Goal: Task Accomplishment & Management: Manage account settings

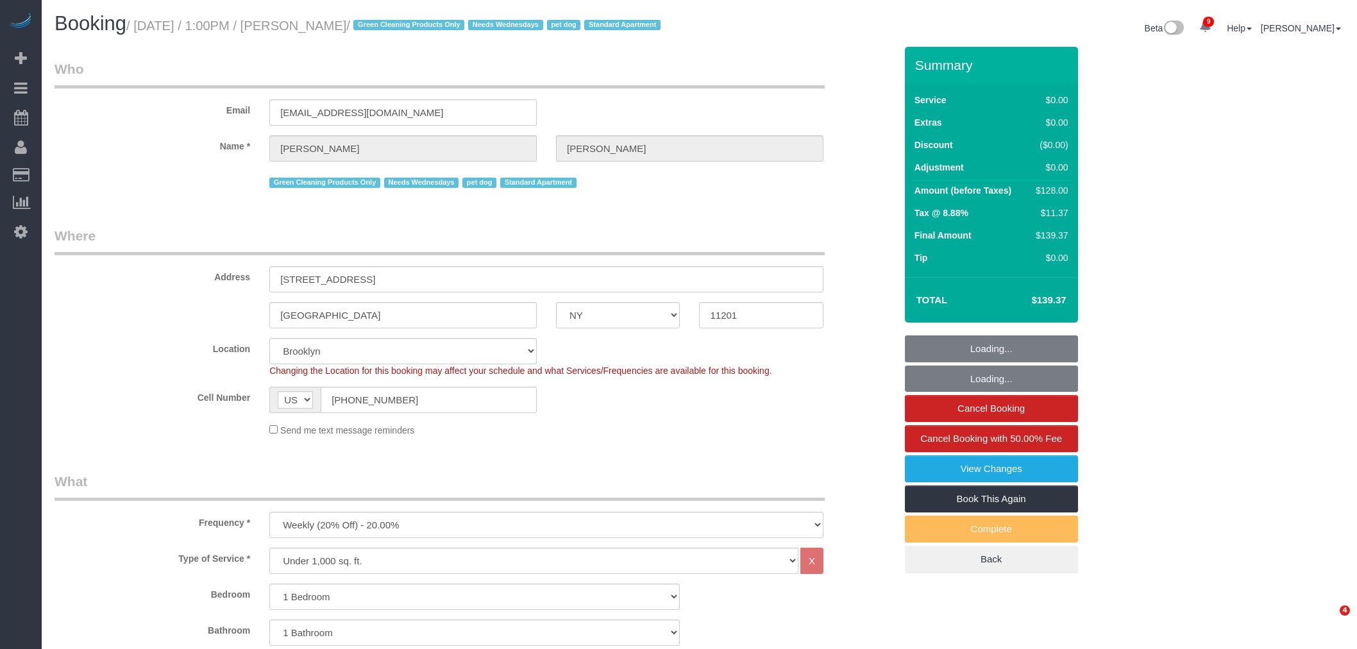
select select "NY"
select select "1"
select select "spot1"
select select "number:57"
select select "number:74"
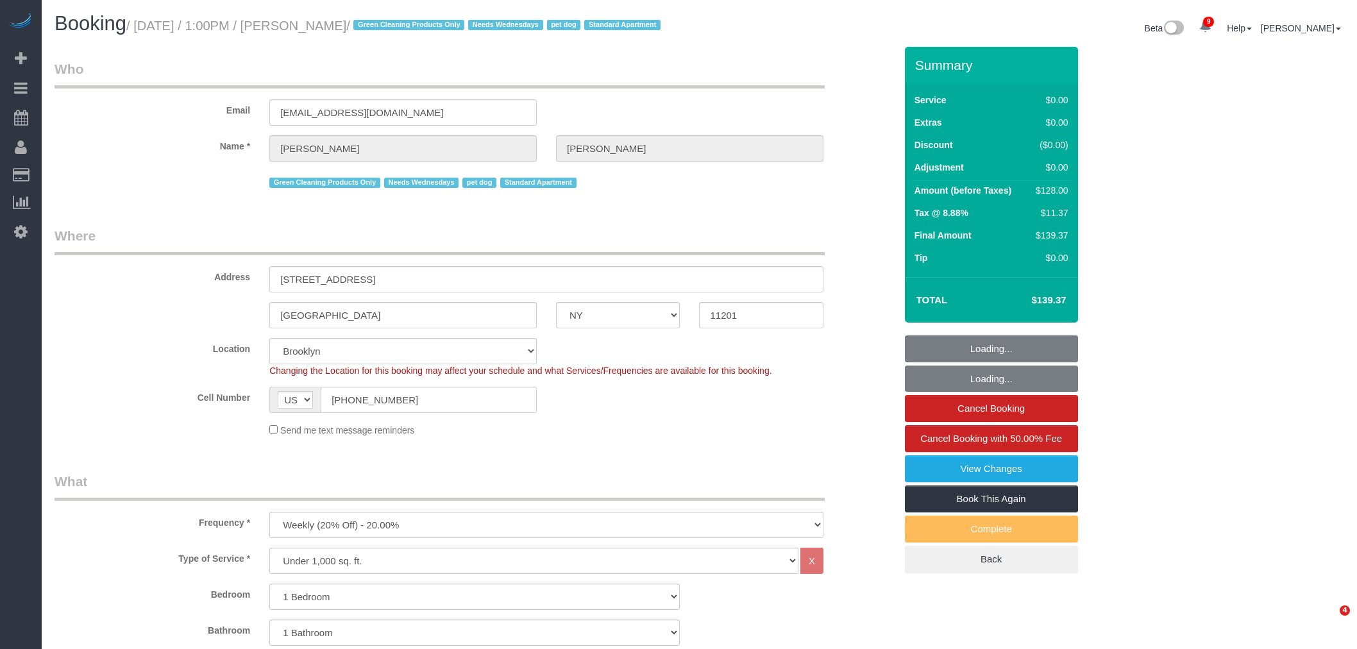
select select "number:13"
select select "number:7"
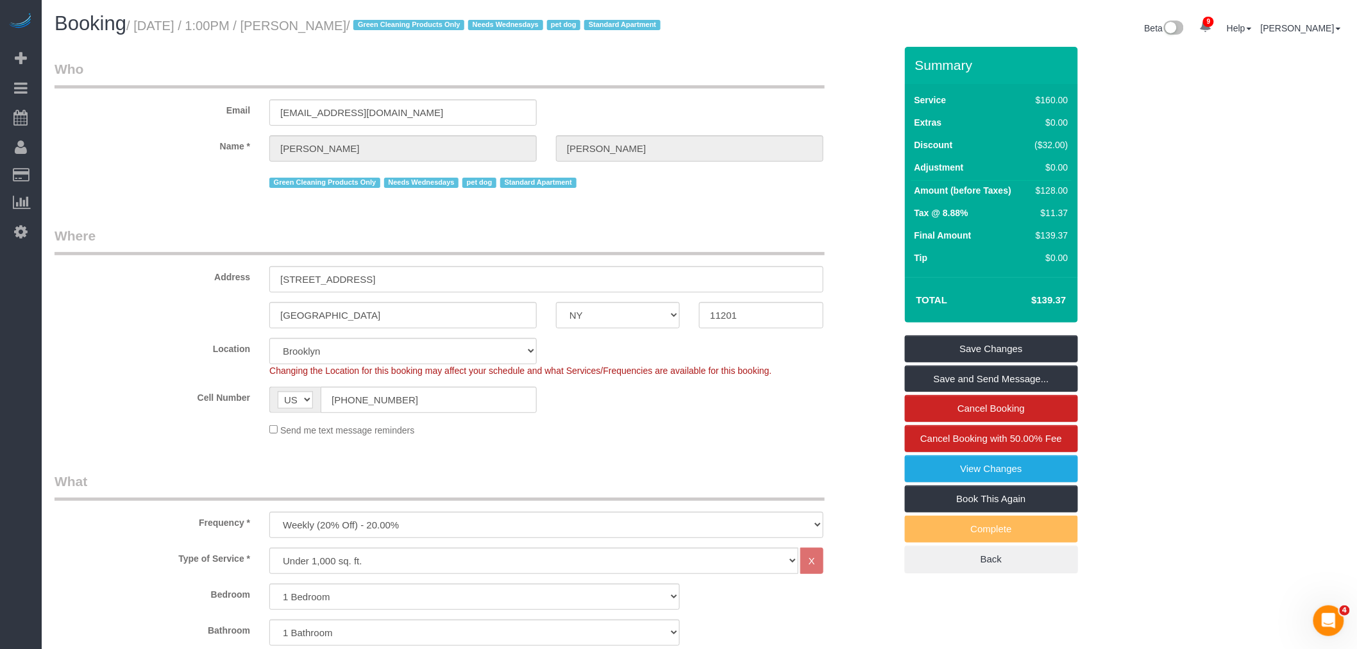
click at [745, 255] on legend "Where" at bounding box center [440, 240] width 770 height 29
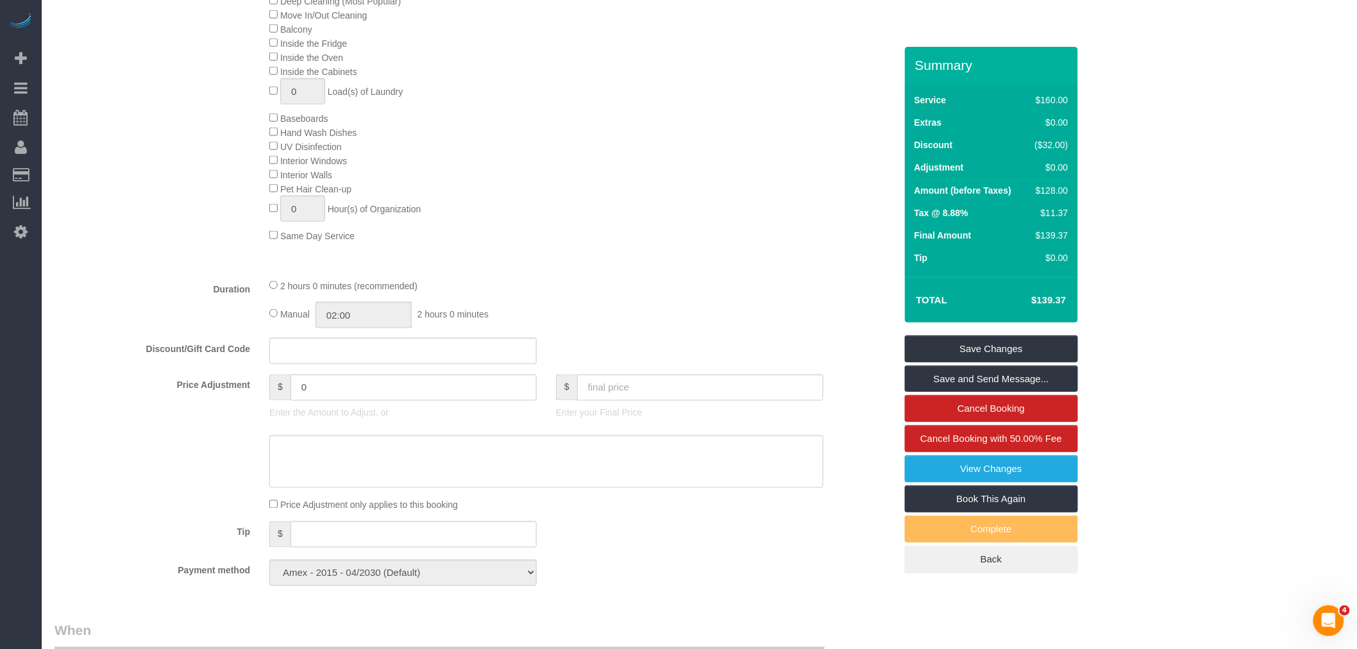
scroll to position [498, 0]
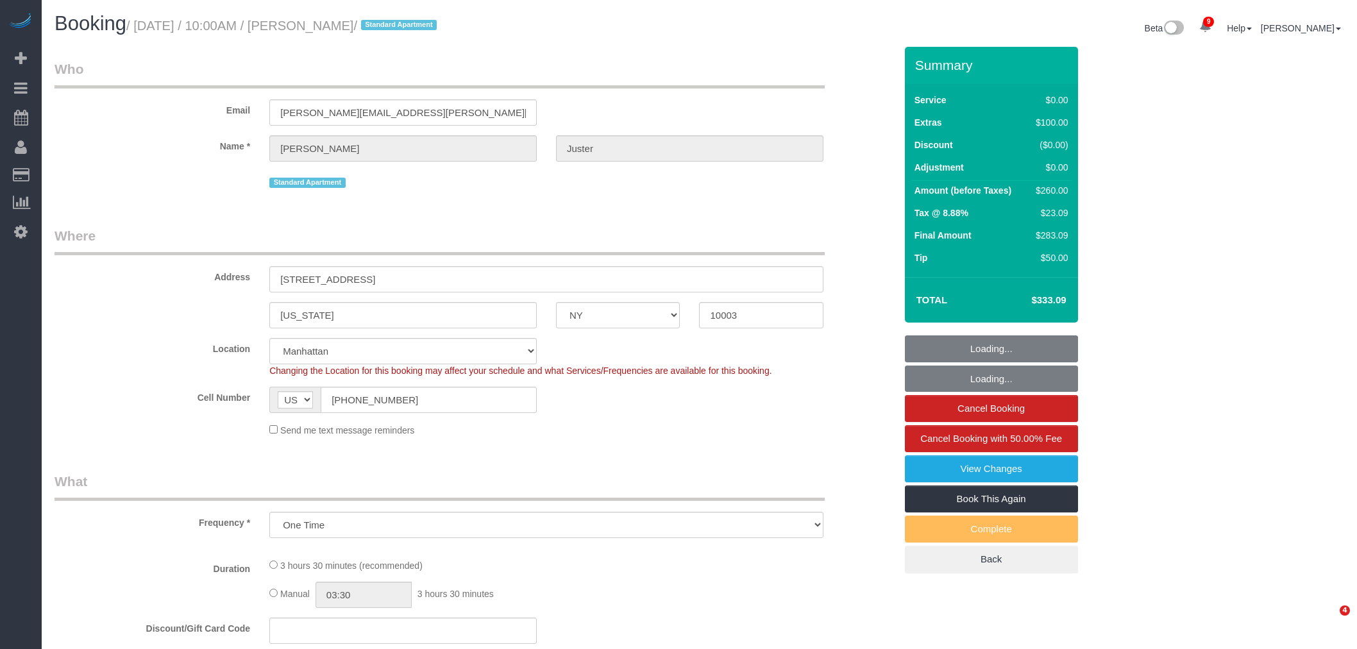
select select "NY"
select select "number:58"
select select "number:73"
select select "number:15"
select select "number:7"
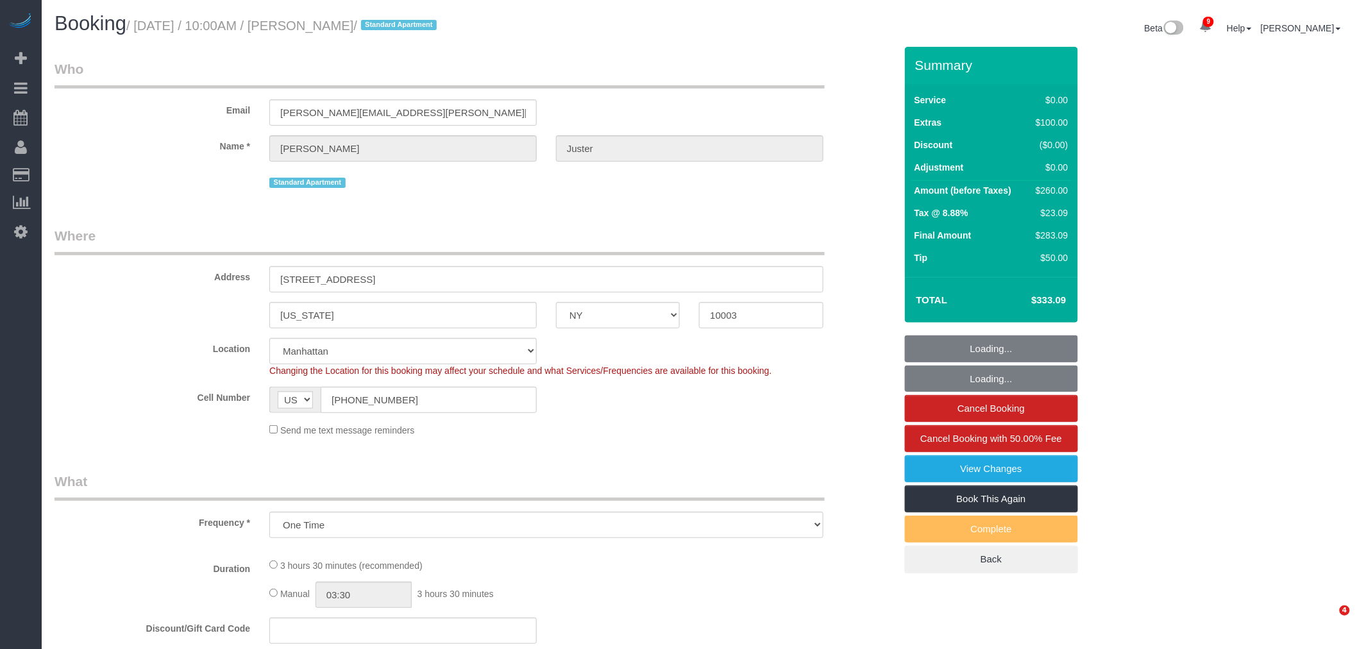
select select "1"
select select "object:958"
select select "string:stripe-pm_1OegzA4VGloSiKo7AdZfWsXg"
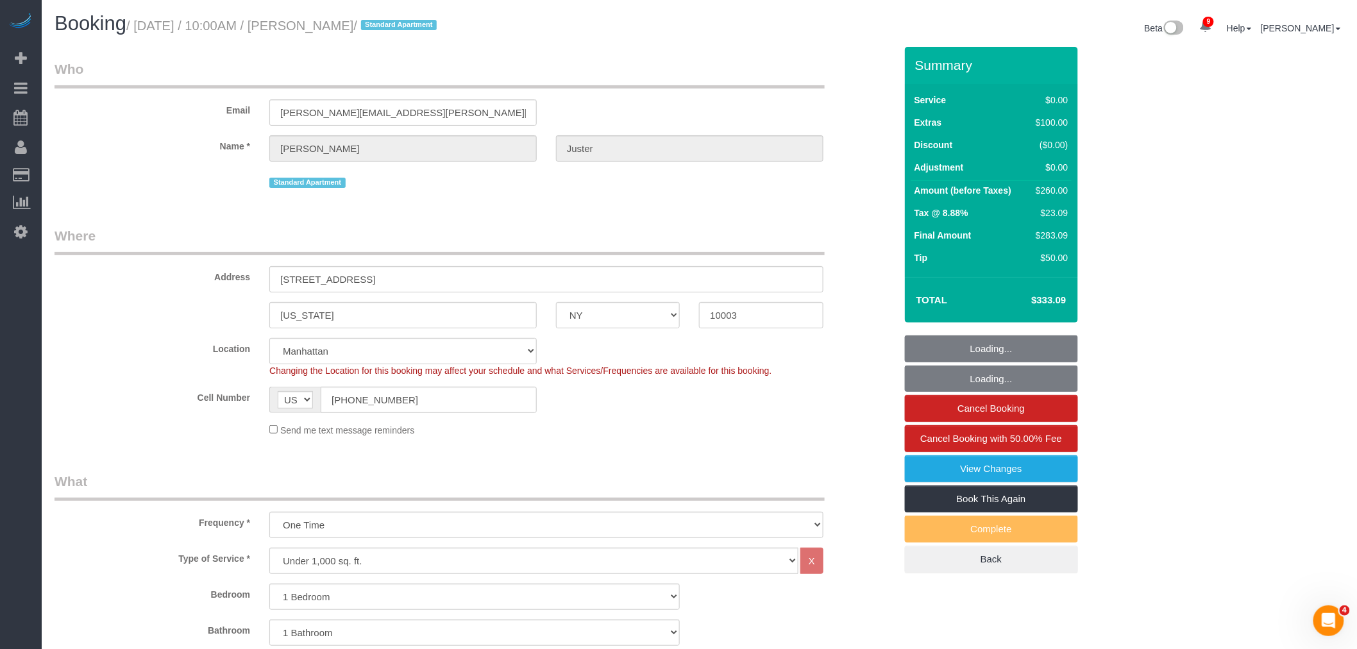
select select "spot1"
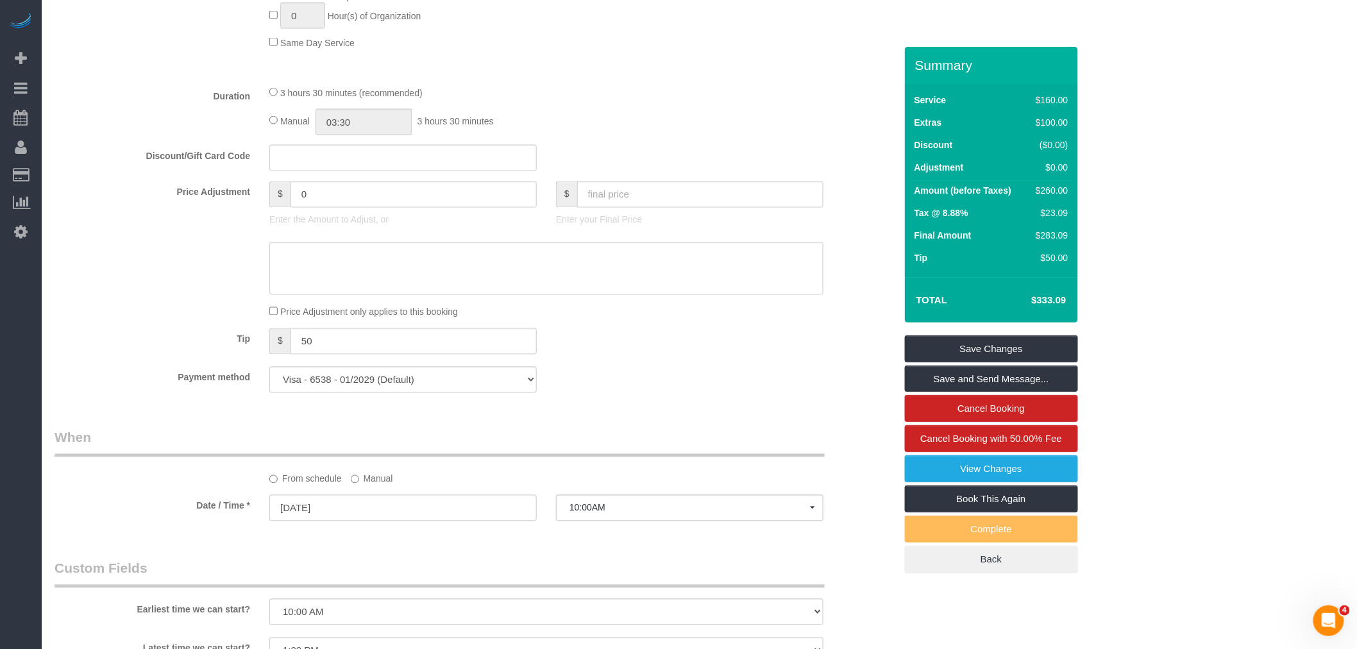
scroll to position [427, 0]
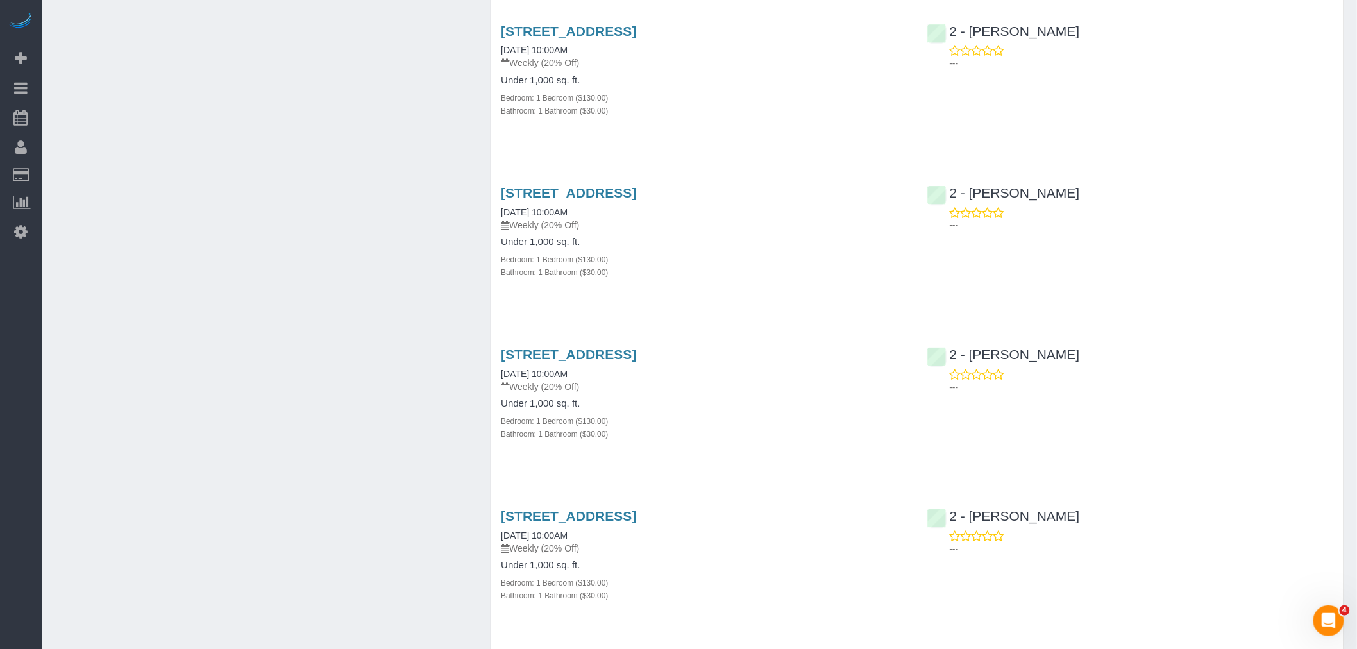
scroll to position [1354, 0]
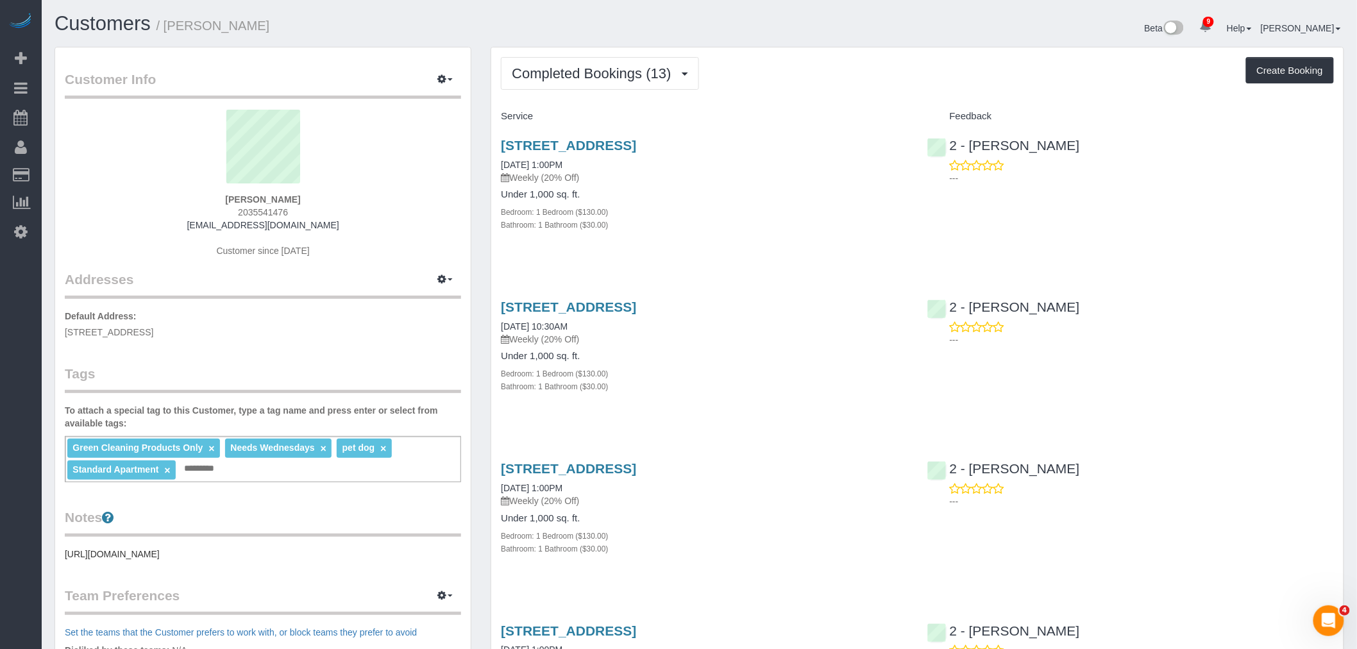
click at [811, 112] on h4 "Service" at bounding box center [704, 116] width 407 height 11
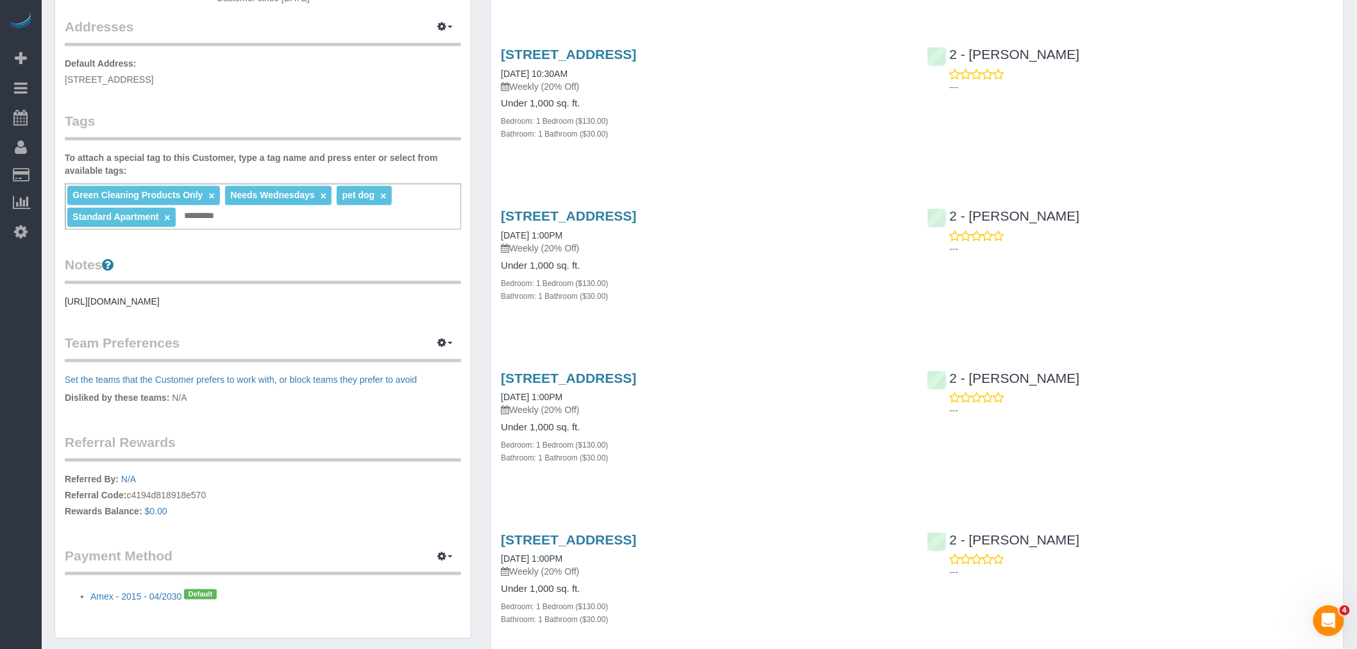
scroll to position [356, 0]
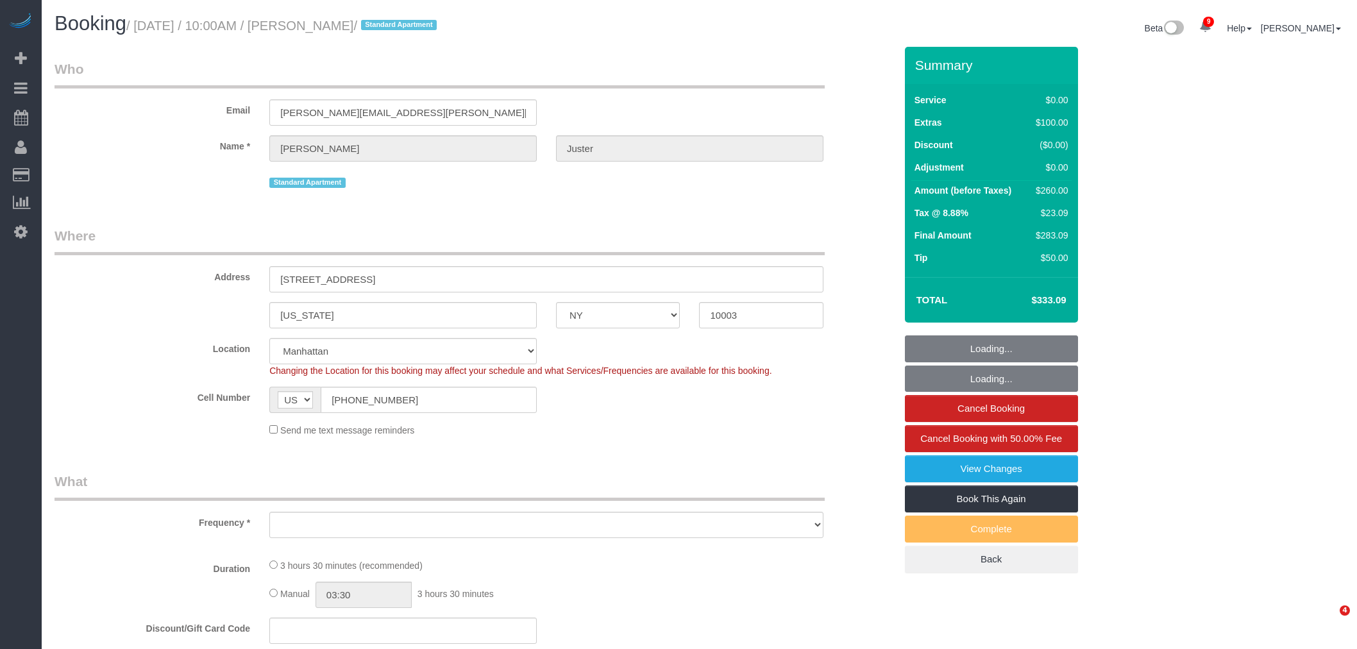
select select "NY"
select select "number:58"
select select "number:73"
select select "number:15"
select select "number:7"
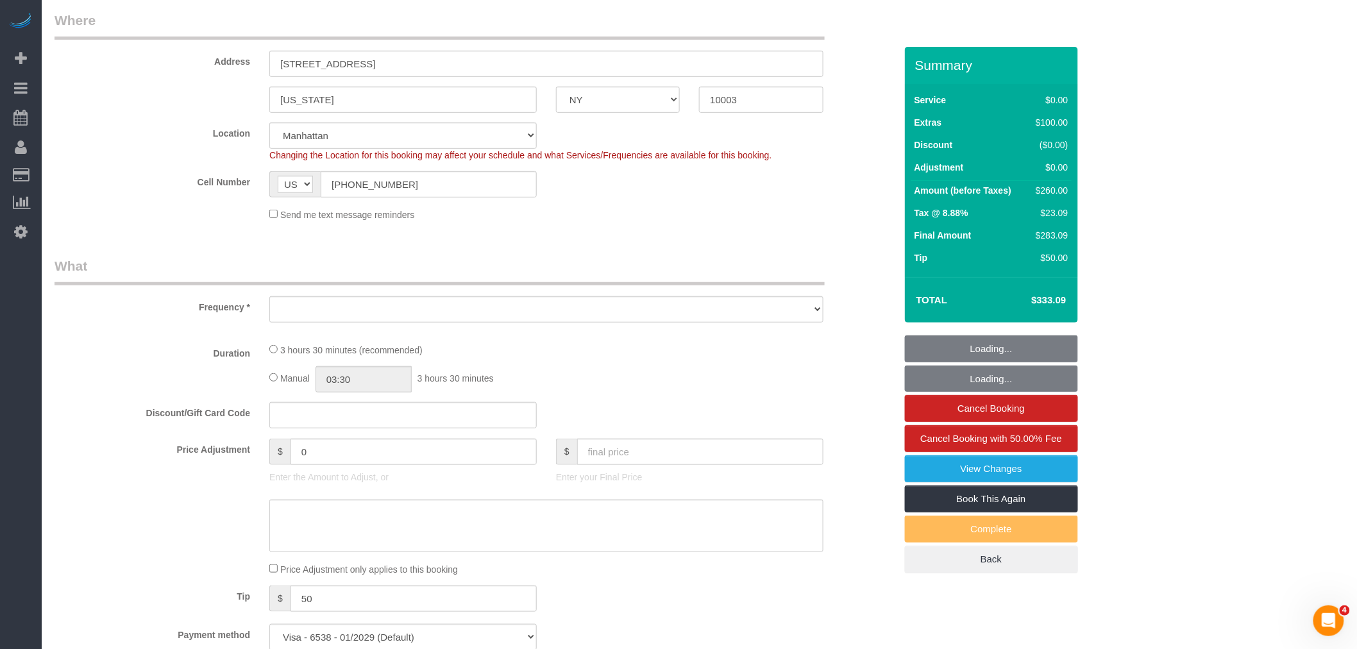
select select "object:846"
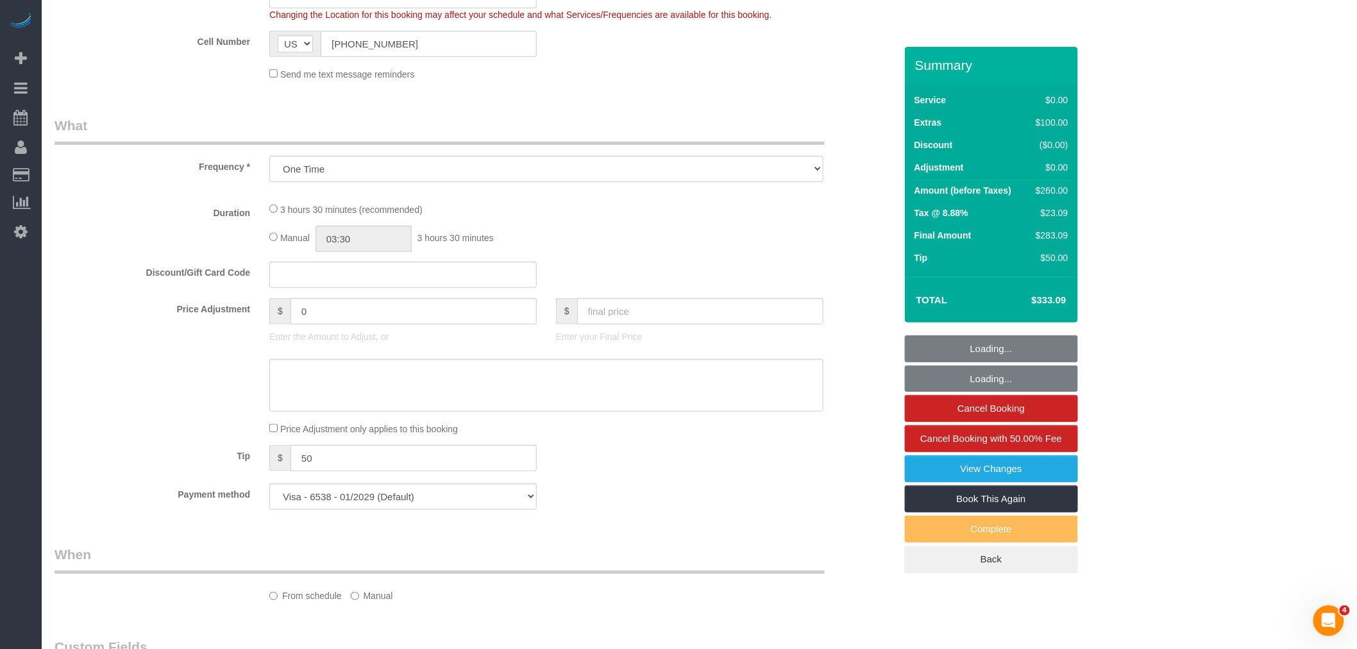
select select "1"
select select "spot1"
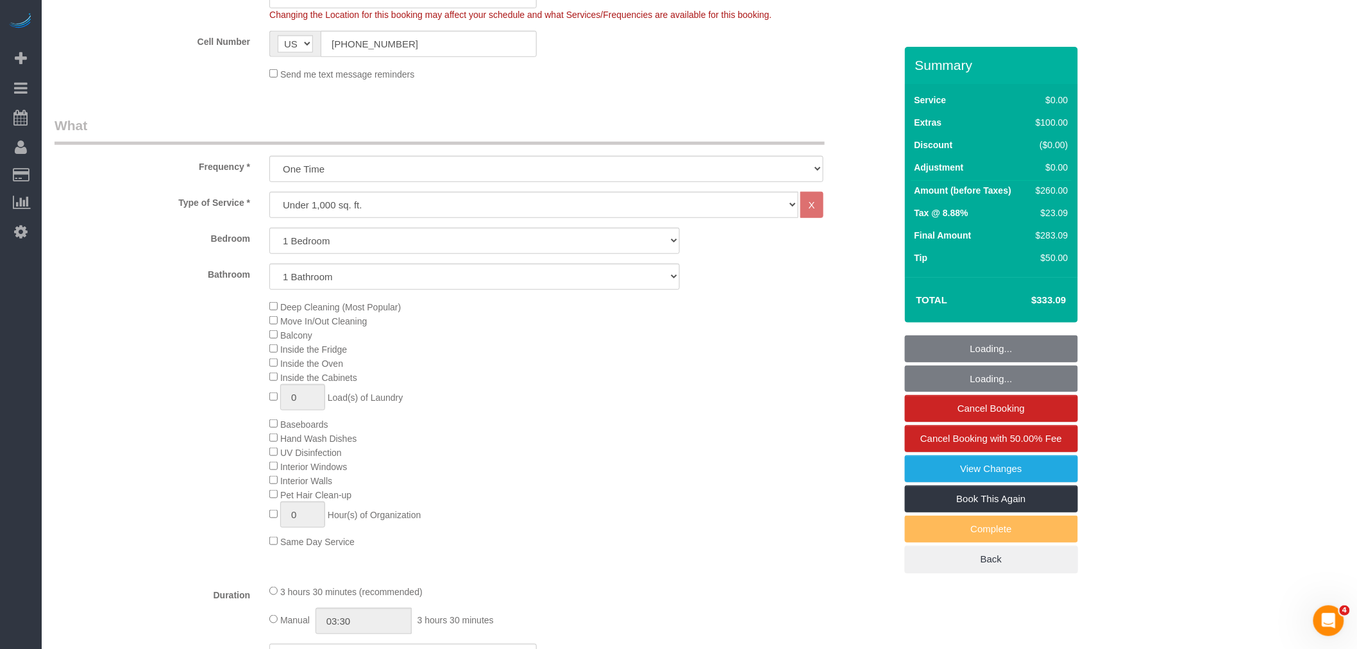
select select "object:958"
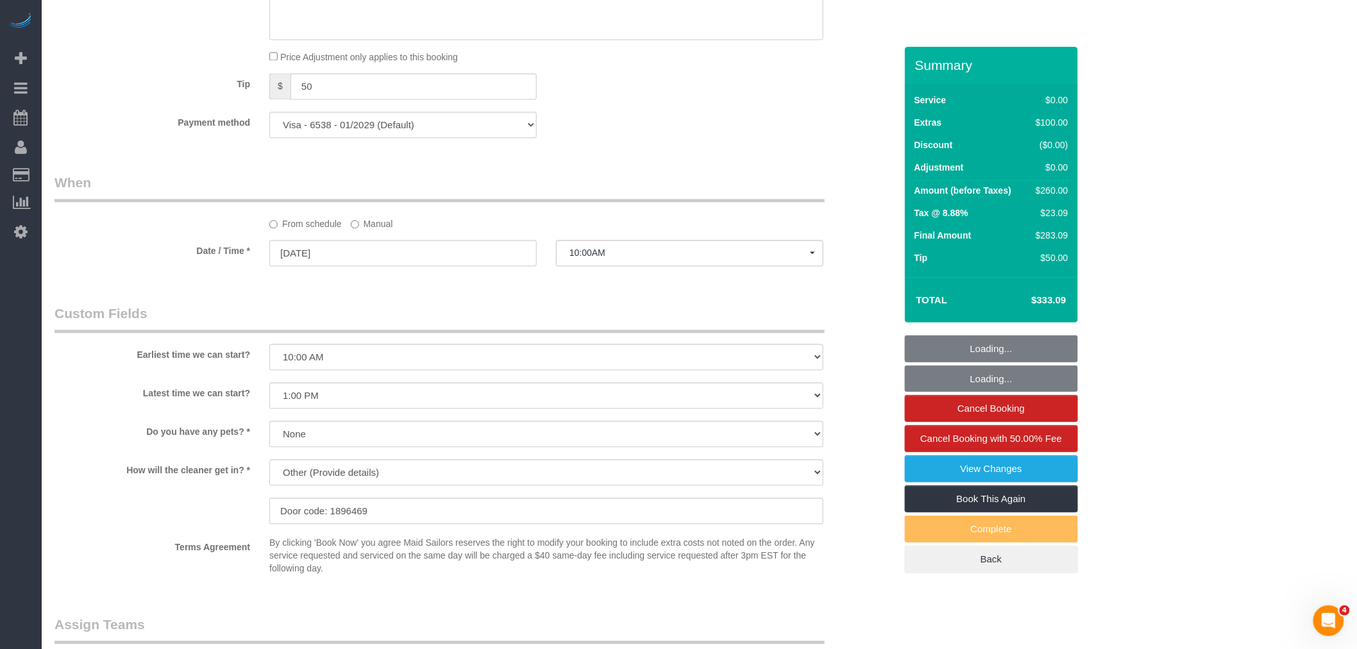
scroll to position [1108, 0]
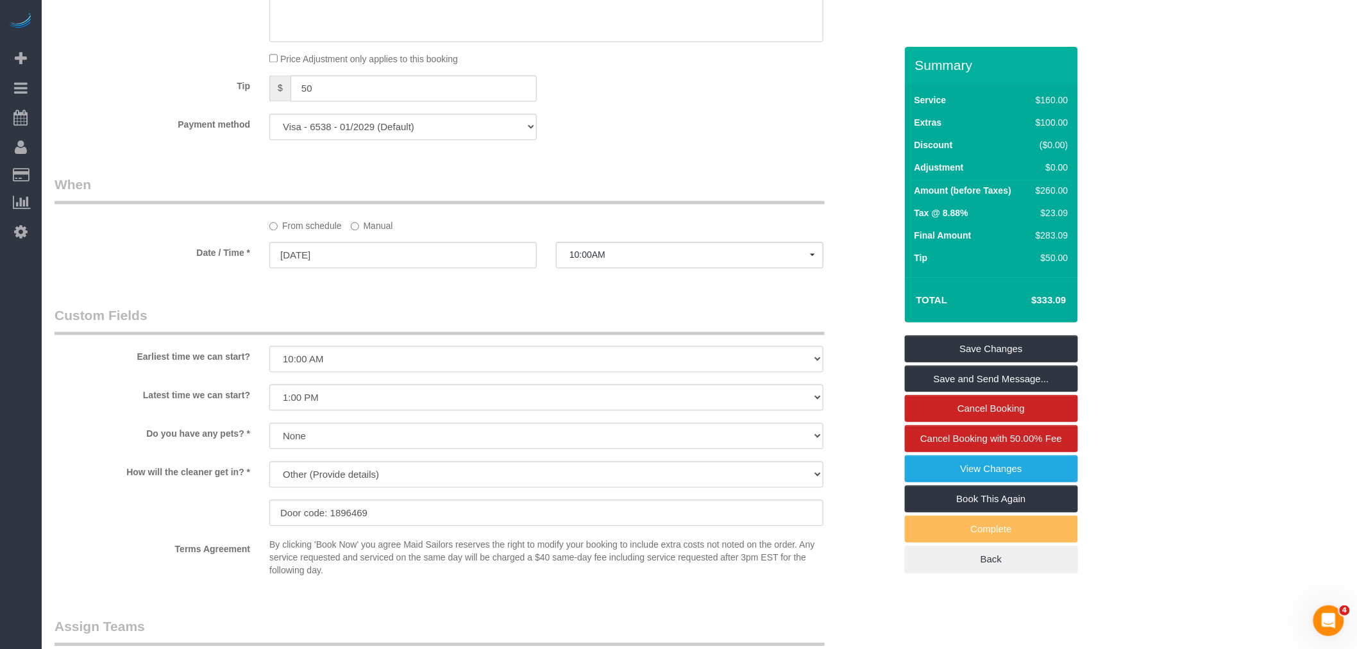
click at [362, 232] on label "Manual" at bounding box center [372, 223] width 42 height 17
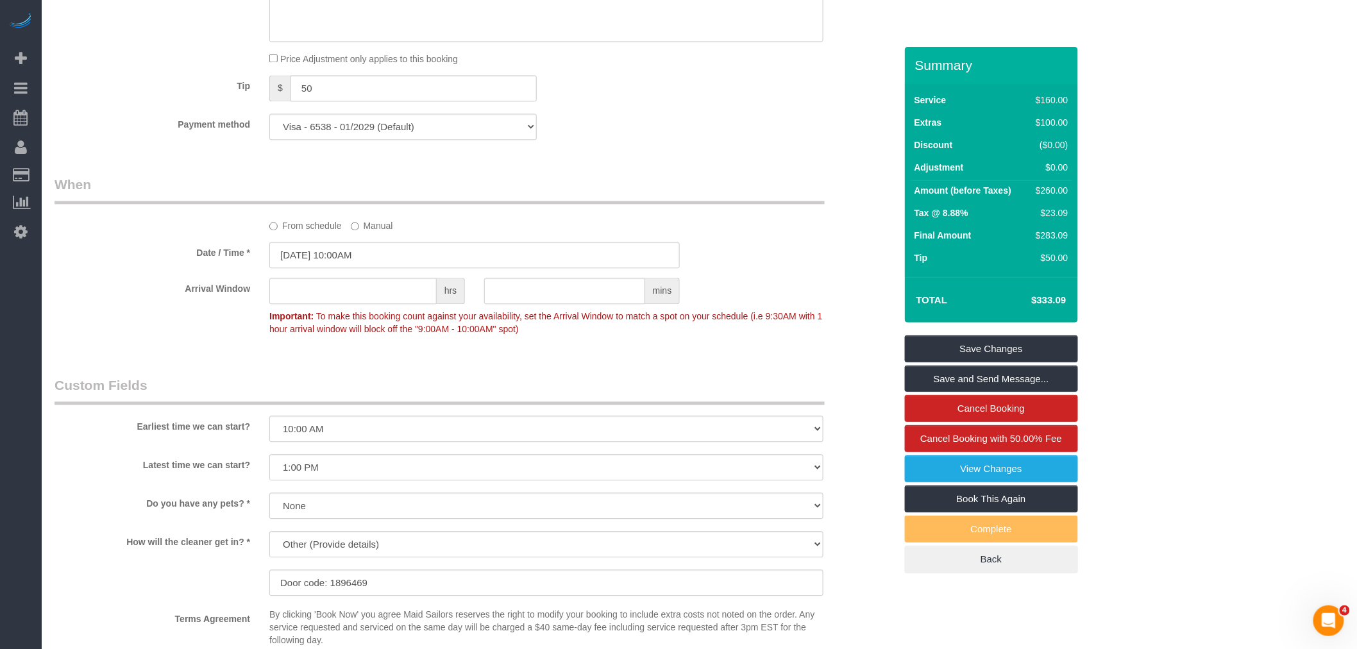
click at [773, 174] on div "Who Email matthew.e.juster@gmail.com Name * Matt Juster Standard Apartment Wher…" at bounding box center [475, 50] width 860 height 2222
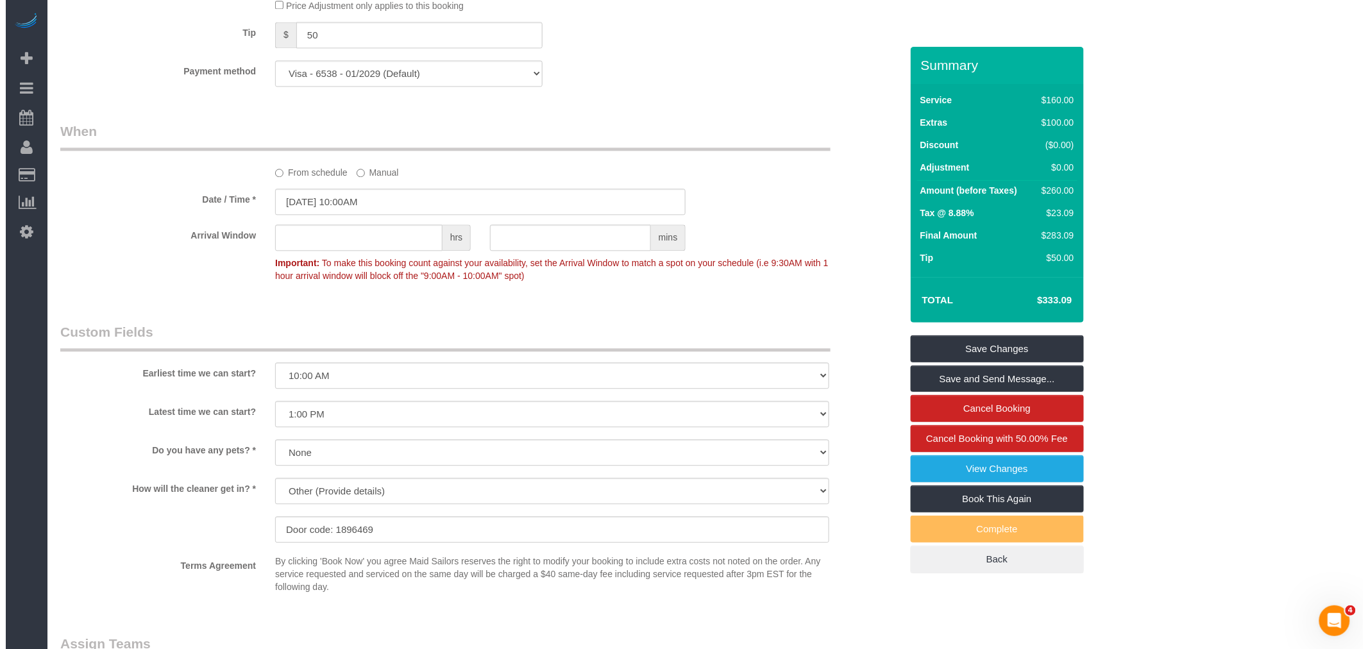
scroll to position [1607, 0]
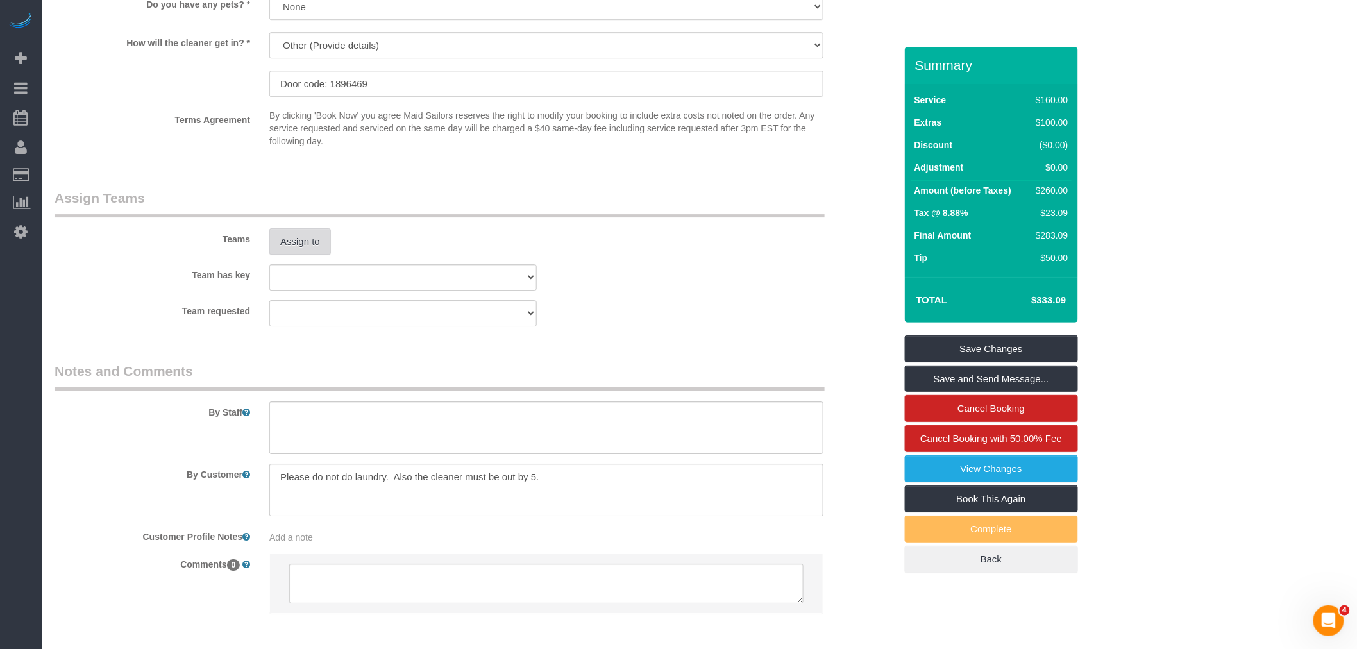
click at [285, 254] on button "Assign to" at bounding box center [300, 241] width 62 height 27
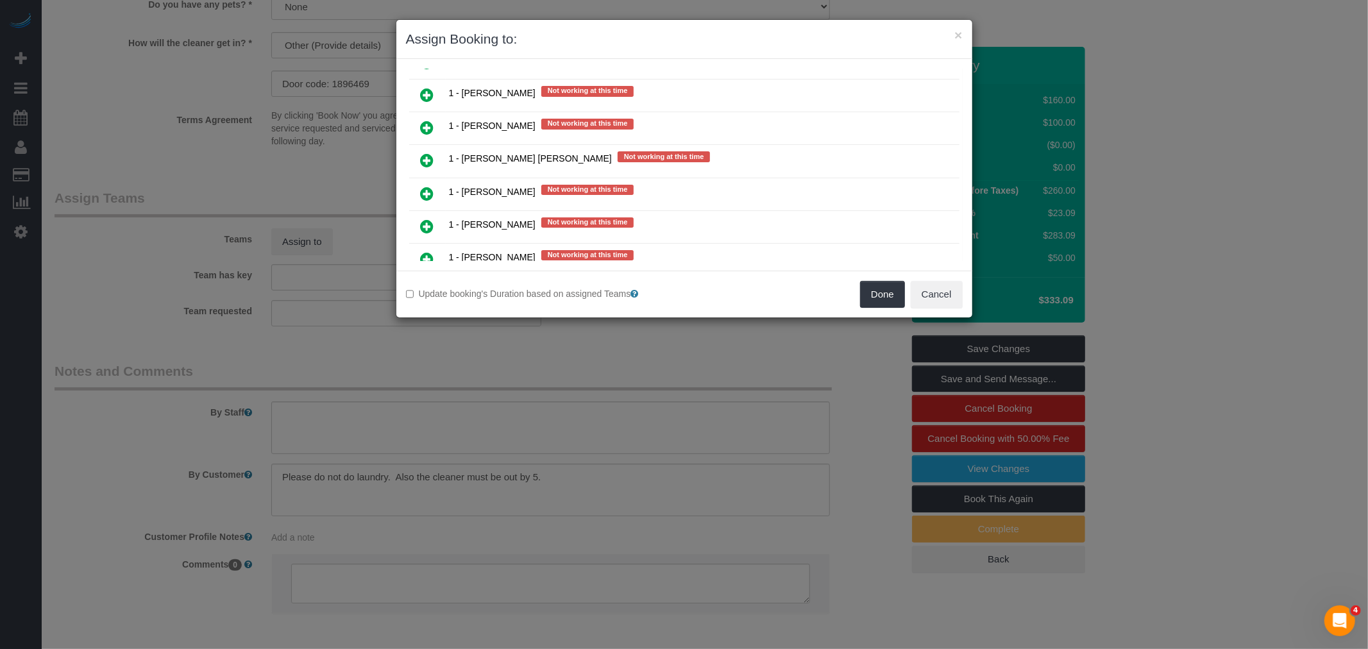
scroll to position [1211, 0]
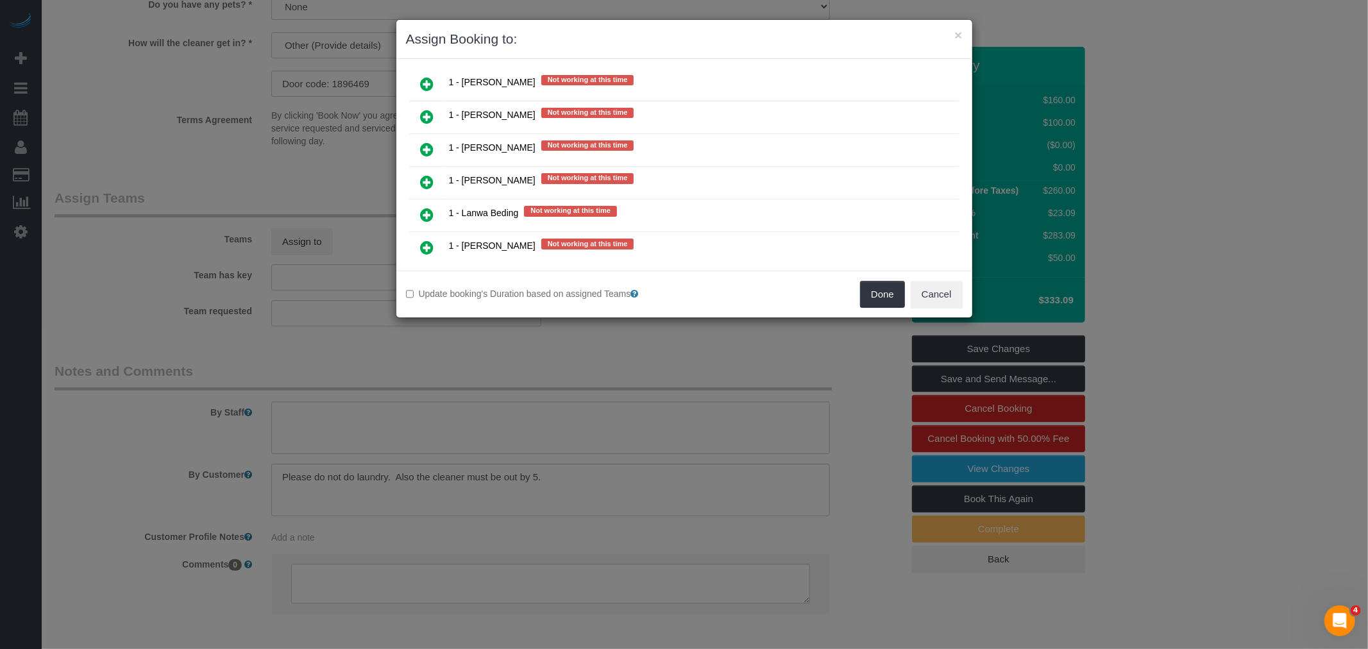
click at [436, 137] on link at bounding box center [427, 150] width 30 height 26
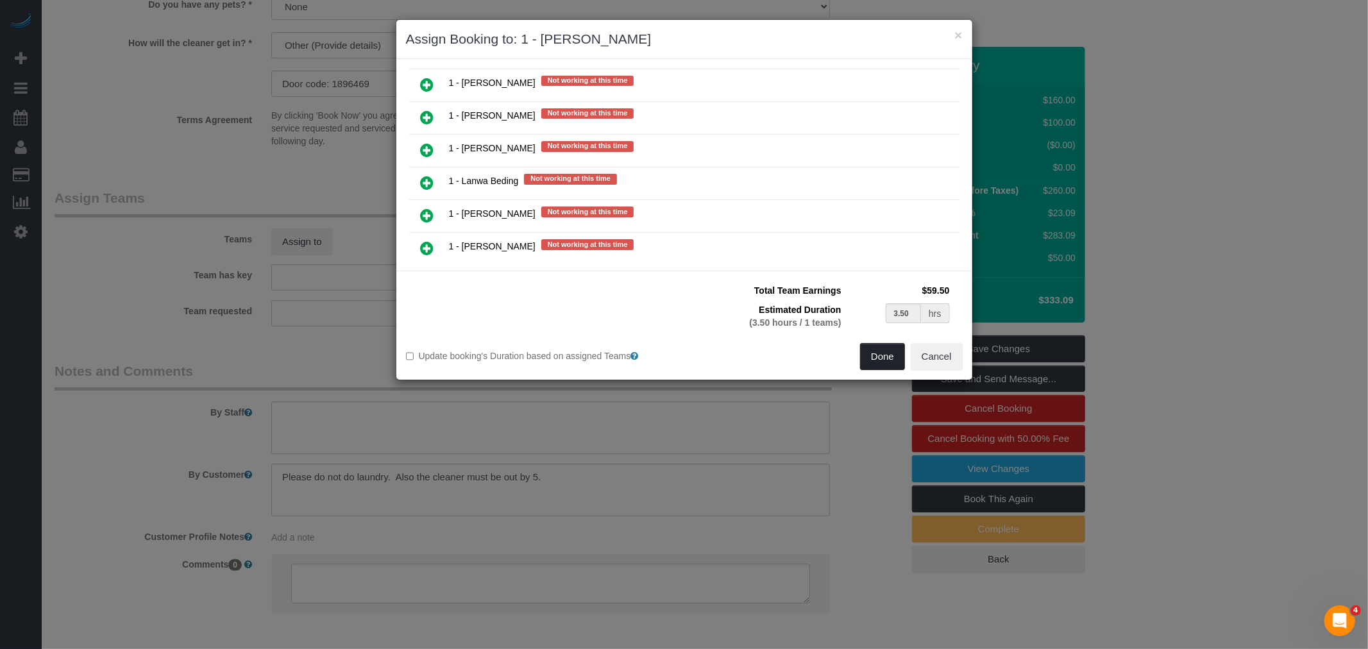
click at [870, 360] on button "Done" at bounding box center [882, 356] width 45 height 27
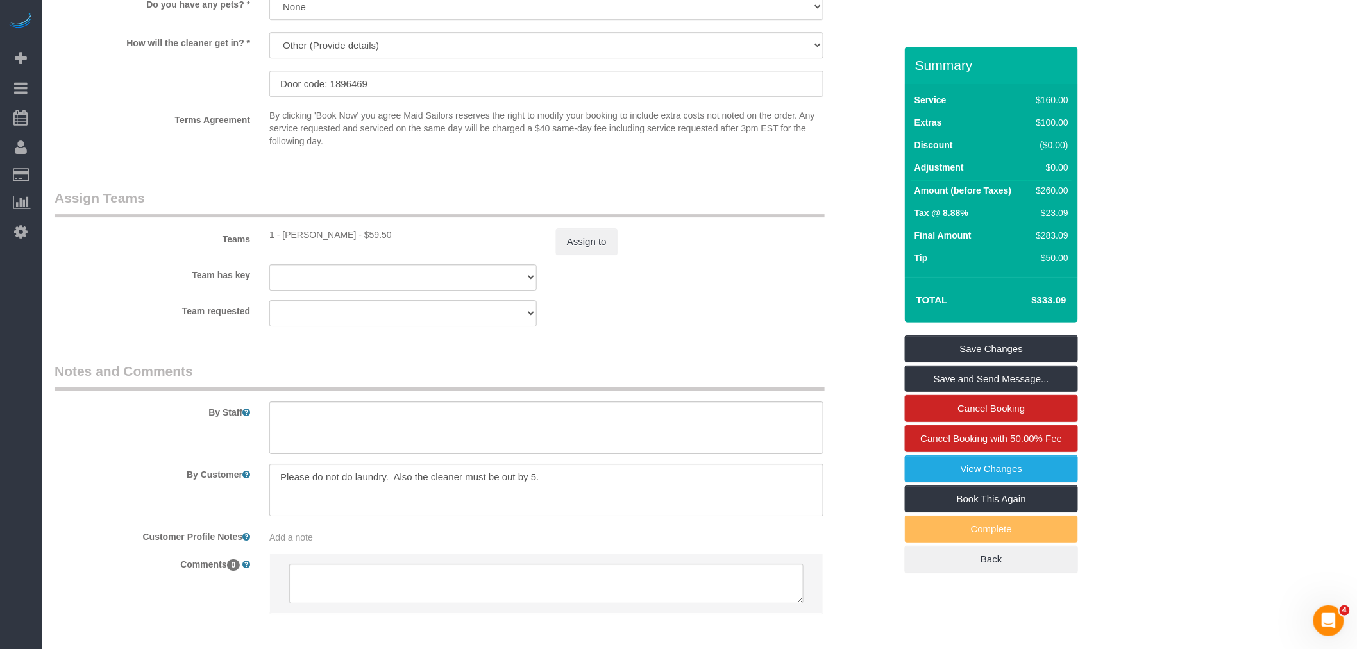
click at [779, 255] on div "Assign to" at bounding box center [689, 241] width 287 height 27
click at [984, 379] on link "Save and Send Message..." at bounding box center [991, 379] width 173 height 27
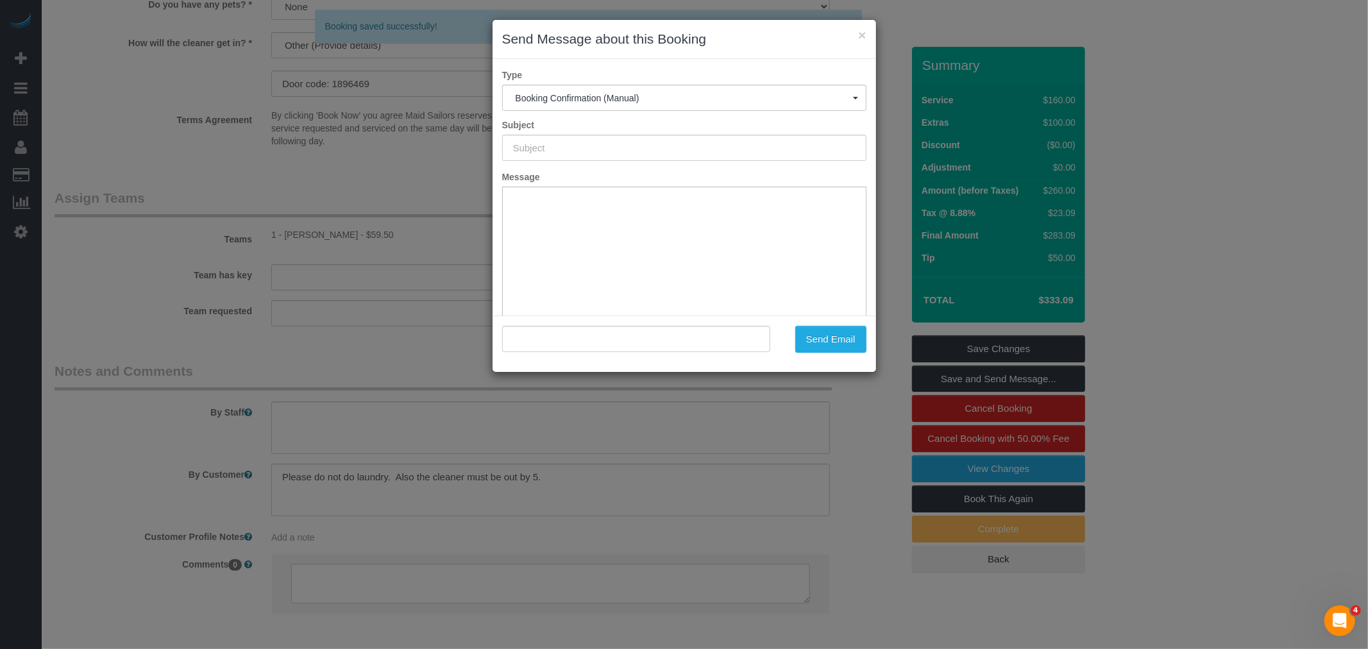
type input "Cleaning Confirmed for 09/03/2025 at 10:00am"
type input ""Matt Juster" <matthew.e.juster@gmail.com>"
drag, startPoint x: 778, startPoint y: 148, endPoint x: 406, endPoint y: 180, distance: 373.3
click at [268, 177] on div "× Send Message about this Booking Type Booking Confirmation (Manual) Booking Co…" at bounding box center [684, 324] width 1368 height 649
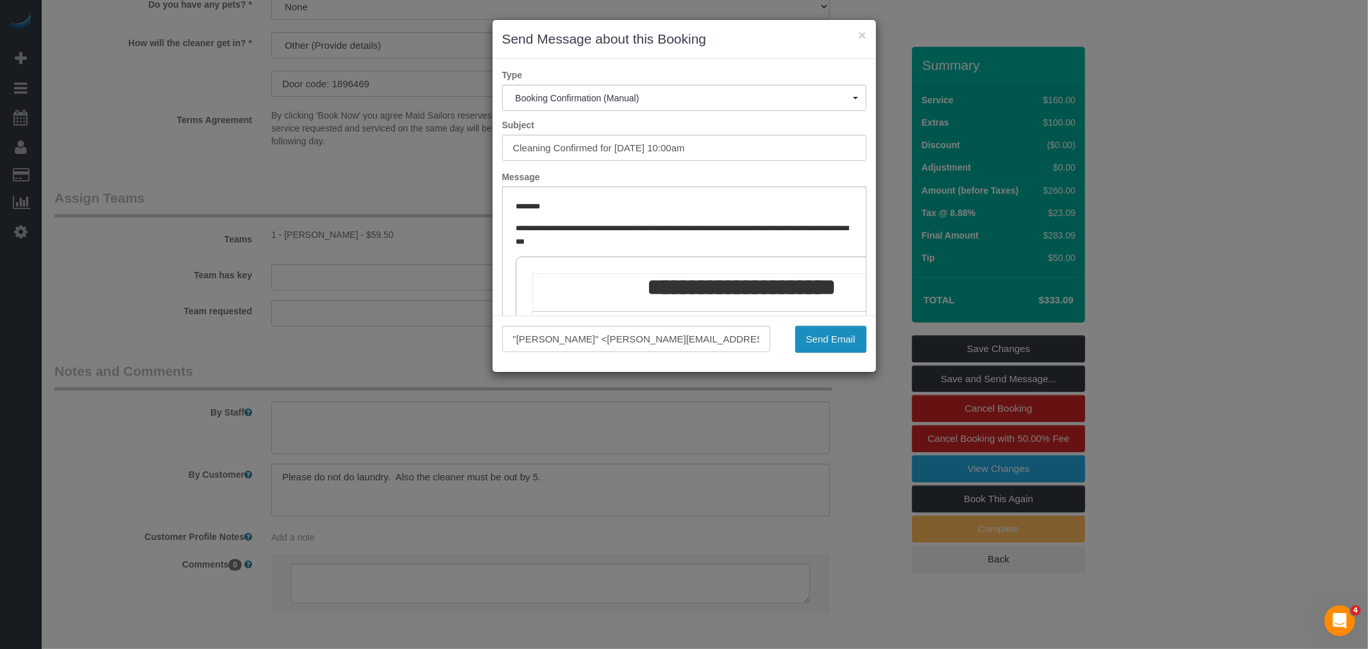
click at [816, 338] on button "Send Email" at bounding box center [830, 339] width 71 height 27
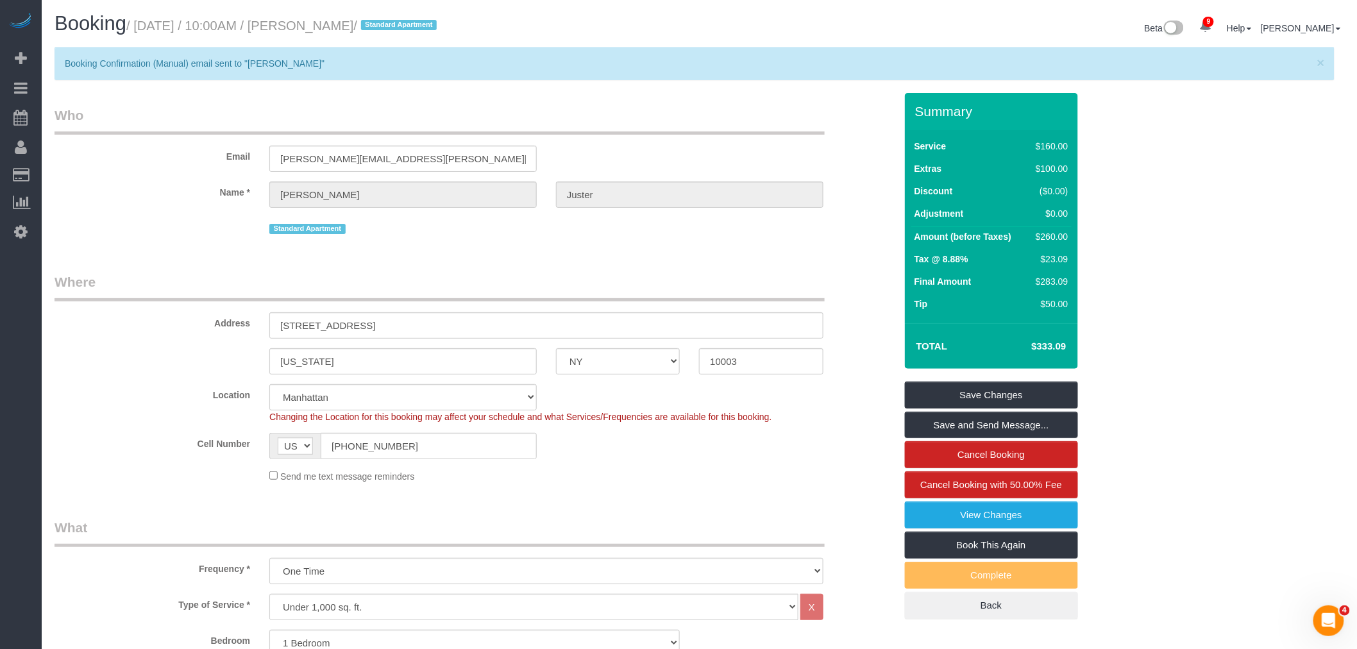
drag, startPoint x: 484, startPoint y: 104, endPoint x: 405, endPoint y: 111, distance: 79.8
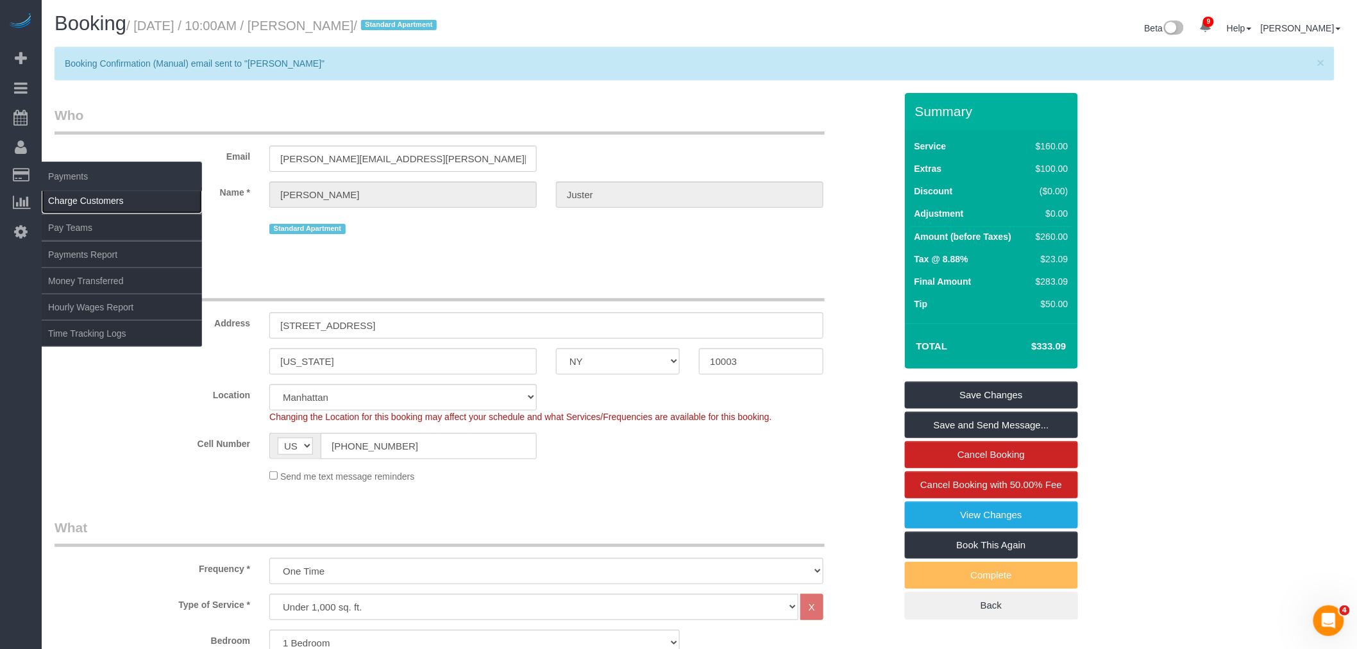
click at [79, 208] on link "Charge Customers" at bounding box center [122, 201] width 160 height 26
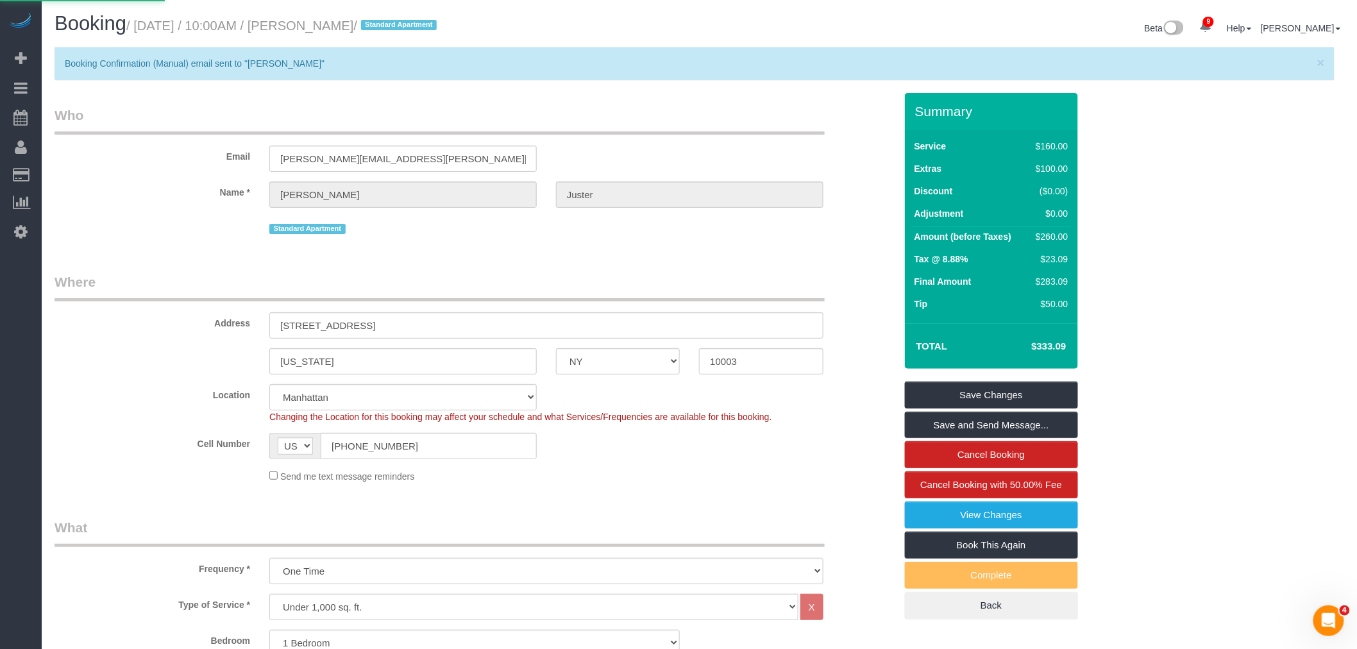
select select
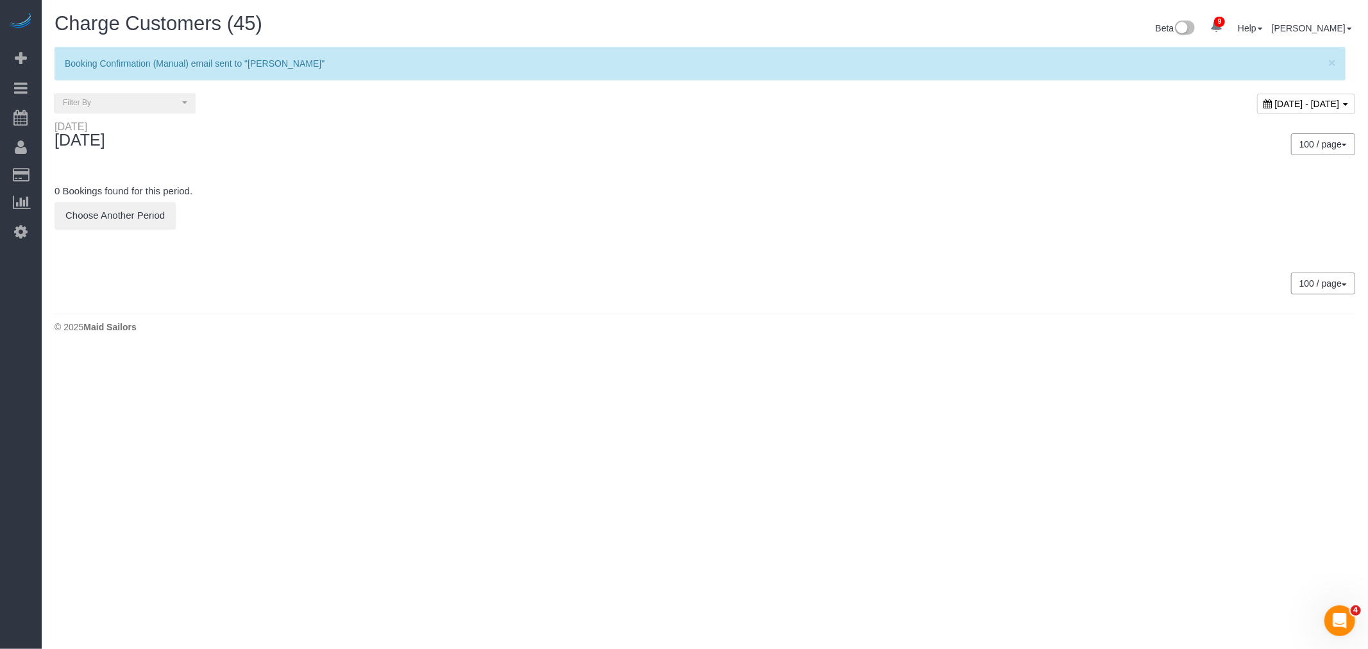
click at [1275, 104] on span "[DATE] - [DATE]" at bounding box center [1307, 104] width 65 height 10
type input "**********"
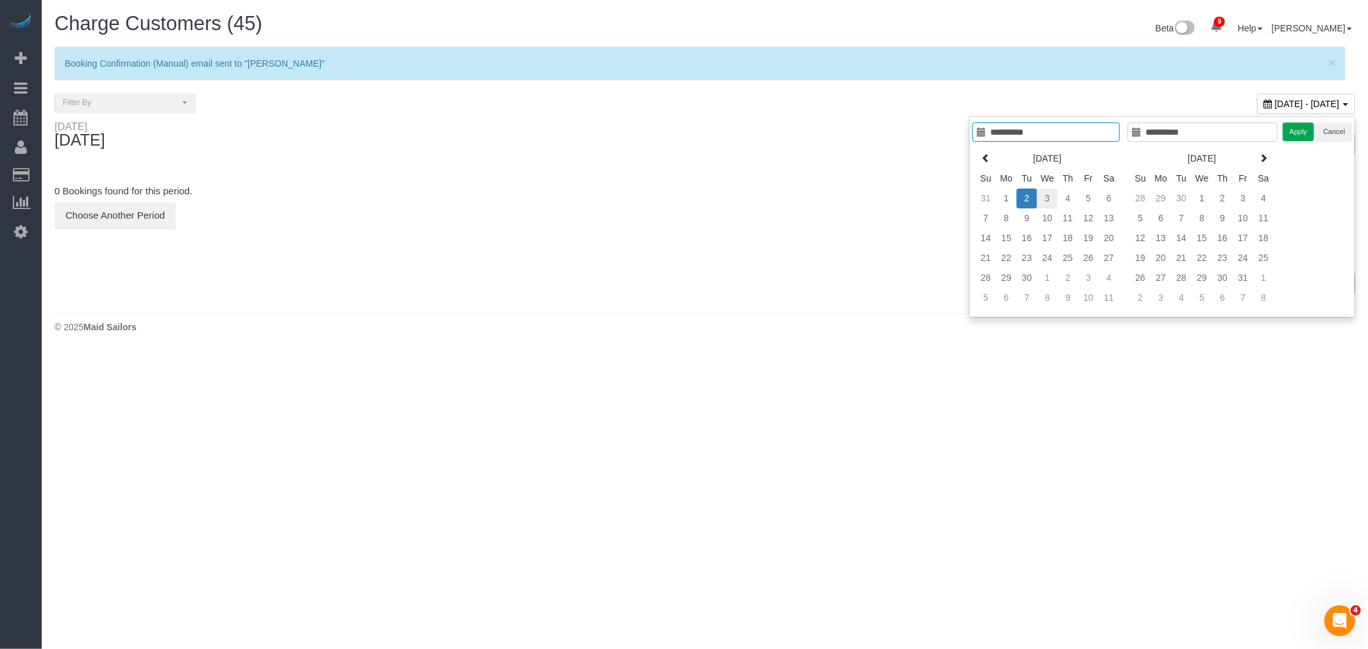
type input "**********"
click at [1043, 198] on td "3" at bounding box center [1047, 199] width 21 height 20
type input "**********"
click at [1043, 198] on td "3" at bounding box center [1047, 199] width 21 height 20
click at [1300, 138] on button "Apply" at bounding box center [1299, 131] width 32 height 19
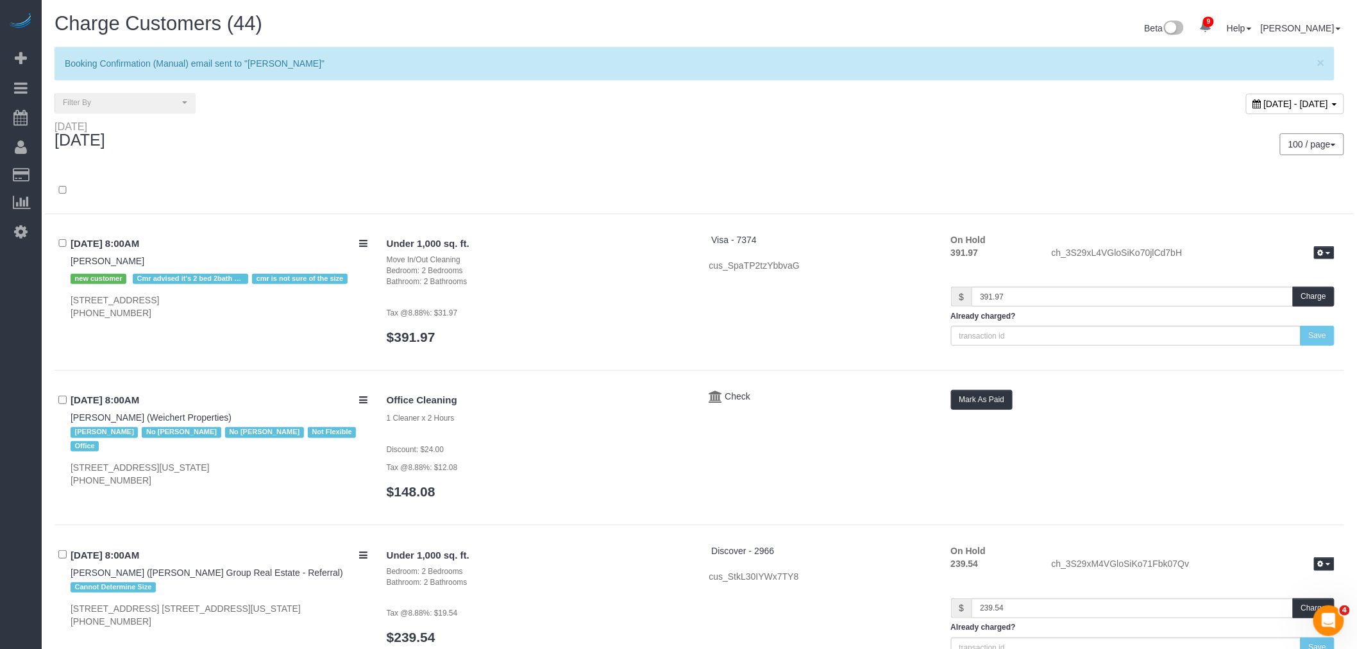
click at [882, 142] on div "100 / page 10 / page 20 / page 30 / page 40 / page 50 / page 100 / page" at bounding box center [1027, 144] width 636 height 22
click at [851, 194] on div at bounding box center [699, 197] width 1309 height 33
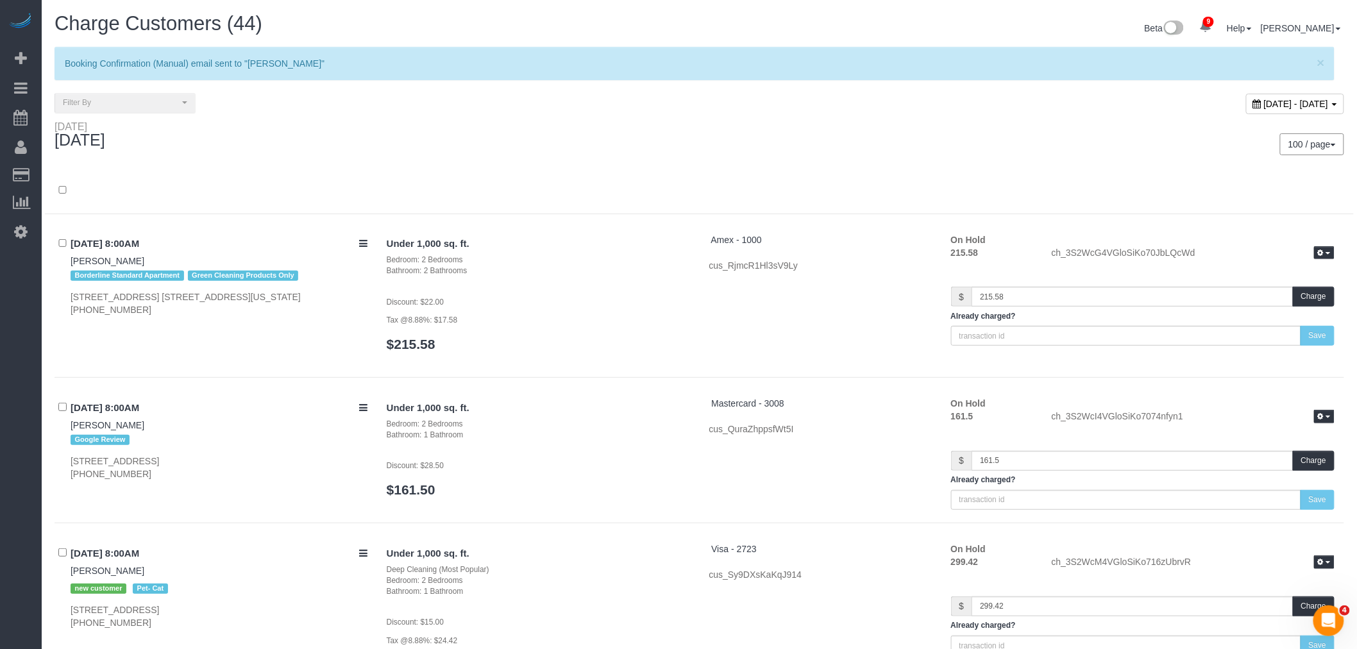
scroll to position [3203, 0]
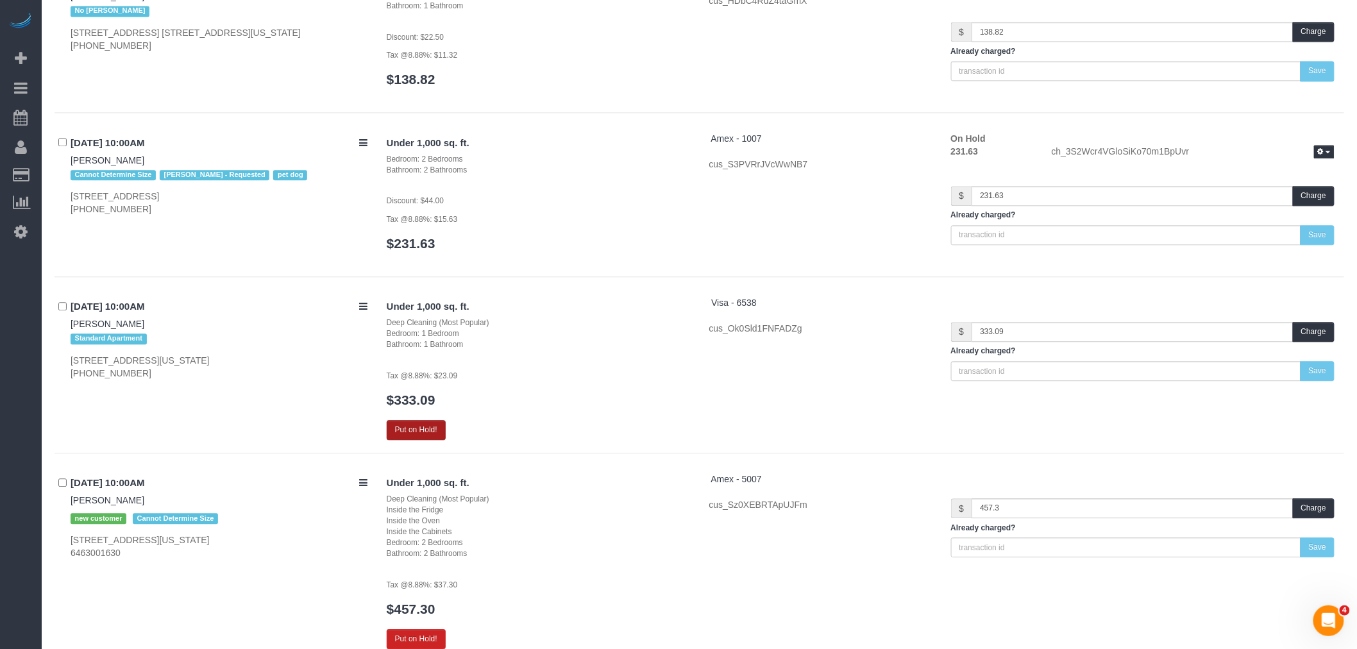
click at [434, 427] on button "Put on Hold!" at bounding box center [416, 430] width 59 height 20
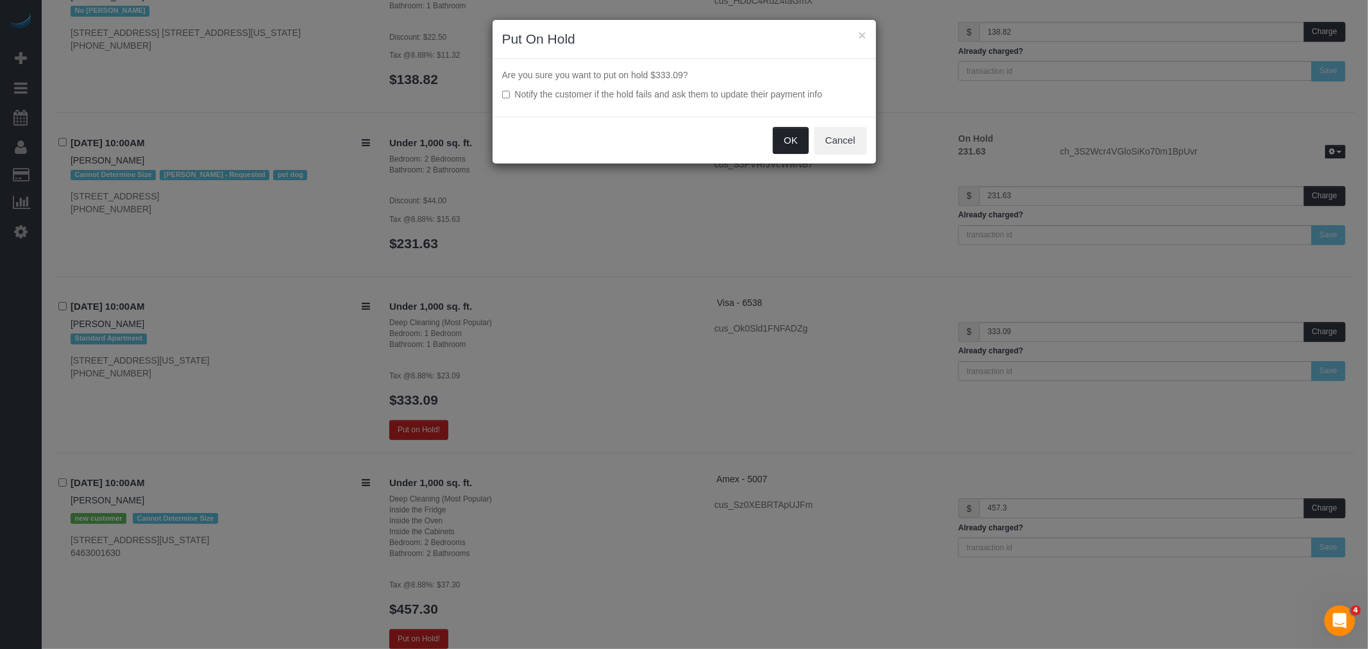
click at [782, 145] on button "OK" at bounding box center [791, 140] width 36 height 27
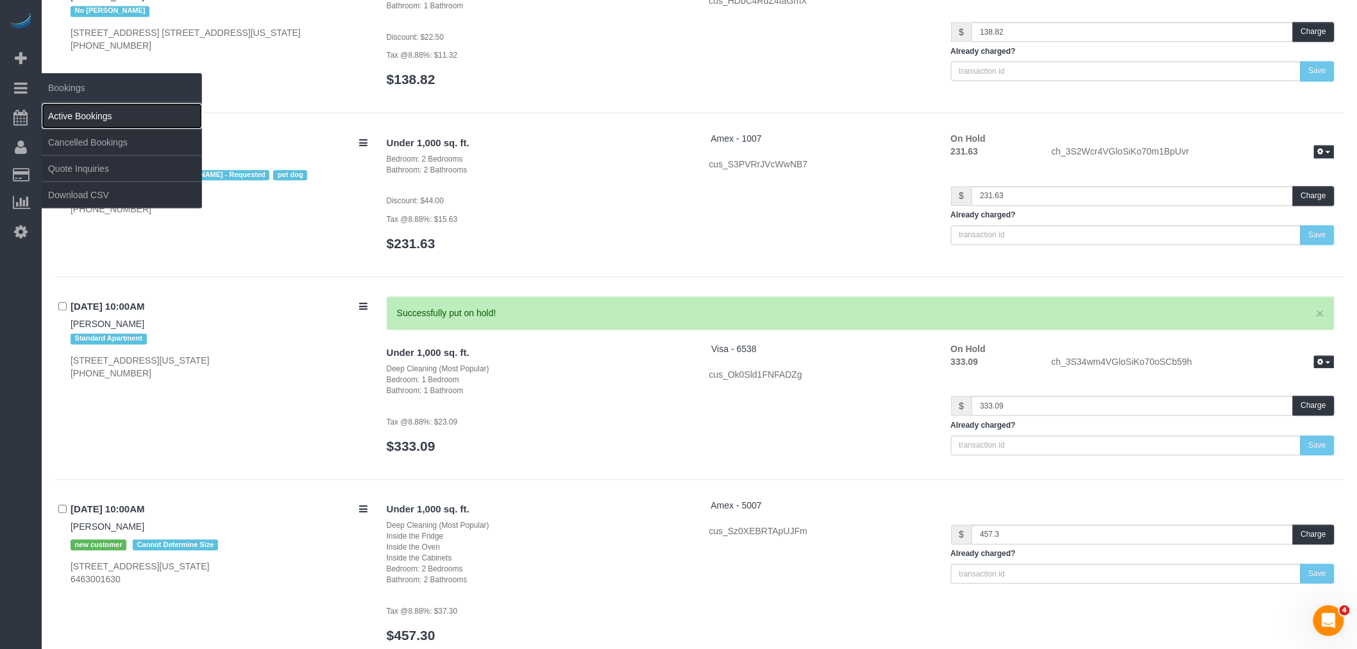
drag, startPoint x: 72, startPoint y: 112, endPoint x: 142, endPoint y: 110, distance: 69.9
click at [72, 112] on link "Active Bookings" at bounding box center [122, 116] width 160 height 26
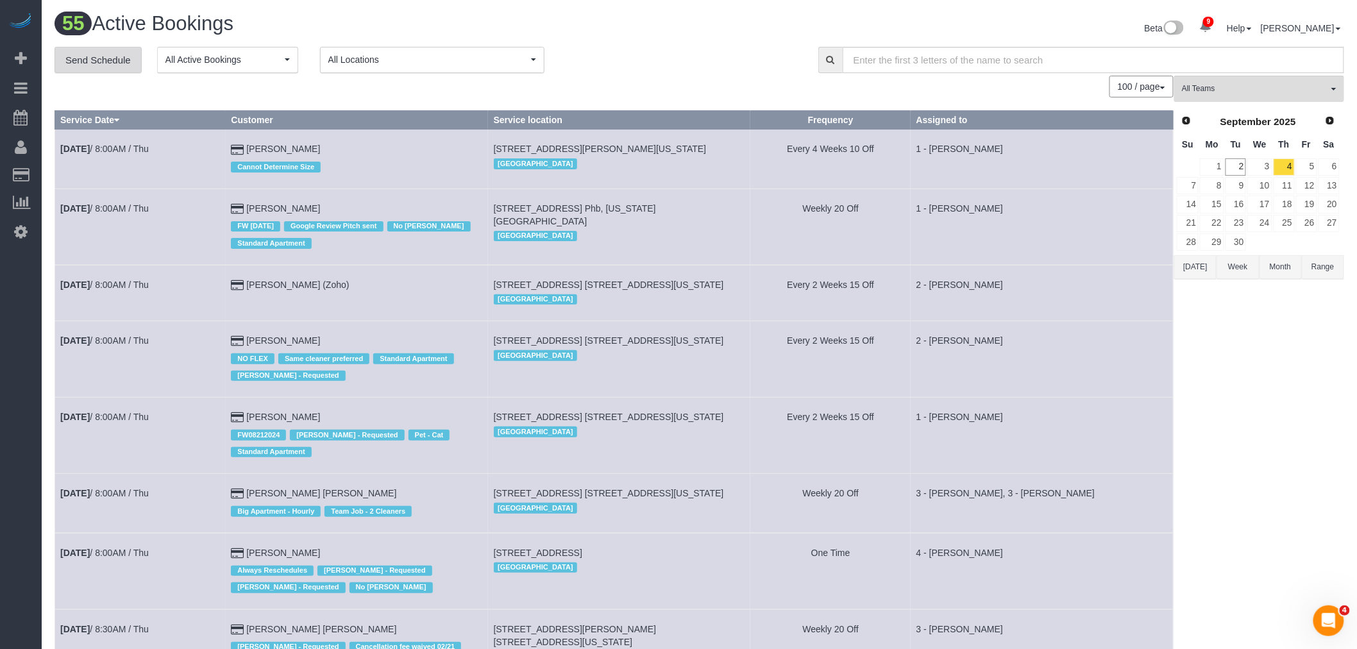
click at [88, 63] on link "Send Schedule" at bounding box center [98, 60] width 87 height 27
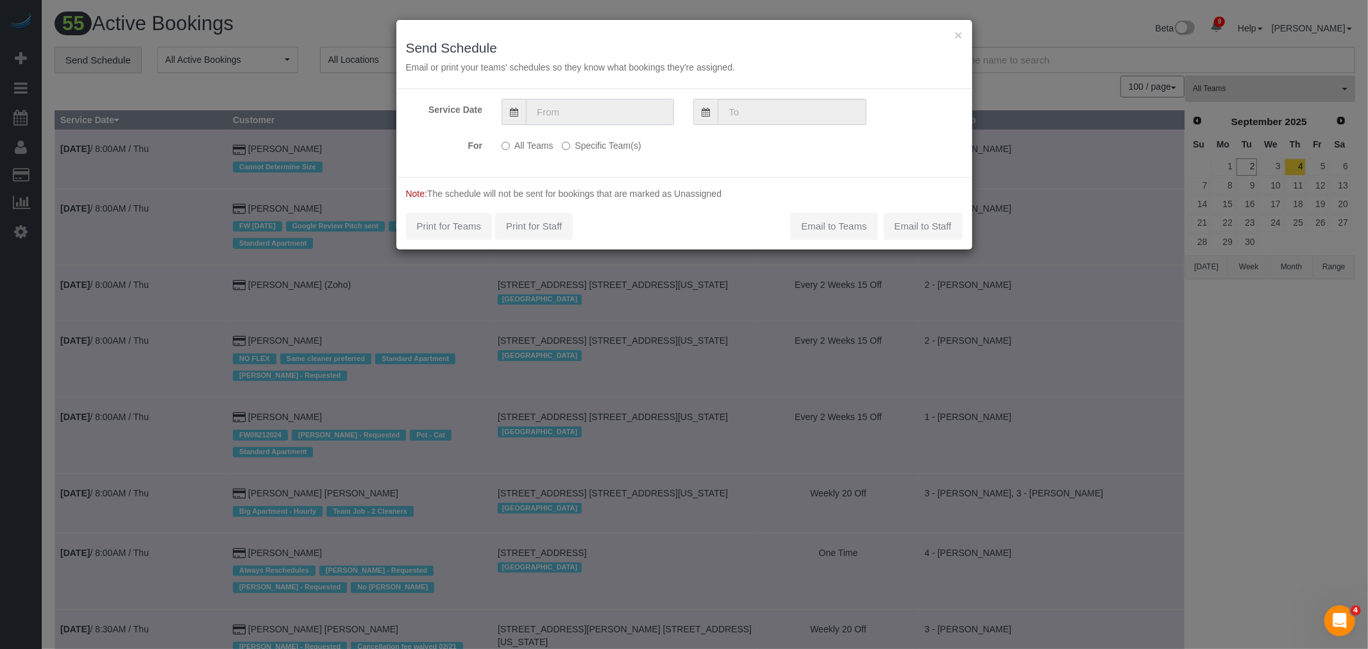
click at [587, 112] on input "text" at bounding box center [600, 112] width 148 height 26
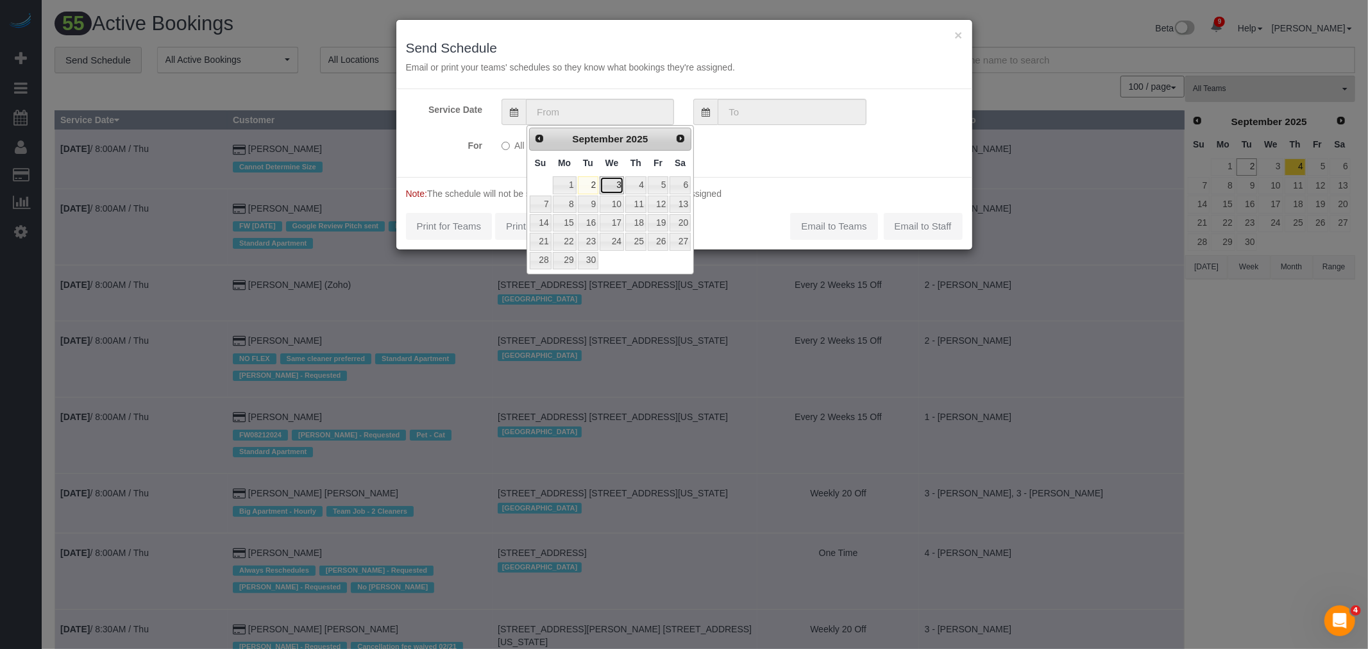
click at [610, 184] on link "3" at bounding box center [612, 184] width 24 height 17
type input "[DATE]"
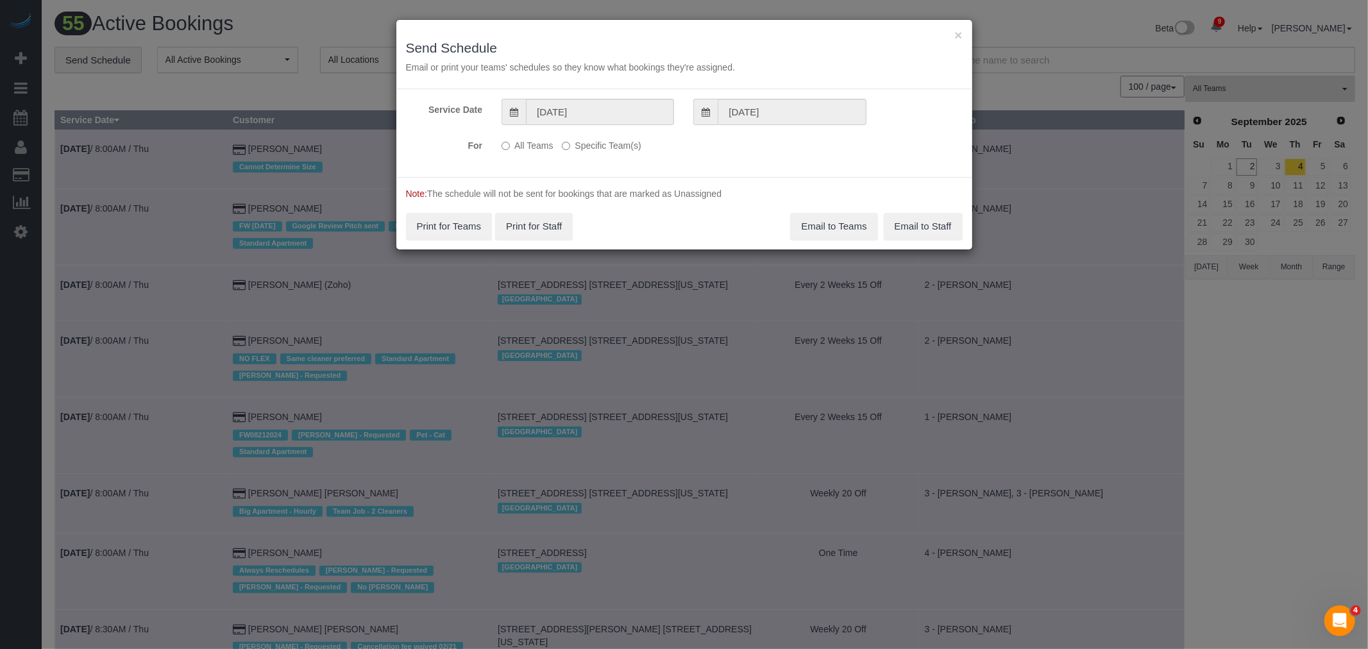
click at [577, 146] on label "Specific Team(s)" at bounding box center [601, 143] width 79 height 17
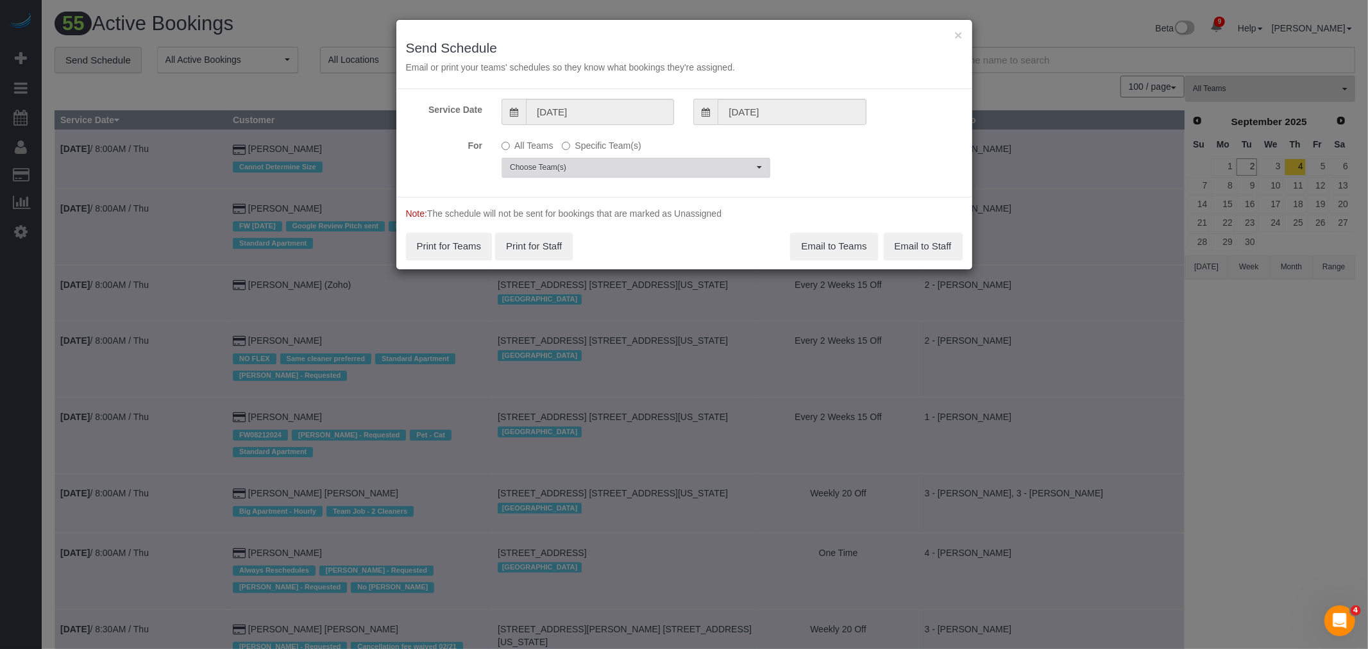
click at [584, 170] on span "Choose Team(s)" at bounding box center [632, 167] width 244 height 11
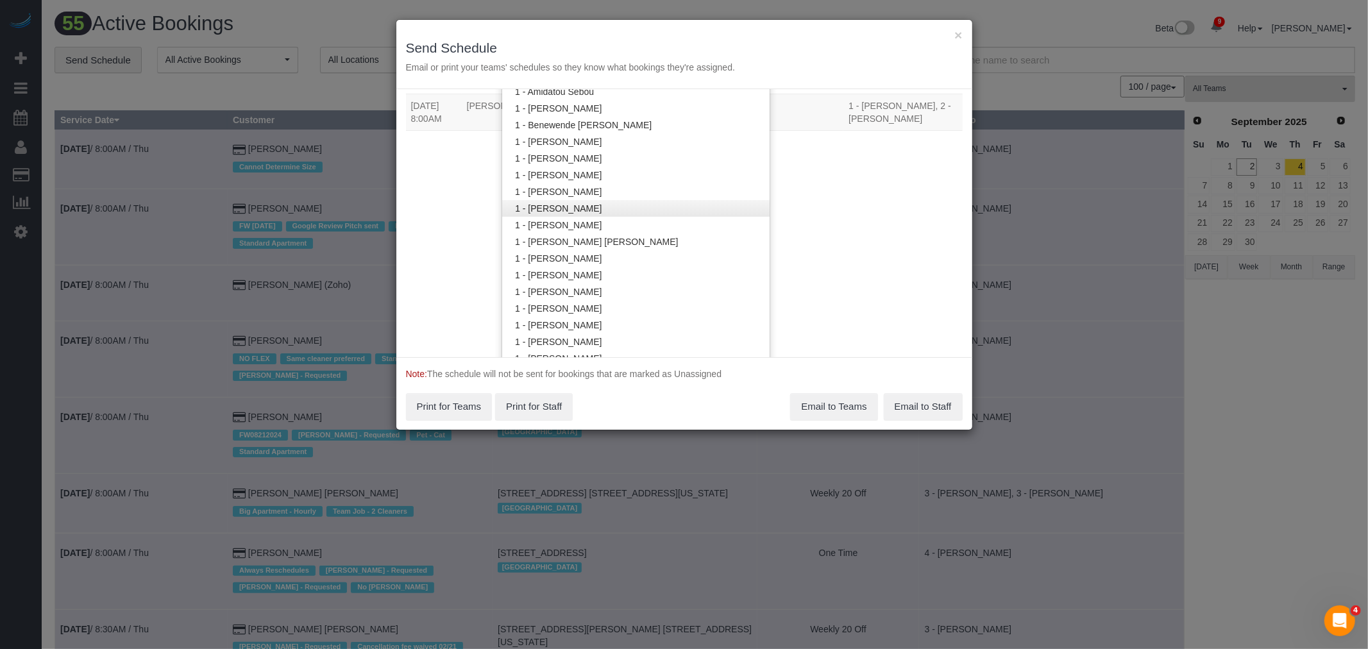
scroll to position [287, 0]
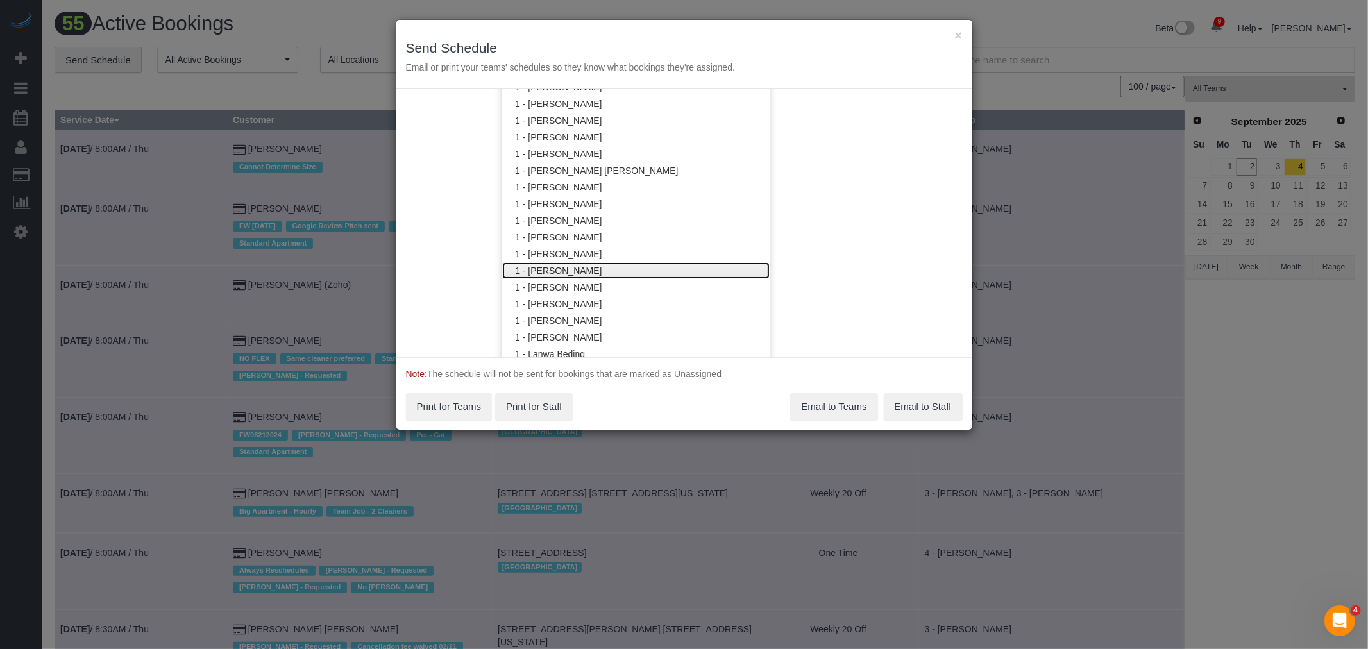
click at [607, 267] on link "1 - [PERSON_NAME]" at bounding box center [635, 270] width 267 height 17
click at [832, 233] on div "Service Date 09/03/2025 09/03/2025 For All Teams Specific Team(s) 1 - Jhonaysy …" at bounding box center [684, 223] width 576 height 268
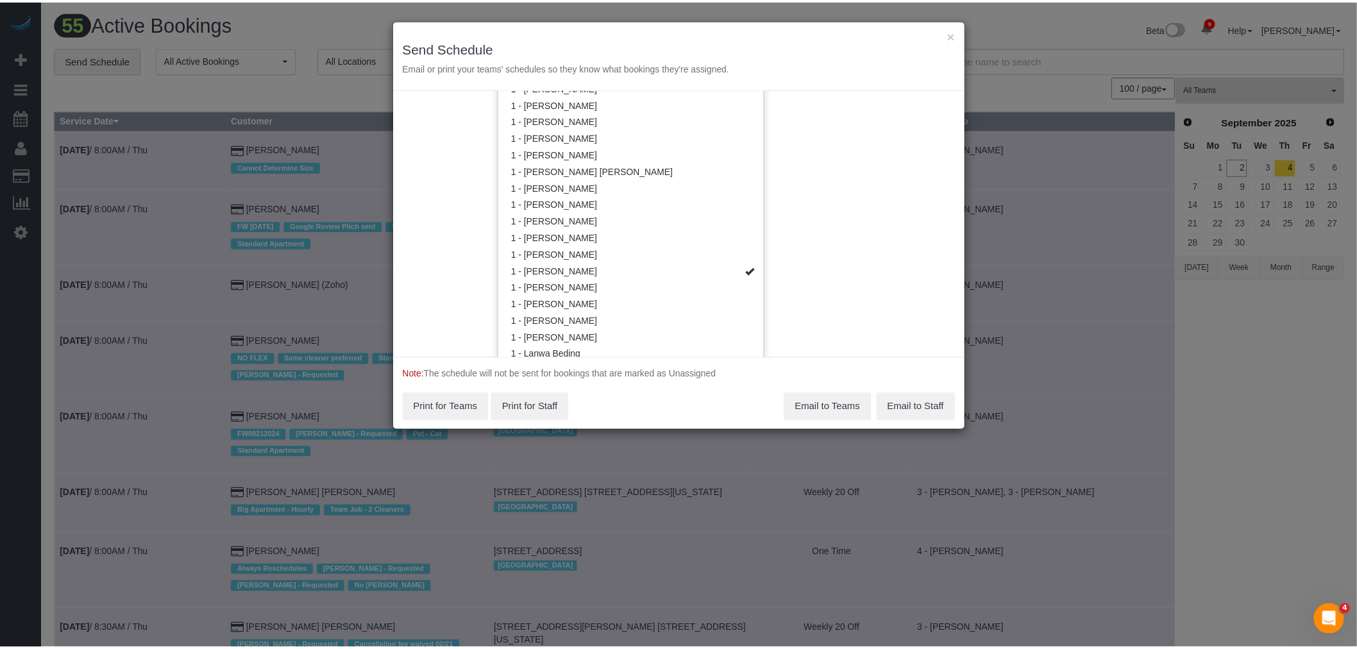
scroll to position [0, 0]
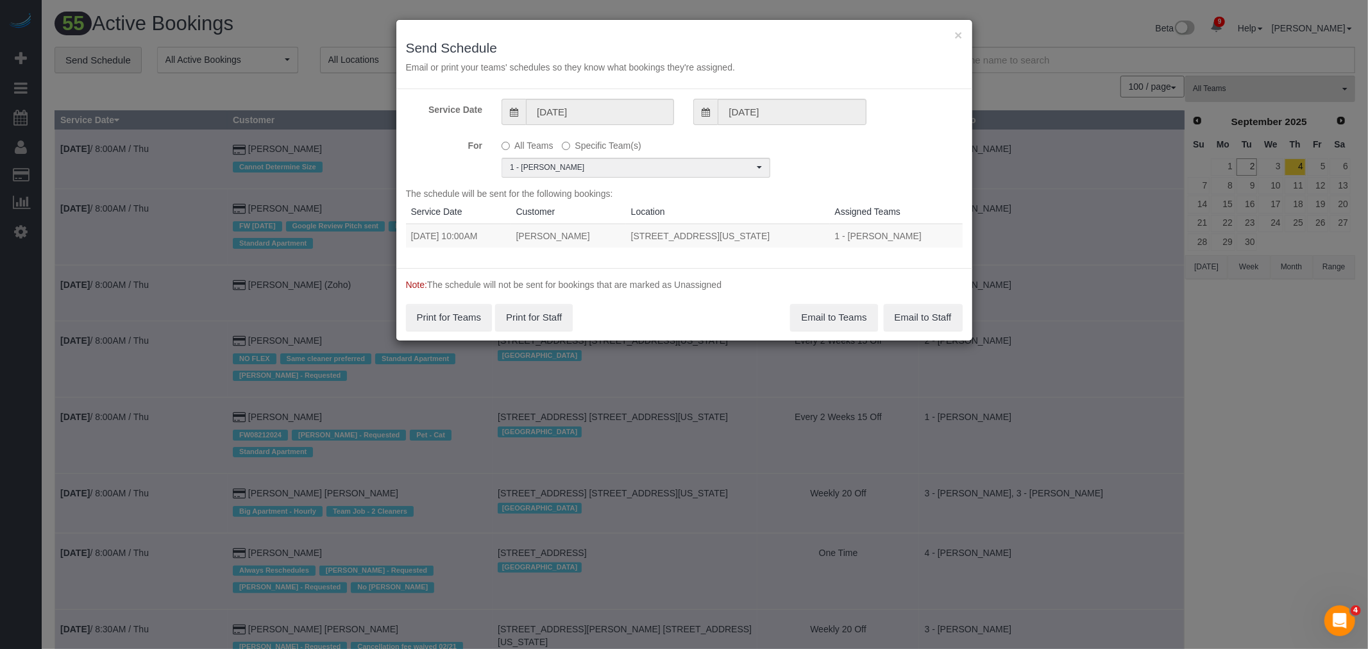
drag, startPoint x: 408, startPoint y: 231, endPoint x: 792, endPoint y: 230, distance: 383.5
click at [792, 230] on tr "09/03/2025 10:00AM Matt Juster 11 East 1st Street, Apt. 818, New York, NY 10003…" at bounding box center [684, 236] width 557 height 24
copy tr "09/03/2025 10:00AM Matt Juster 11 East 1st Street, Apt. 818, New York, NY 10003"
click at [828, 318] on button "Email to Teams" at bounding box center [833, 317] width 87 height 27
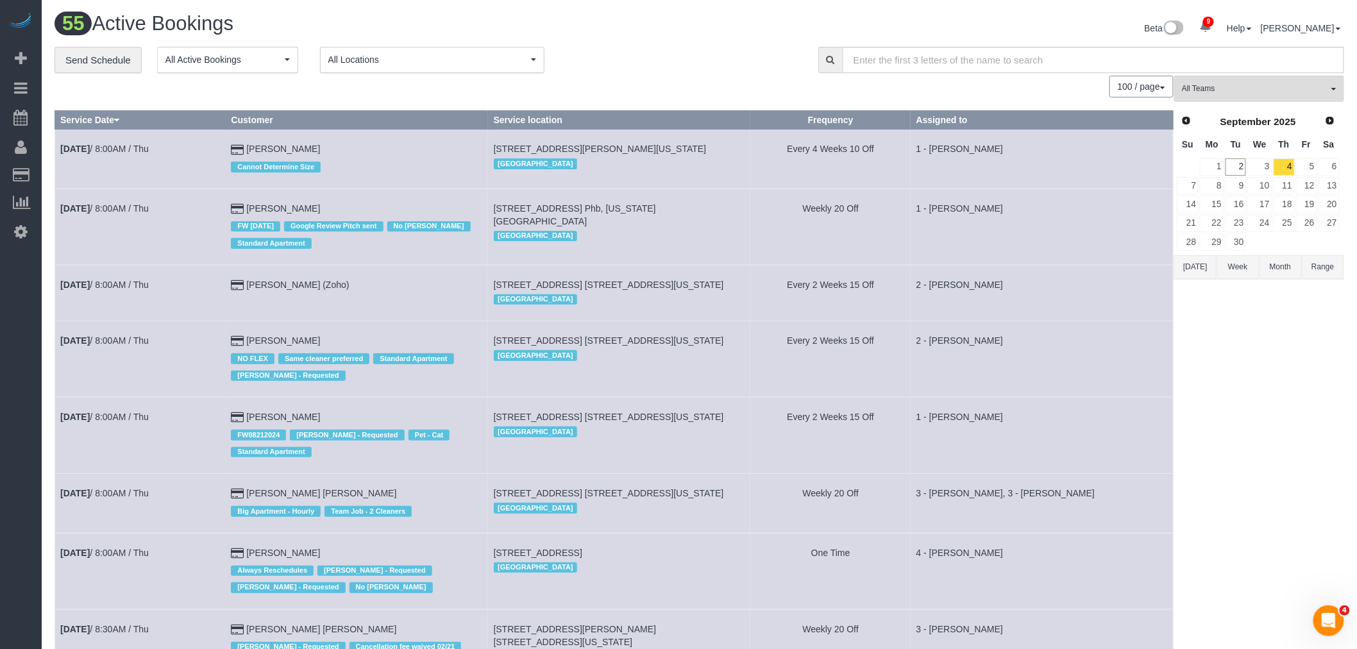
click at [441, 31] on h1 "55 Active Bookings" at bounding box center [373, 24] width 636 height 22
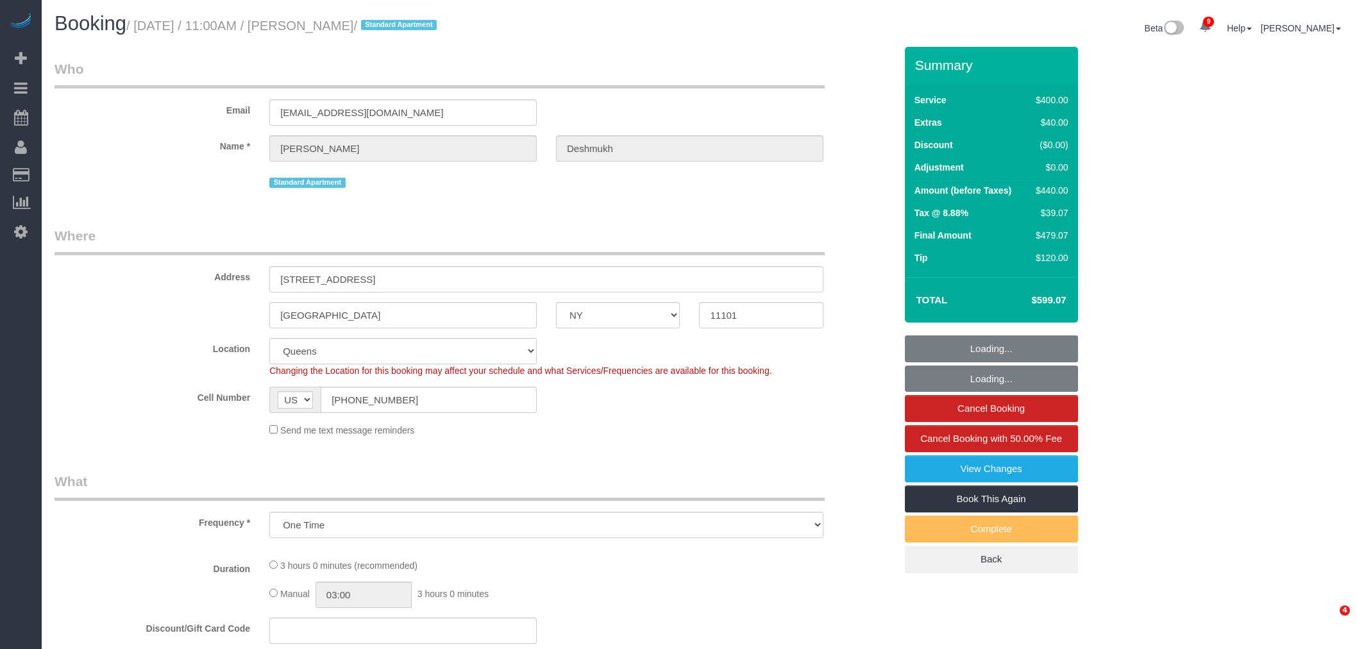
select select "NY"
select select "spot1"
select select "number:59"
select select "number:72"
select select "number:15"
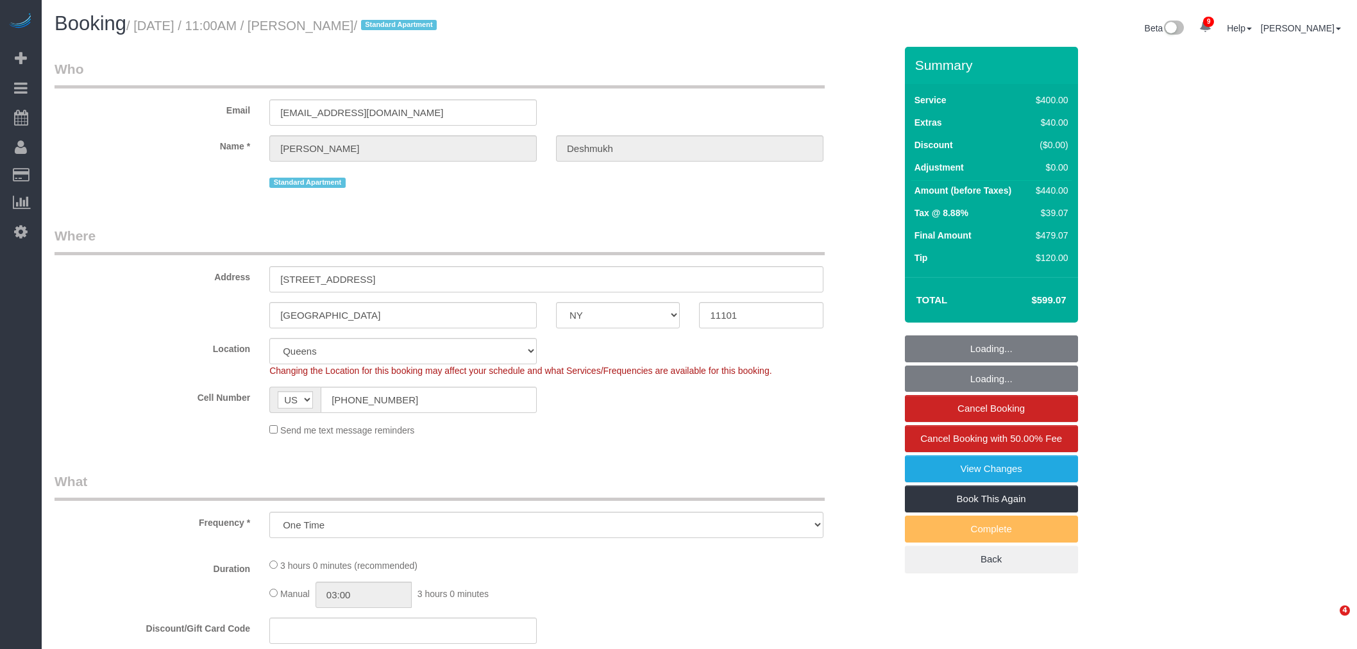
select select "number:6"
select select "2"
select select "150"
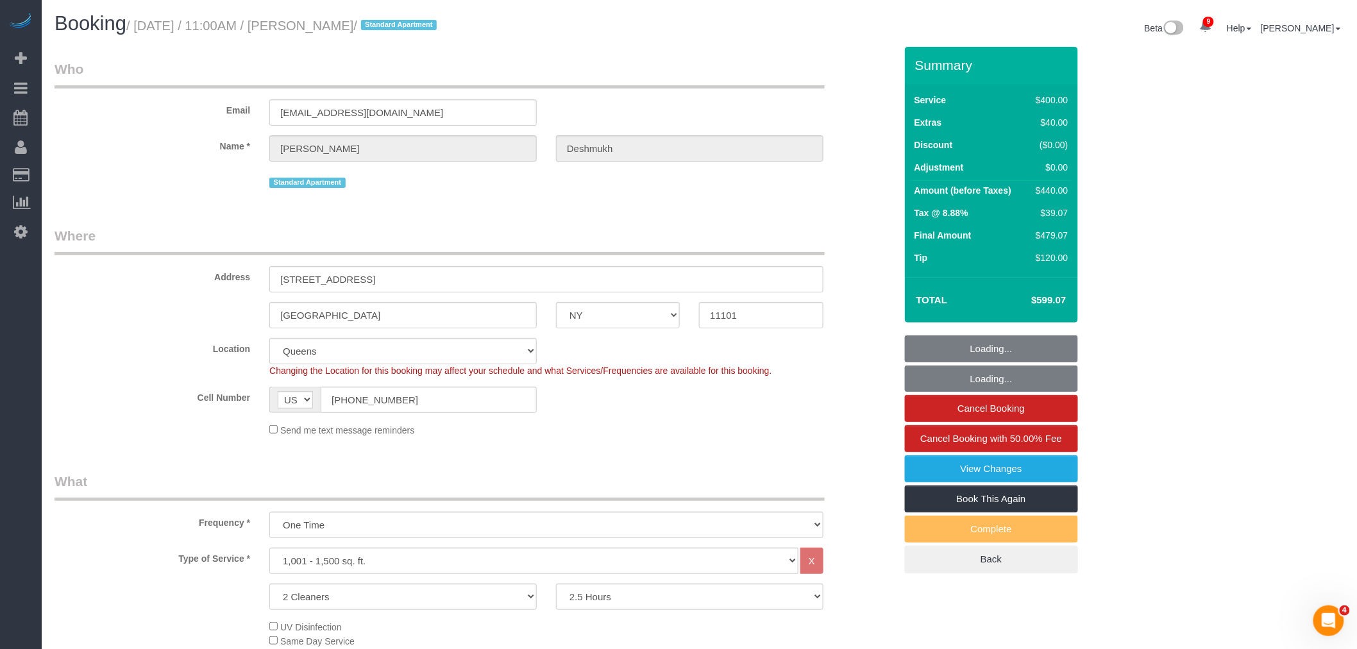
select select "object:1307"
select select "spot46"
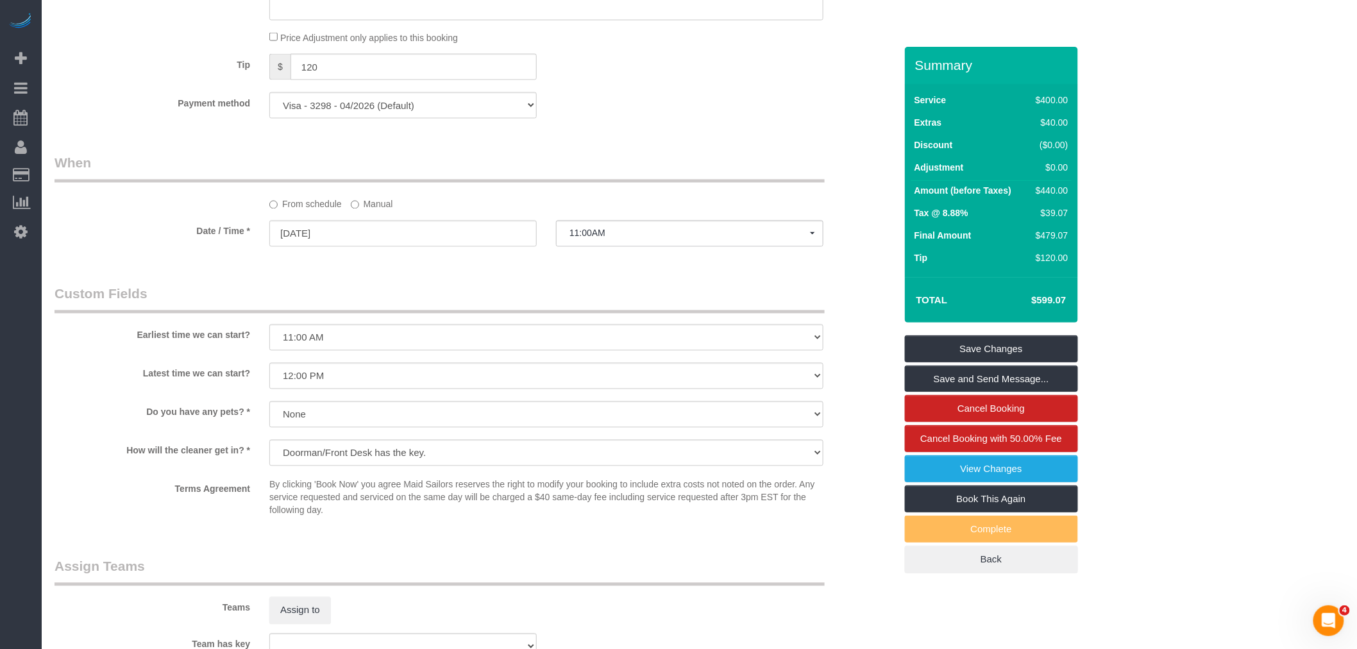
scroll to position [884, 0]
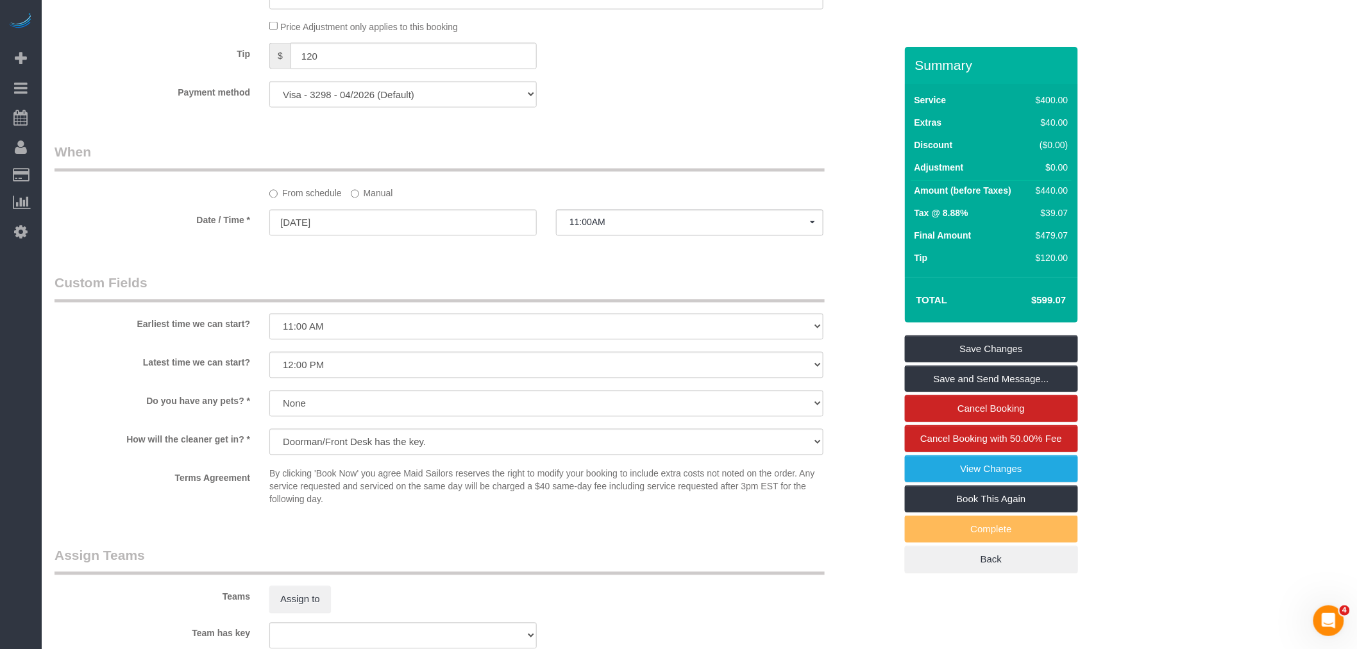
click at [689, 152] on legend "When" at bounding box center [440, 157] width 770 height 29
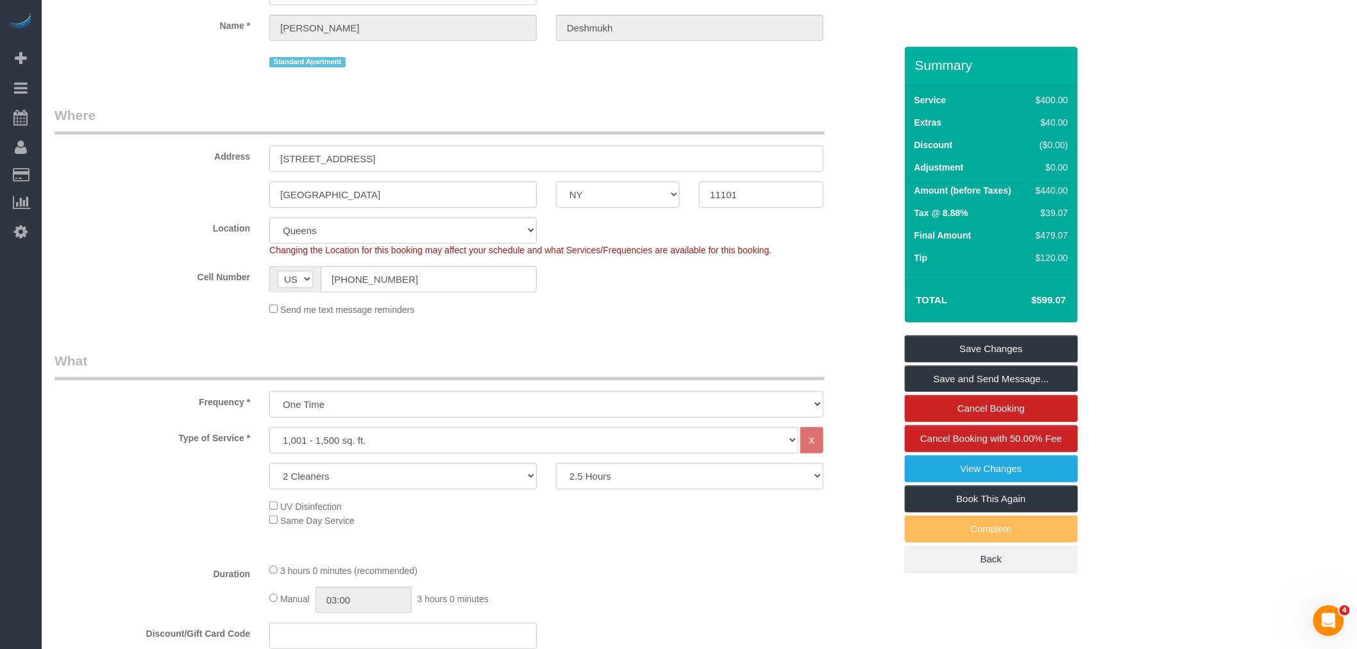
scroll to position [0, 0]
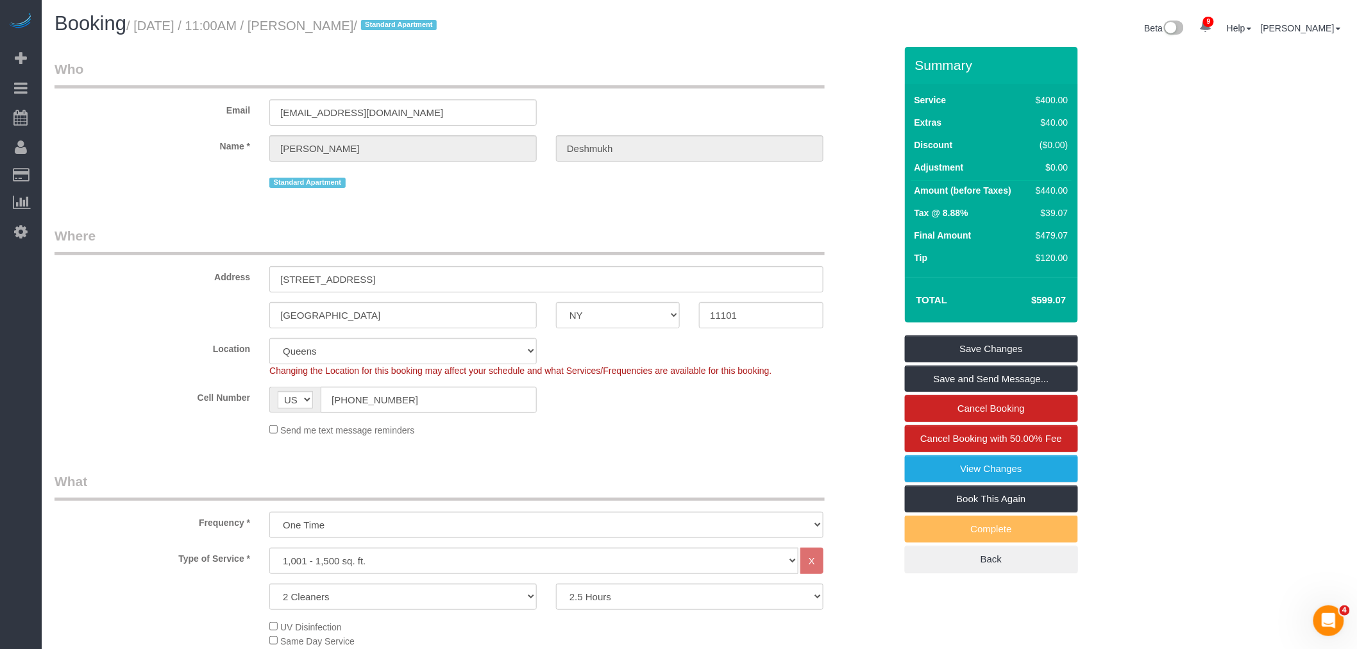
click at [605, 81] on legend "Who" at bounding box center [440, 74] width 770 height 29
click at [677, 78] on legend "Who" at bounding box center [440, 74] width 770 height 29
drag, startPoint x: 248, startPoint y: 273, endPoint x: 229, endPoint y: 274, distance: 18.6
click at [96, 270] on div "Address 3 Court Square, Unit 532" at bounding box center [475, 259] width 860 height 66
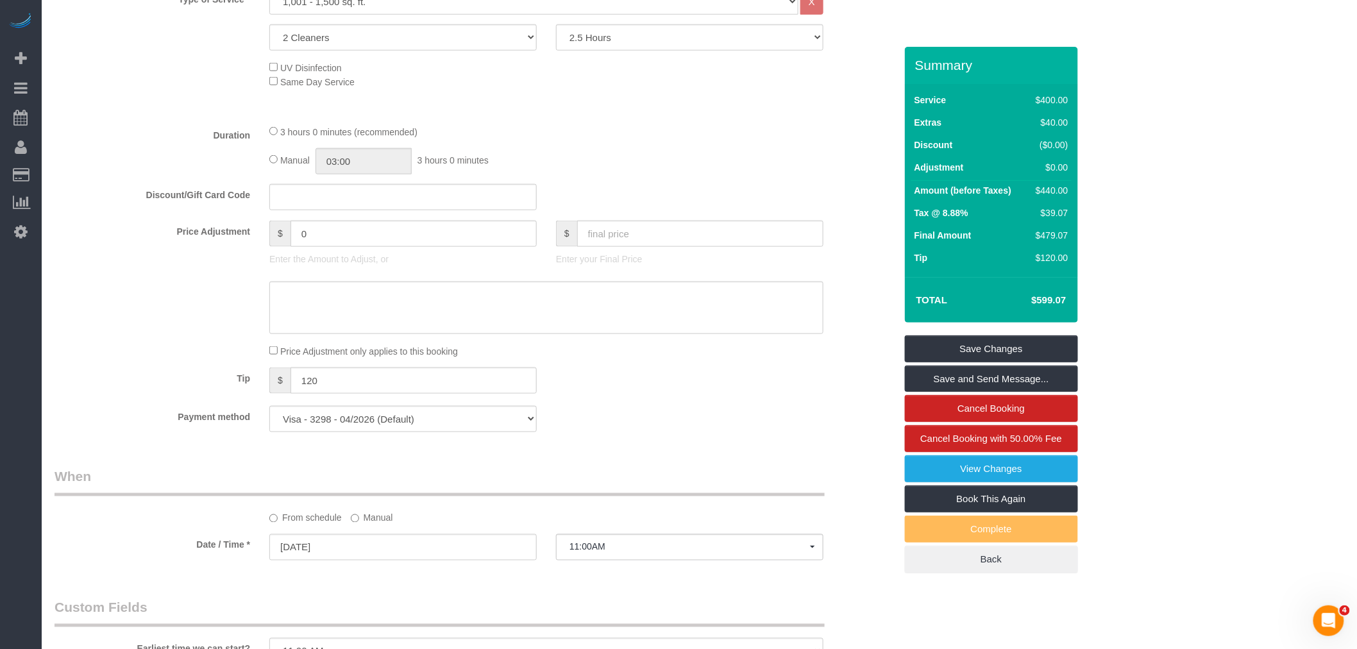
scroll to position [712, 0]
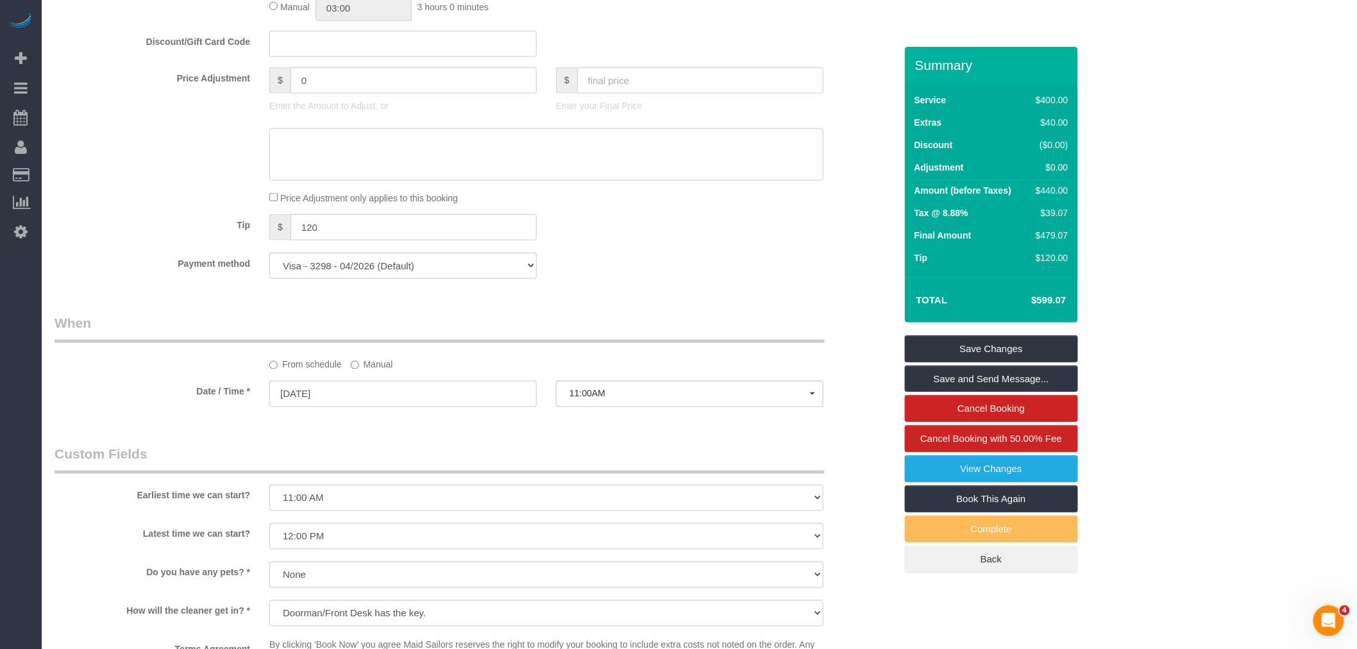
click at [618, 243] on div "Tip $ 120" at bounding box center [475, 228] width 860 height 29
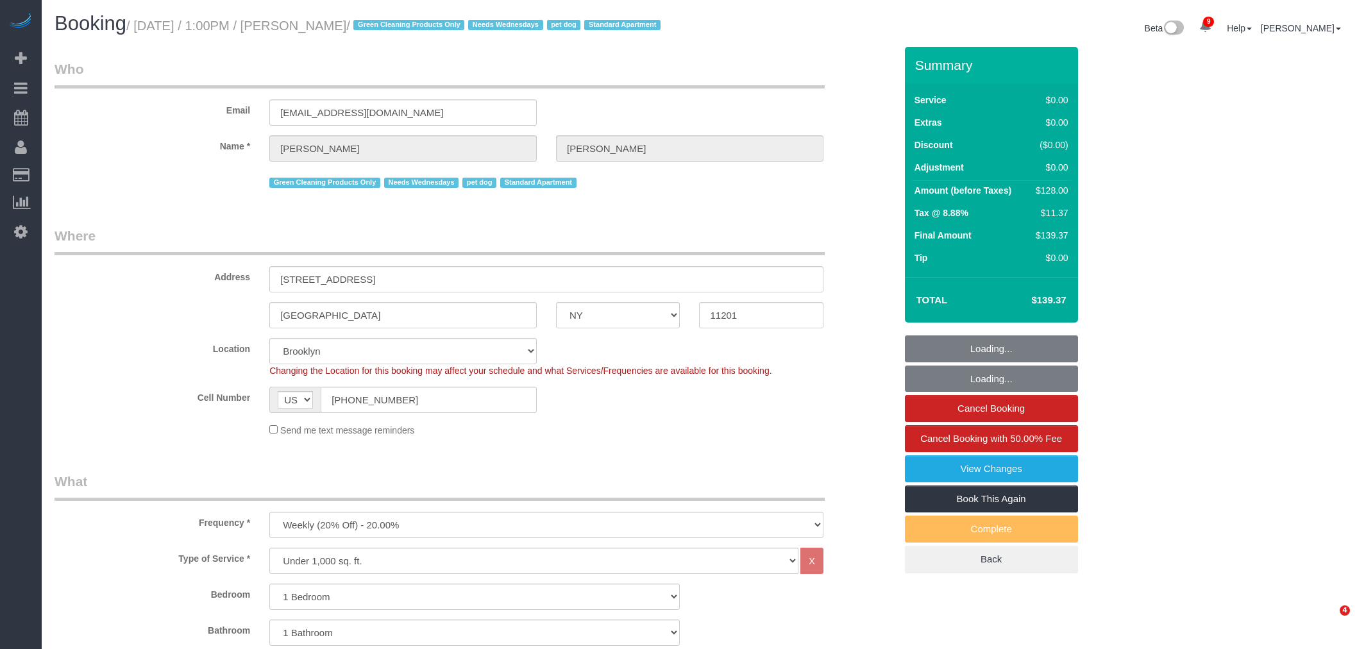
select select "NY"
select select "1"
select select "number:57"
select select "number:74"
select select "number:13"
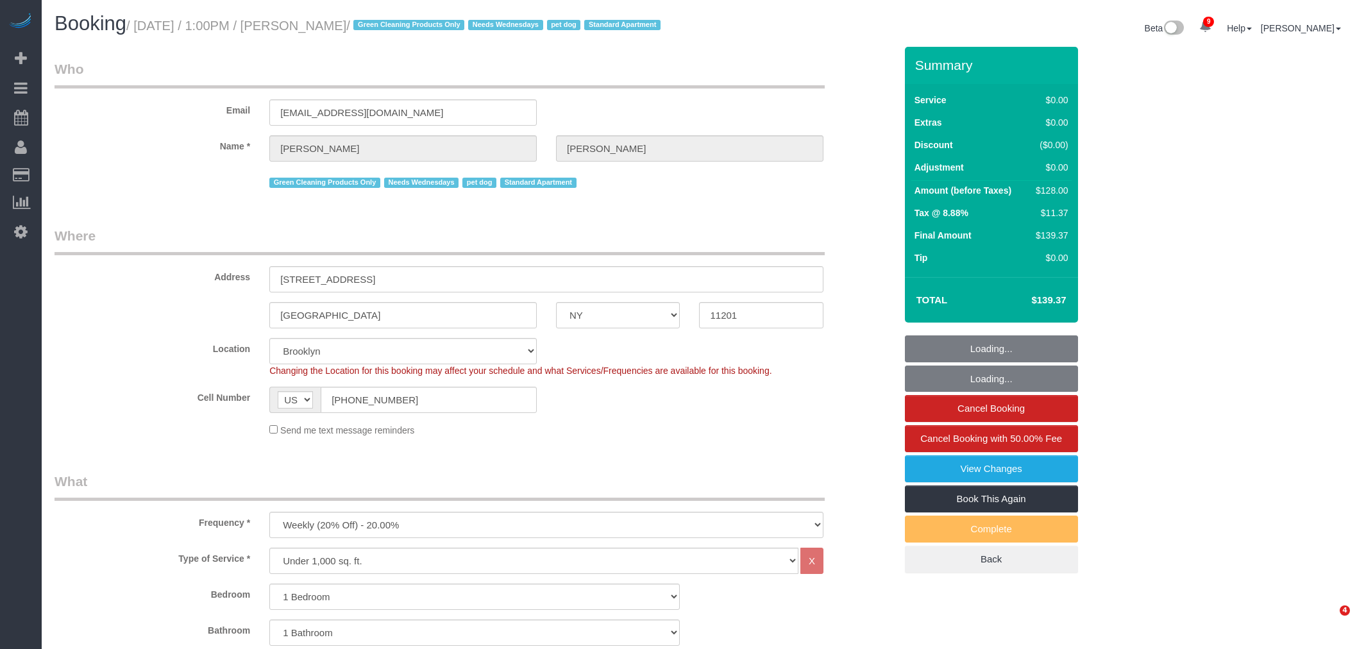
select select "number:7"
select select "spot49"
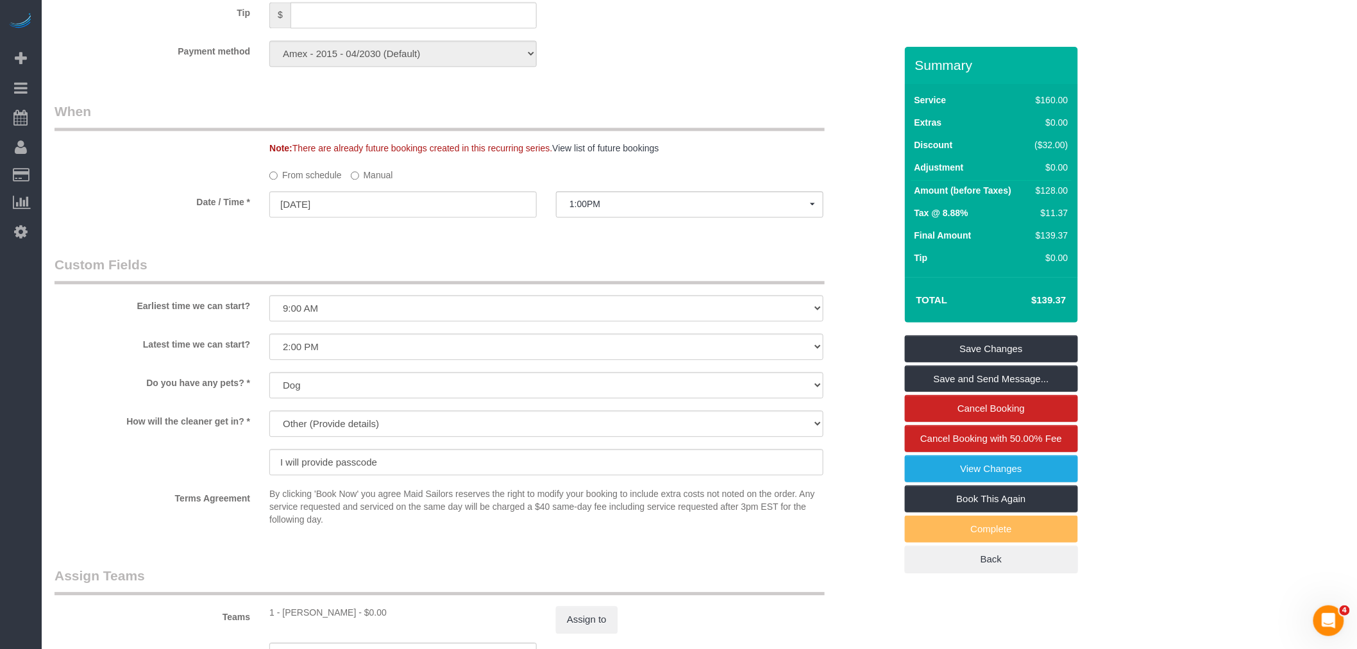
scroll to position [997, 0]
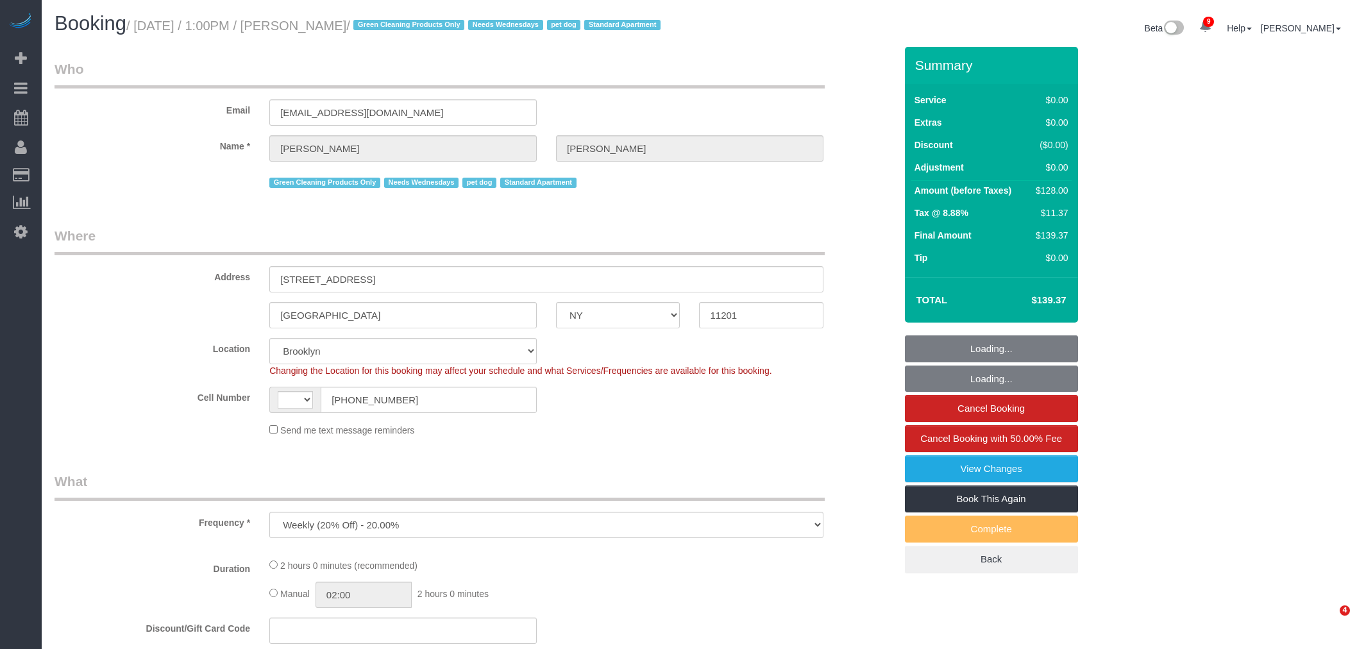
select select "NY"
select select "spot1"
select select "number:57"
select select "number:74"
select select "number:13"
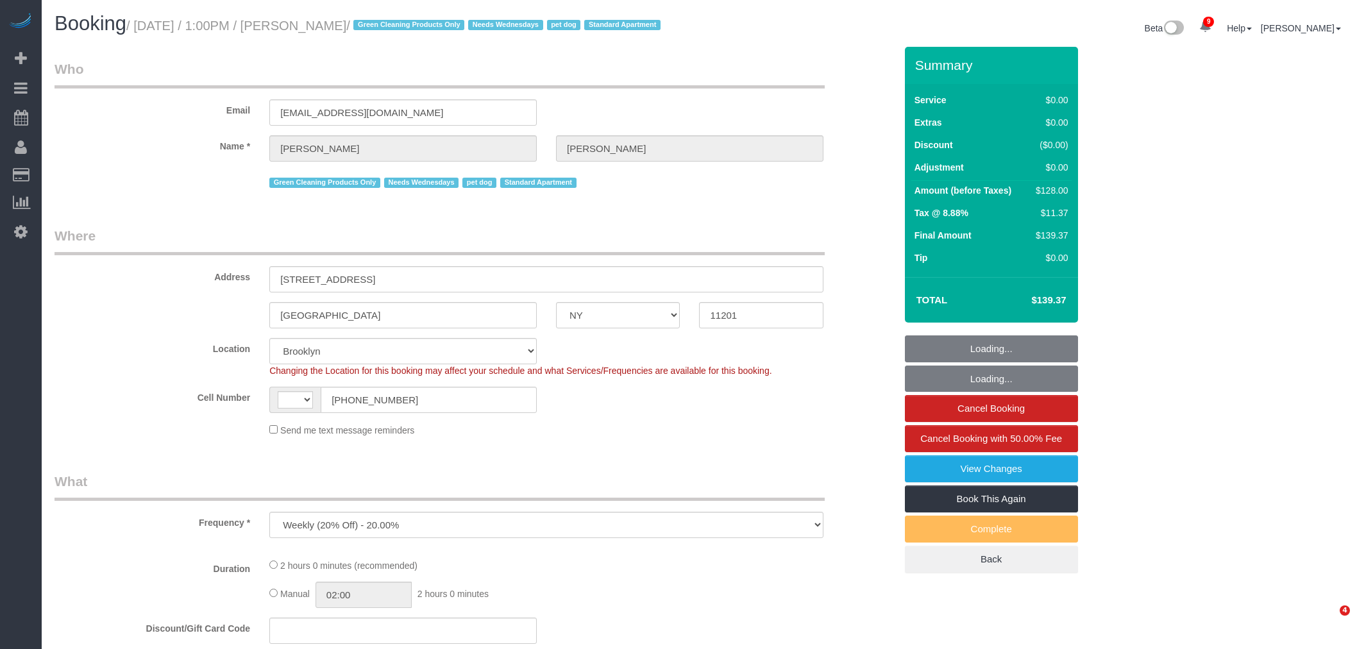
select select "number:7"
select select "object:979"
select select "spot49"
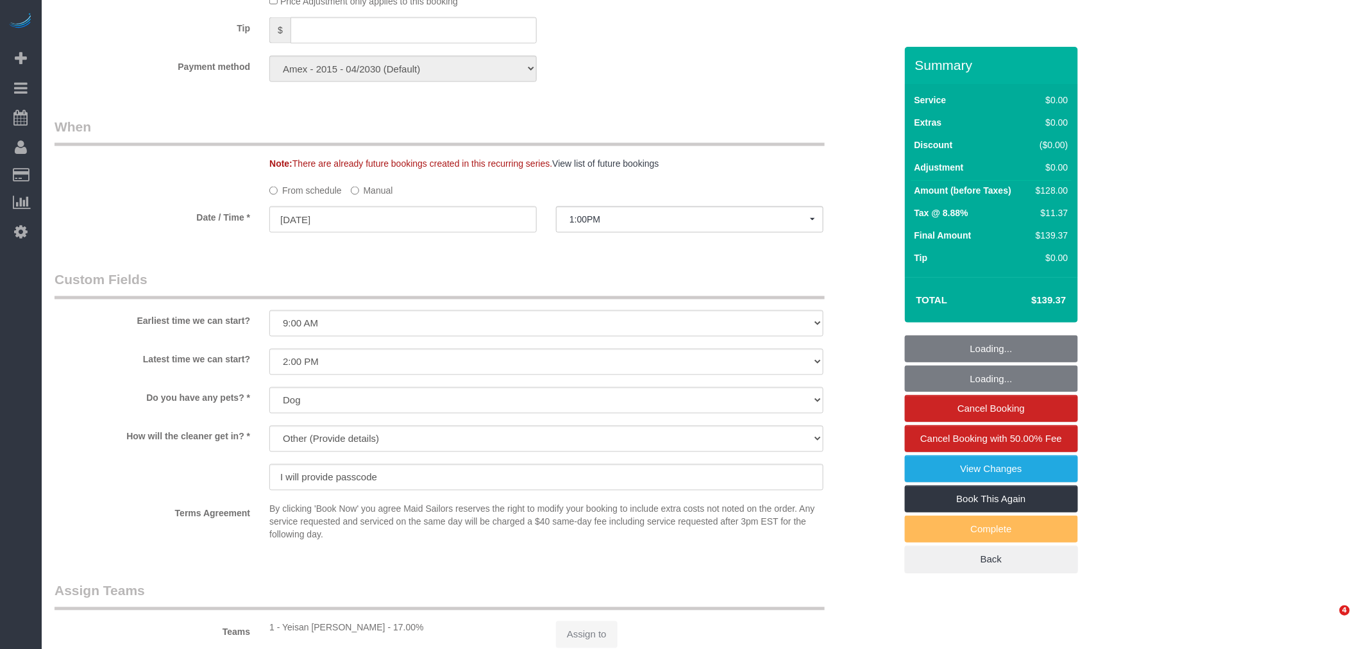
select select "string:[GEOGRAPHIC_DATA]"
select select "1"
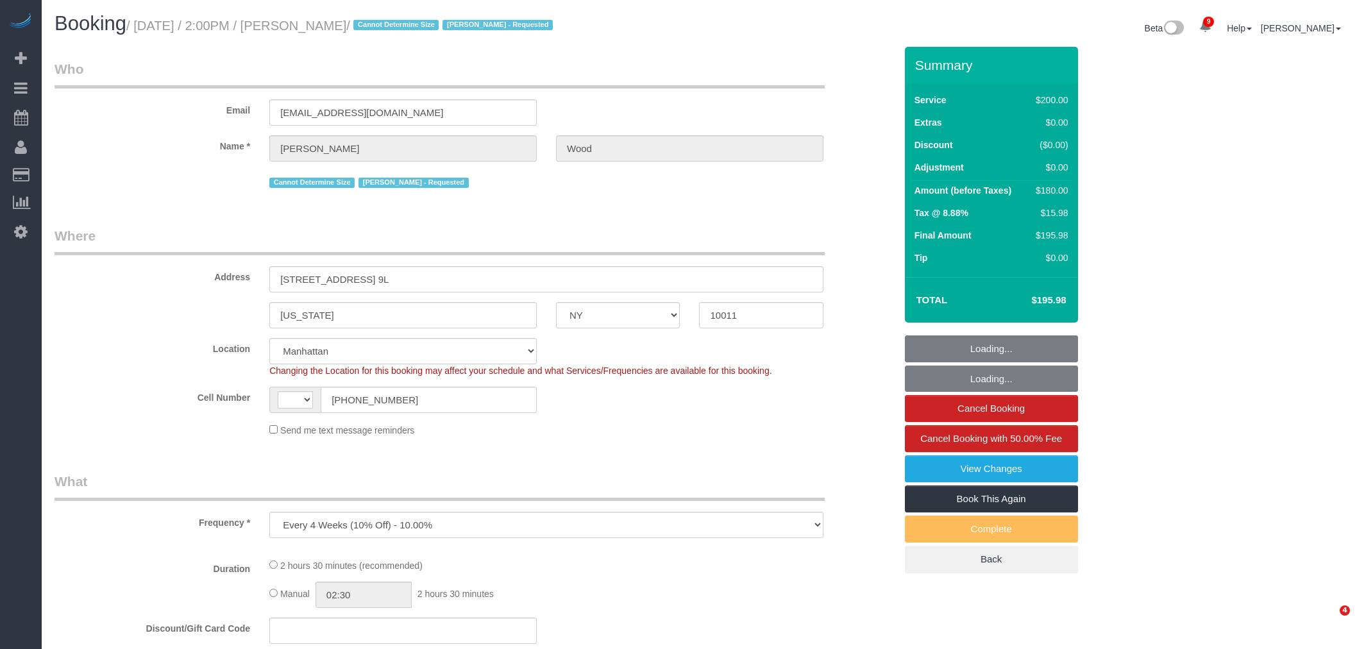
select select "NY"
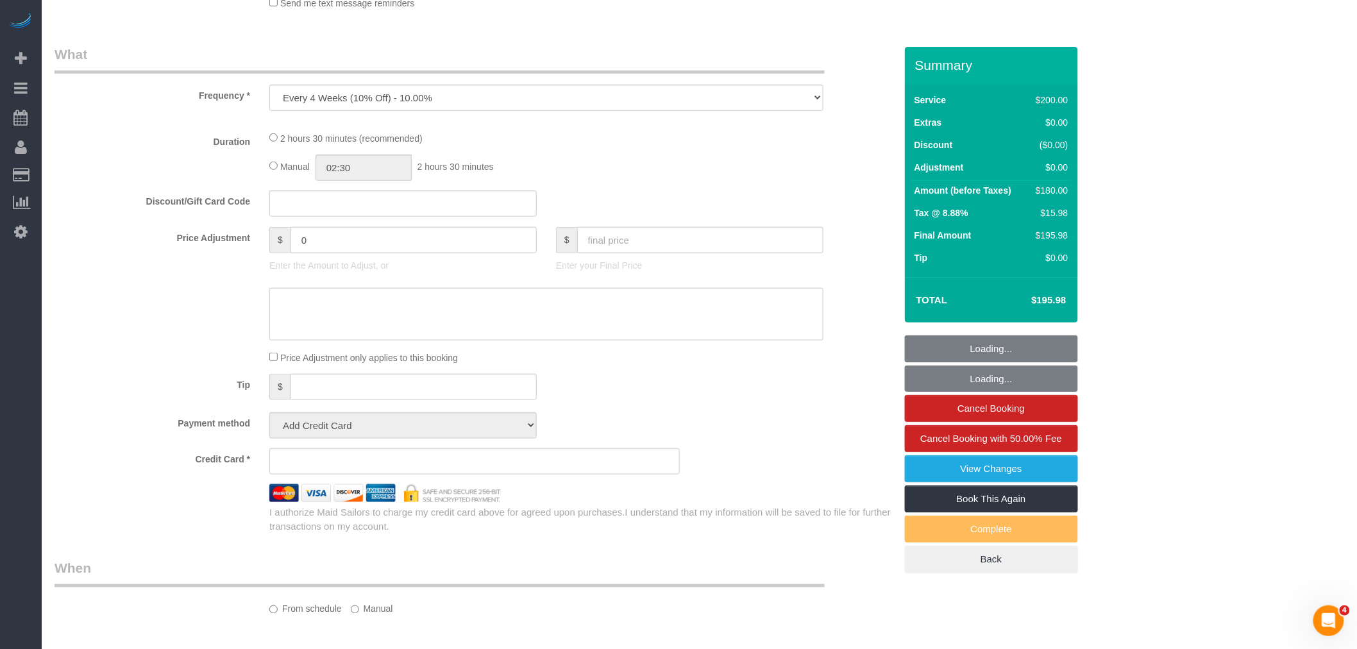
select select "string:US"
select select "number:89"
select select "number:90"
select select "number:15"
select select "number:6"
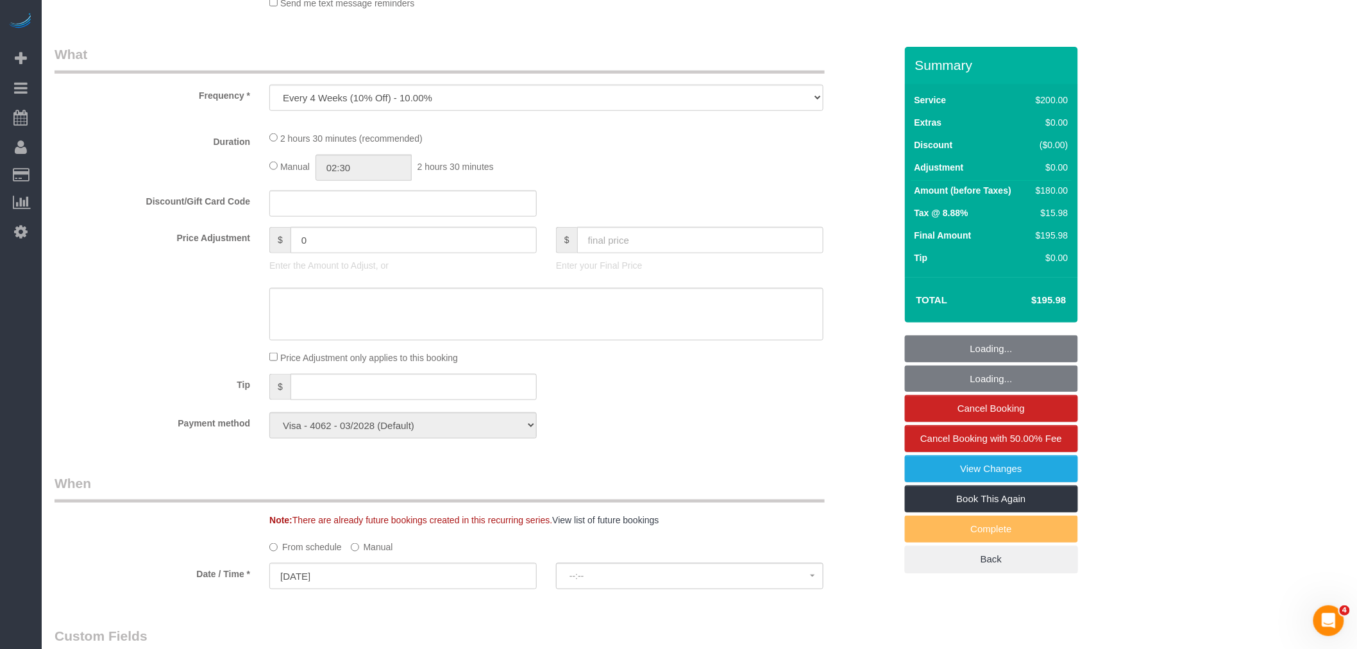
select select "object:868"
select select "string:stripe-pm_1N3sar4VGloSiKo7ulRGt1qE"
select select "150"
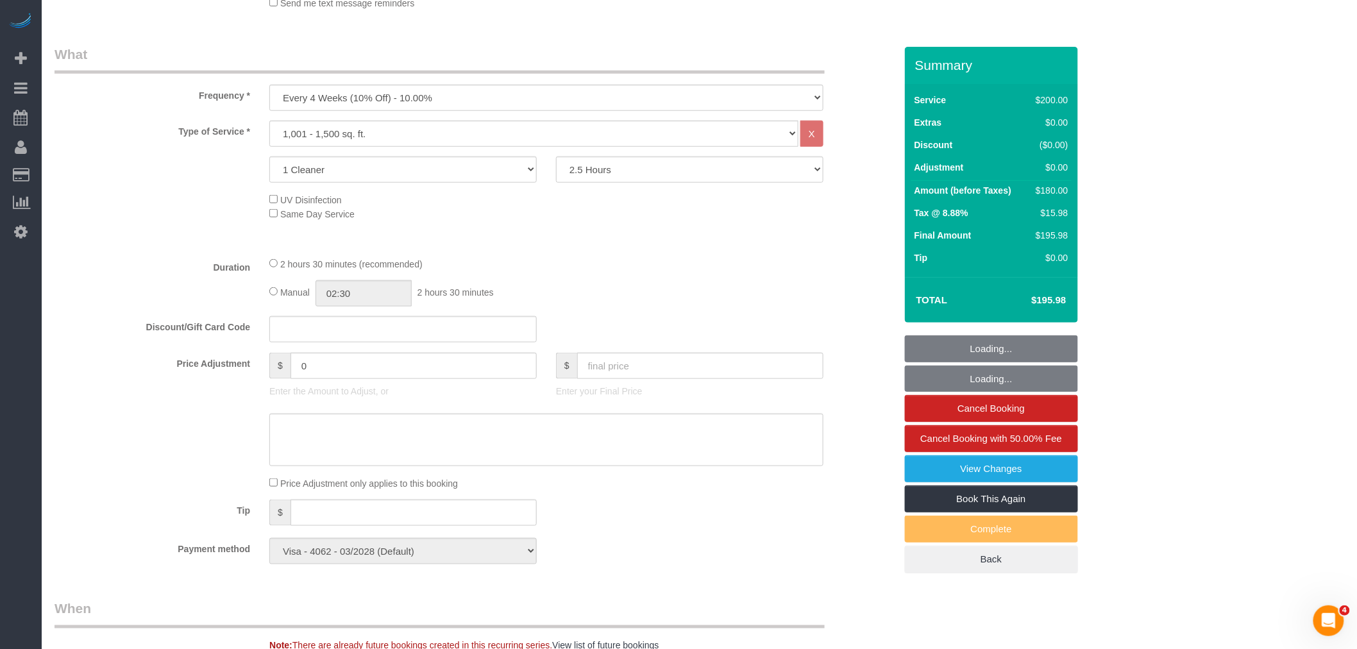
select select "spot1"
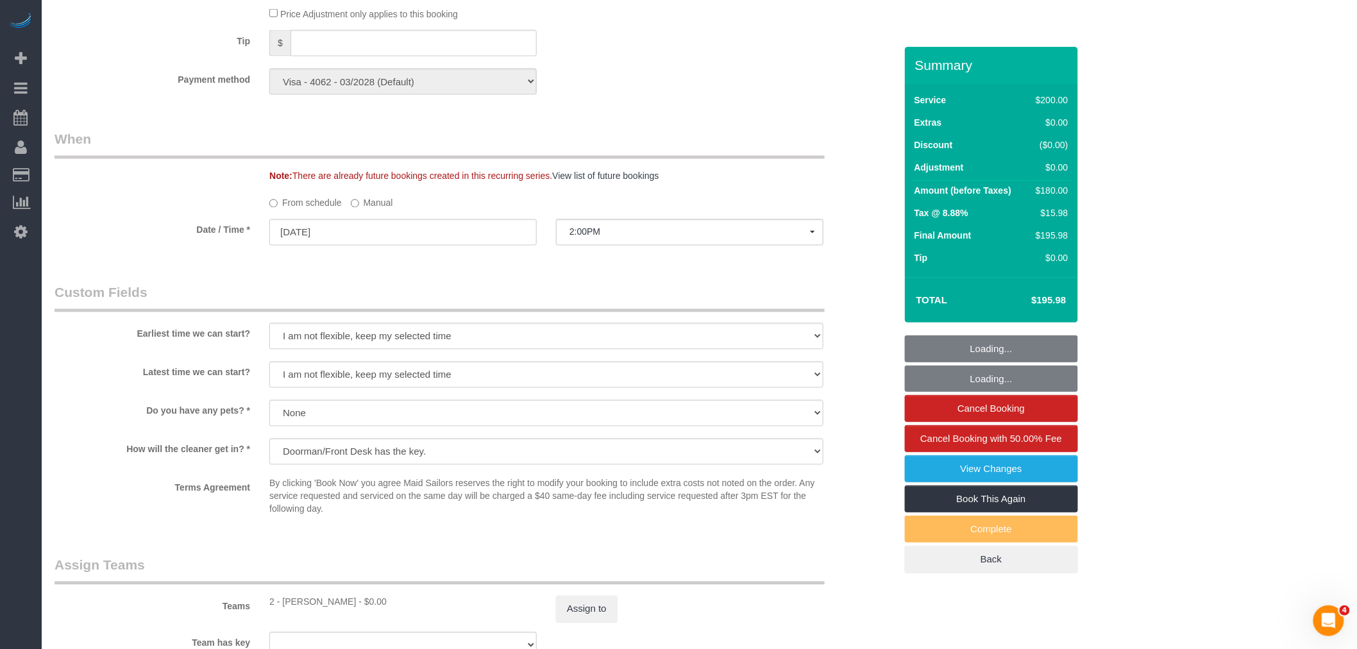
scroll to position [983, 0]
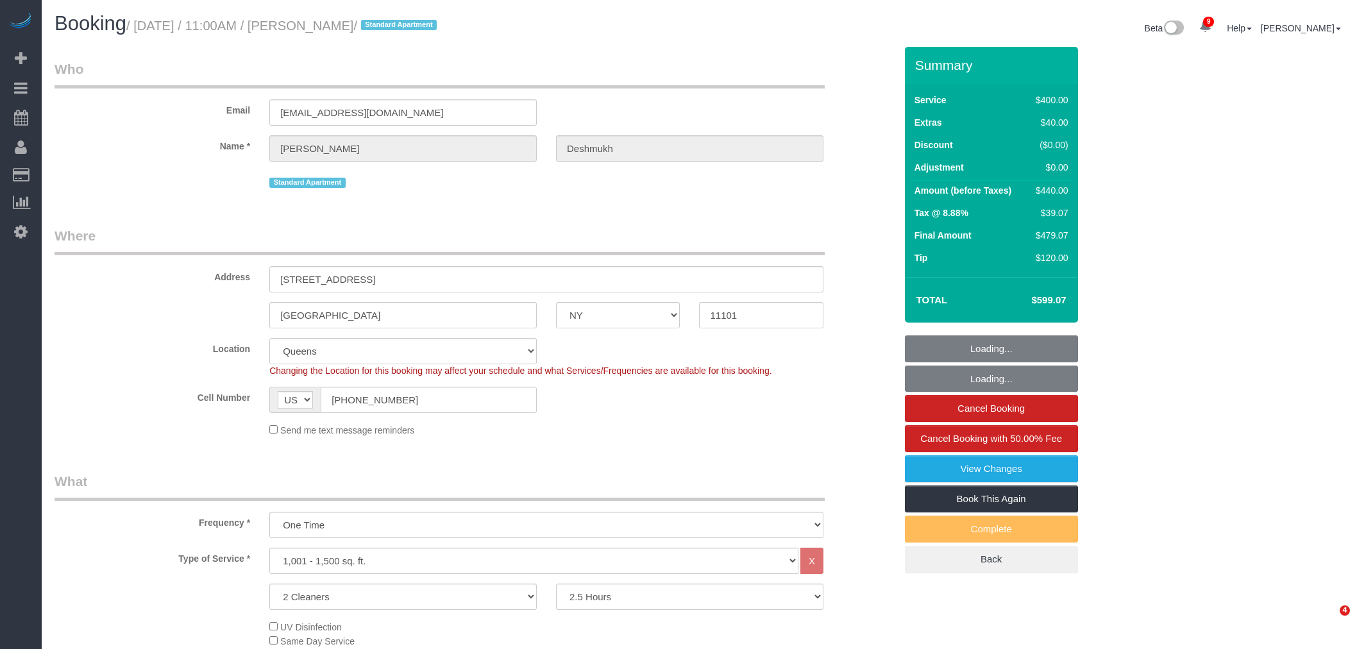
select select "NY"
select select "2"
select select "150"
select select "spot1"
select select "number:59"
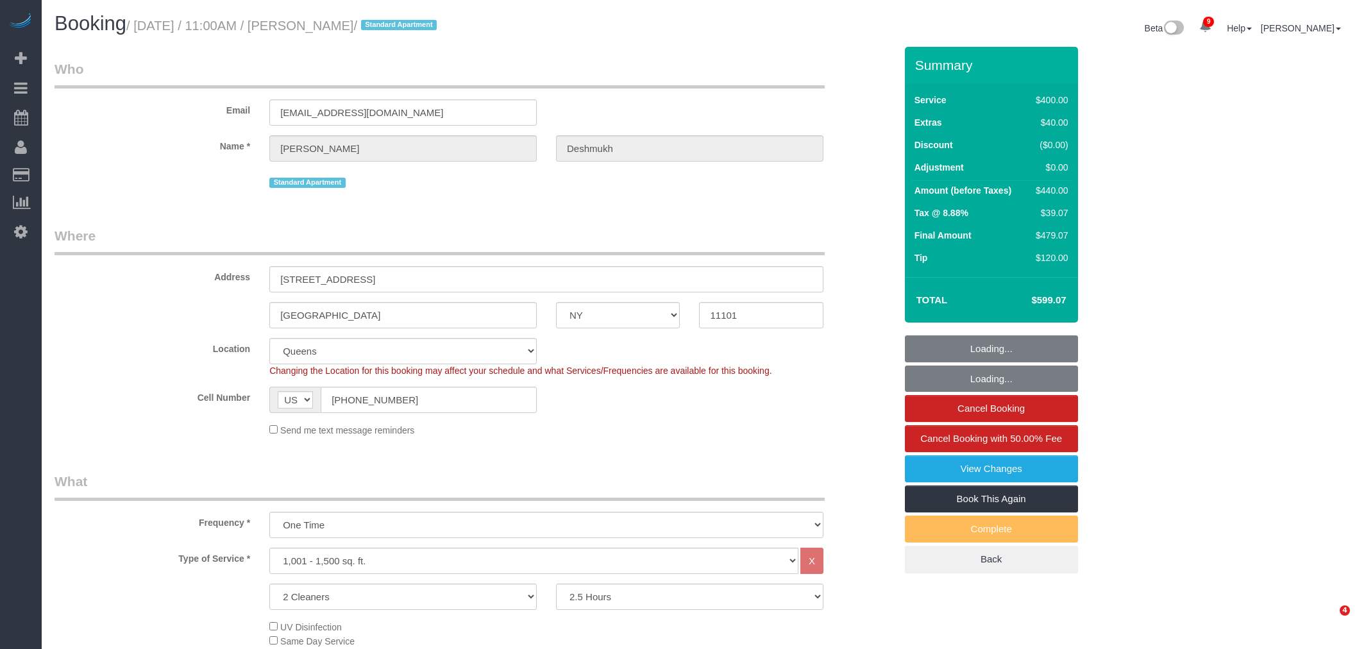
select select "number:72"
select select "number:15"
select select "number:6"
select select "object:1307"
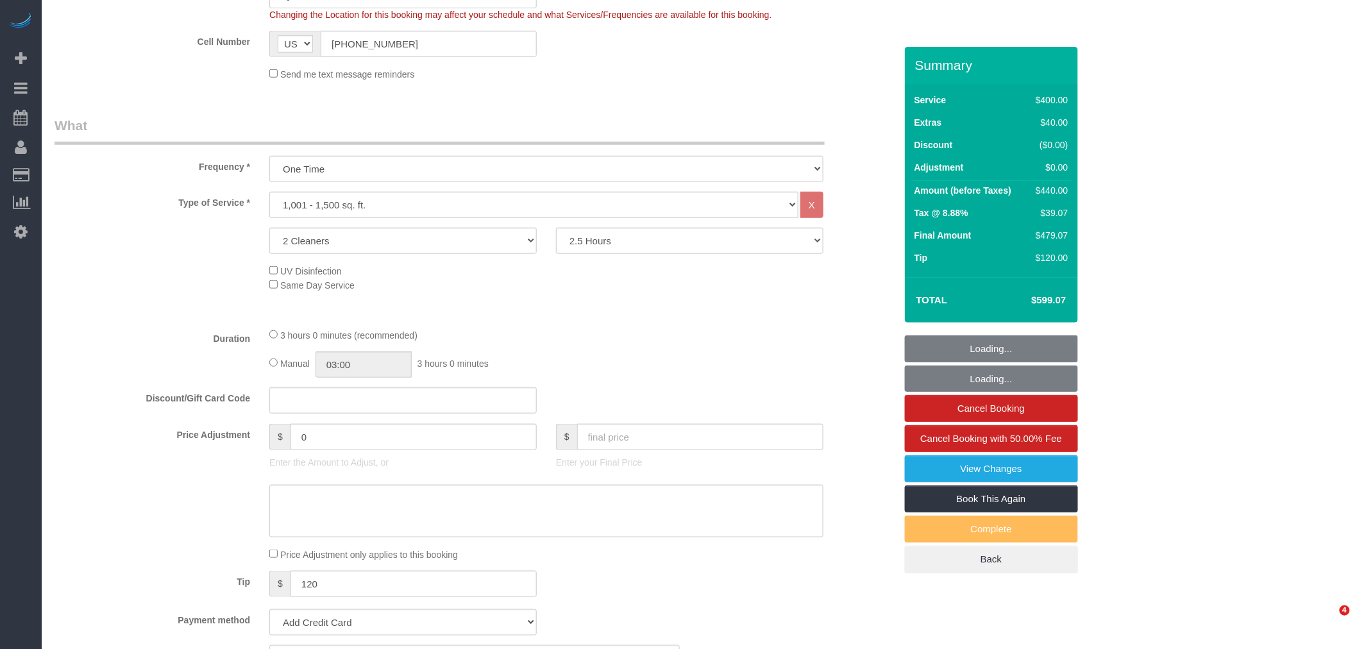
select select "spot46"
select select "string:stripe-pm_1R1vrD4VGloSiKo7D9kUgxNx"
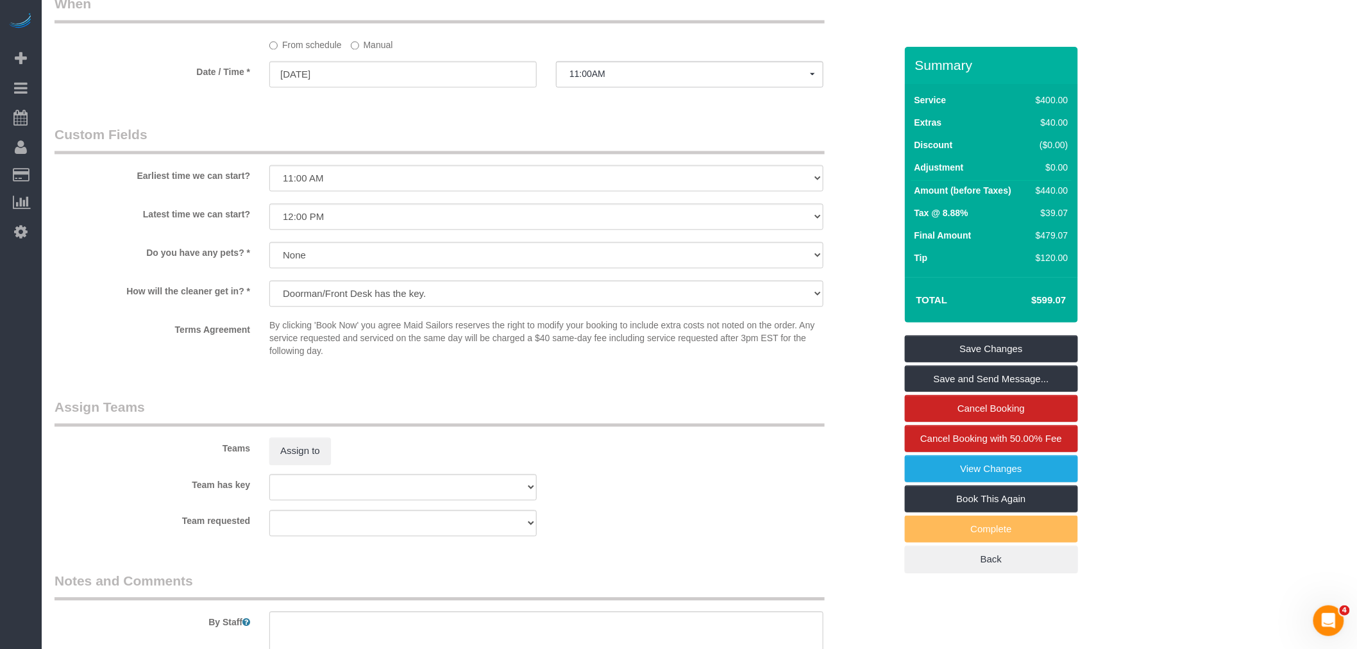
scroll to position [997, 0]
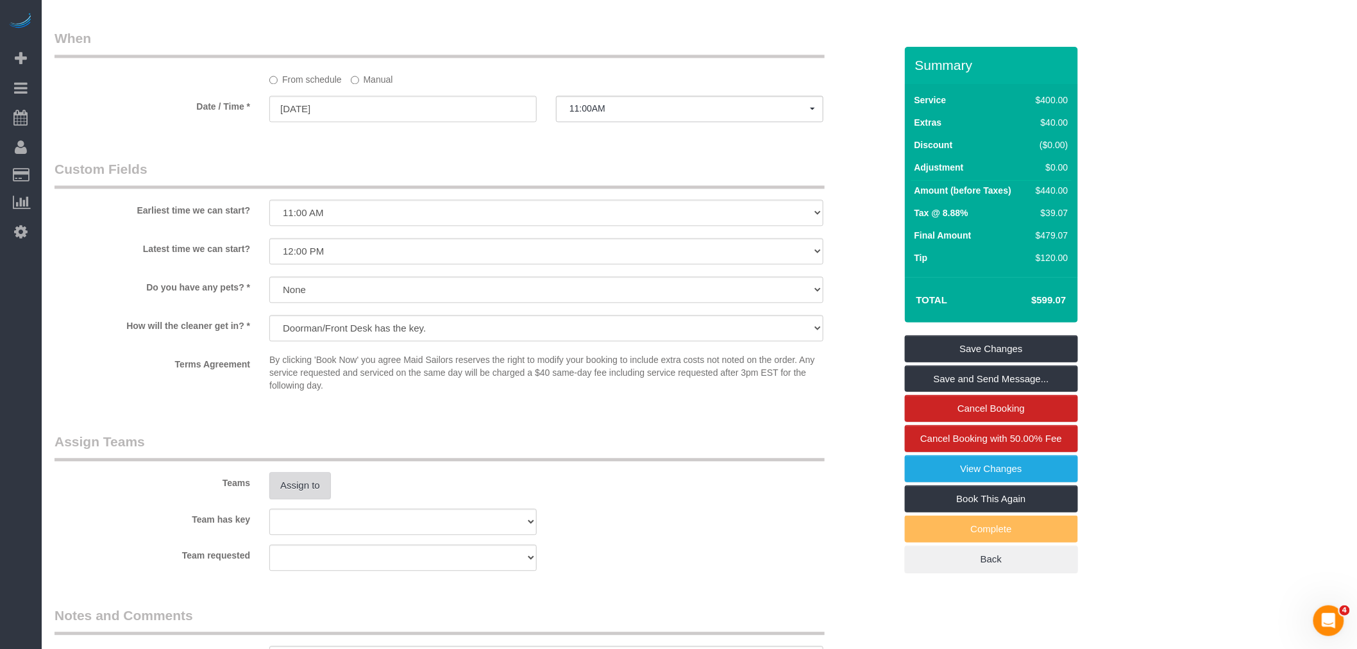
click at [309, 491] on button "Assign to" at bounding box center [300, 486] width 62 height 27
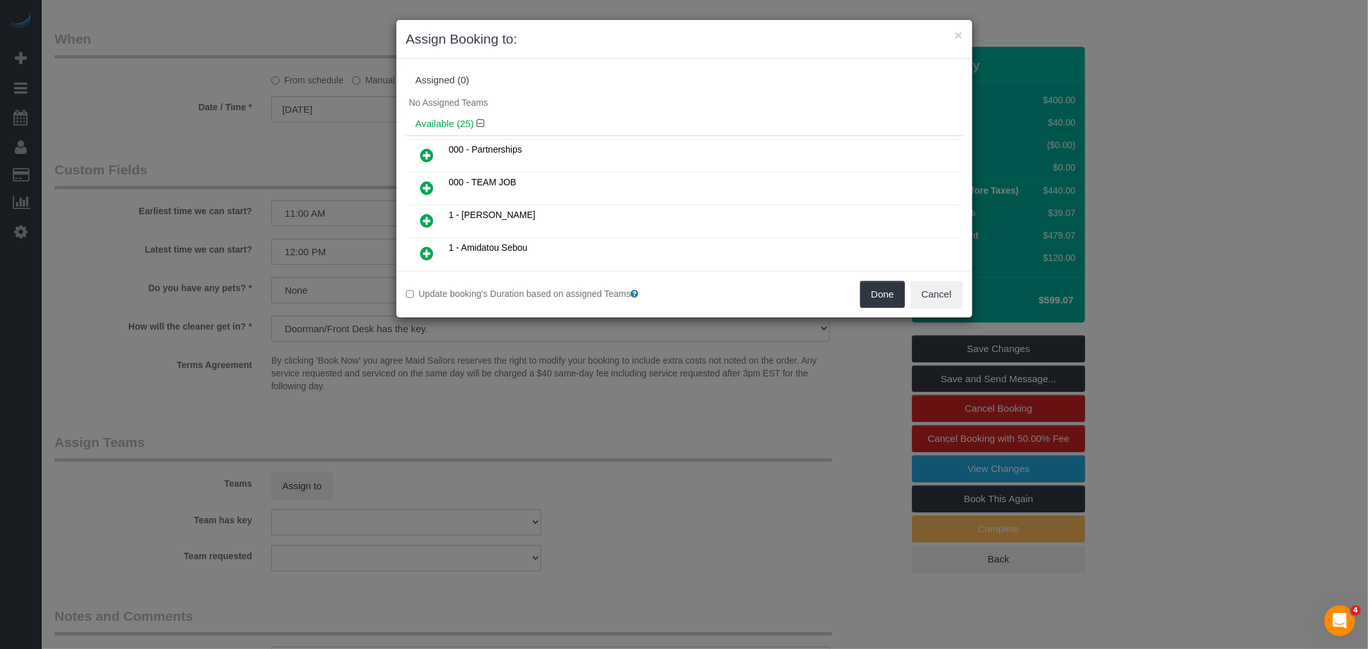
drag, startPoint x: 963, startPoint y: 34, endPoint x: 932, endPoint y: 42, distance: 31.9
click at [964, 34] on div "× Assign Booking to:" at bounding box center [684, 39] width 576 height 39
click at [954, 33] on button "×" at bounding box center [958, 34] width 8 height 13
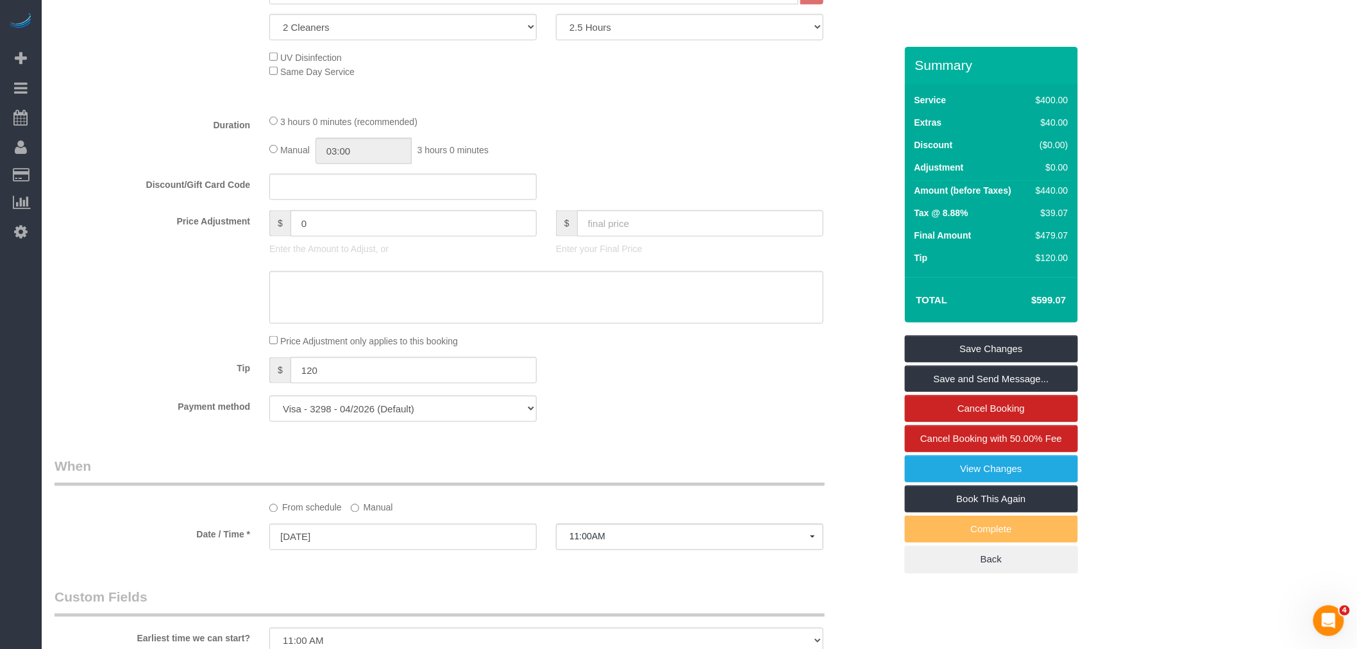
scroll to position [356, 0]
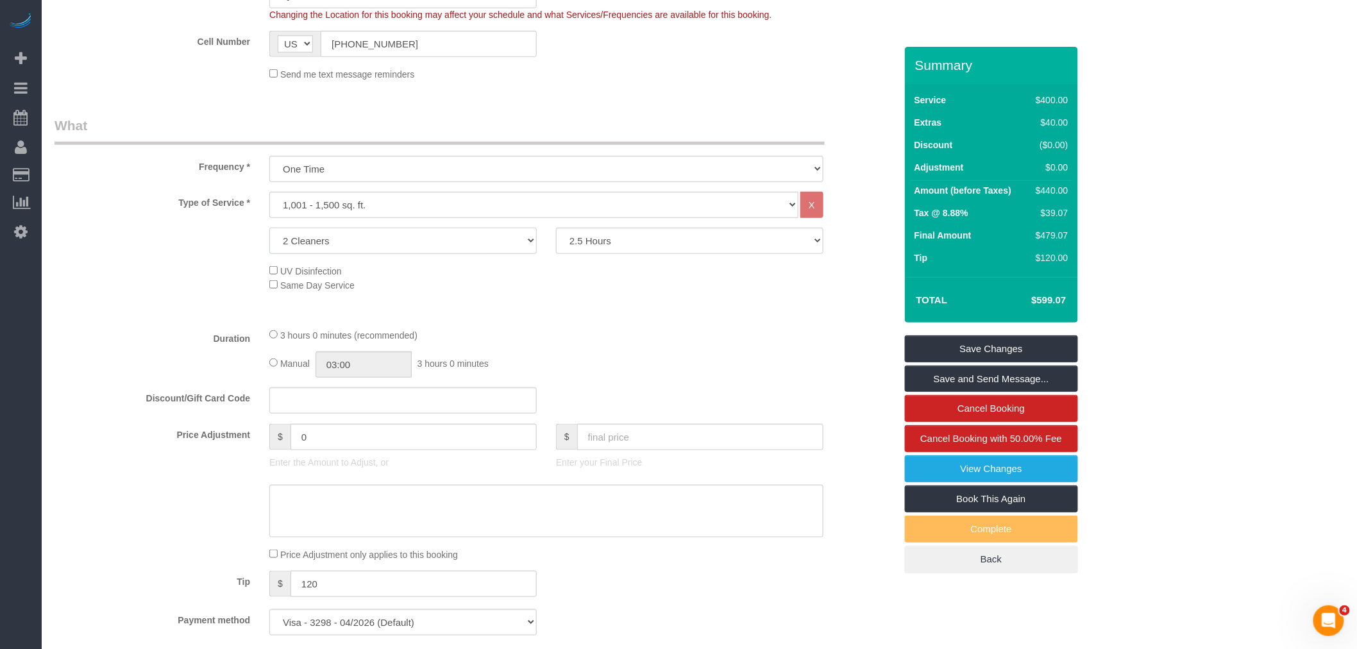
click at [414, 233] on select "1 Cleaner 2 Cleaners 3 Cleaners 4 Cleaners 5 Cleaners" at bounding box center [402, 241] width 267 height 26
select select "1"
click at [269, 229] on select "1 Cleaner 2 Cleaners 3 Cleaners 4 Cleaners 5 Cleaners" at bounding box center [402, 241] width 267 height 26
drag, startPoint x: 630, startPoint y: 233, endPoint x: 631, endPoint y: 241, distance: 8.4
click at [630, 233] on select "2 Hours 2.5 Hours 3 Hours 3.5 Hours 4 Hours 4.5 Hours 5 Hours 5.5 Hours 6 Hours…" at bounding box center [689, 241] width 267 height 26
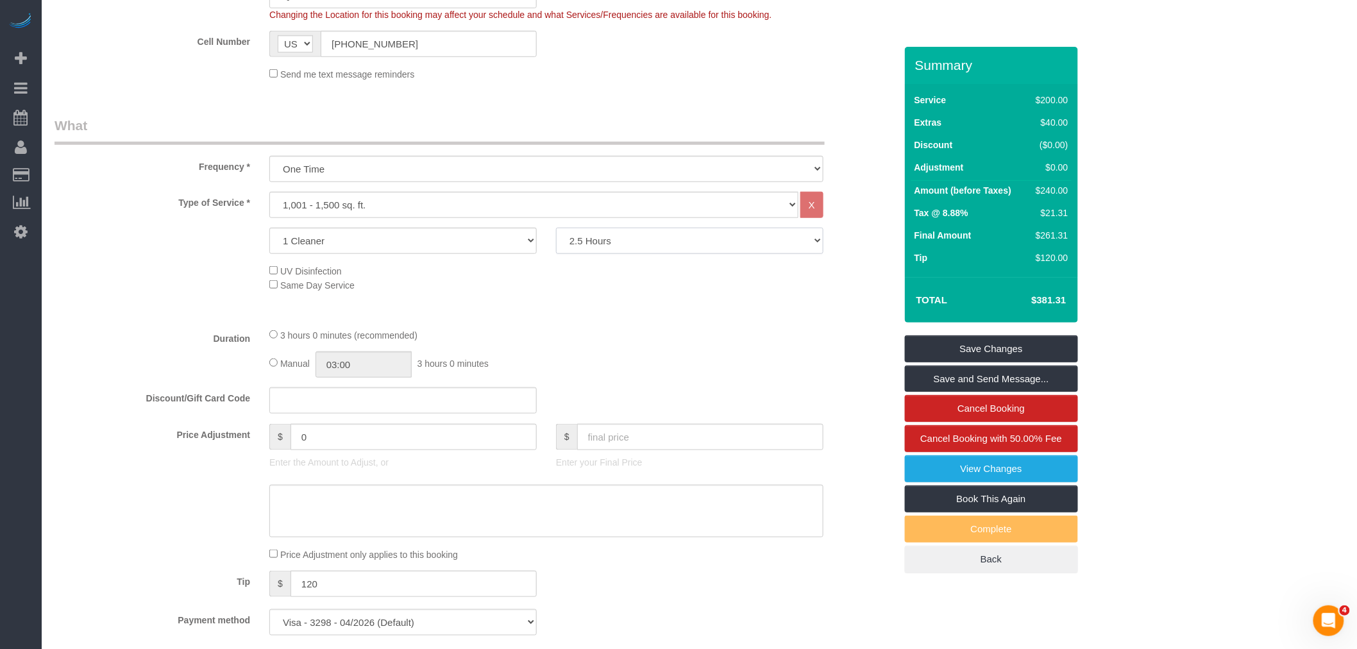
select select "300"
click at [556, 229] on select "2 Hours 2.5 Hours 3 Hours 3.5 Hours 4 Hours 4.5 Hours 5 Hours 5.5 Hours 6 Hours…" at bounding box center [689, 241] width 267 height 26
select select "spot91"
click at [620, 307] on div "Type of Service * Under 1,000 sq. ft. 1,001 - 1,500 sq. ft. 1,500+ sq. ft. Cust…" at bounding box center [475, 255] width 841 height 126
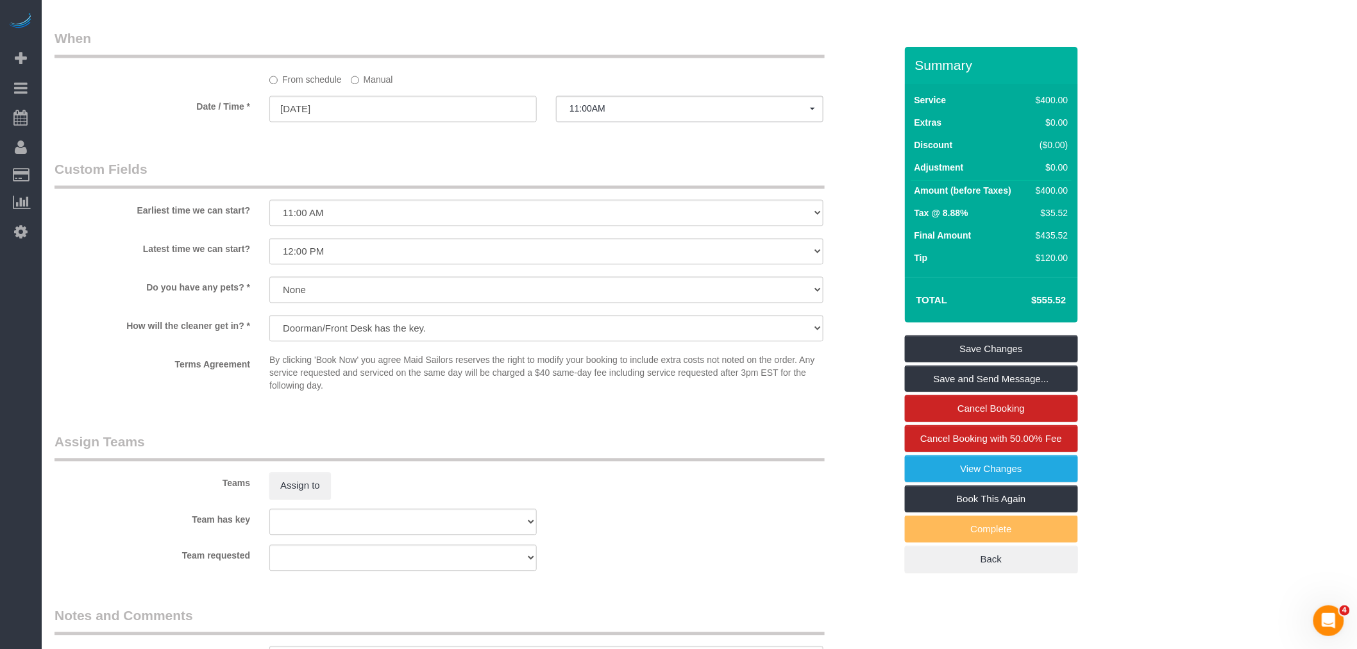
select select "spot136"
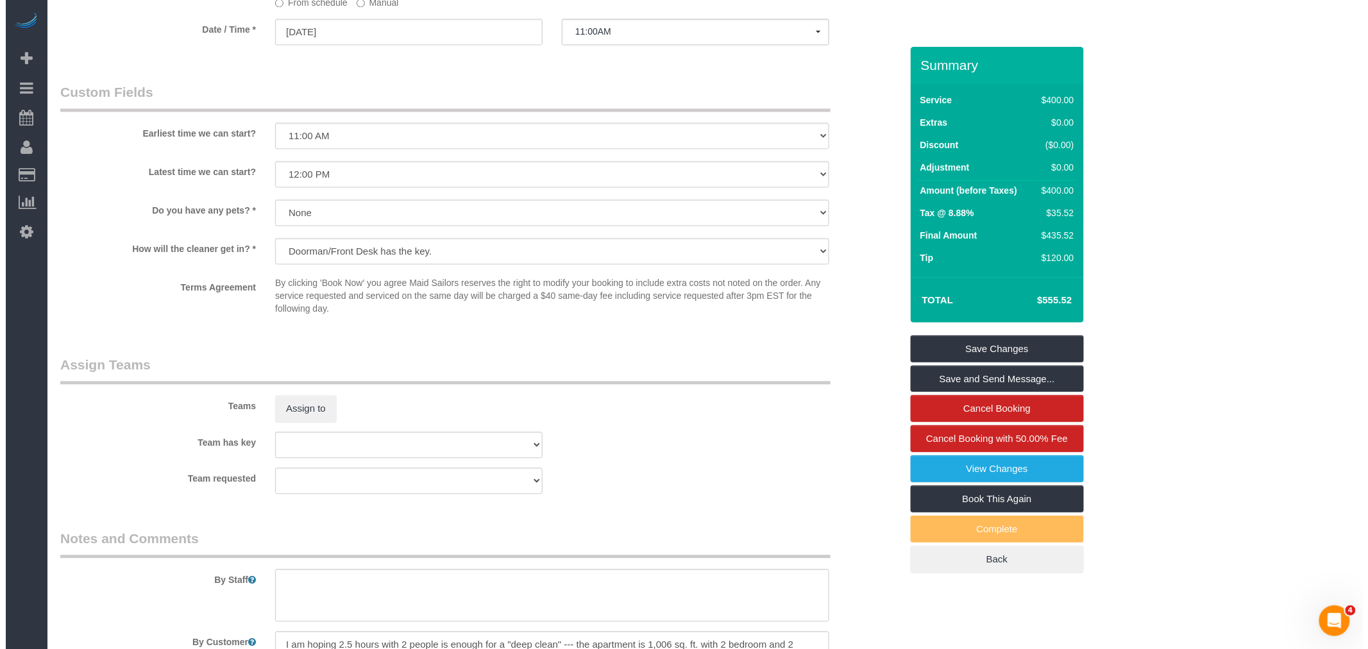
scroll to position [1068, 0]
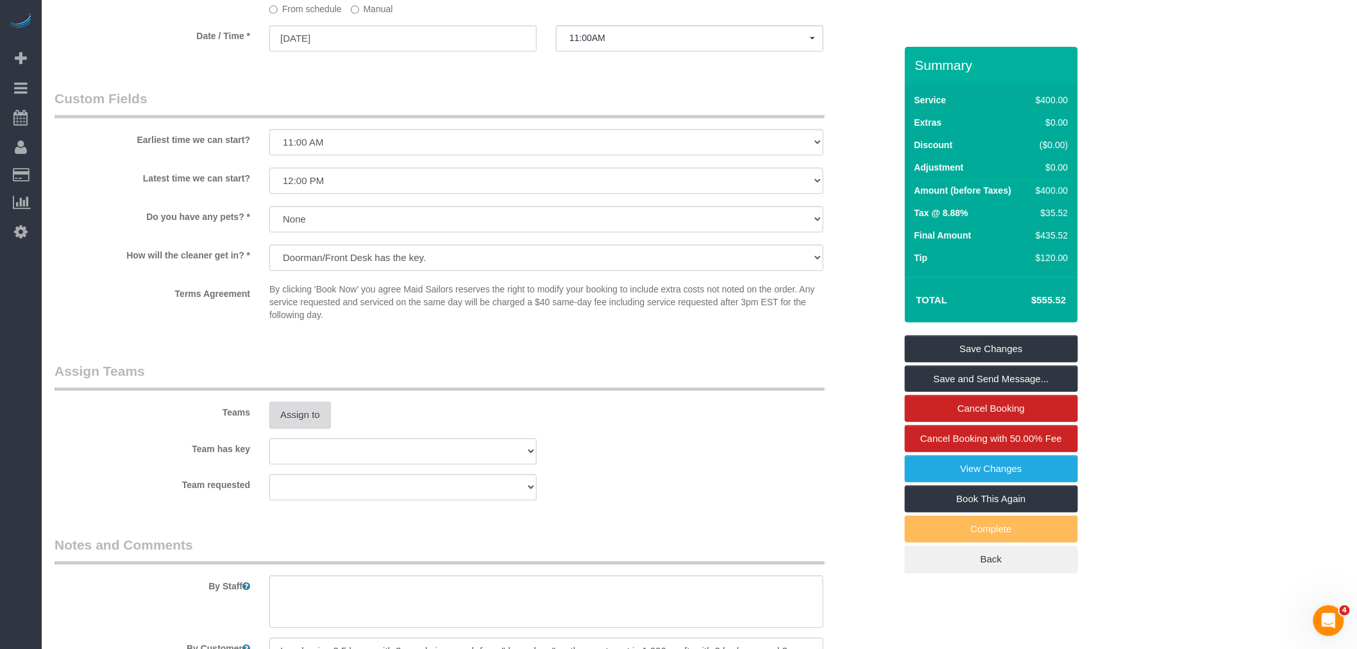
click at [300, 418] on button "Assign to" at bounding box center [300, 414] width 62 height 27
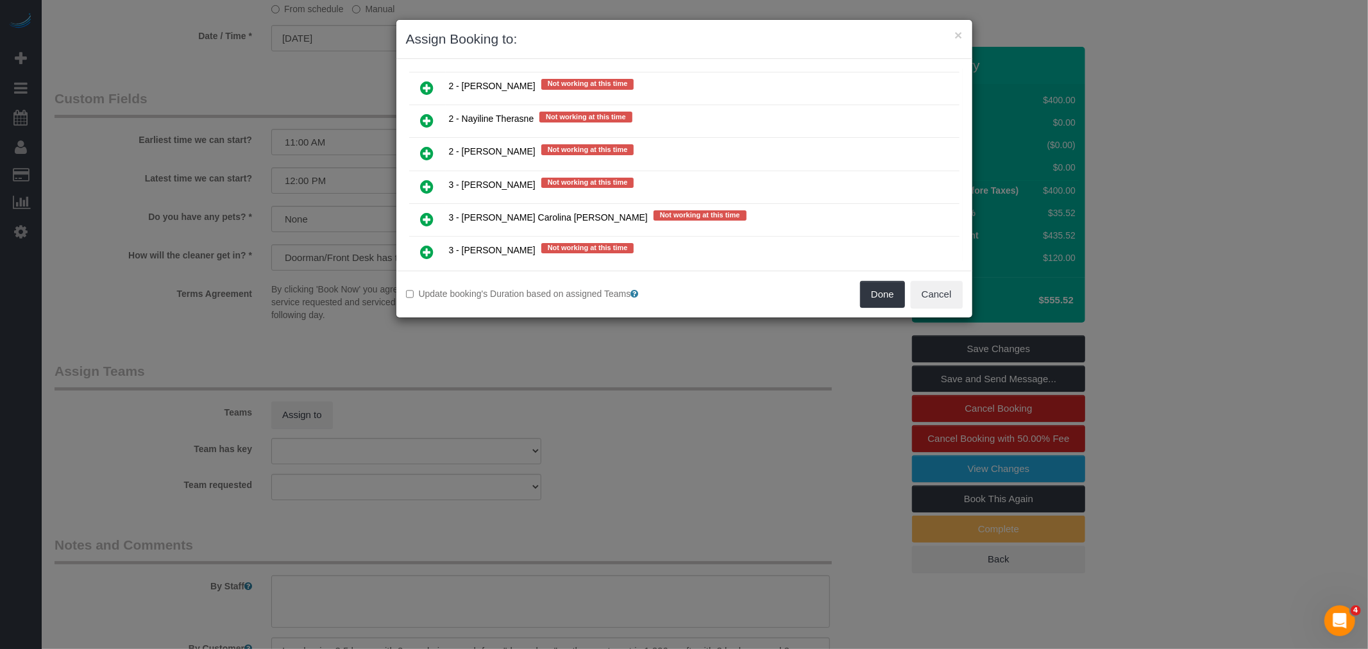
scroll to position [1710, 0]
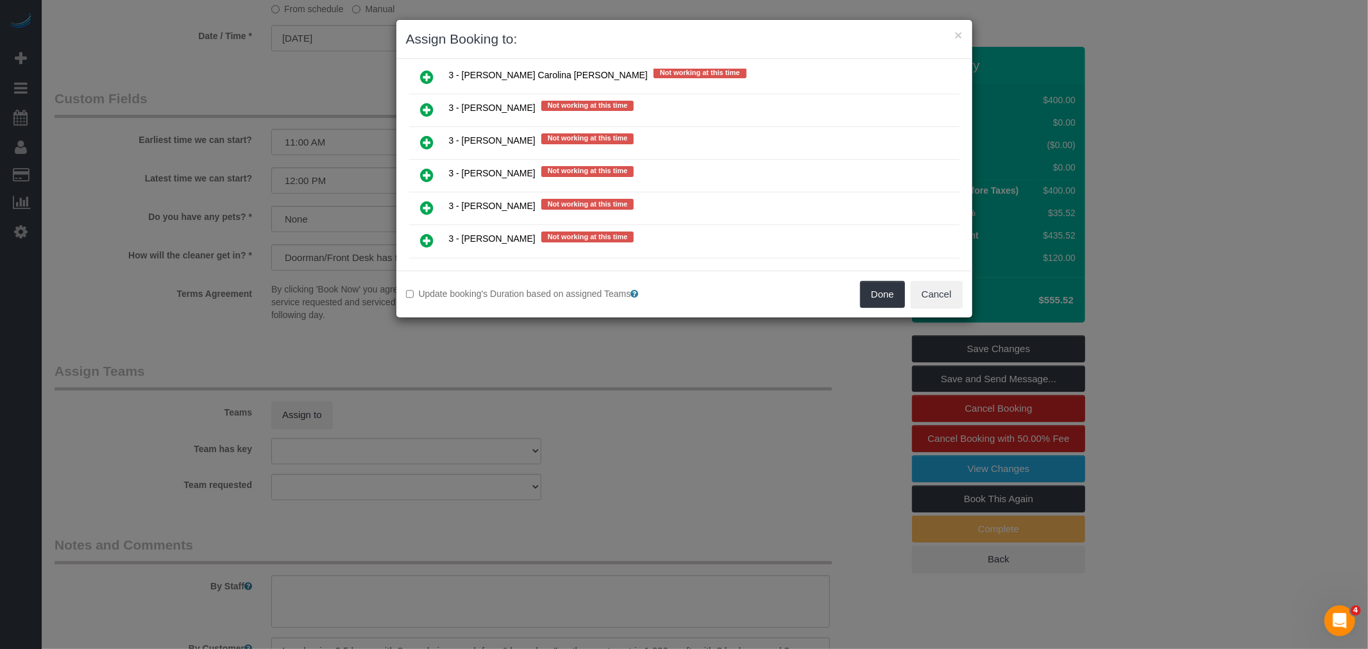
drag, startPoint x: 430, startPoint y: 83, endPoint x: 466, endPoint y: 90, distance: 37.1
click at [430, 102] on icon at bounding box center [427, 109] width 13 height 15
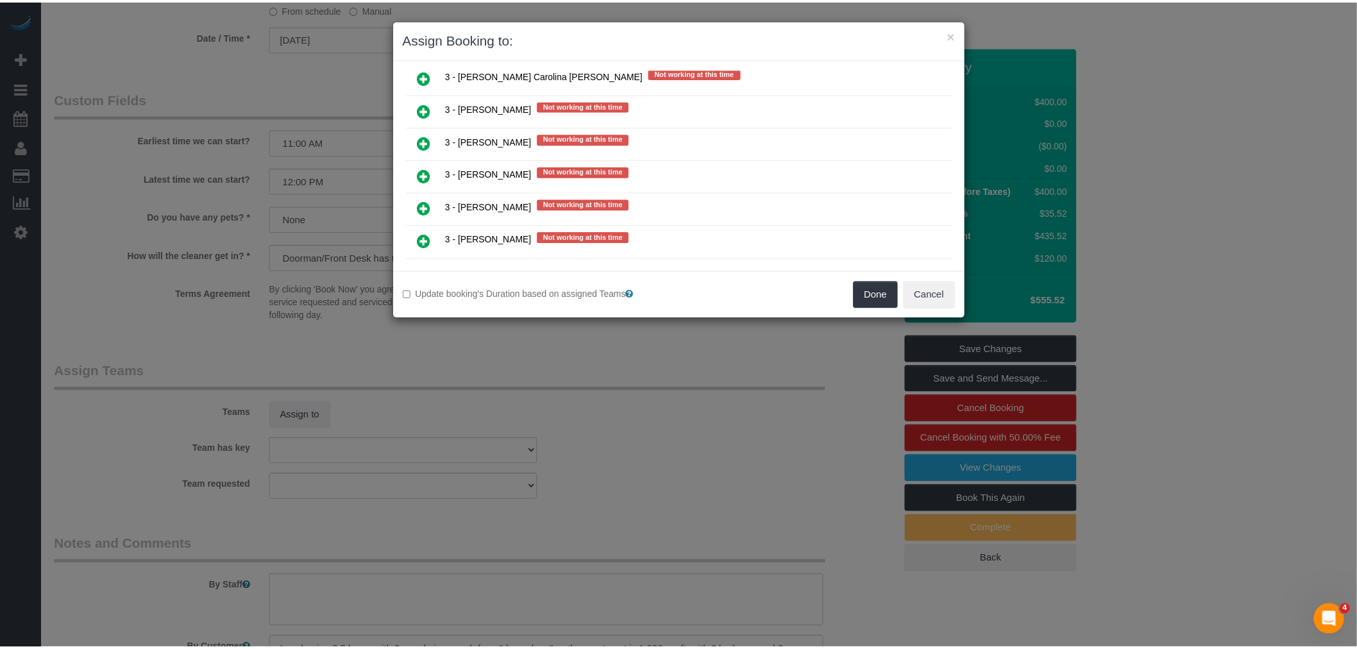
scroll to position [1708, 0]
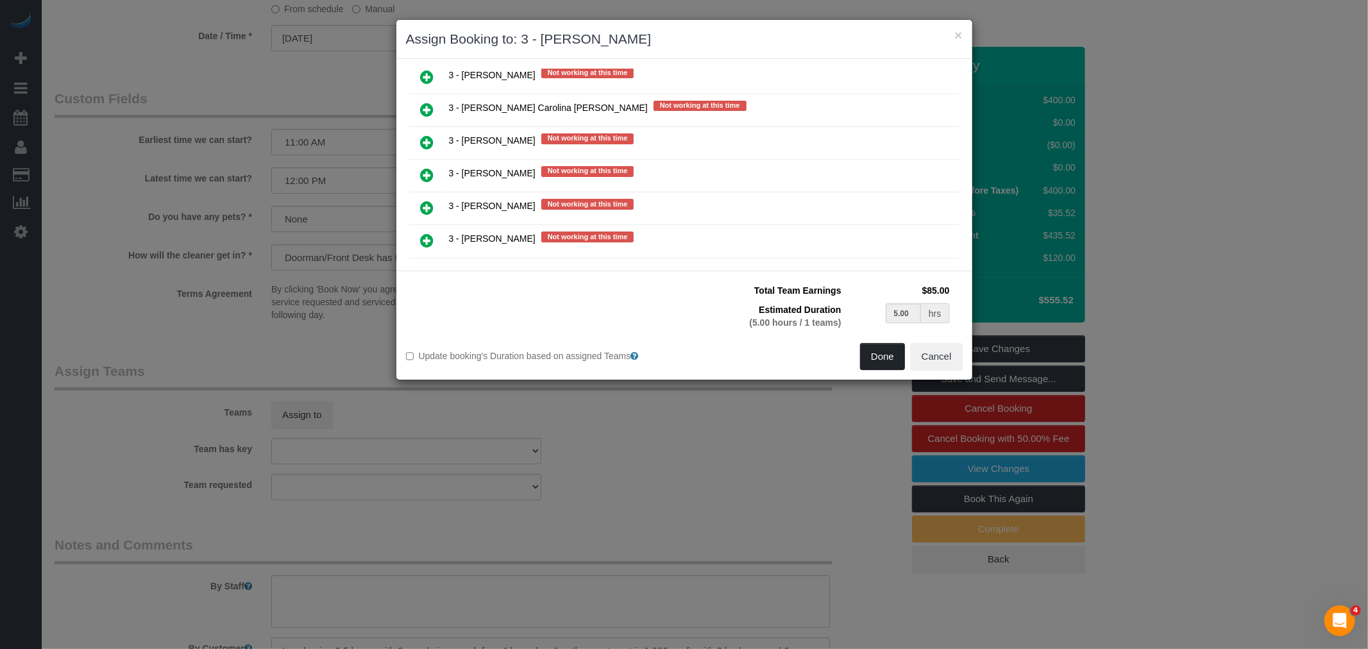
click at [876, 362] on button "Done" at bounding box center [882, 356] width 45 height 27
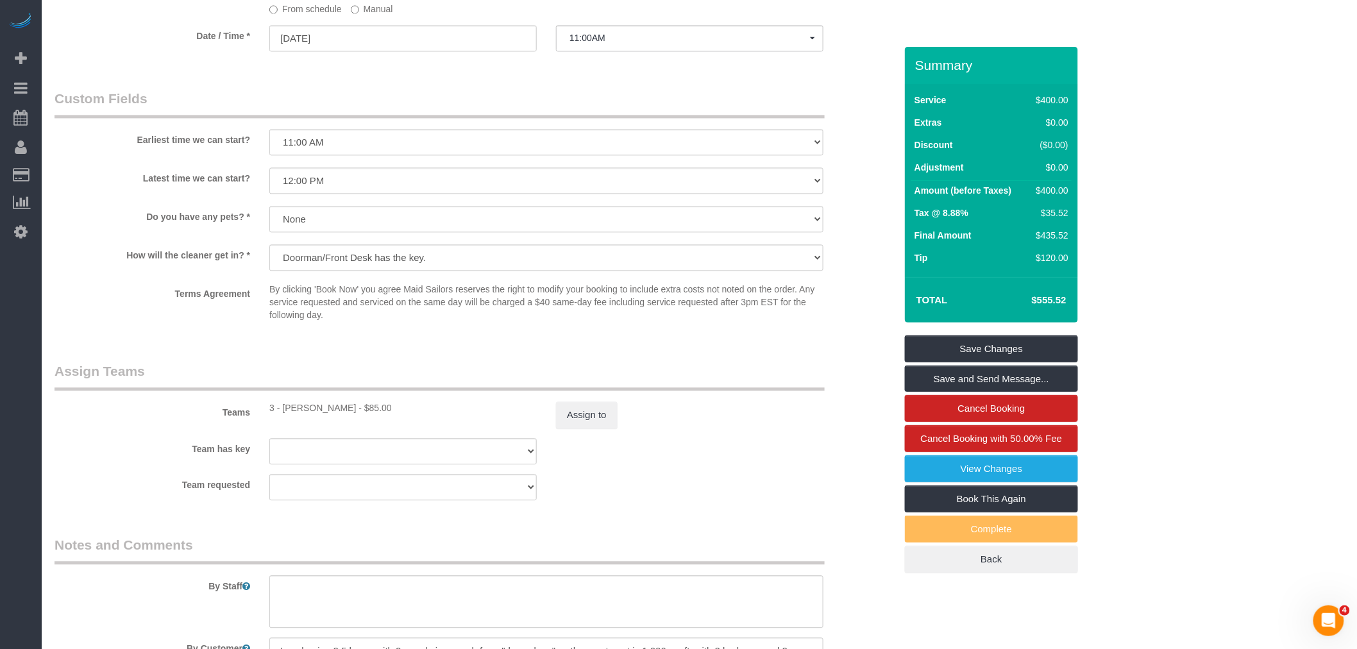
click at [739, 367] on legend "Assign Teams" at bounding box center [440, 376] width 770 height 29
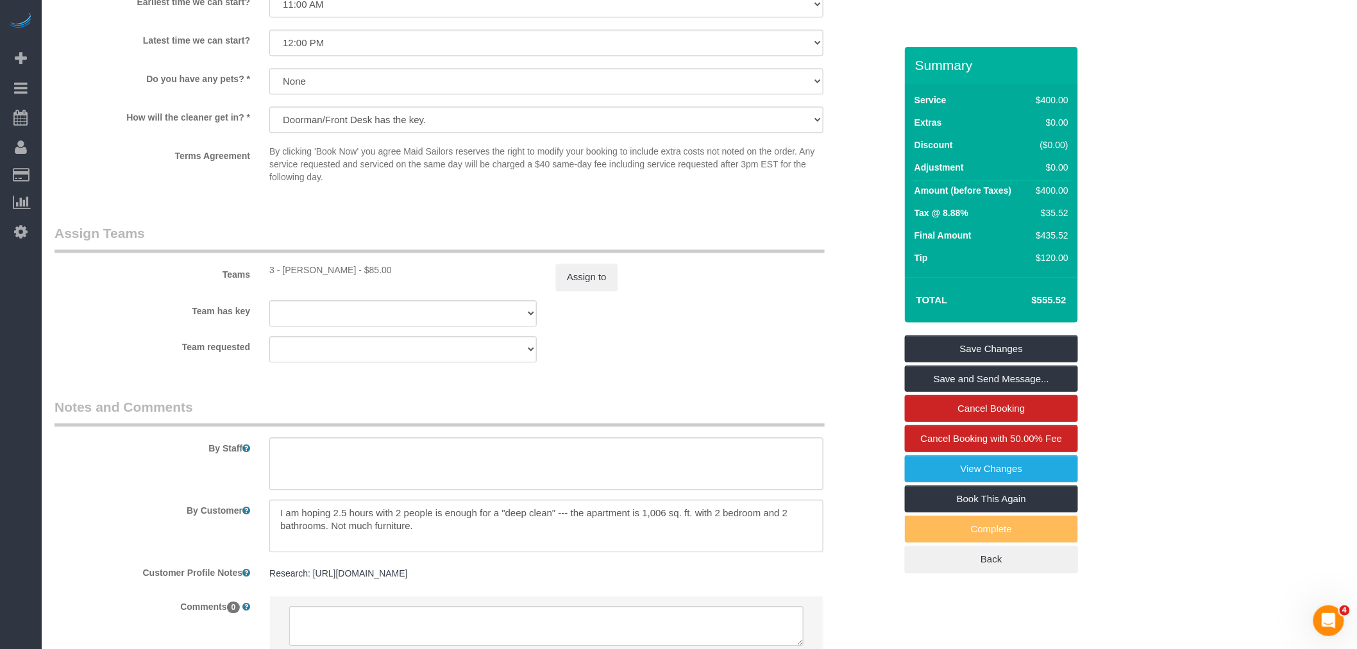
scroll to position [1311, 0]
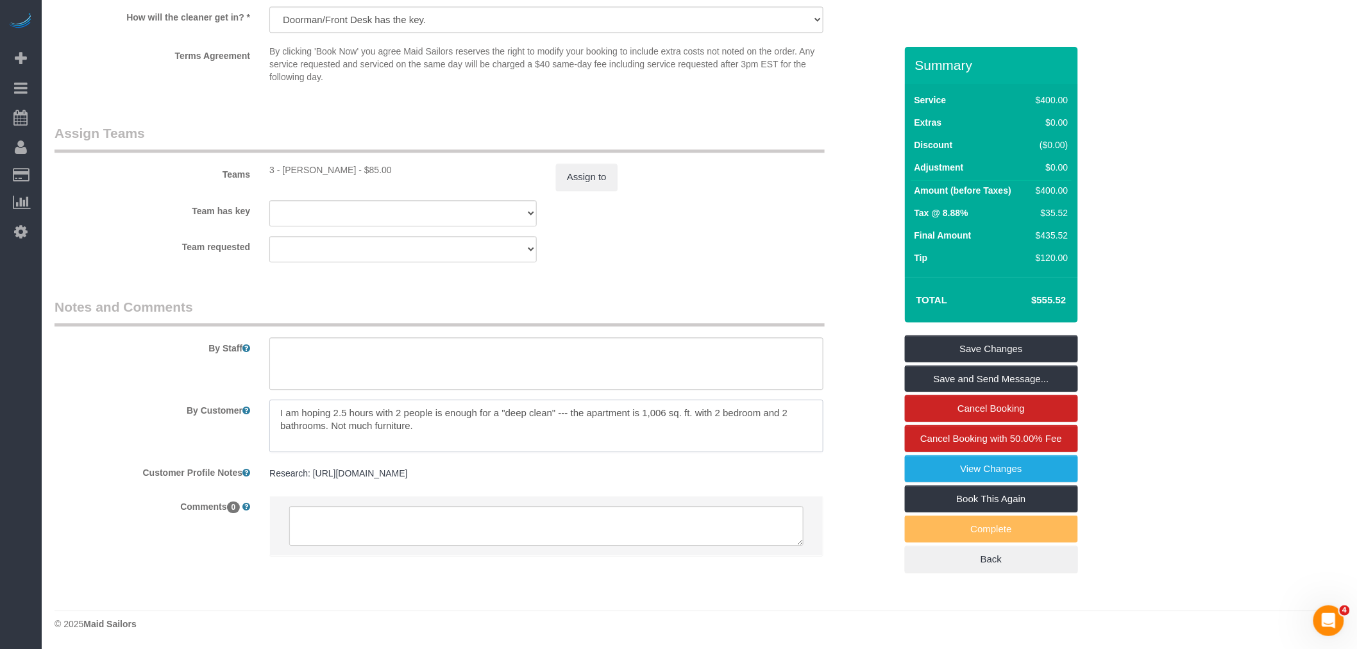
drag, startPoint x: 331, startPoint y: 411, endPoint x: 350, endPoint y: 411, distance: 19.2
click at [350, 411] on textarea at bounding box center [546, 426] width 554 height 53
drag, startPoint x: 387, startPoint y: 408, endPoint x: 428, endPoint y: 414, distance: 40.8
click at [428, 414] on textarea at bounding box center [546, 426] width 554 height 53
type textarea "I am hoping 5 hours is enough for a "deep clean" --- the apartment is 1,006 sq.…"
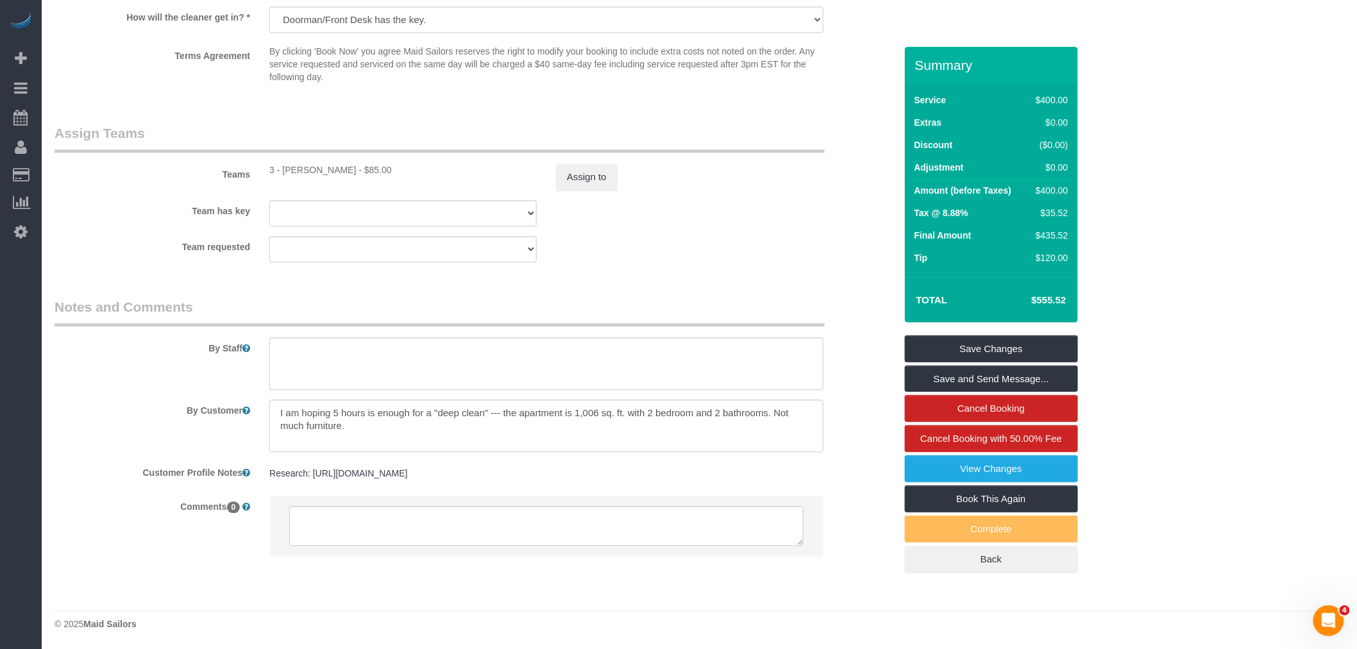
click at [573, 417] on textarea at bounding box center [546, 426] width 554 height 53
click at [453, 353] on textarea at bounding box center [546, 363] width 554 height 53
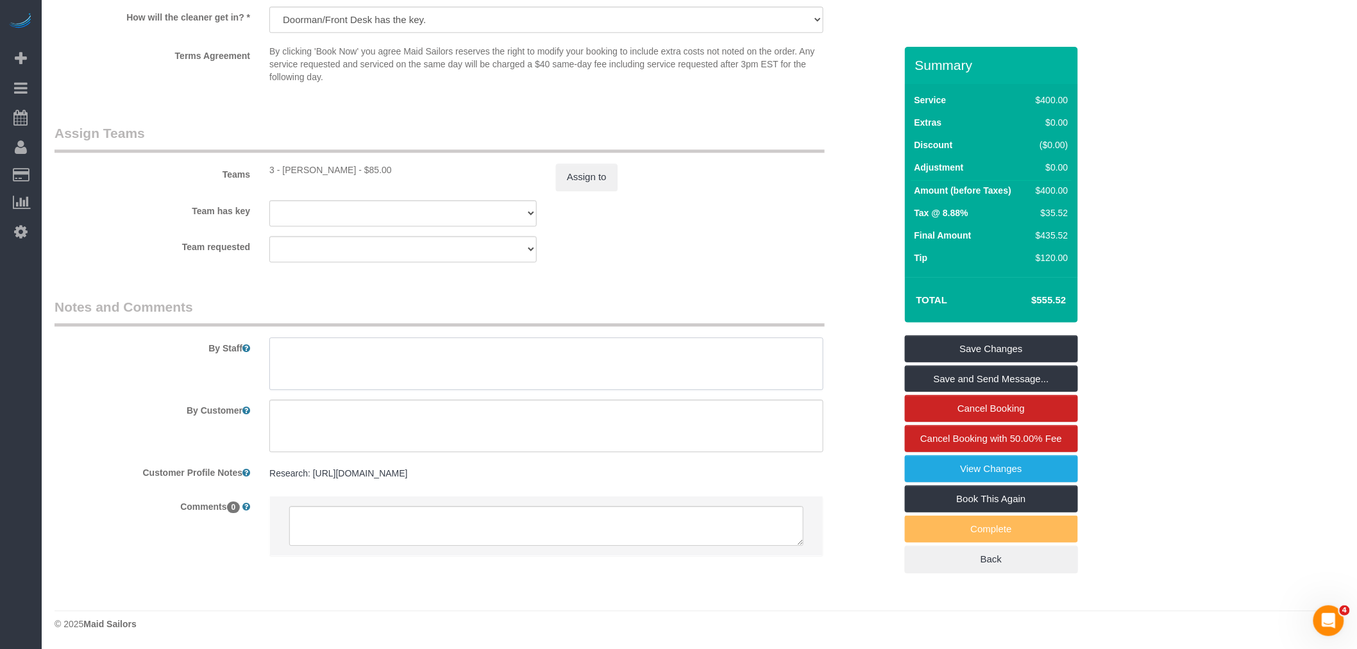
paste textarea "I am hoping 5 hours is enough for a "deep clean" --- the apartment is 1,006 sq.…"
drag, startPoint x: 422, startPoint y: 348, endPoint x: 149, endPoint y: 351, distance: 272.6
click at [149, 351] on div "By Staff" at bounding box center [475, 344] width 860 height 92
click at [494, 348] on textarea at bounding box center [546, 363] width 554 height 53
click at [496, 349] on textarea at bounding box center [546, 363] width 554 height 53
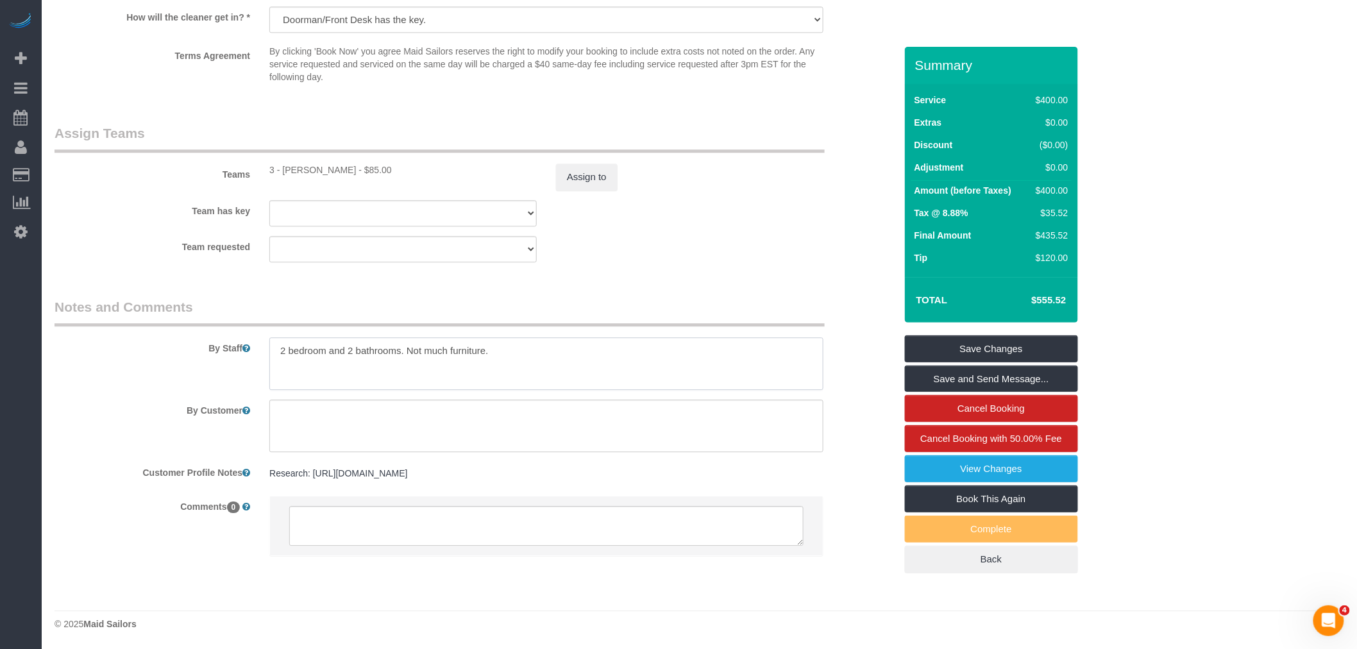
click at [285, 344] on textarea at bounding box center [546, 363] width 554 height 53
drag, startPoint x: 525, startPoint y: 346, endPoint x: 669, endPoint y: 355, distance: 145.2
click at [669, 355] on textarea at bounding box center [546, 363] width 554 height 53
click at [669, 357] on textarea at bounding box center [546, 363] width 554 height 53
click at [477, 349] on textarea at bounding box center [546, 363] width 554 height 53
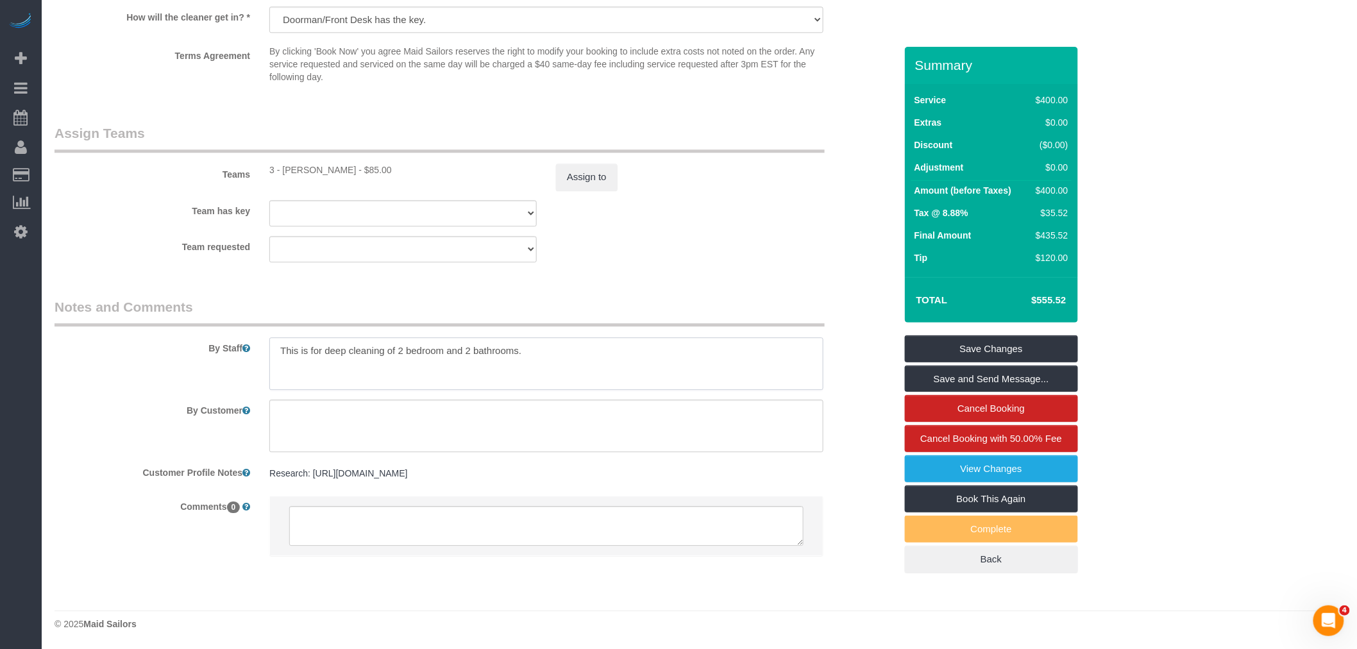
paste textarea "a deep cleaning of a two-bedroom, two-bathroom home"
type textarea "This is for a deep cleaning of a two-bedroom, two-bathroom apartment."
click at [706, 253] on div "Team requested 000- Donna Mercado 000 - Partnerships 000 - TEAM JOB 1 - Abdoula…" at bounding box center [475, 249] width 860 height 26
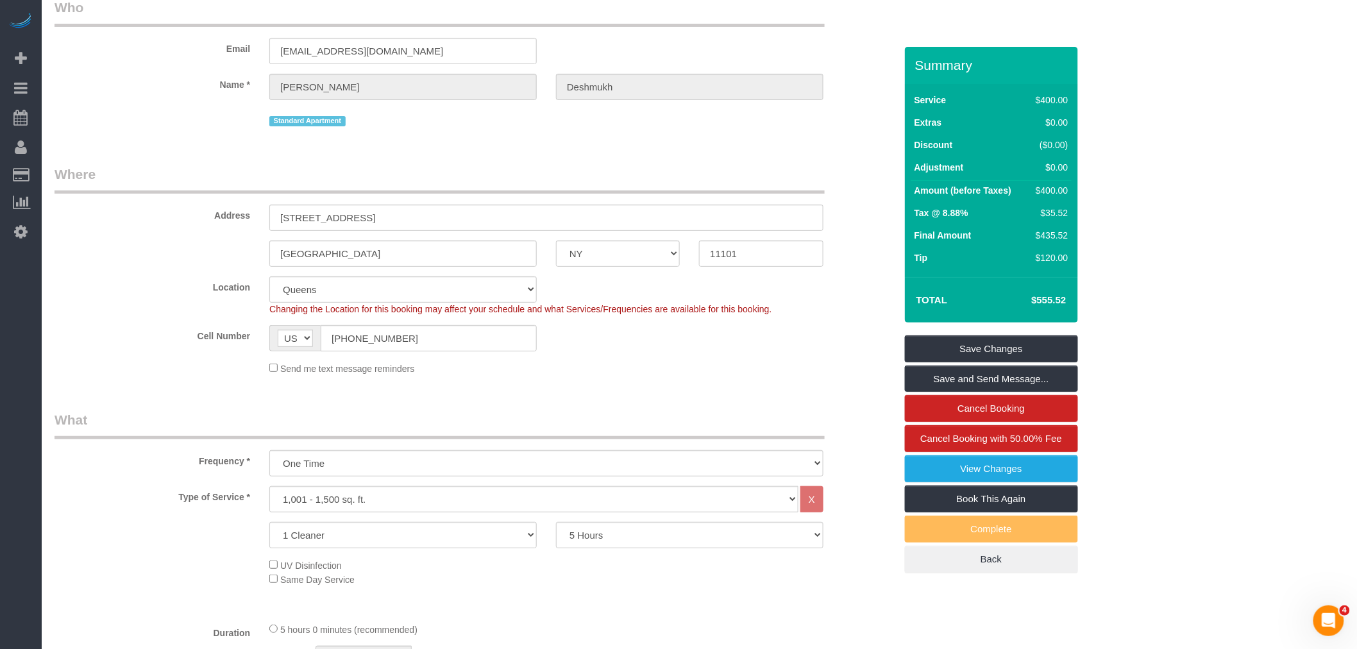
scroll to position [29, 0]
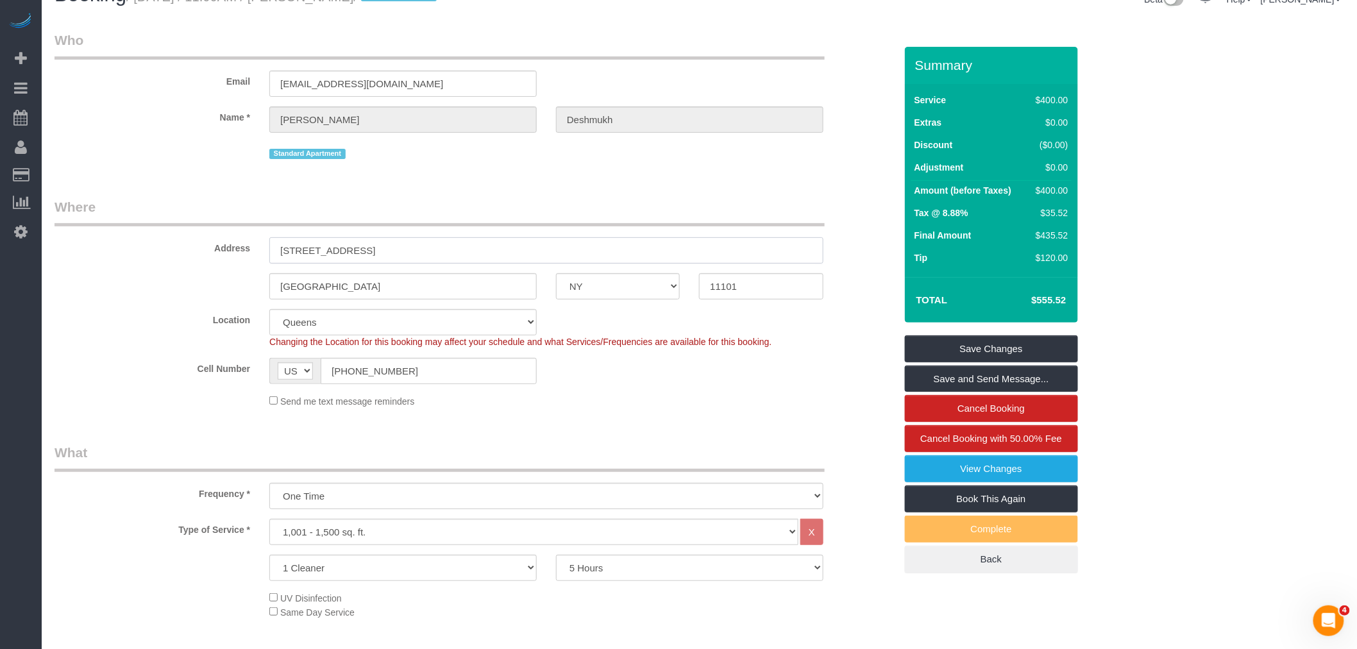
click at [351, 251] on input "3 Court Square, Unit 532" at bounding box center [546, 250] width 554 height 26
click at [355, 251] on input "3 Court Square, Unit 532" at bounding box center [546, 250] width 554 height 26
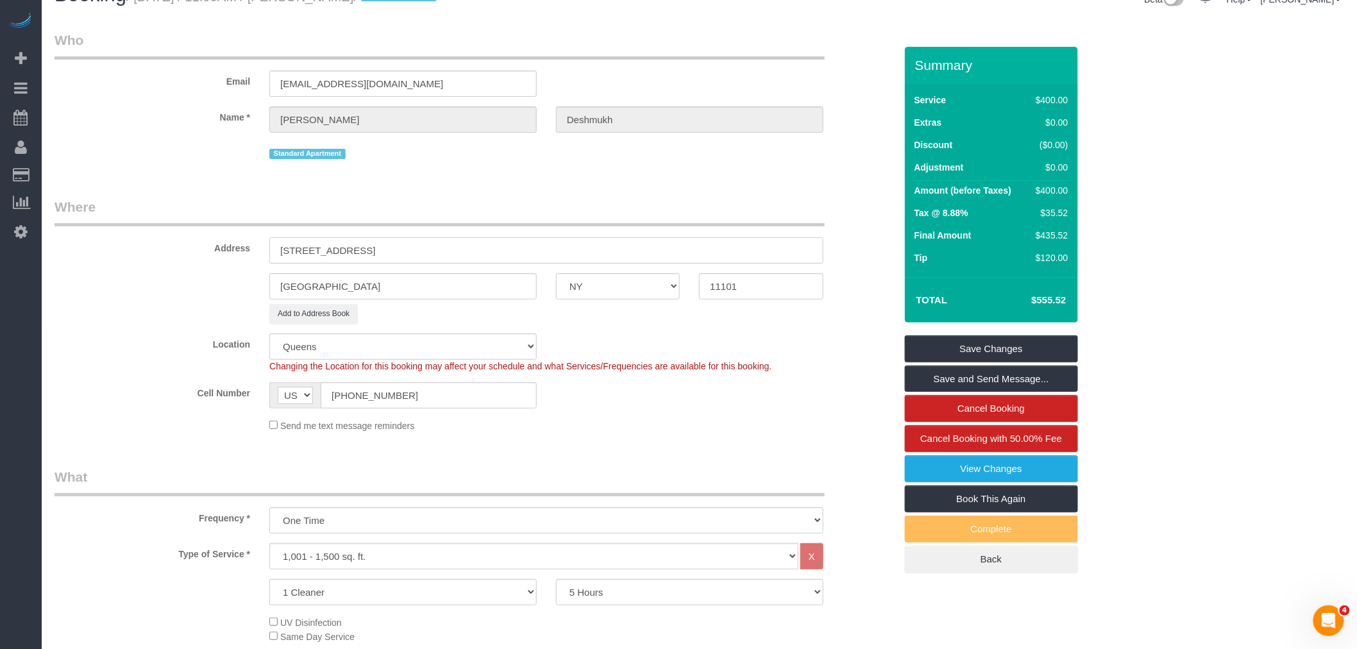
type input "3 Court Square, Apt. 532"
click at [542, 201] on legend "Where" at bounding box center [440, 212] width 770 height 29
click at [991, 379] on link "Save and Send Message..." at bounding box center [991, 379] width 173 height 27
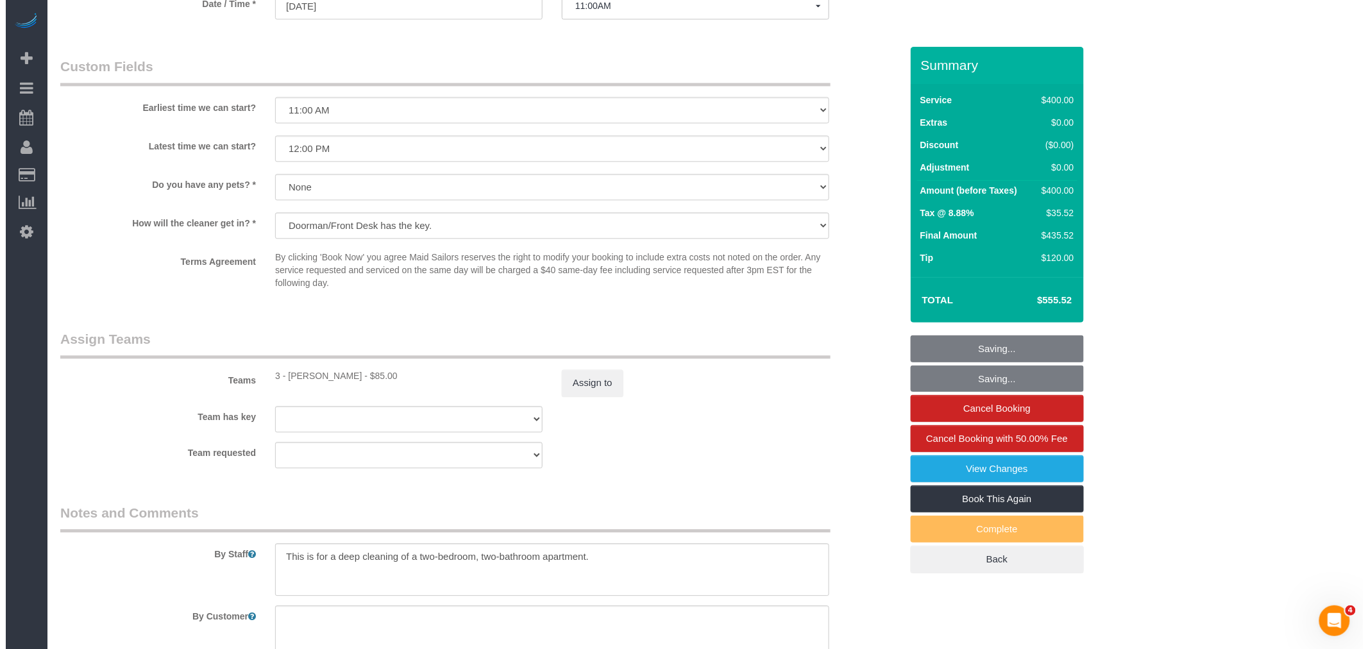
scroll to position [1240, 0]
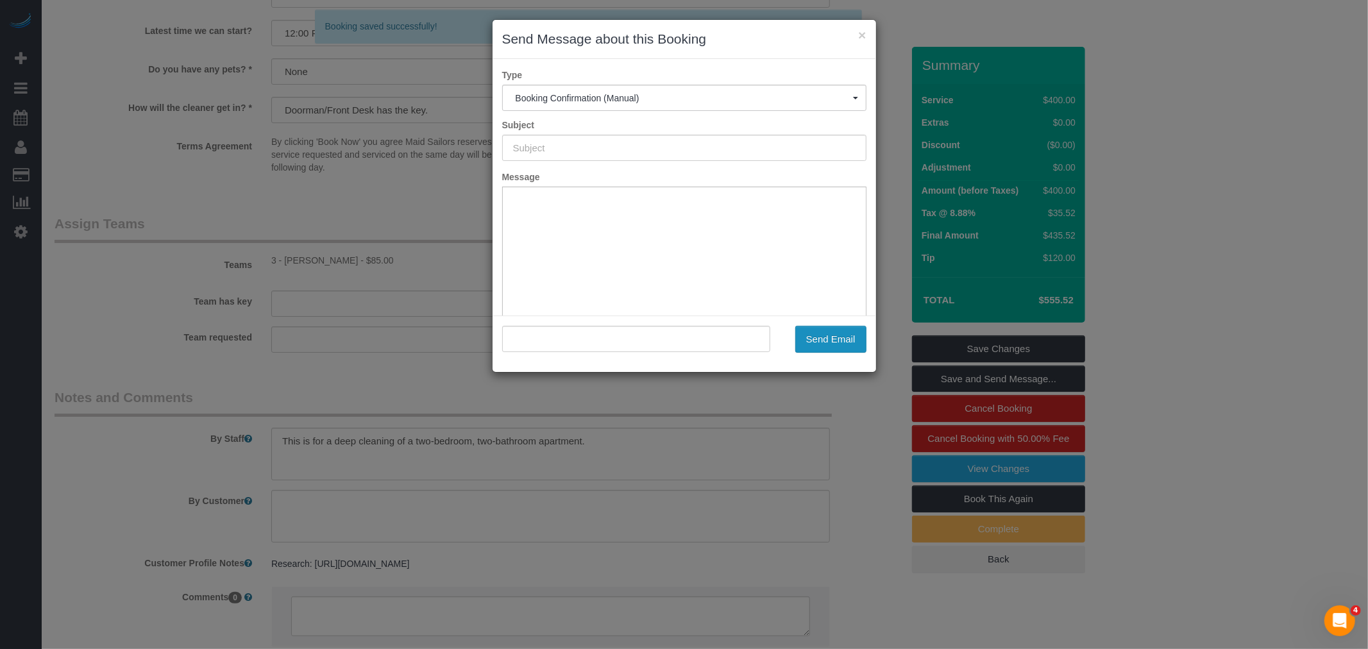
type input "Cleaning Confirmed for 09/03/2025 at 11:00am"
type input ""Michael Deshmukh" <mike012486@gmail.com>"
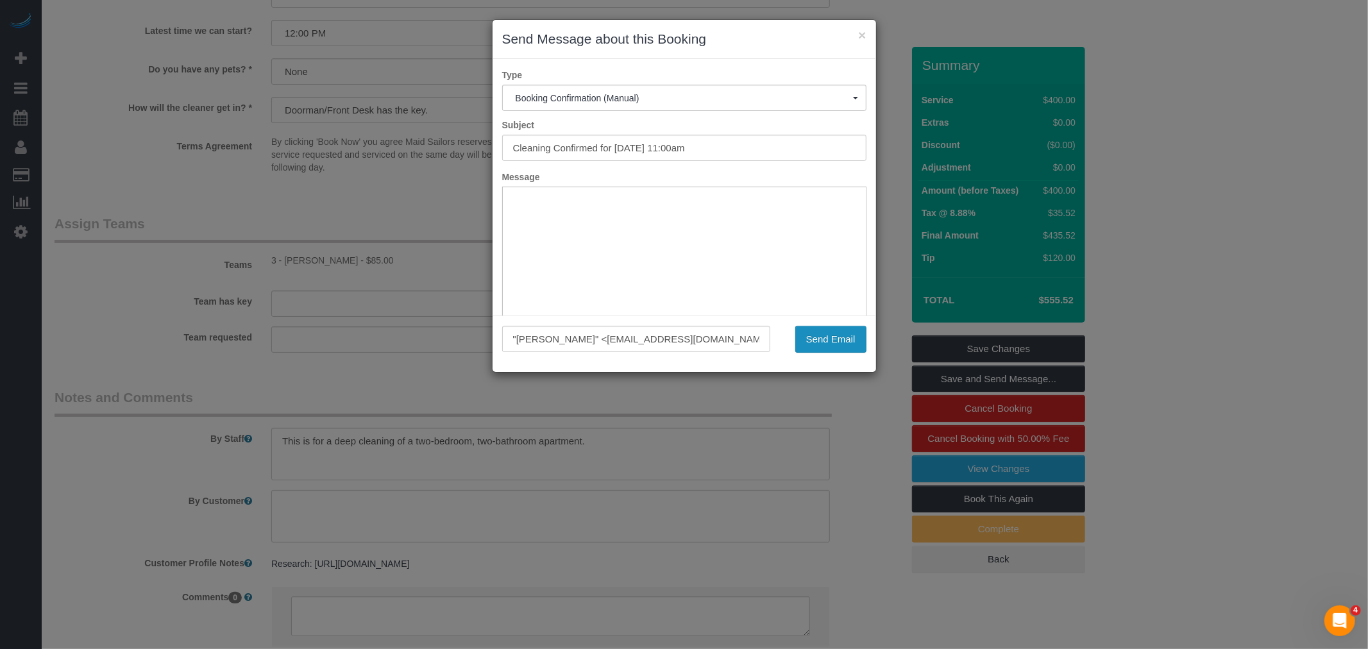
click at [829, 337] on button "Send Email" at bounding box center [830, 339] width 71 height 27
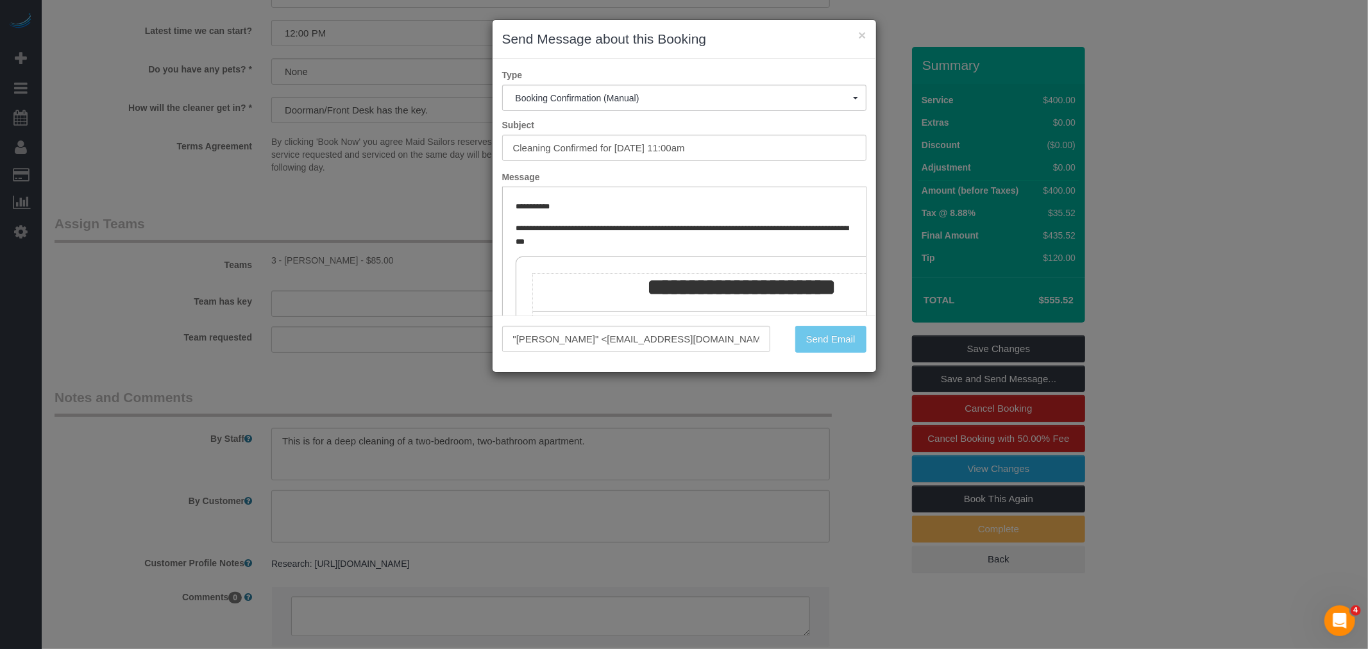
click at [829, 337] on div "Send Email" at bounding box center [828, 339] width 96 height 27
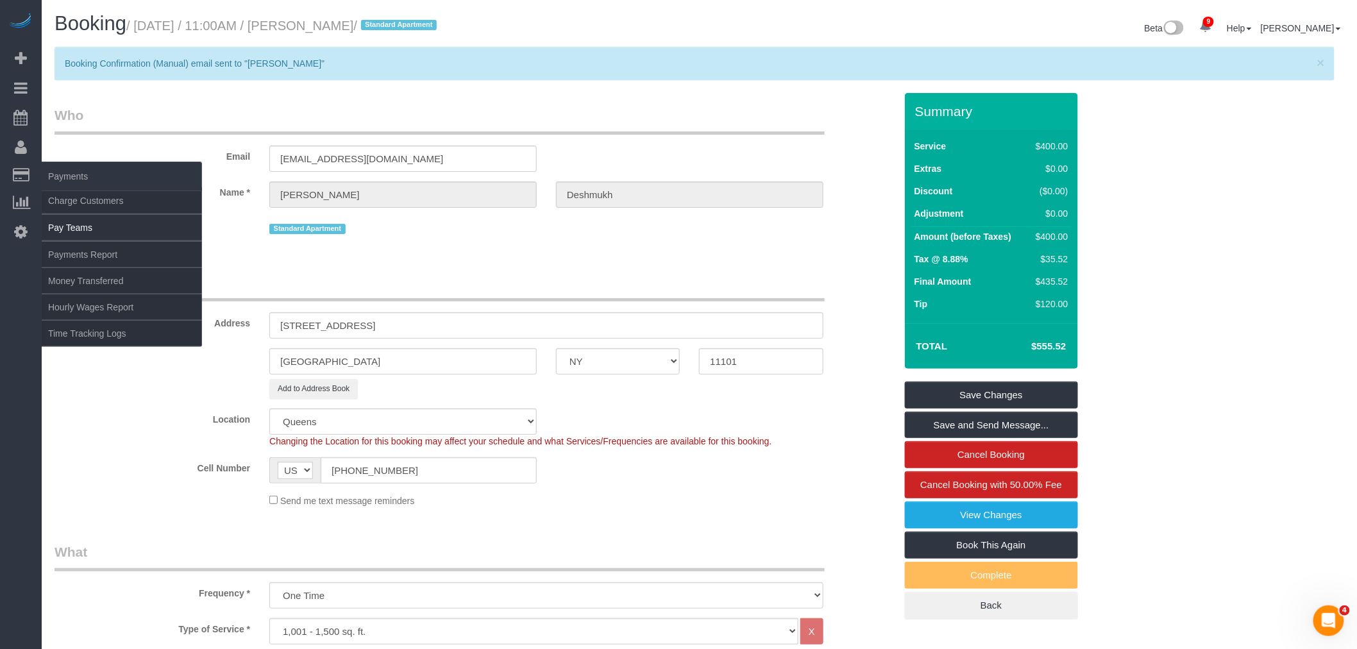
click at [75, 217] on ul "Charge Customers Pay Teams Payments Report Money Transferred Hourly Wages Repor…" at bounding box center [122, 267] width 160 height 160
click at [87, 208] on link "Charge Customers" at bounding box center [122, 201] width 160 height 26
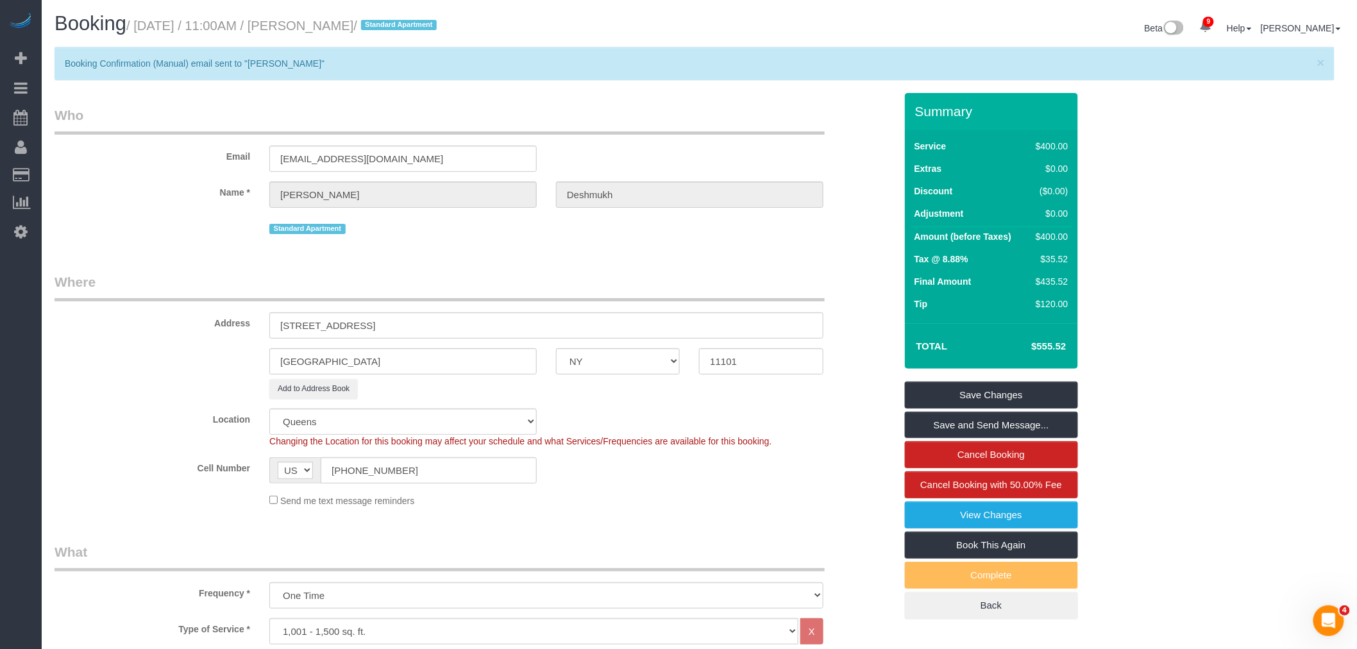
select select
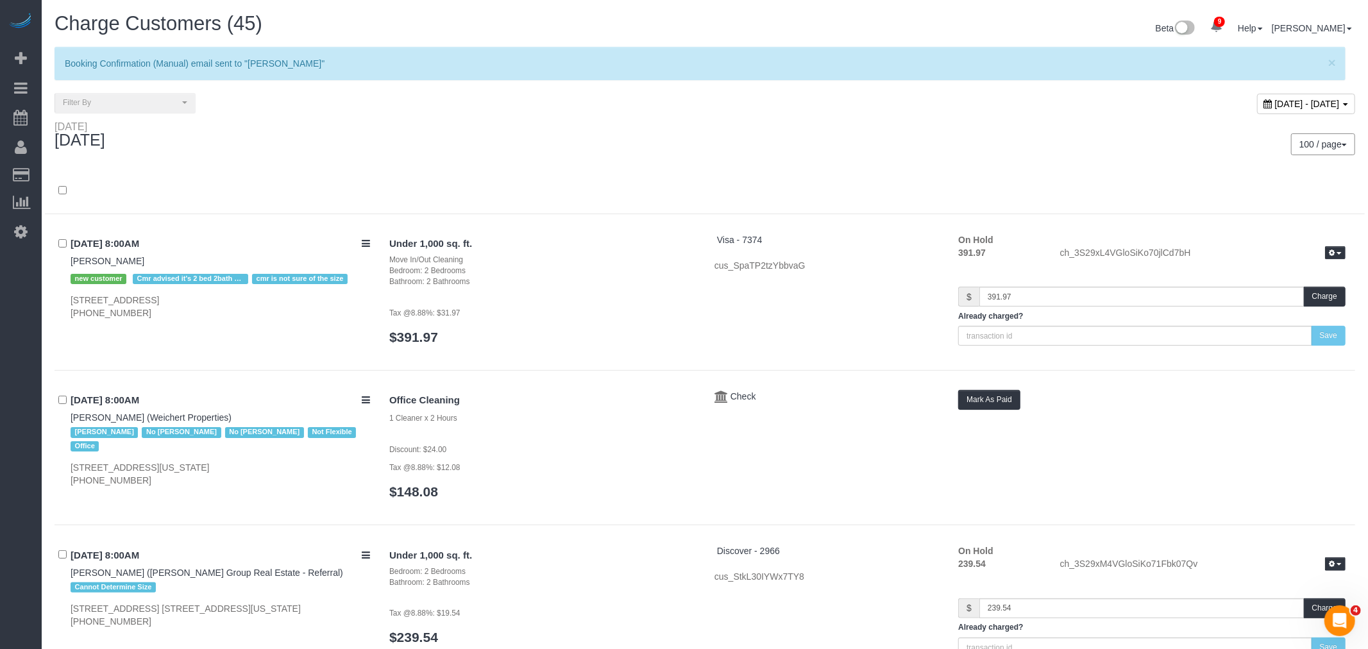
click at [1275, 101] on span "September 02, 2025 - September 02, 2025" at bounding box center [1307, 104] width 65 height 10
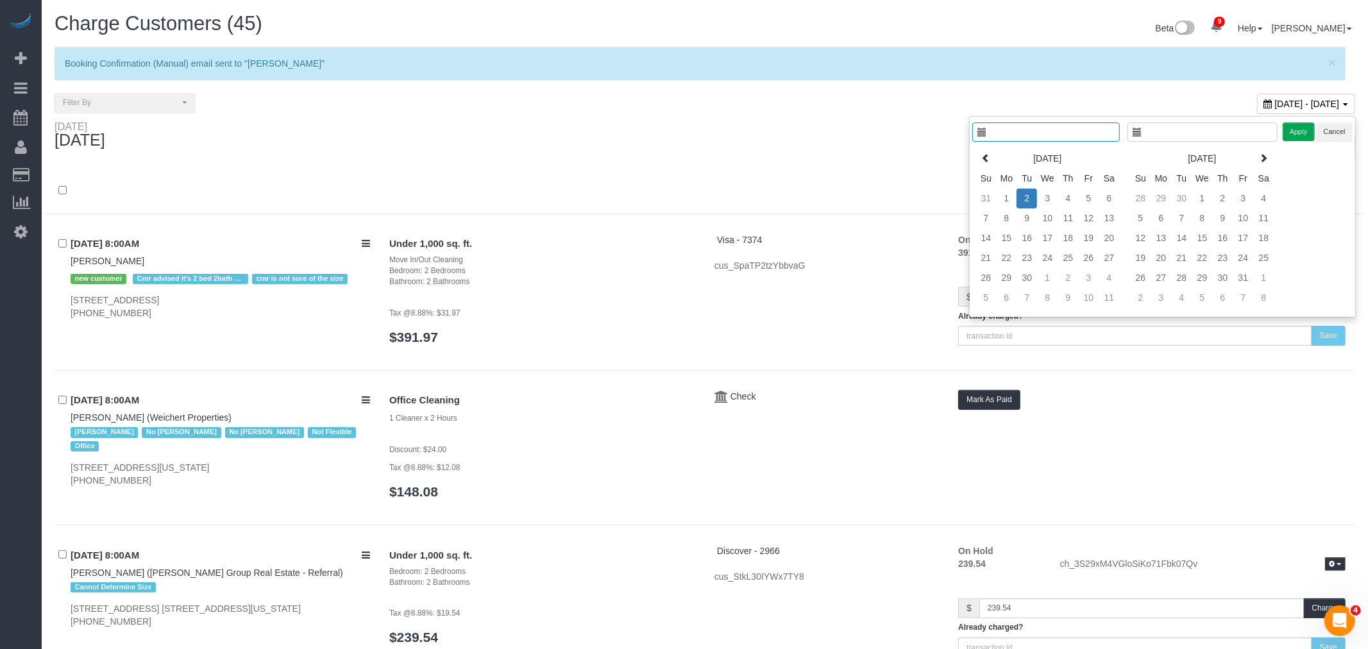
type input "**********"
click at [1028, 196] on td "3" at bounding box center [1036, 199] width 21 height 20
type input "**********"
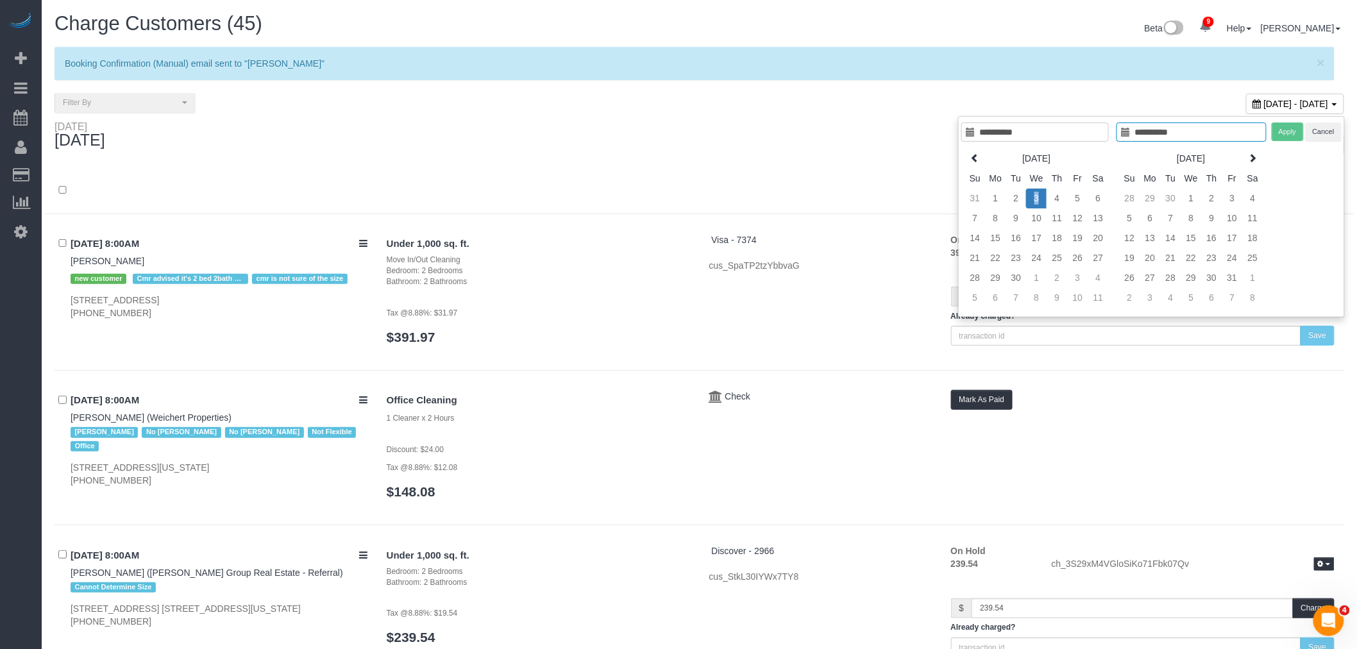
click at [1029, 195] on td "3" at bounding box center [1036, 199] width 21 height 20
click at [1276, 136] on button "Apply" at bounding box center [1288, 131] width 32 height 19
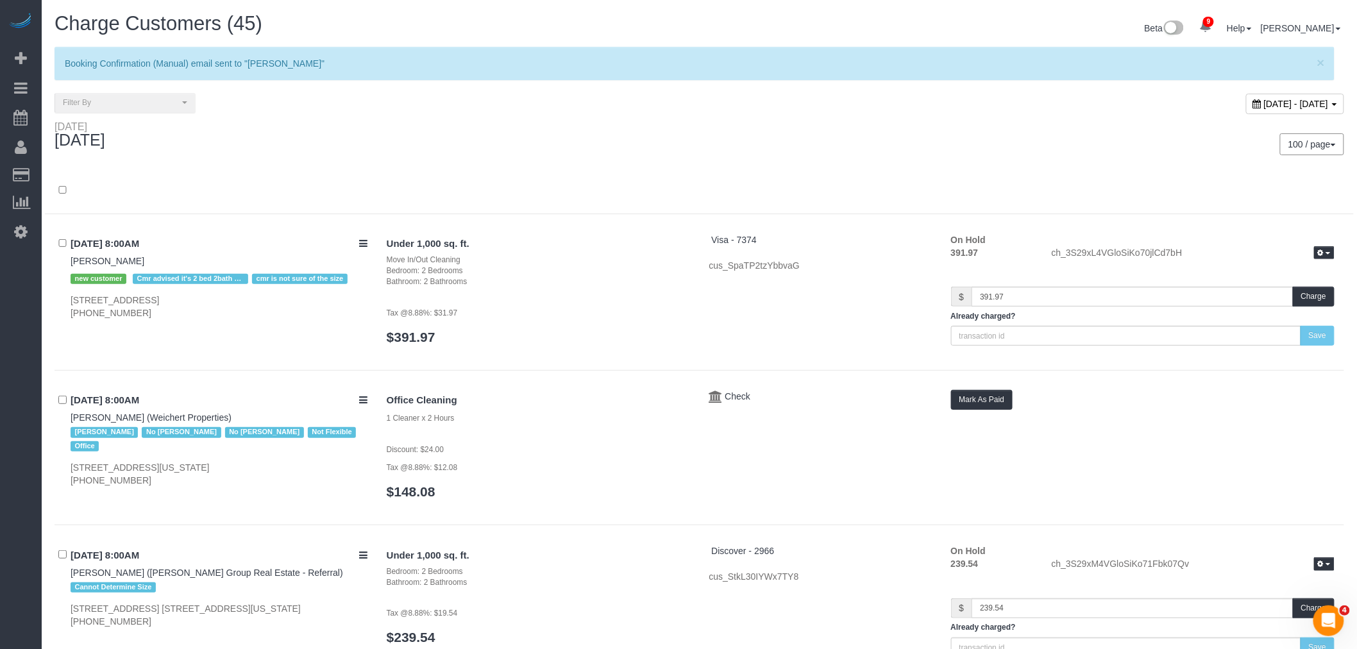
click at [687, 146] on div "Wednesday September 03, 2025" at bounding box center [372, 138] width 655 height 34
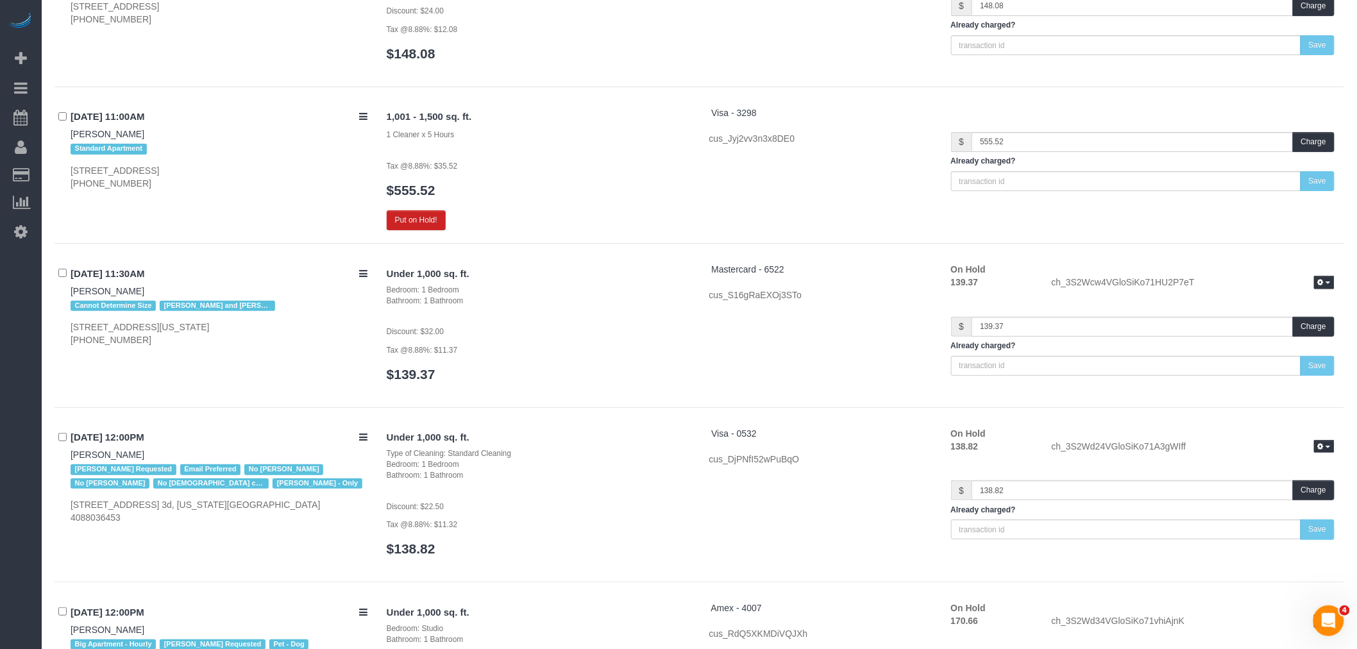
scroll to position [4061, 0]
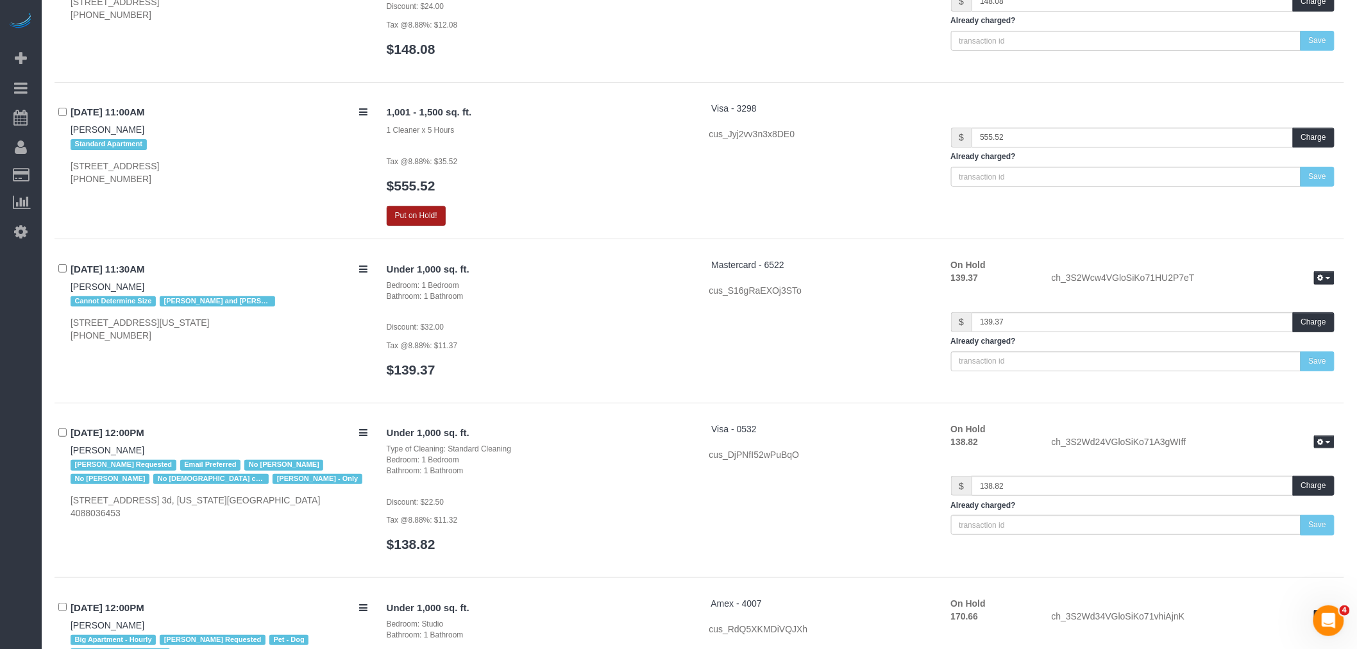
click at [423, 215] on button "Put on Hold!" at bounding box center [416, 216] width 59 height 20
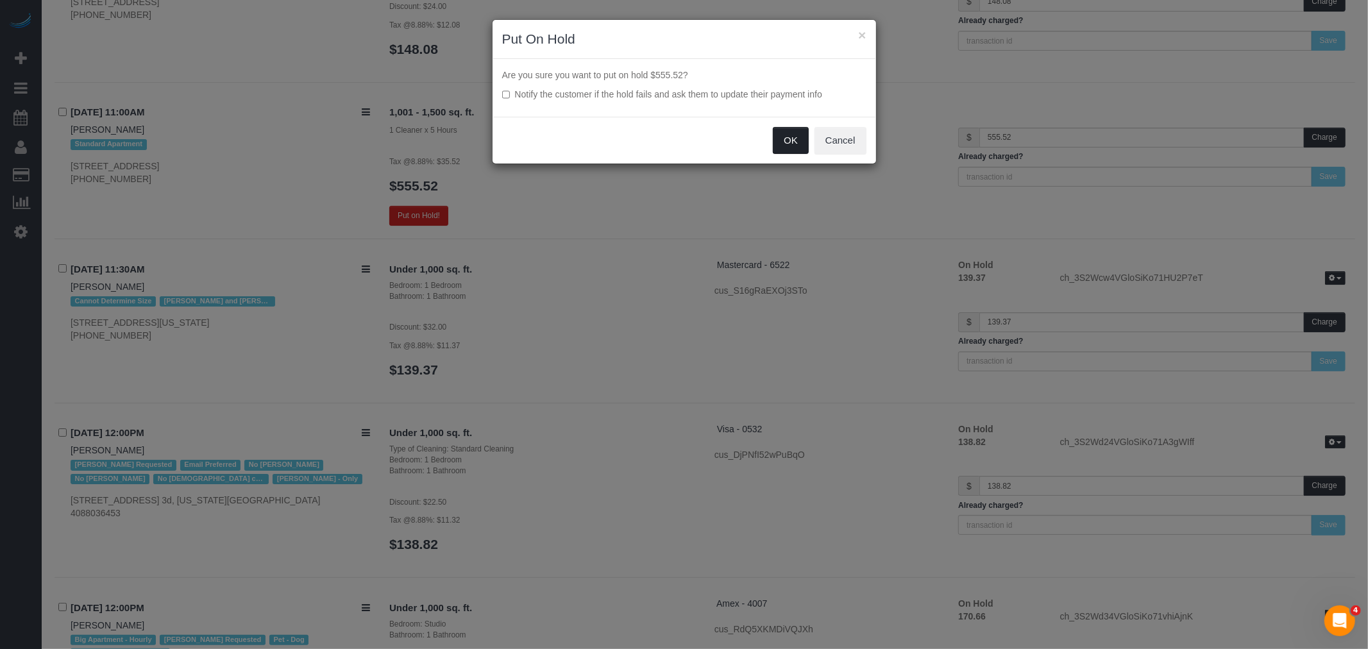
click at [782, 137] on button "OK" at bounding box center [791, 140] width 36 height 27
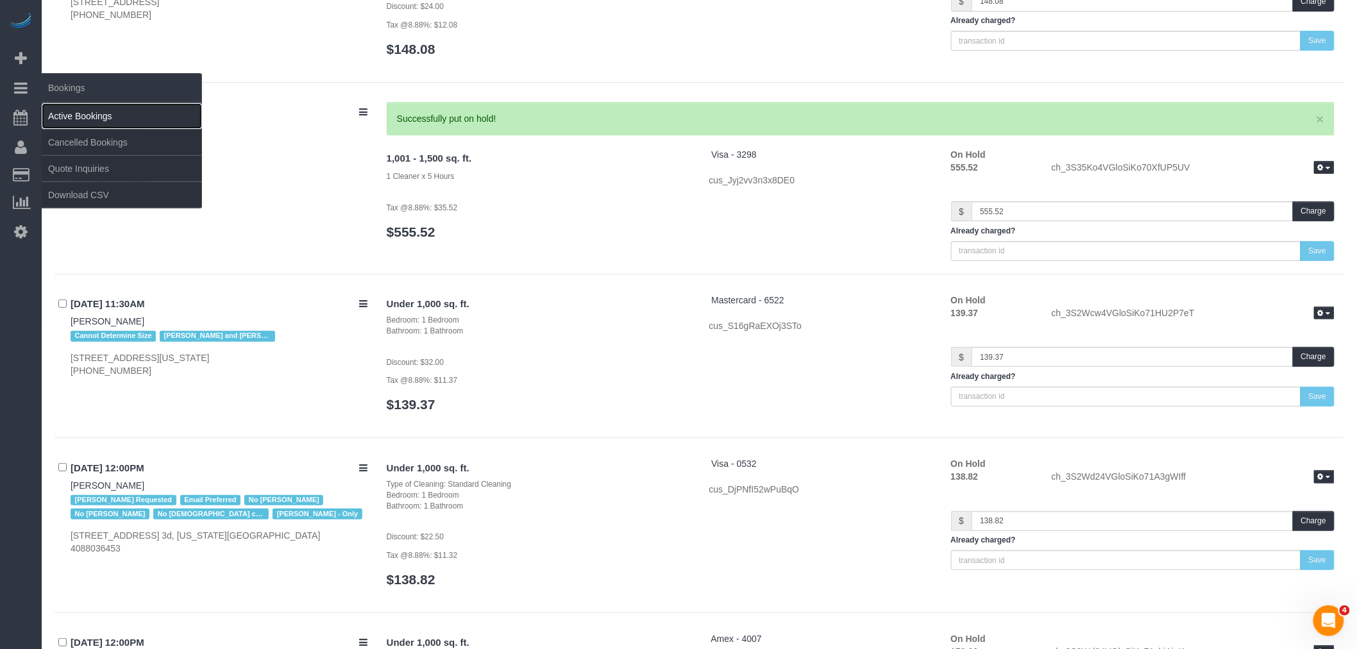
click at [81, 112] on link "Active Bookings" at bounding box center [122, 116] width 160 height 26
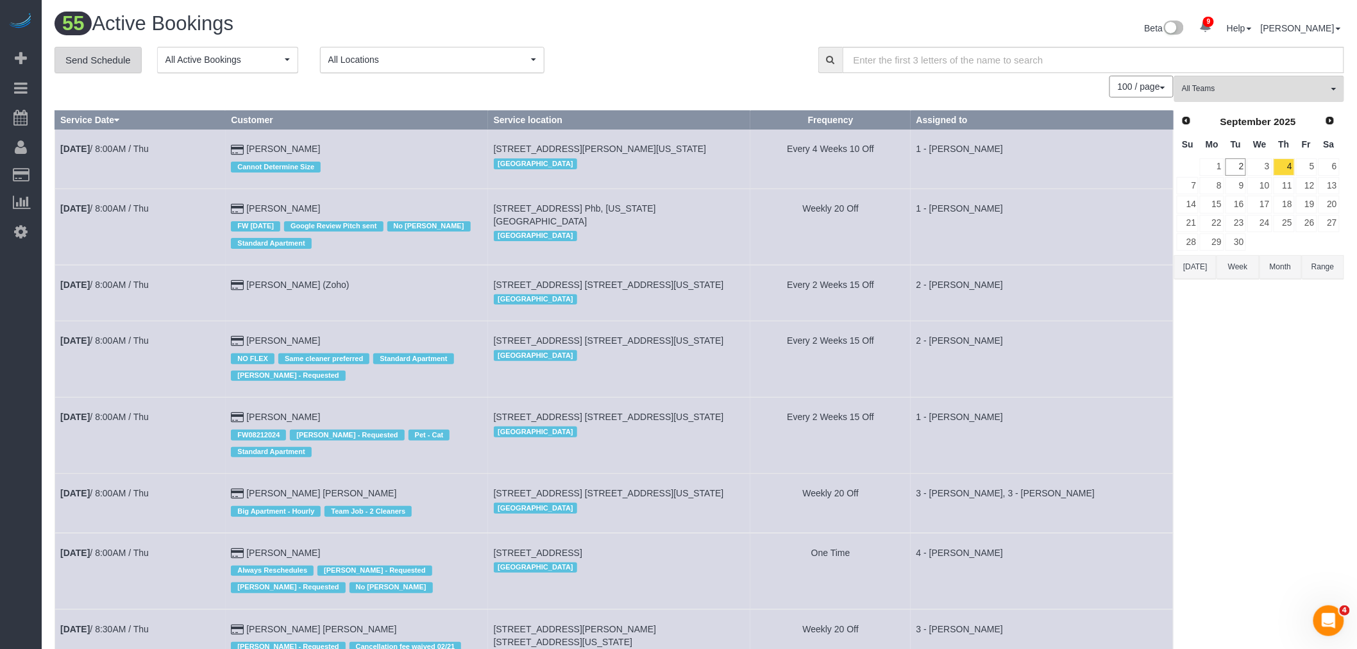
click at [101, 58] on link "Send Schedule" at bounding box center [98, 60] width 87 height 27
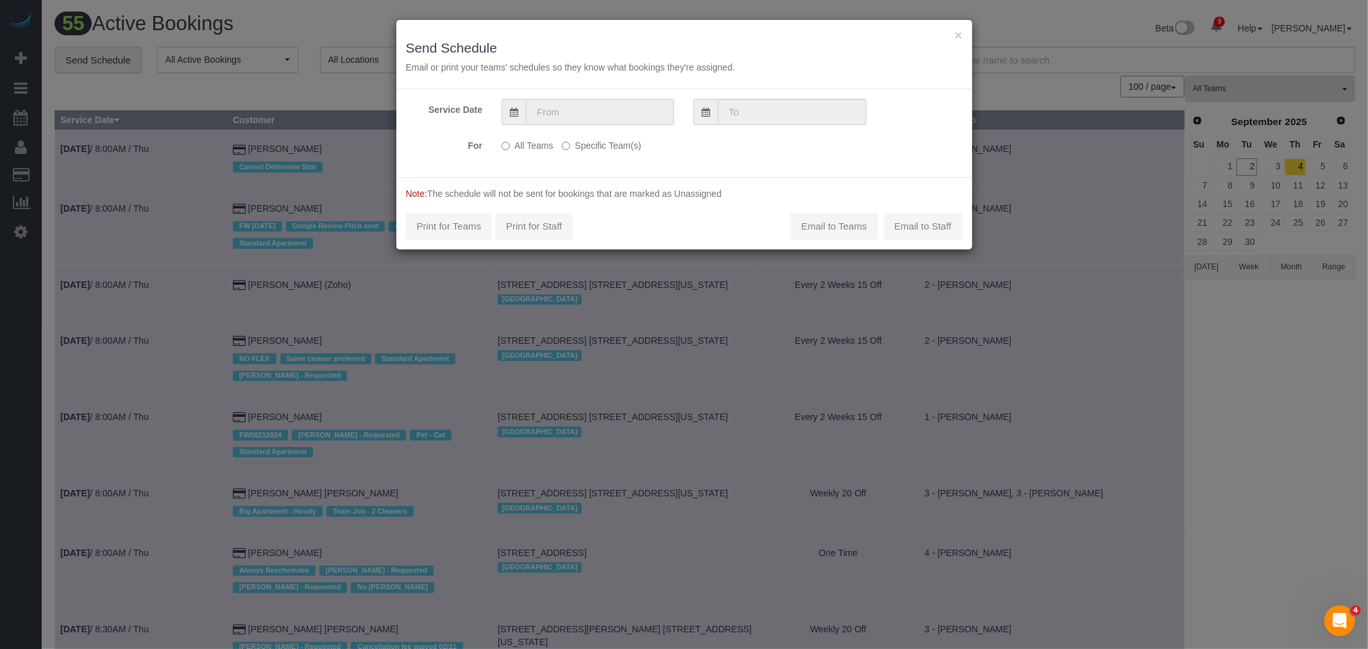
click at [596, 105] on input "text" at bounding box center [600, 112] width 148 height 26
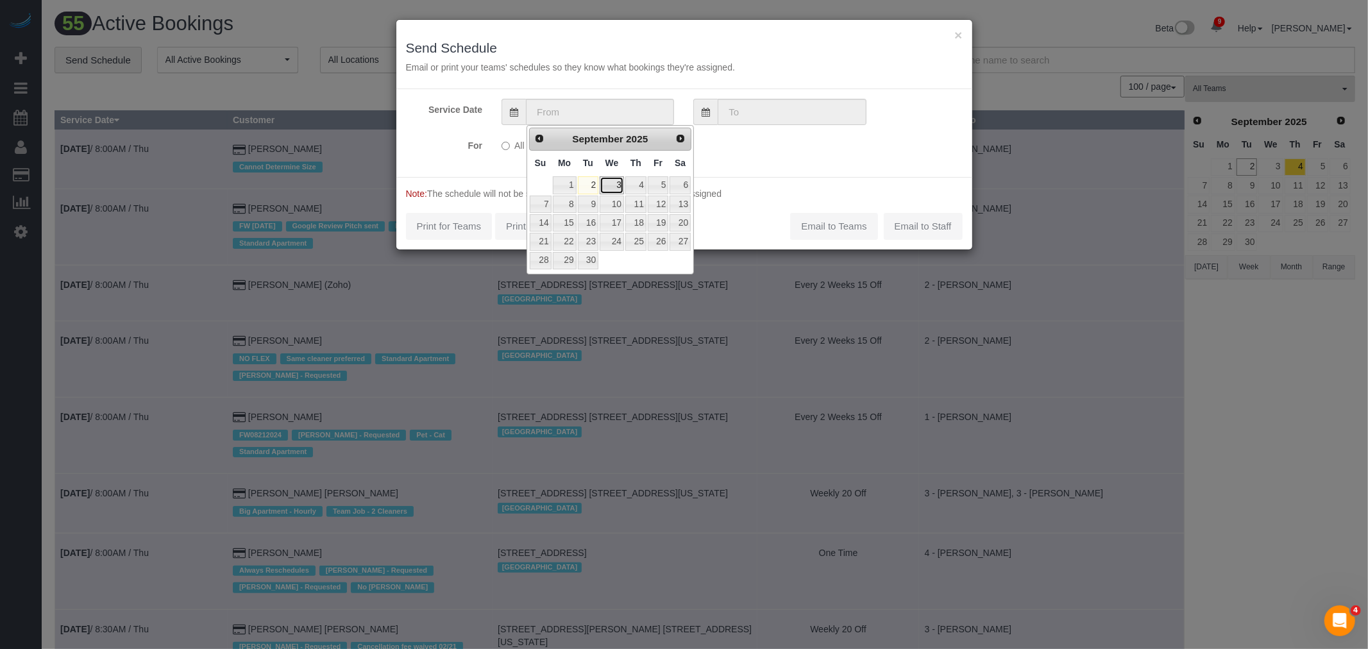
click at [613, 184] on link "3" at bounding box center [612, 184] width 24 height 17
type input "[DATE]"
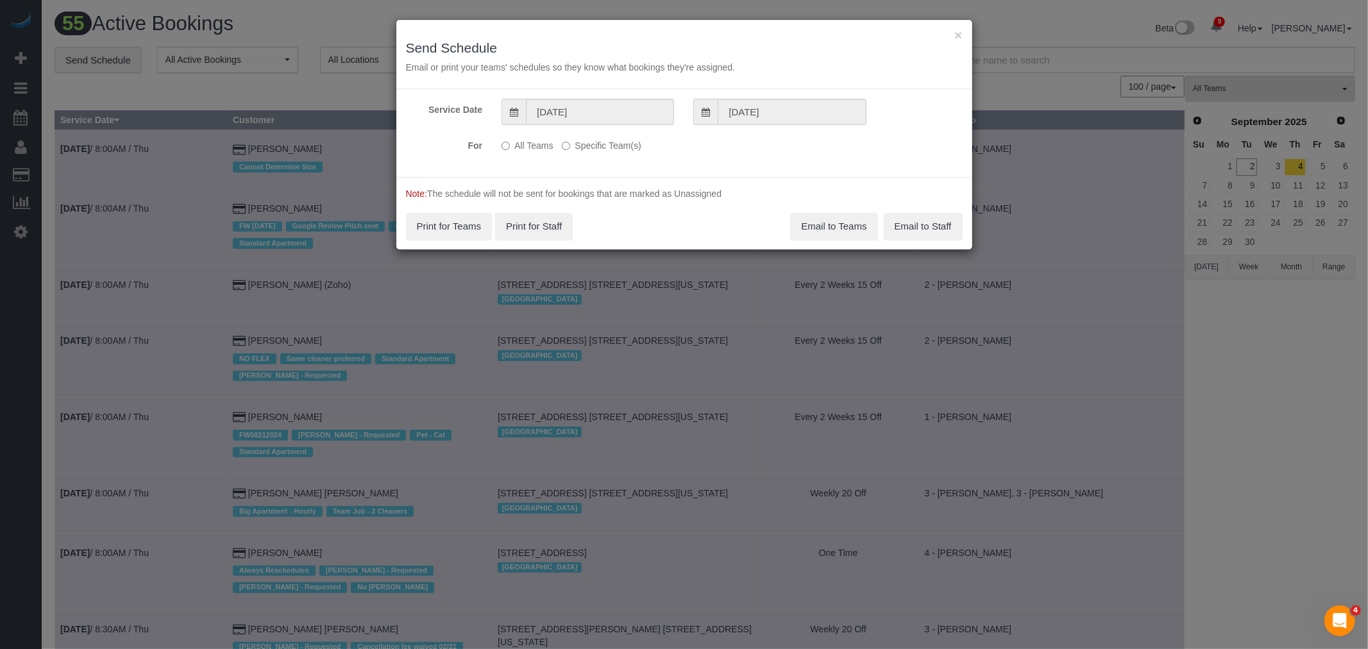
click at [599, 135] on label "Specific Team(s)" at bounding box center [601, 143] width 79 height 17
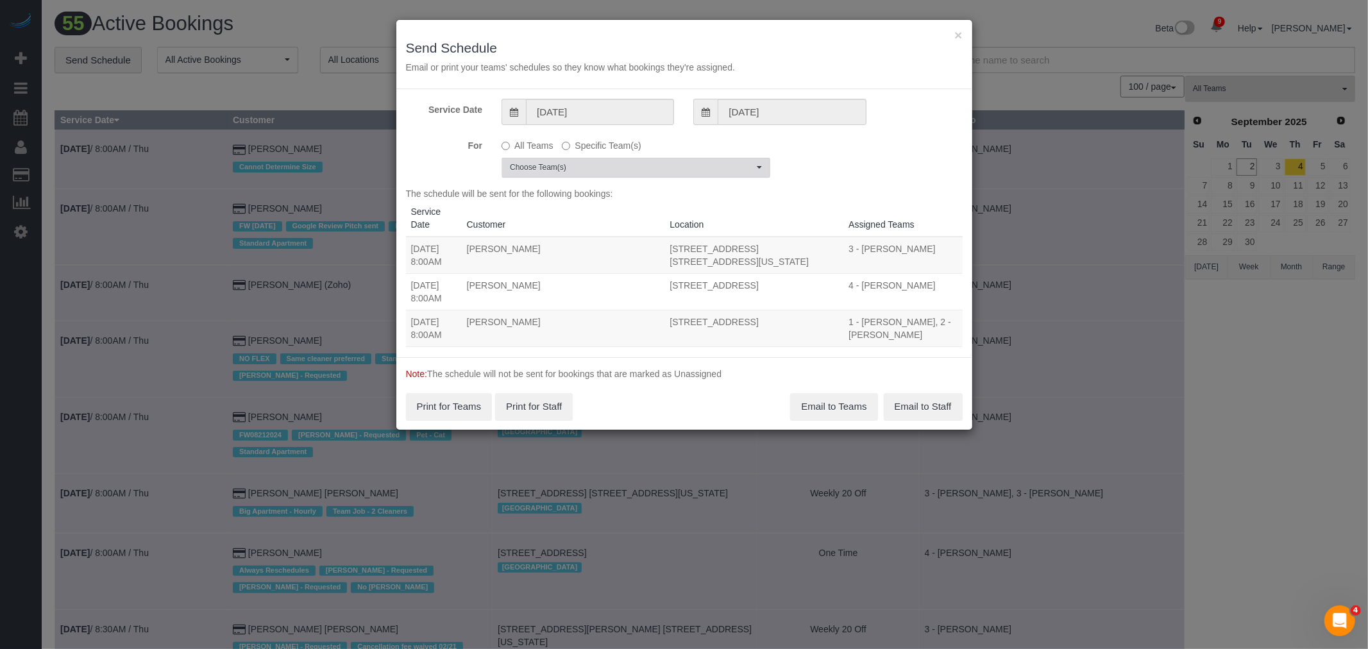
click at [596, 167] on span "Choose Team(s)" at bounding box center [632, 167] width 244 height 11
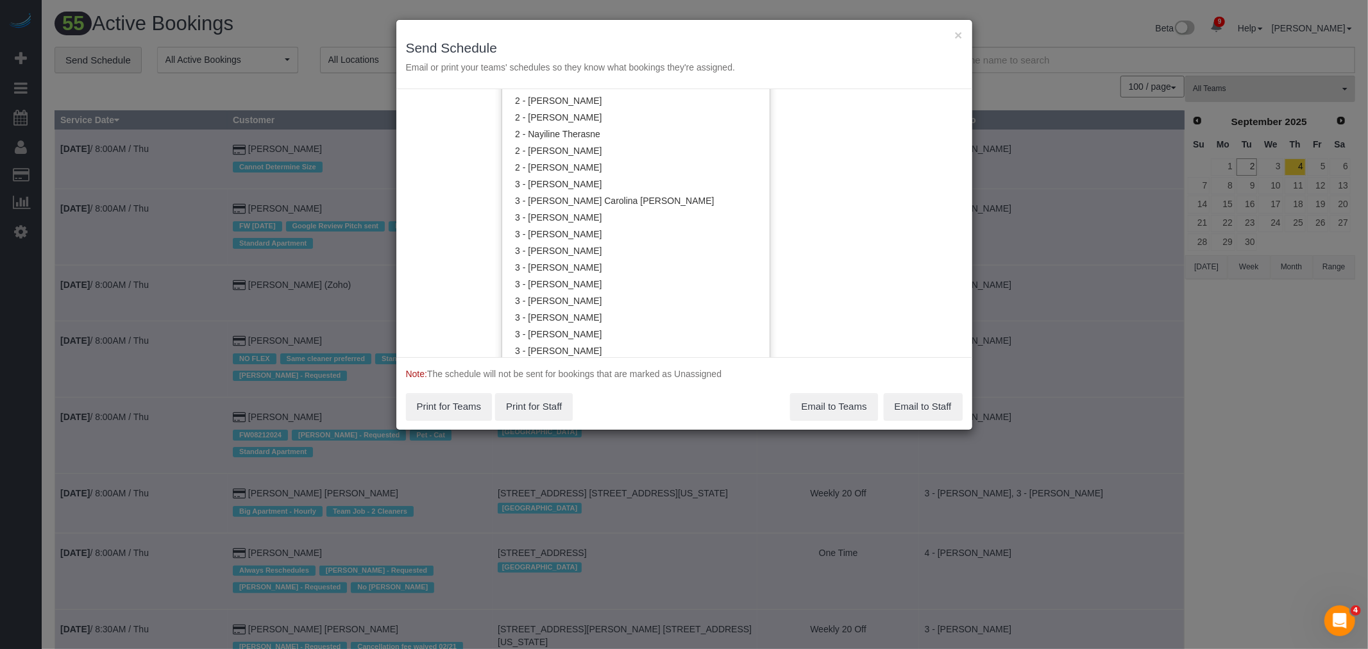
scroll to position [926, 0]
click at [587, 233] on link "3 - [PERSON_NAME]" at bounding box center [635, 232] width 267 height 17
click at [809, 203] on div "Service Date 09/03/2025 09/03/2025 For All Teams Specific Team(s) 3 - Diana Gon…" at bounding box center [684, 223] width 576 height 268
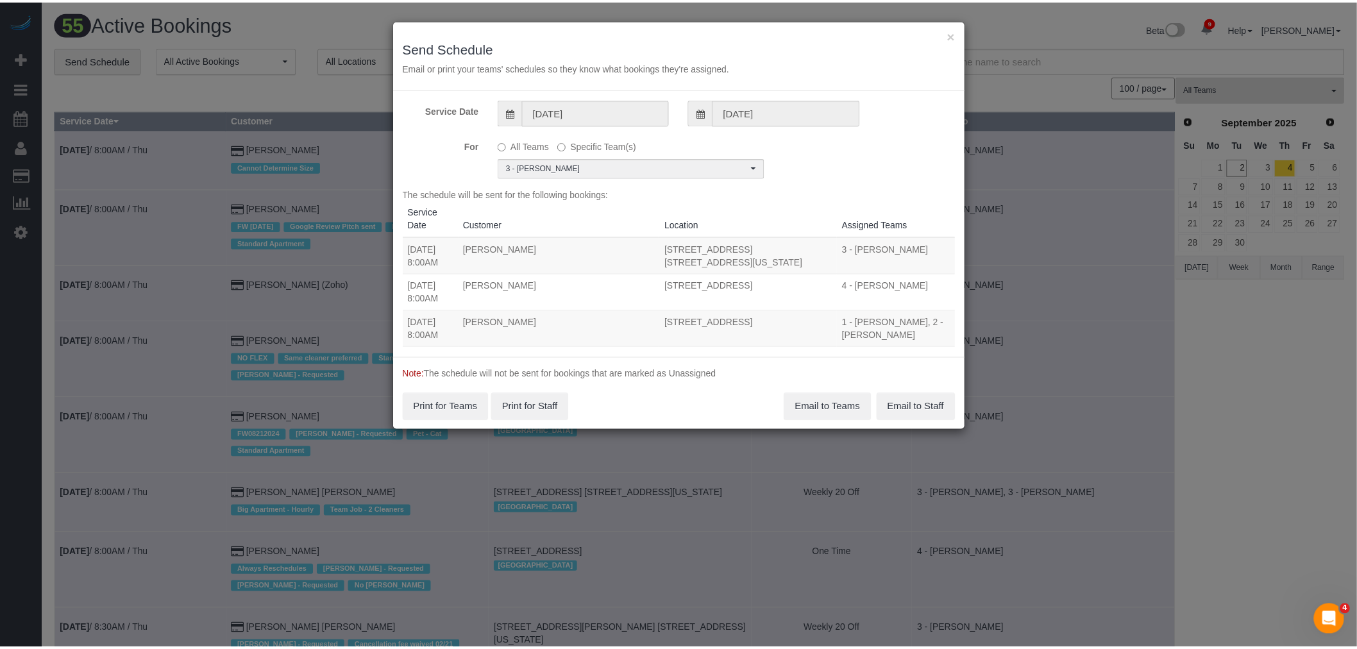
scroll to position [0, 0]
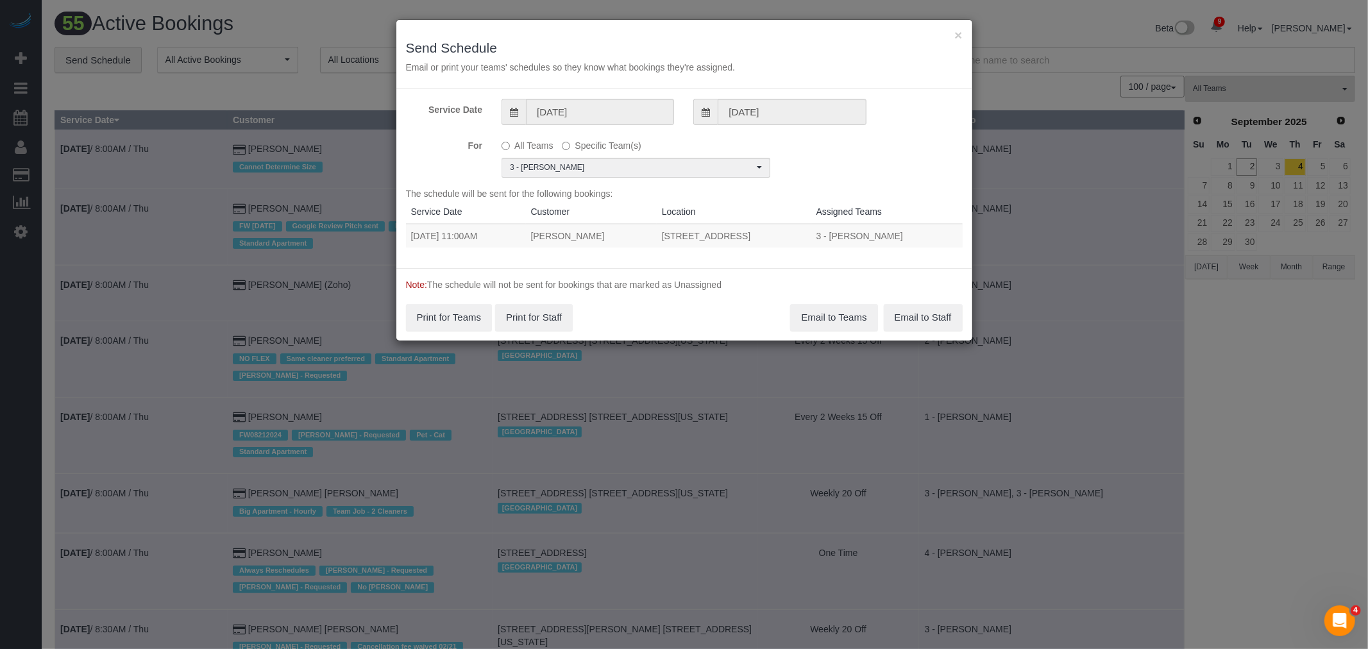
drag, startPoint x: 410, startPoint y: 230, endPoint x: 829, endPoint y: 226, distance: 418.1
click at [829, 226] on tr "09/03/2025 11:00AM Michael Deshmukh 3 Court Square, Apt. 532, Long Island City,…" at bounding box center [684, 236] width 557 height 24
copy tr "09/03/2025 11:00AM Michael Deshmukh 3 Court Square, Apt. 532, Long Island City,…"
click at [836, 326] on button "Email to Teams" at bounding box center [833, 317] width 87 height 27
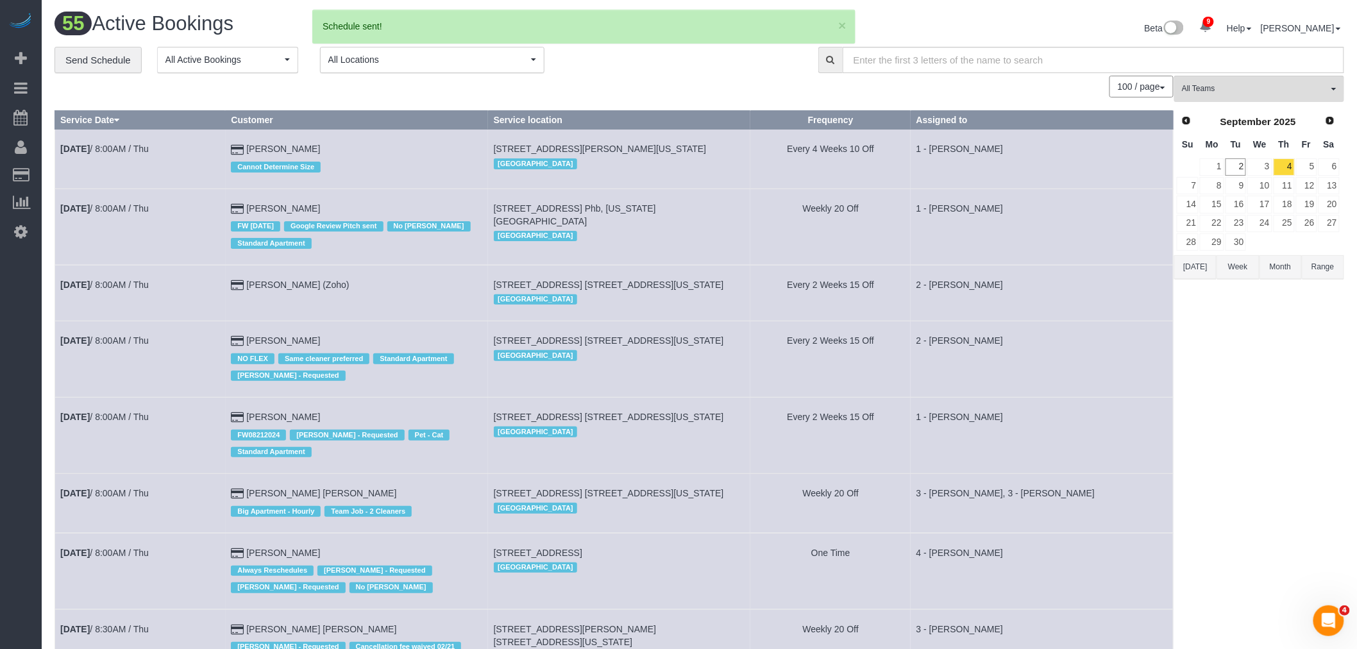
drag, startPoint x: 693, startPoint y: 101, endPoint x: 1301, endPoint y: 58, distance: 608.9
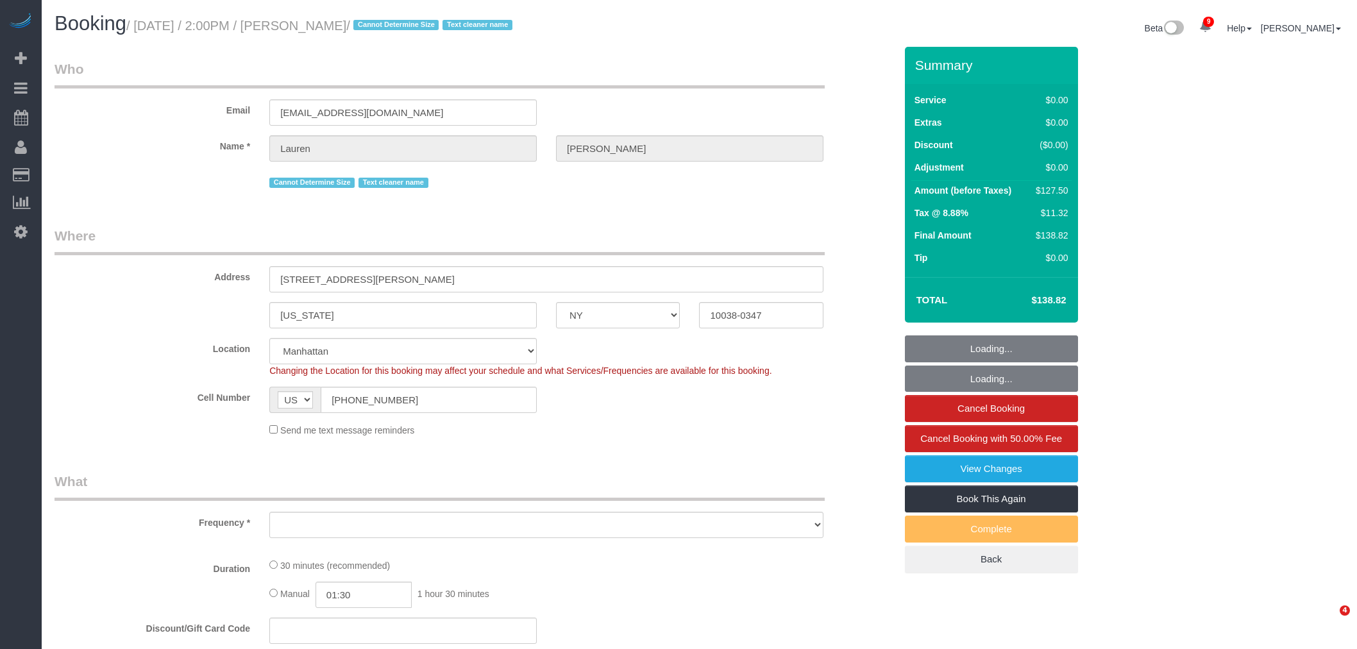
select select "NY"
select select "number:89"
select select "number:90"
select select "number:15"
select select "number:5"
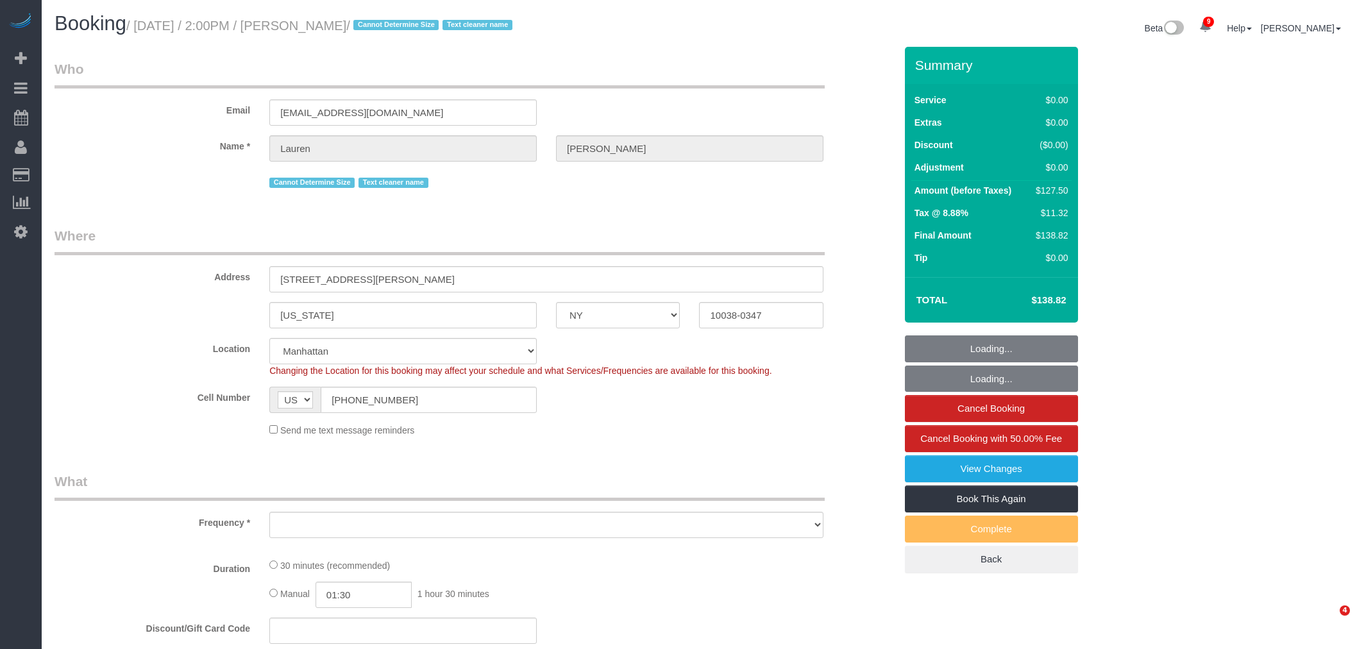
scroll to position [416, 0]
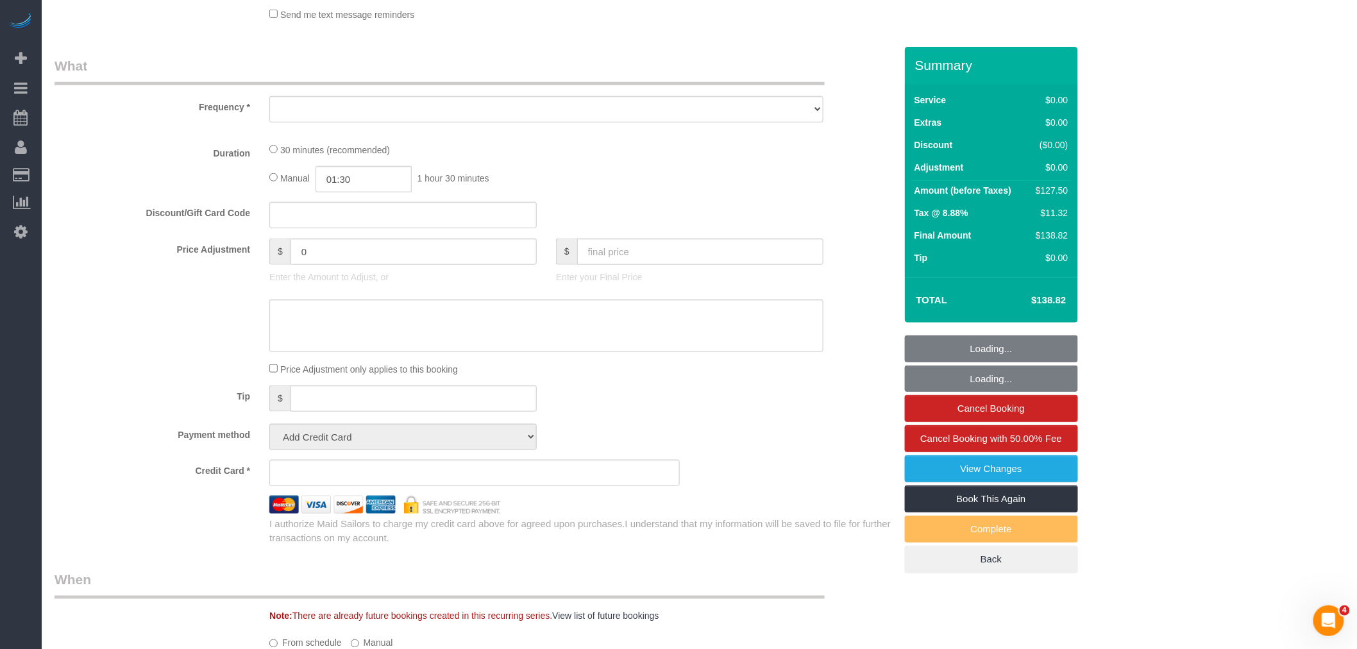
select select "object:854"
select select "spot1"
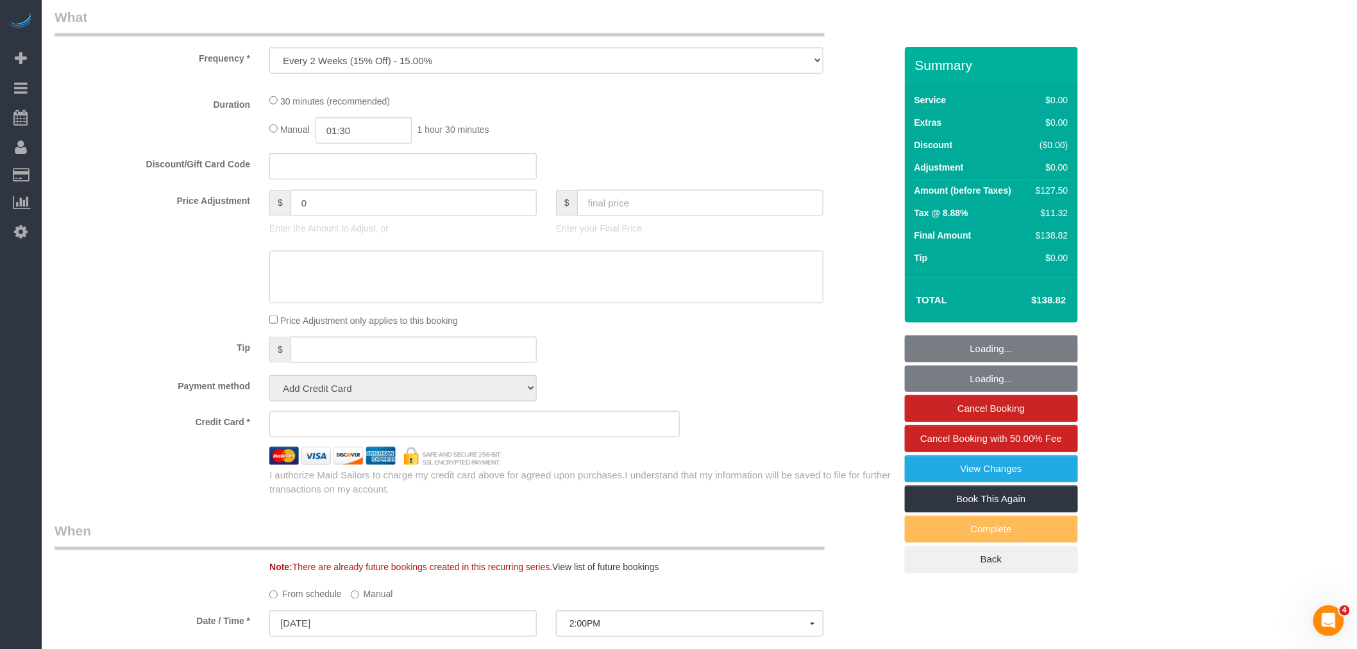
select select "string:stripe-pm_1REMk24VGloSiKo7t1T9C341"
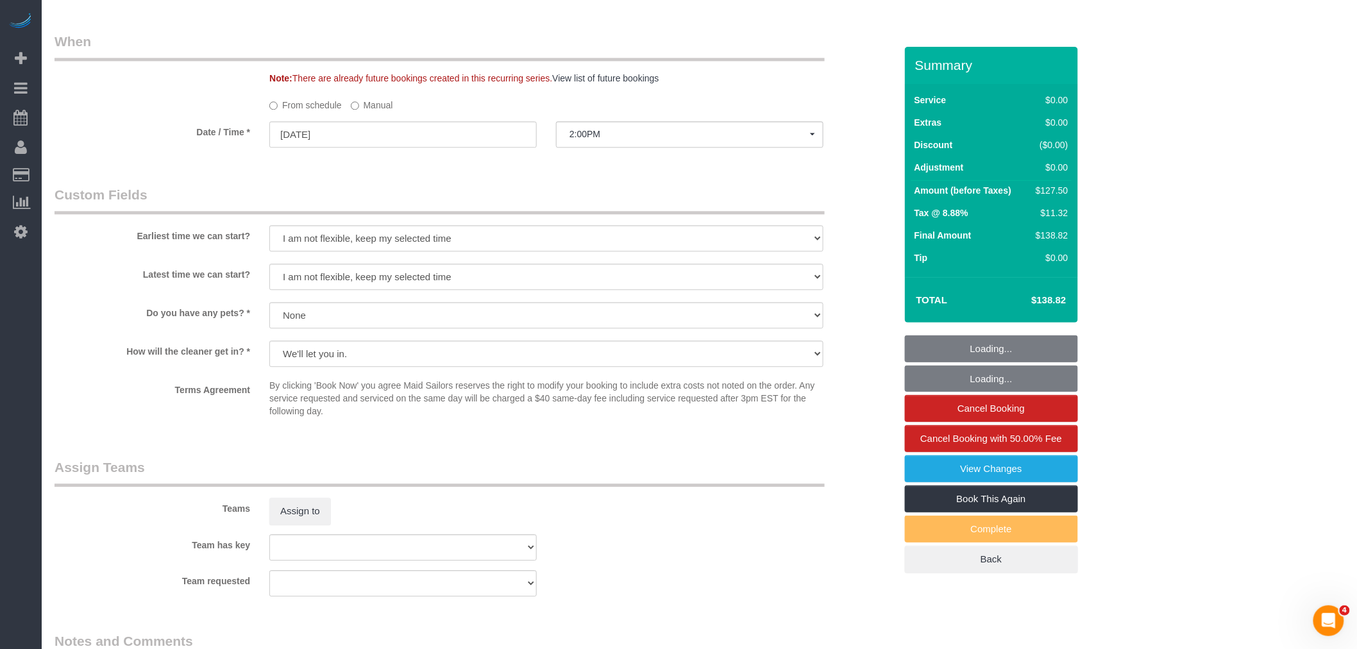
select select "object:1361"
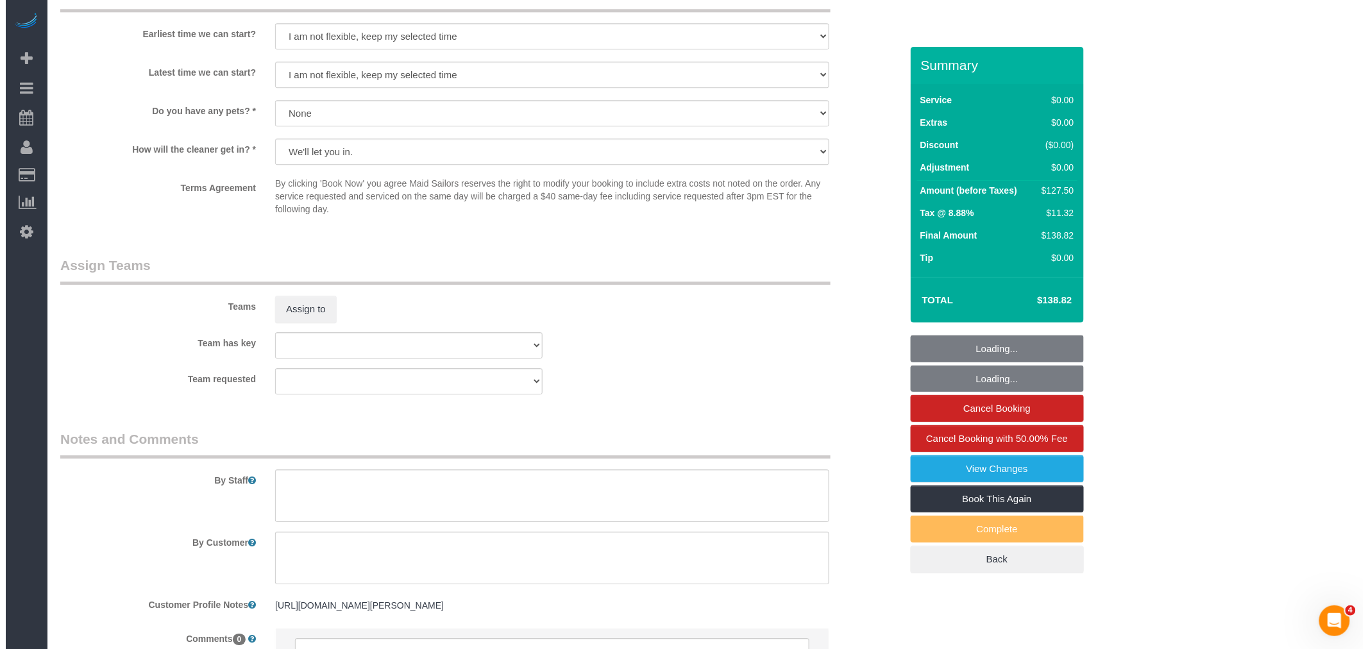
scroll to position [1536, 0]
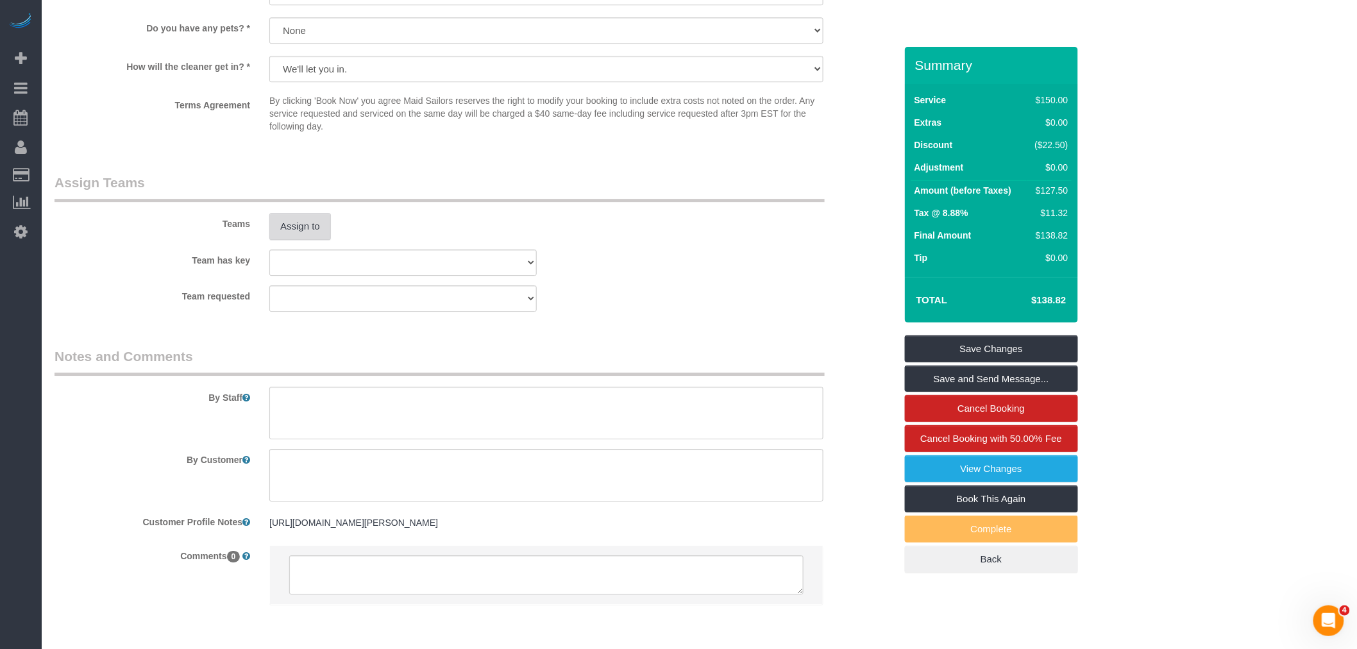
click at [296, 239] on button "Assign to" at bounding box center [300, 226] width 62 height 27
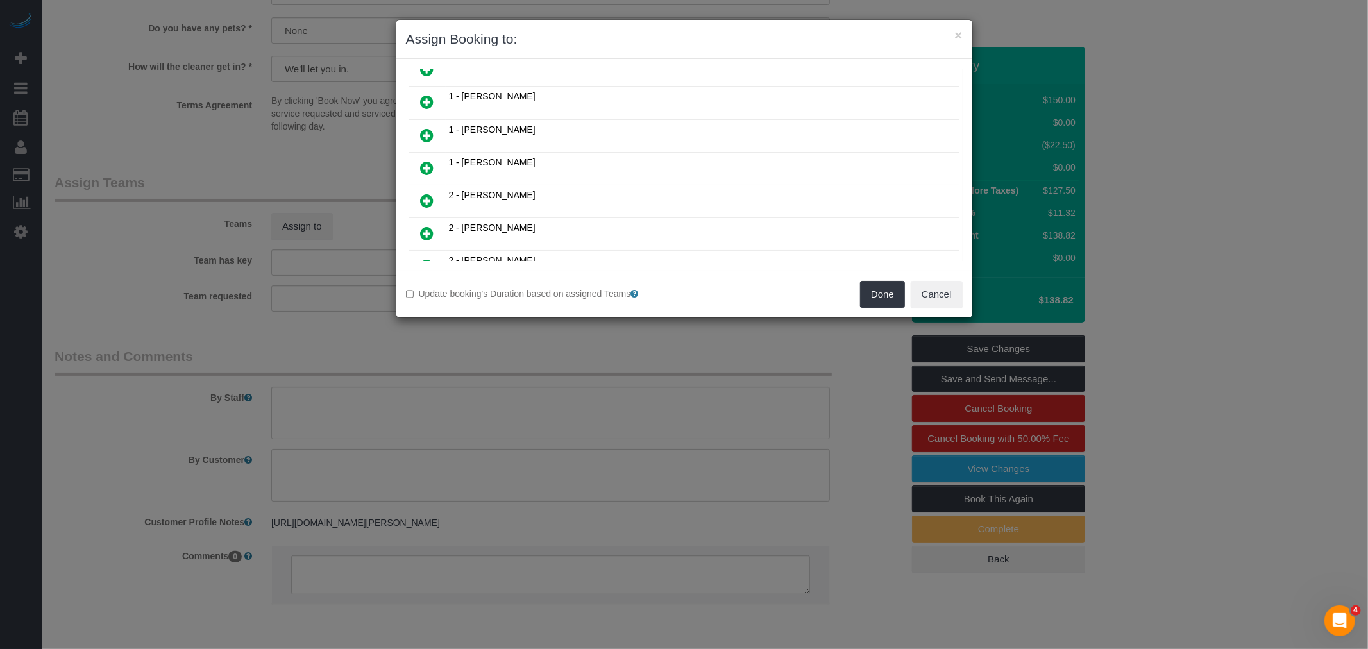
scroll to position [285, 0]
click at [426, 159] on icon at bounding box center [427, 165] width 13 height 15
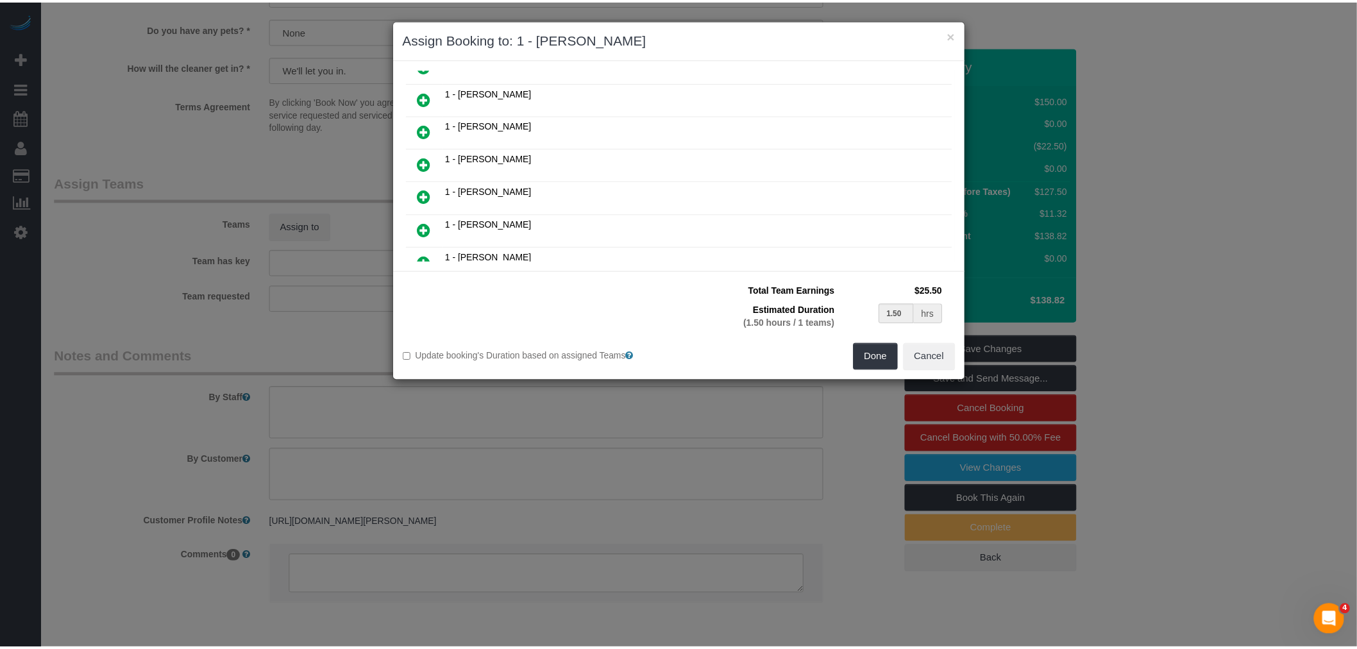
scroll to position [316, 0]
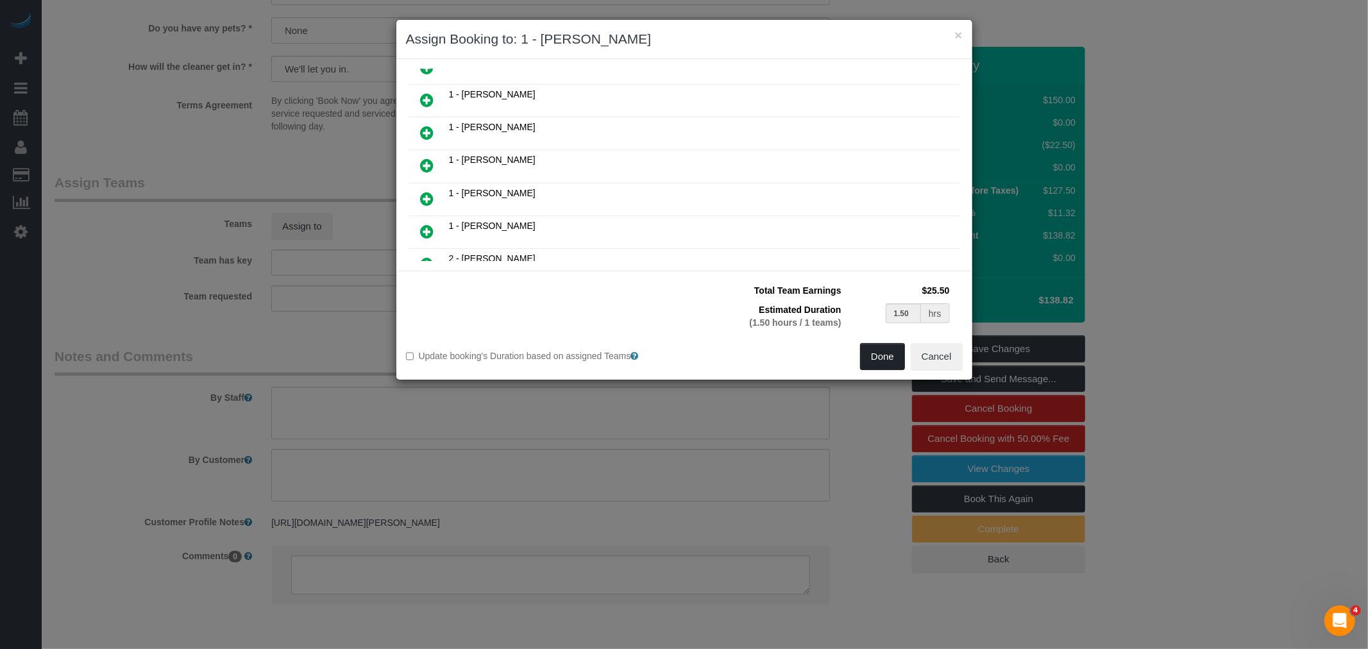
click at [886, 353] on button "Done" at bounding box center [882, 356] width 45 height 27
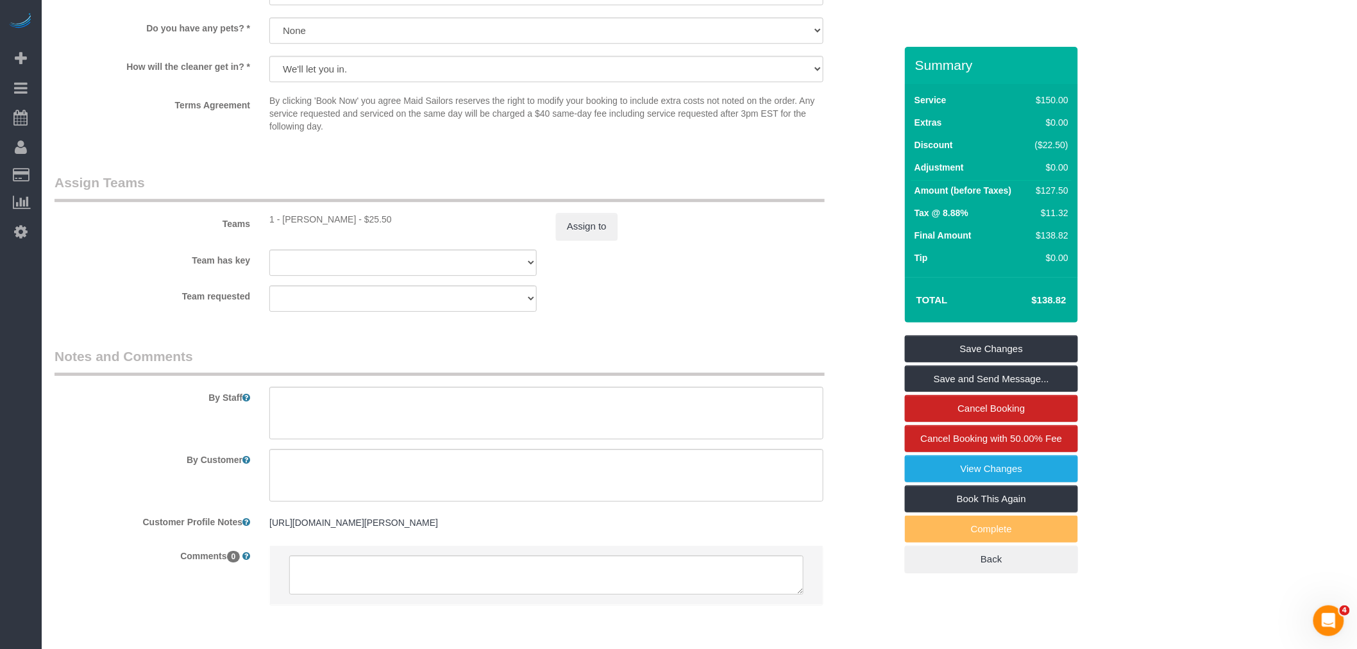
click at [762, 276] on div "Team has key 000- Donna Mercado 000 - Partnerships 000 - TEAM JOB 1 - Abdoulaye…" at bounding box center [475, 262] width 860 height 26
click at [949, 344] on link "Save Changes" at bounding box center [991, 348] width 173 height 27
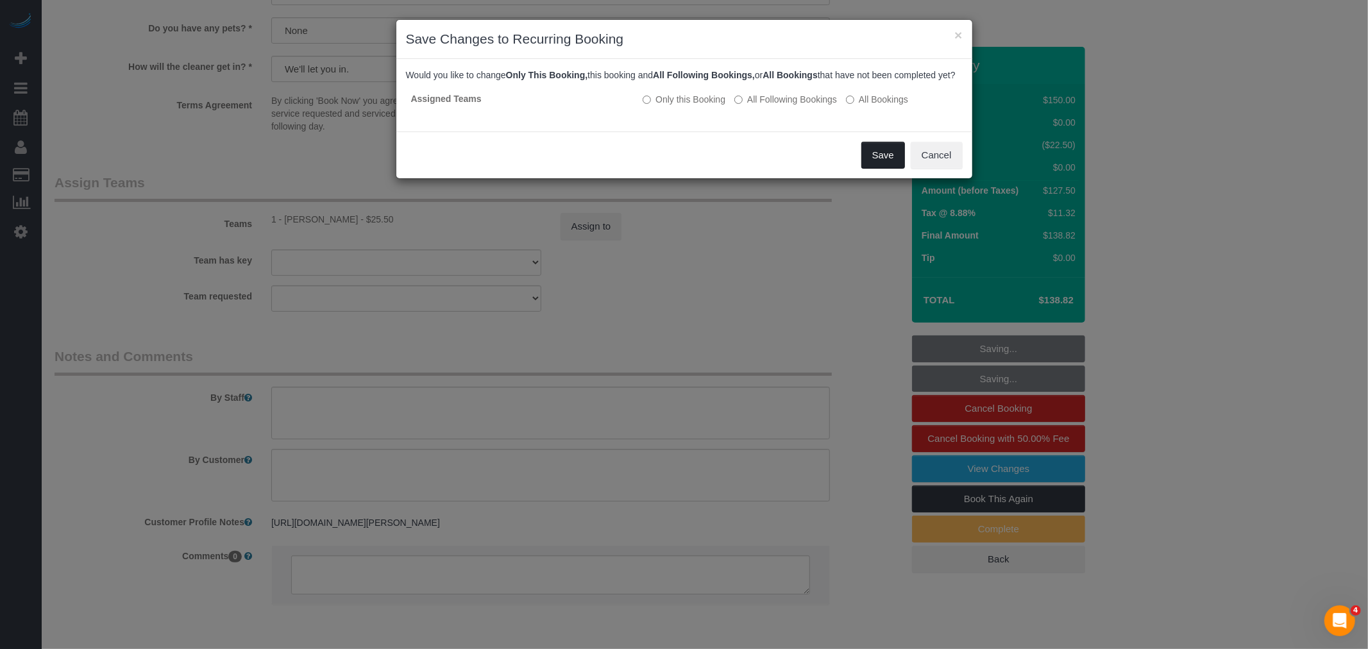
click at [875, 169] on button "Save" at bounding box center [883, 155] width 44 height 27
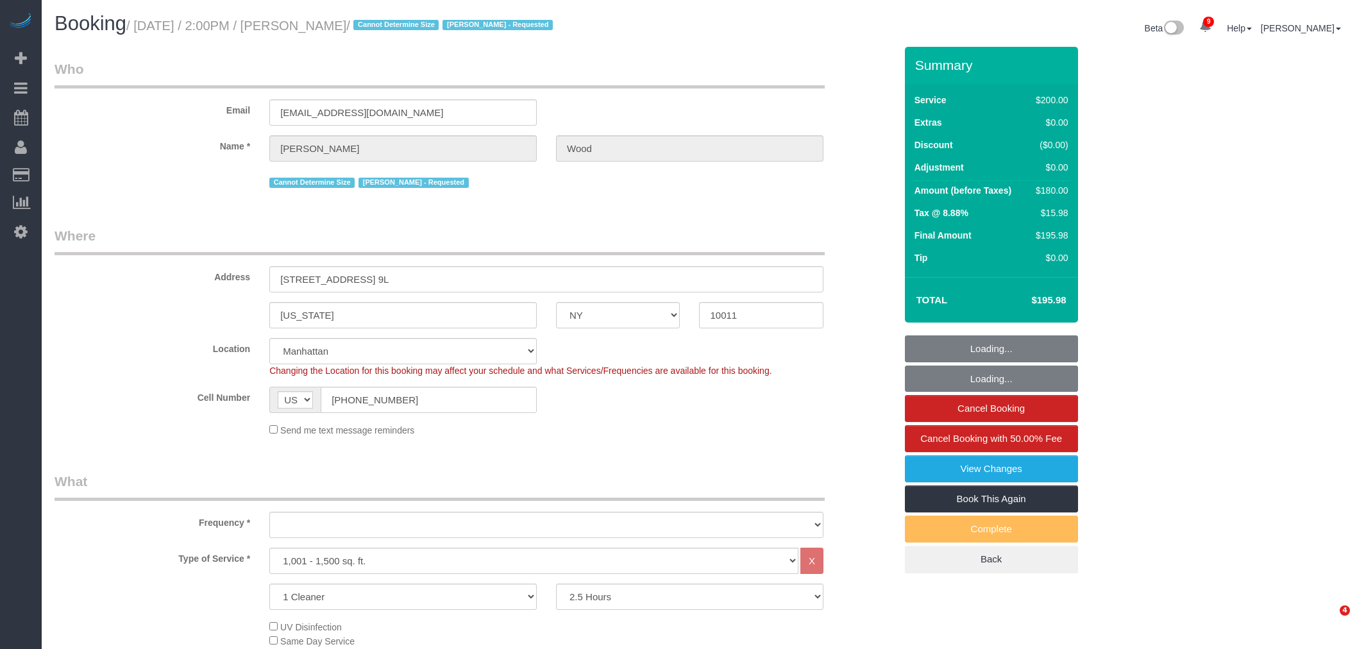
select select "NY"
select select "150"
select select "spot1"
select select "number:89"
select select "number:90"
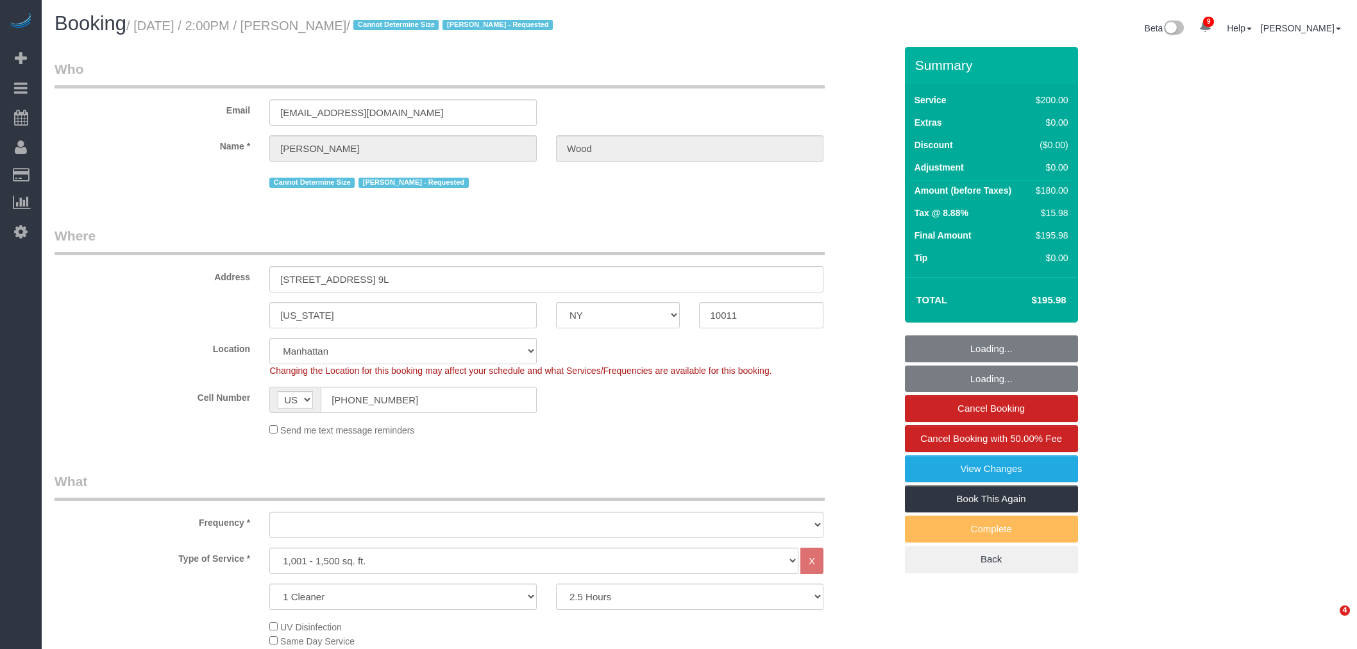
select select "number:15"
select select "number:6"
select select "object:1347"
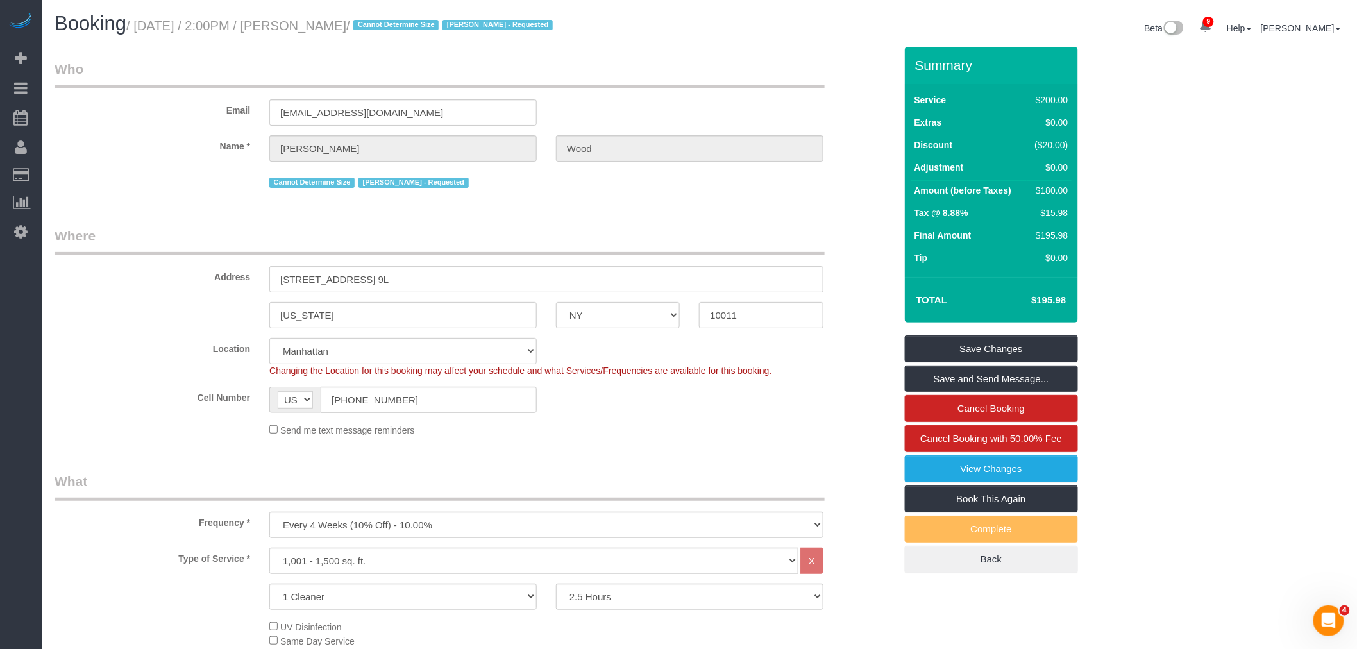
drag, startPoint x: 544, startPoint y: 94, endPoint x: 545, endPoint y: 108, distance: 13.5
click at [544, 94] on div "Email [EMAIL_ADDRESS][DOMAIN_NAME]" at bounding box center [475, 93] width 860 height 66
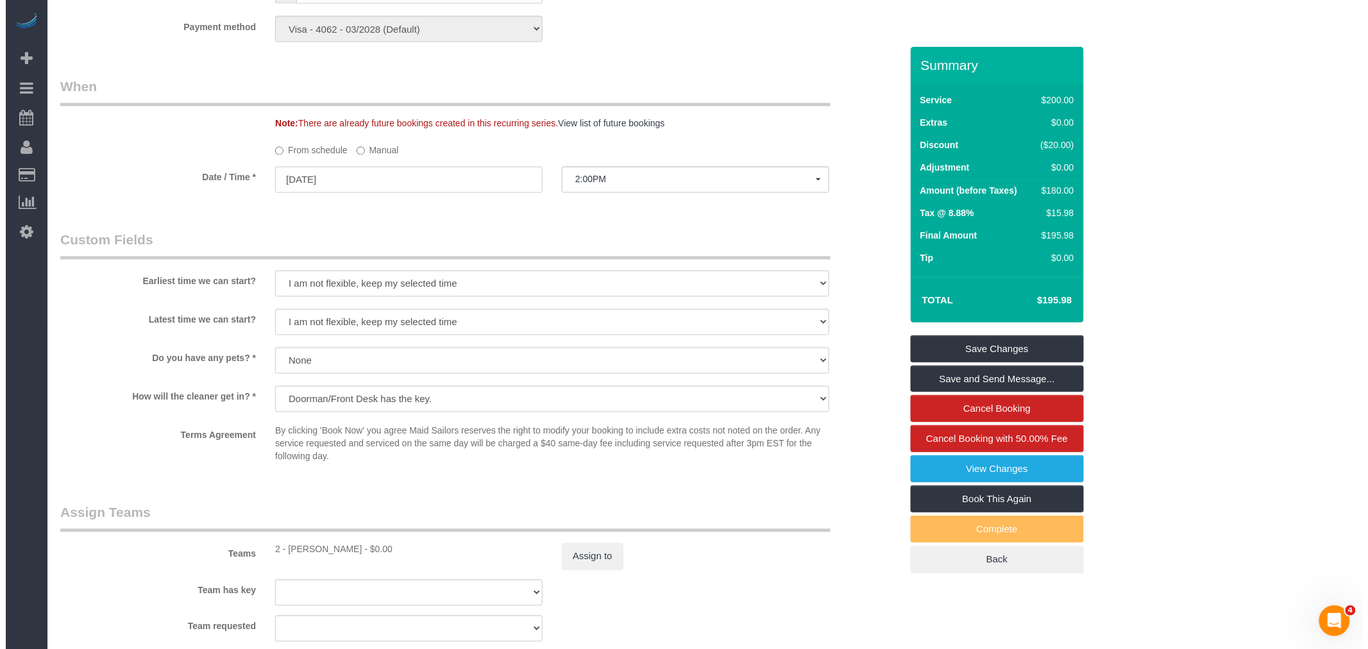
scroll to position [1140, 0]
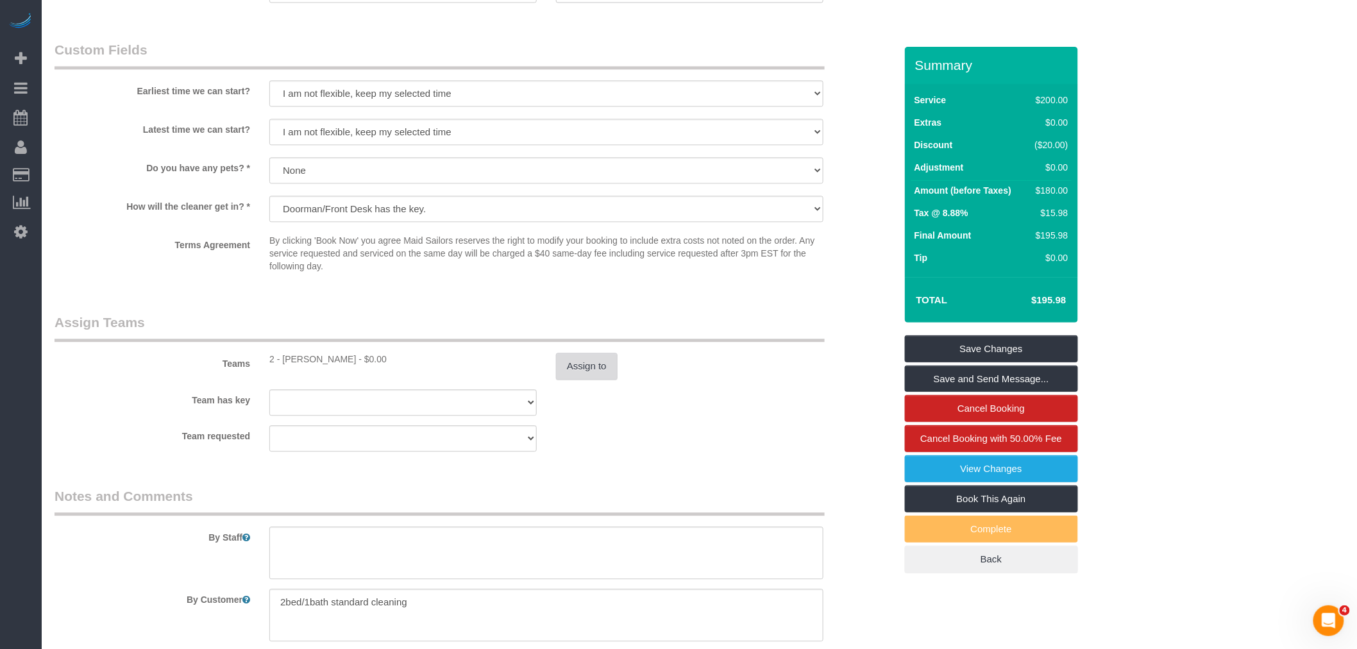
click at [578, 367] on button "Assign to" at bounding box center [587, 366] width 62 height 27
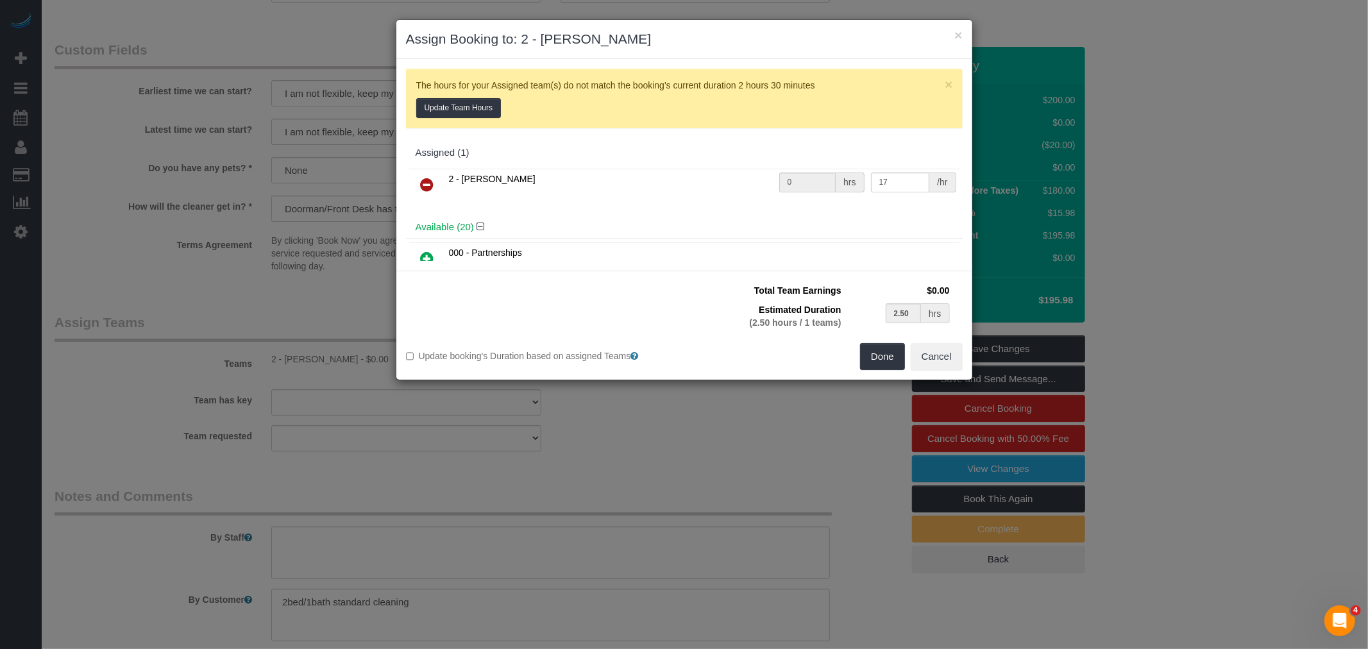
click at [430, 182] on icon at bounding box center [427, 184] width 13 height 15
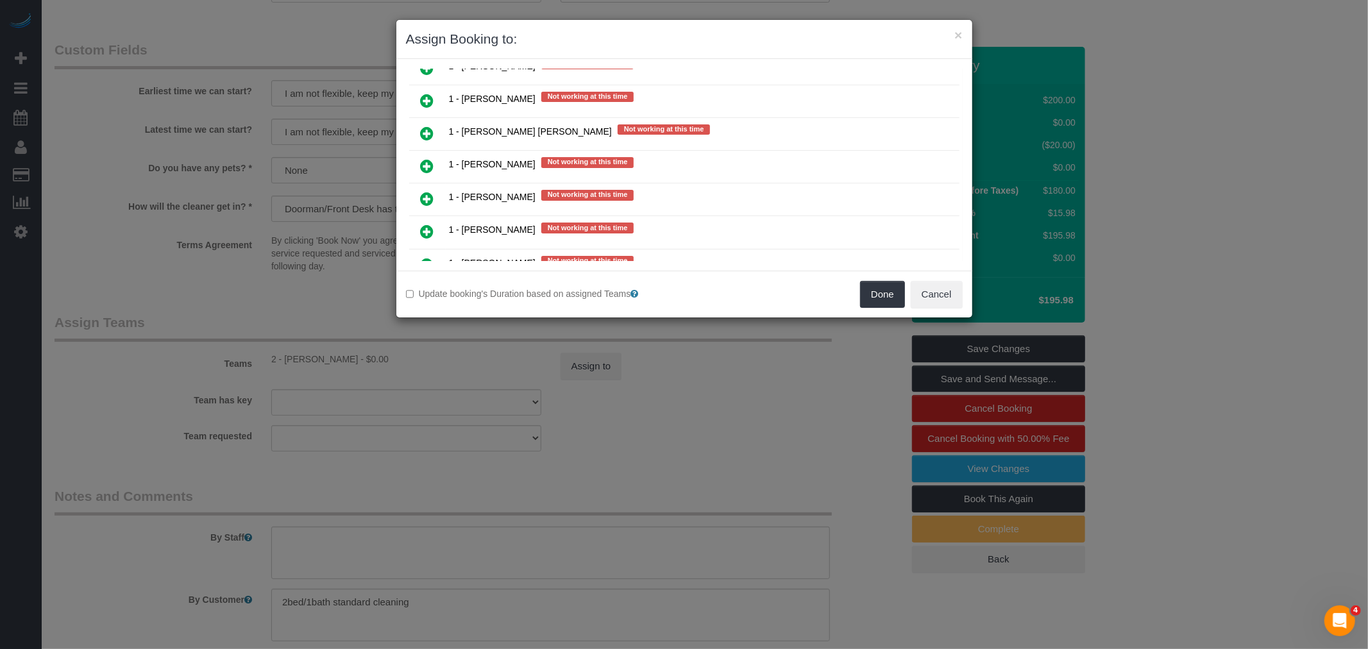
scroll to position [1068, 0]
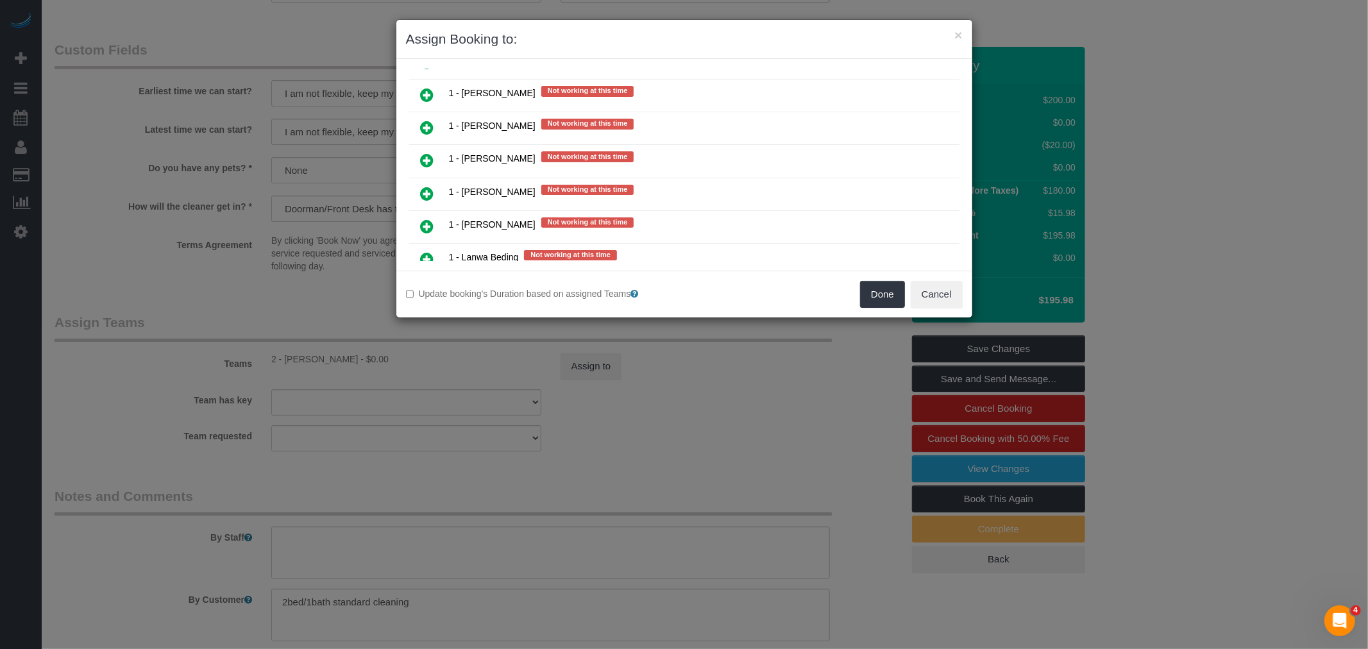
drag, startPoint x: 435, startPoint y: 140, endPoint x: 472, endPoint y: 139, distance: 37.2
click at [435, 148] on link at bounding box center [427, 161] width 30 height 26
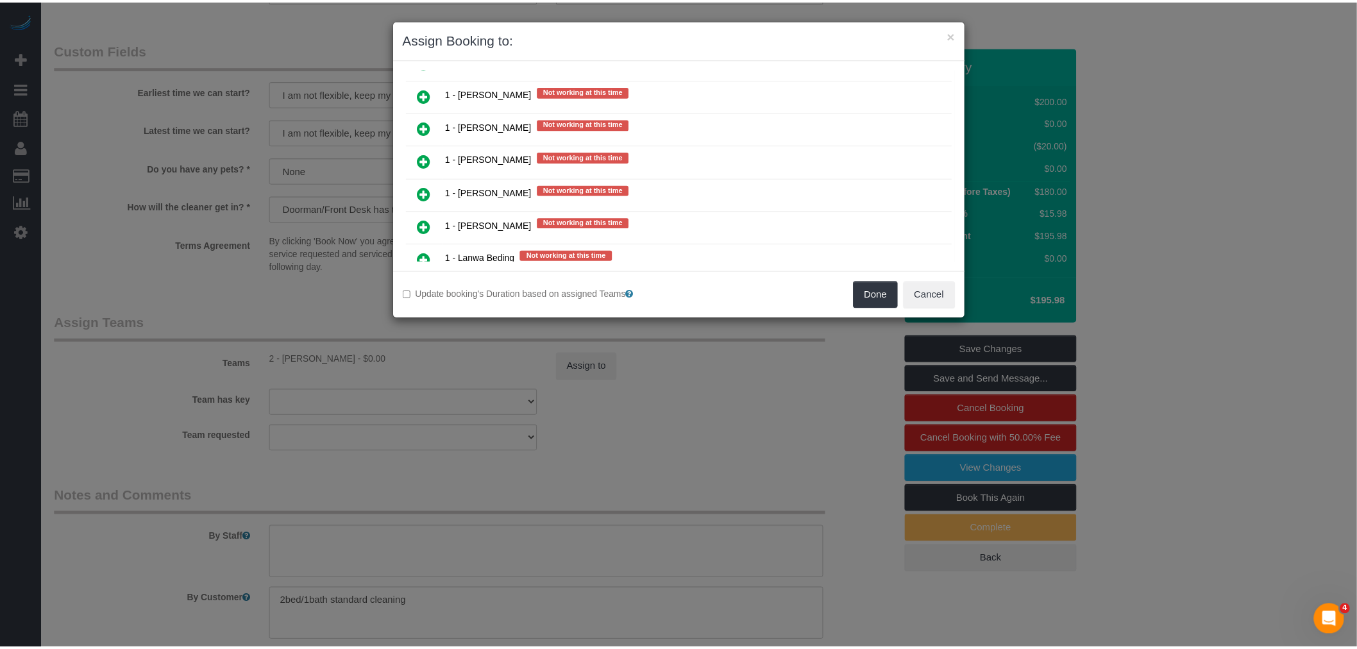
scroll to position [1099, 0]
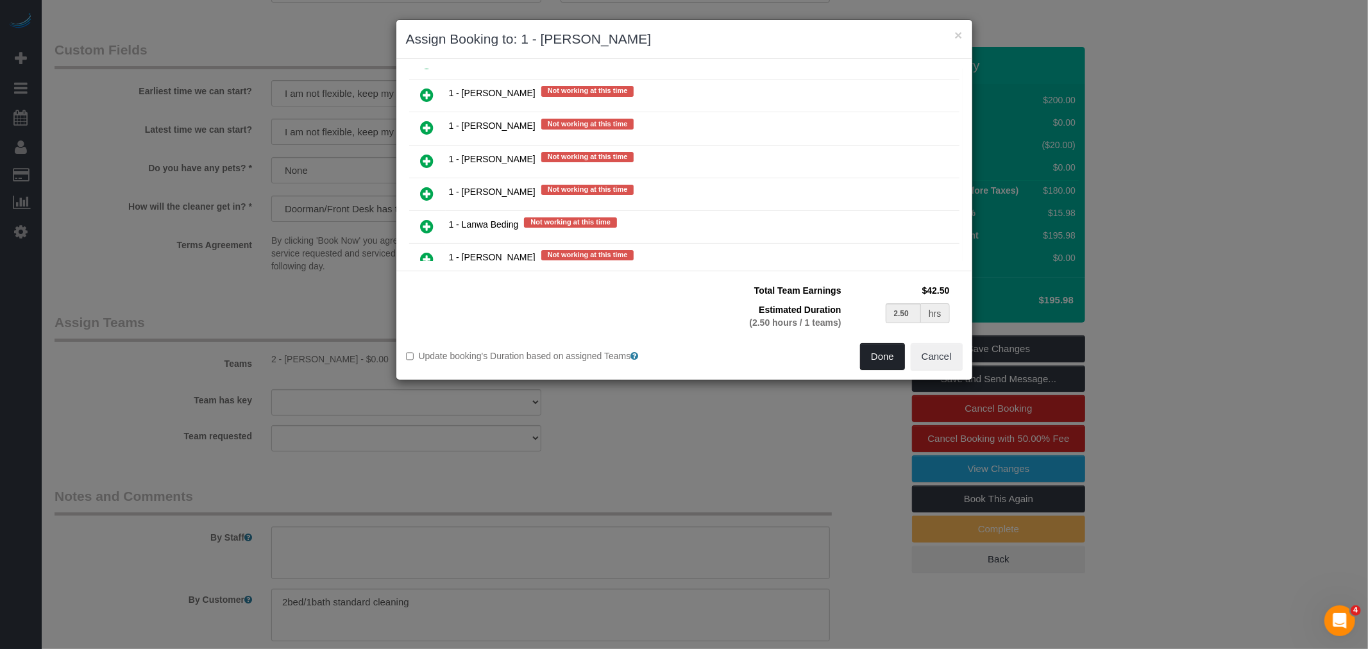
click at [881, 358] on button "Done" at bounding box center [882, 356] width 45 height 27
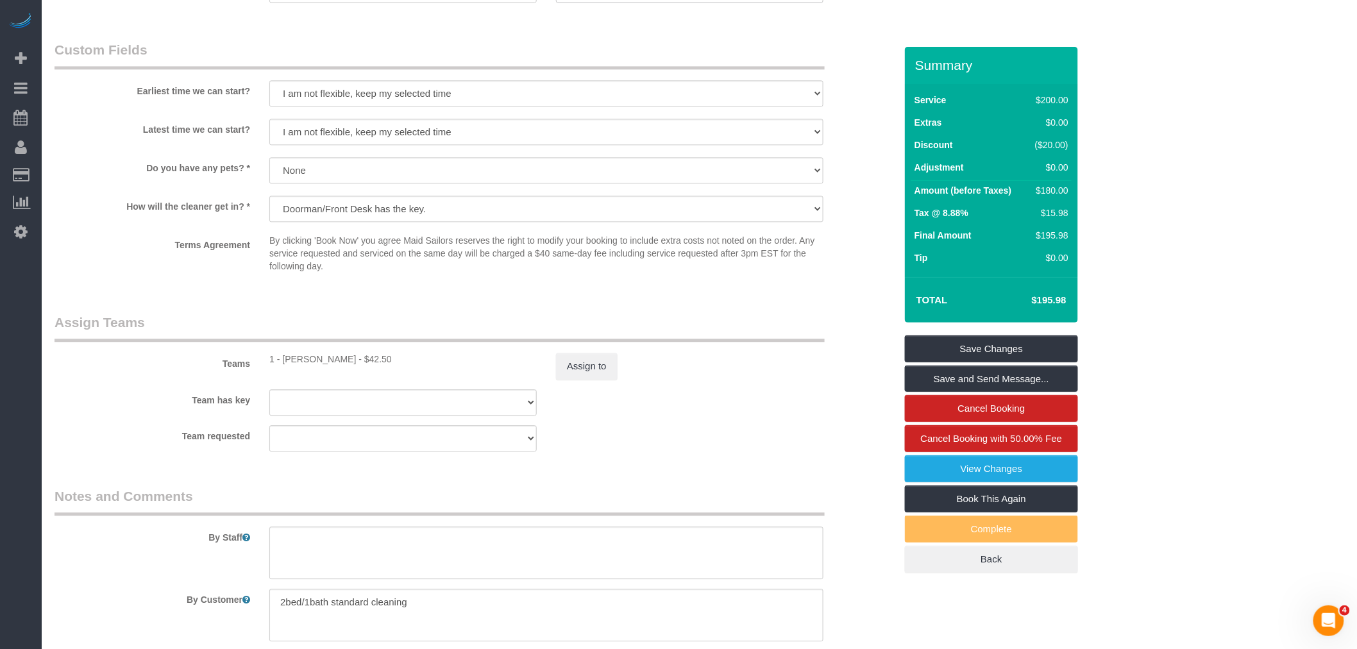
click at [721, 330] on legend "Assign Teams" at bounding box center [440, 327] width 770 height 29
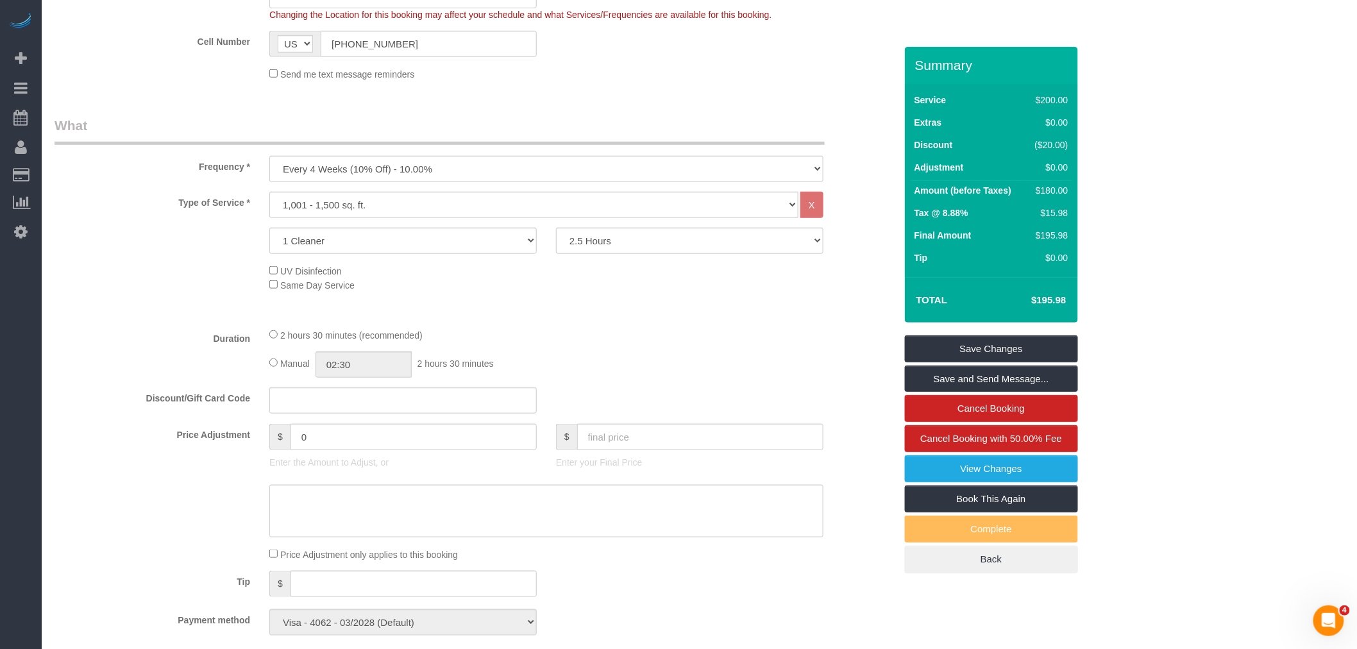
scroll to position [498, 0]
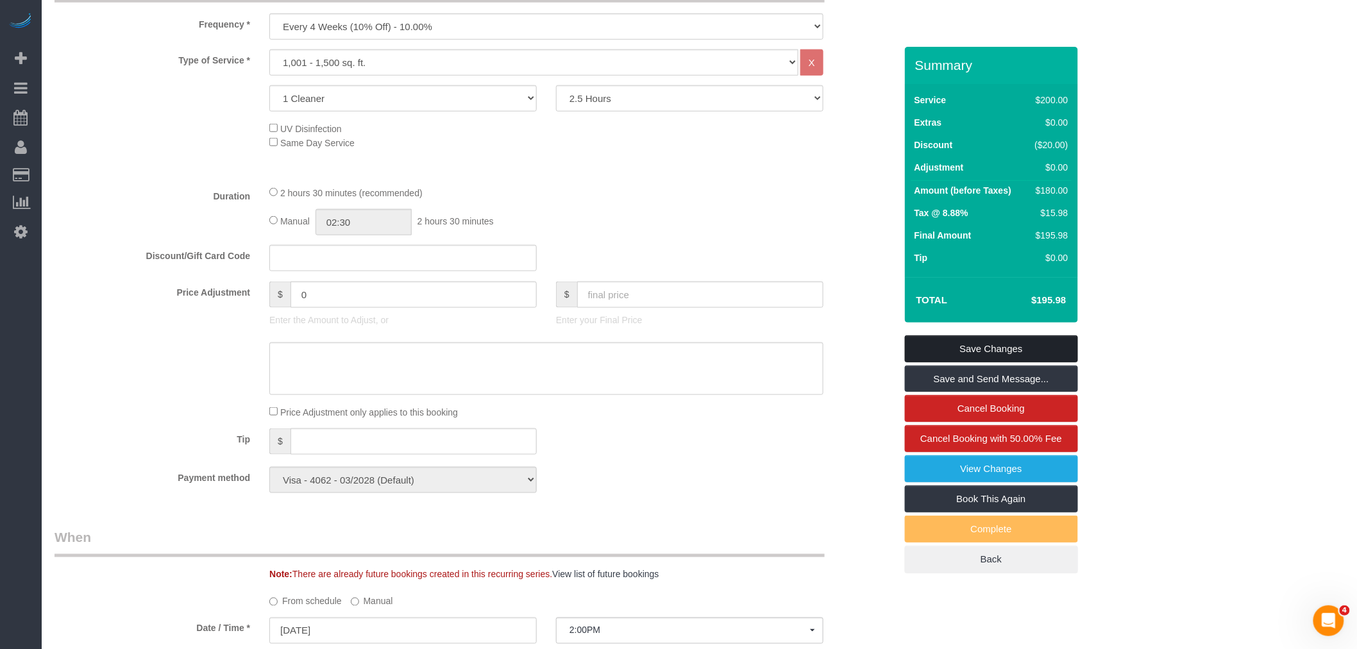
click at [1027, 350] on link "Save Changes" at bounding box center [991, 348] width 173 height 27
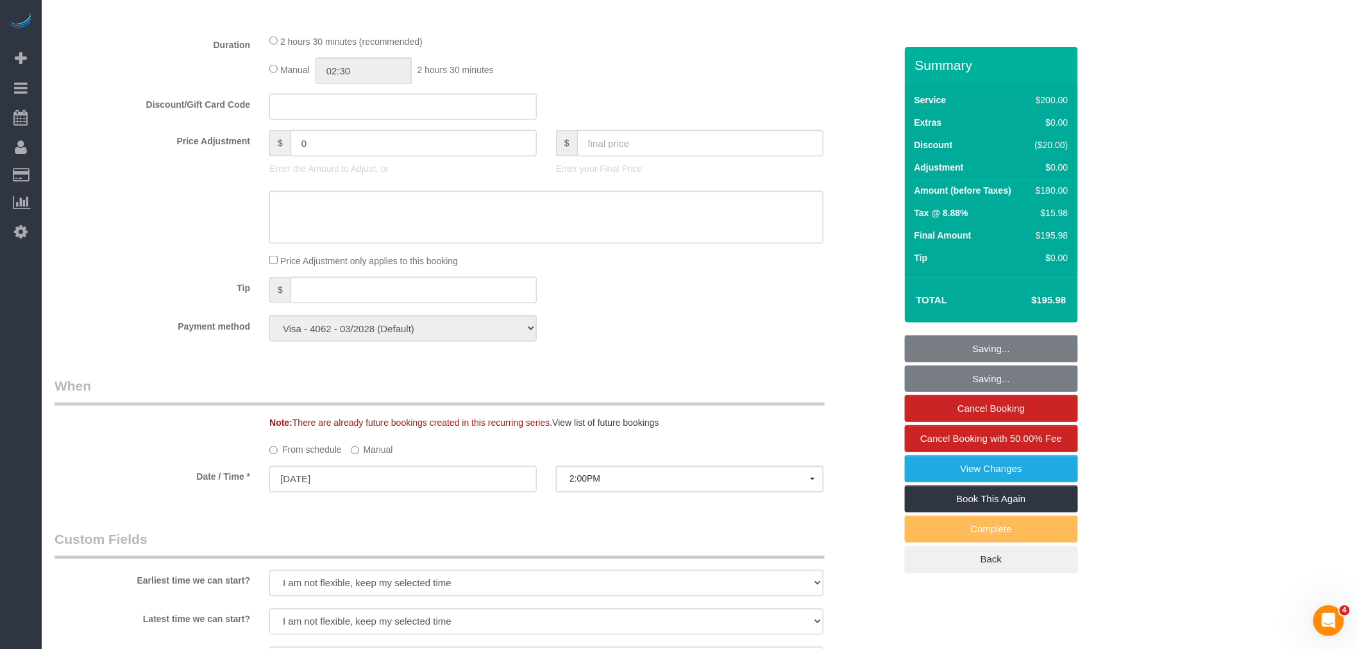
scroll to position [855, 0]
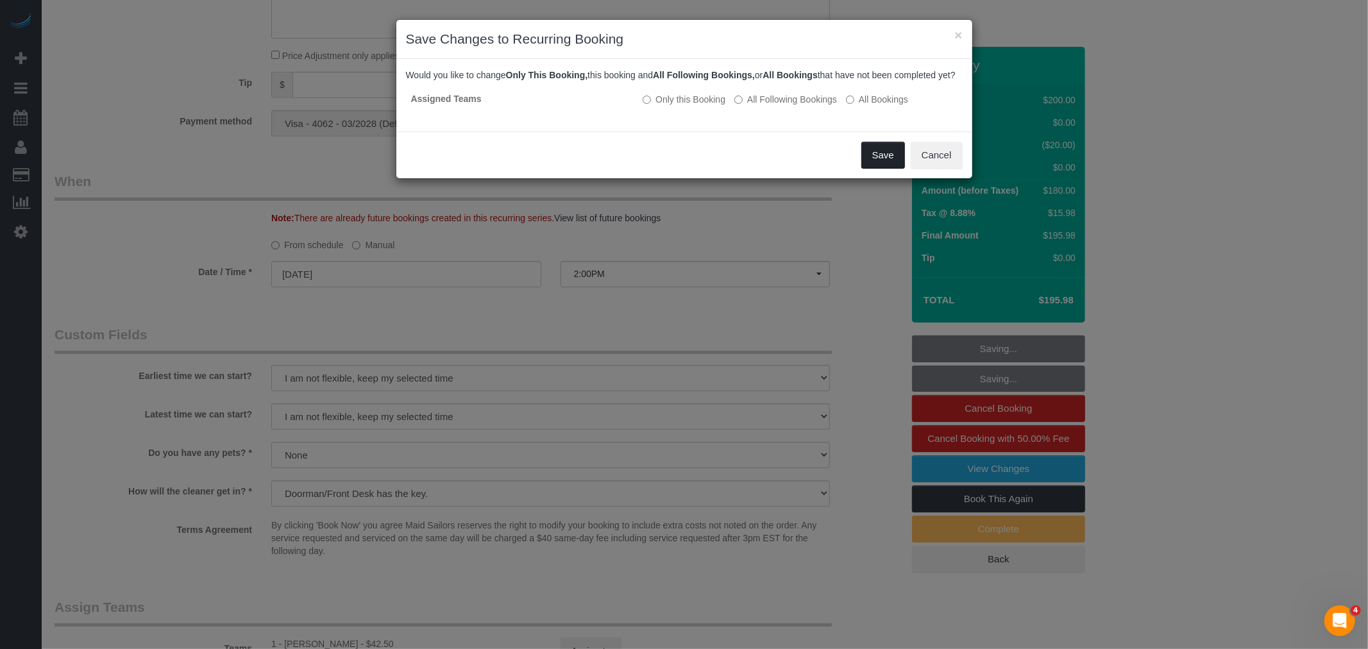
click at [877, 169] on button "Save" at bounding box center [883, 155] width 44 height 27
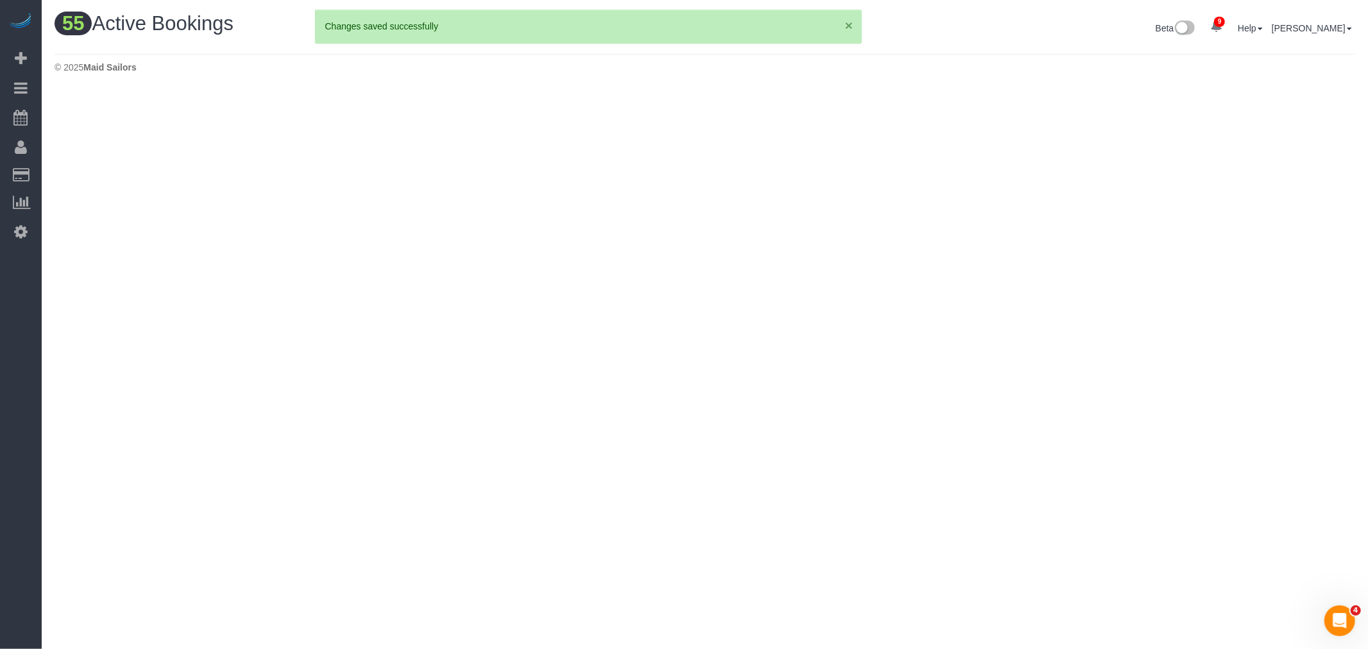
click at [848, 28] on button "×" at bounding box center [849, 25] width 8 height 13
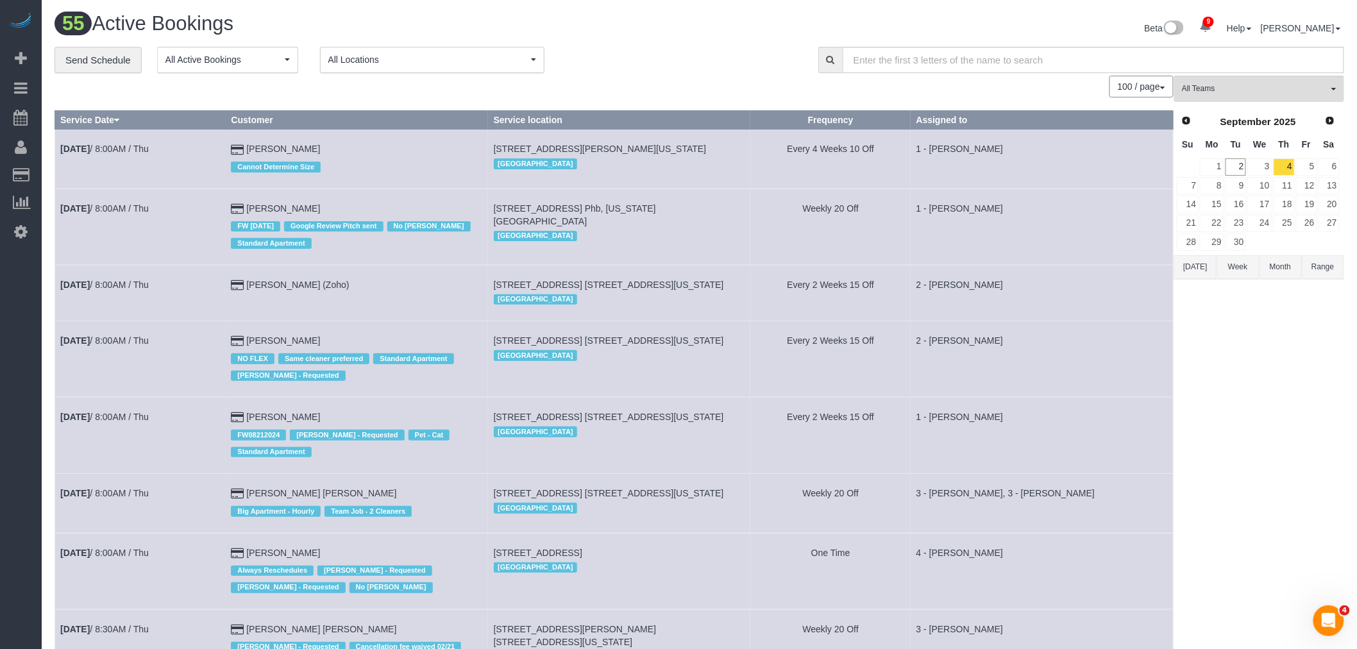
click at [766, 67] on div "**********" at bounding box center [427, 60] width 745 height 27
click at [680, 85] on div "100 / page 10 / page 20 / page 30 / page 40 / page 50 / page 100 / page" at bounding box center [614, 87] width 1119 height 22
click at [88, 61] on link "Send Schedule" at bounding box center [98, 60] width 87 height 27
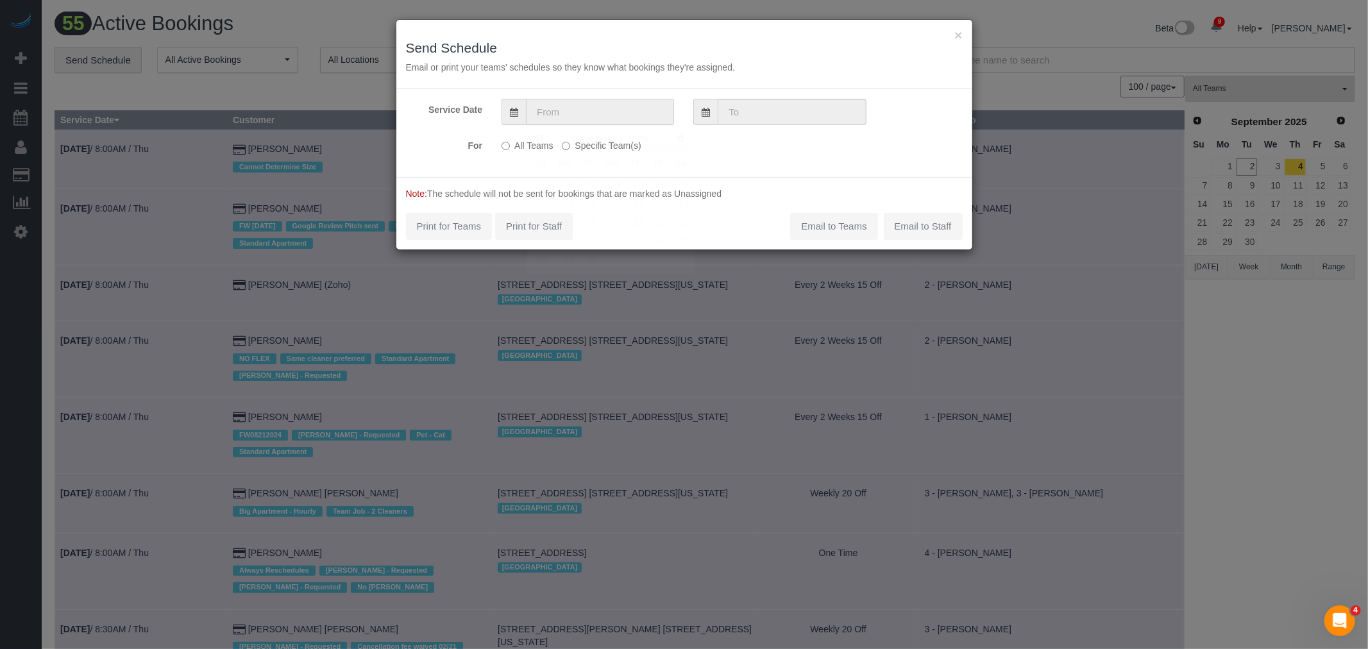
click at [611, 109] on input "text" at bounding box center [600, 112] width 148 height 26
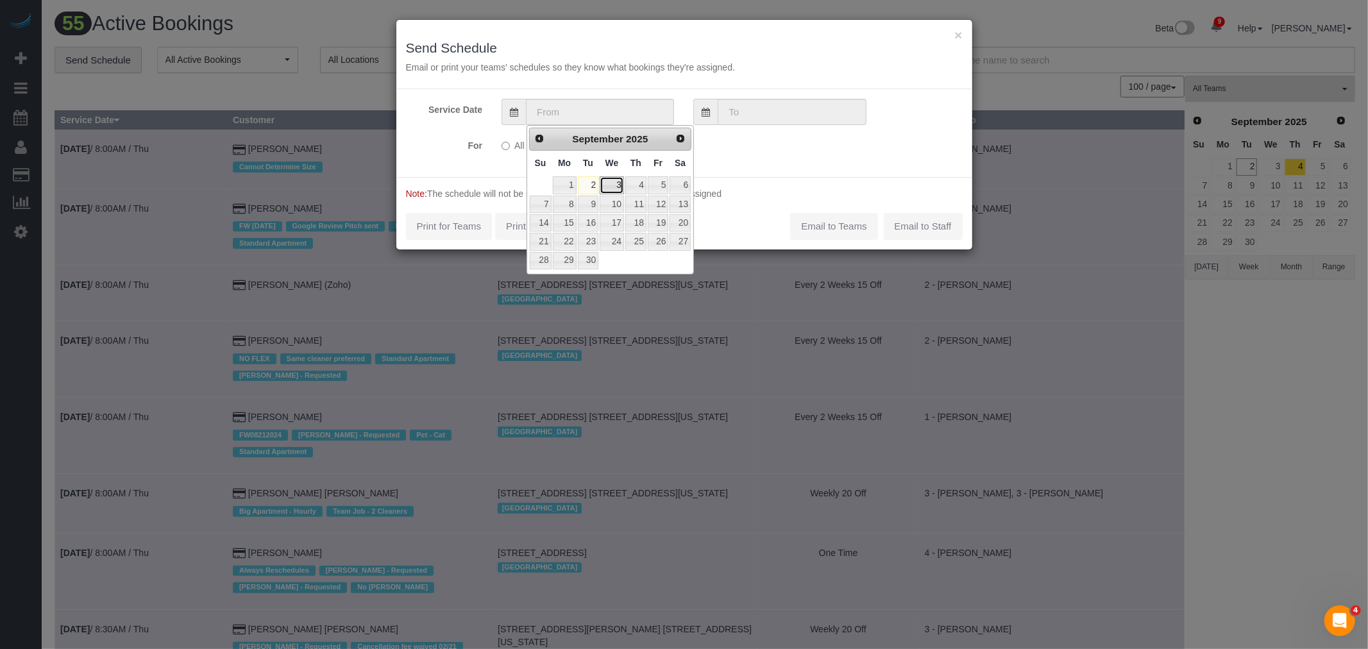
click at [608, 186] on link "3" at bounding box center [612, 184] width 24 height 17
type input "[DATE]"
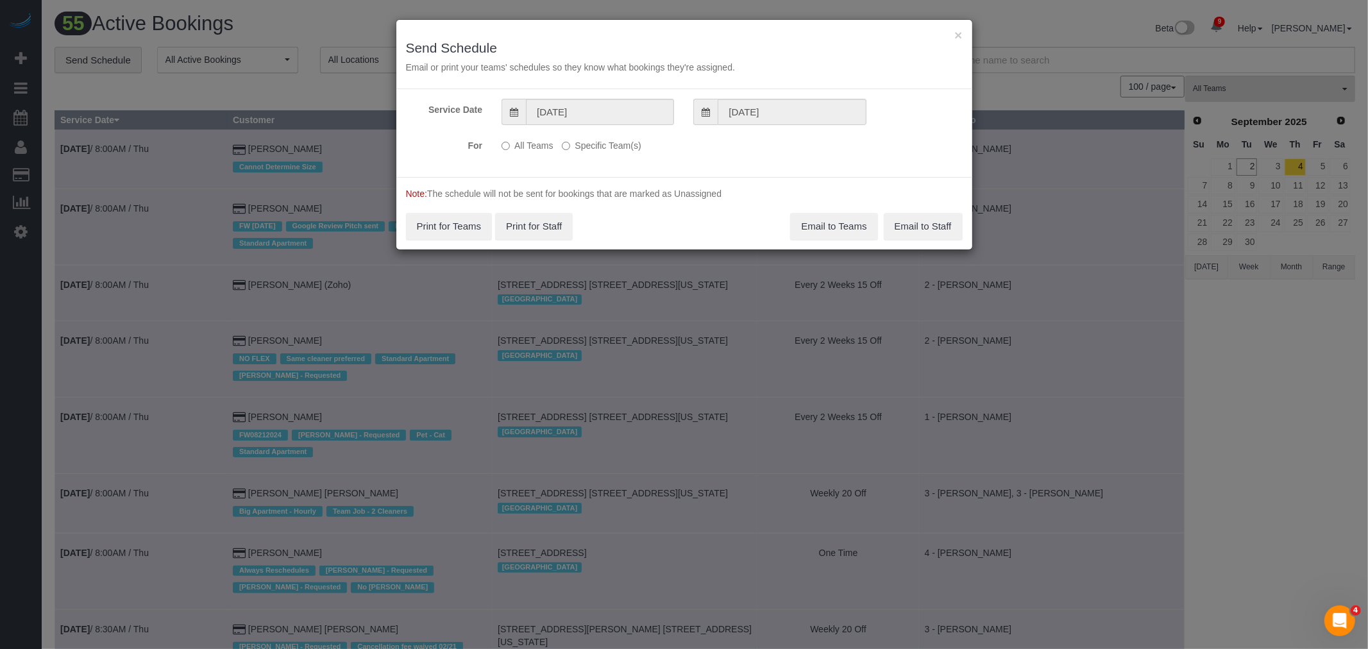
click at [597, 146] on label "Specific Team(s)" at bounding box center [601, 143] width 79 height 17
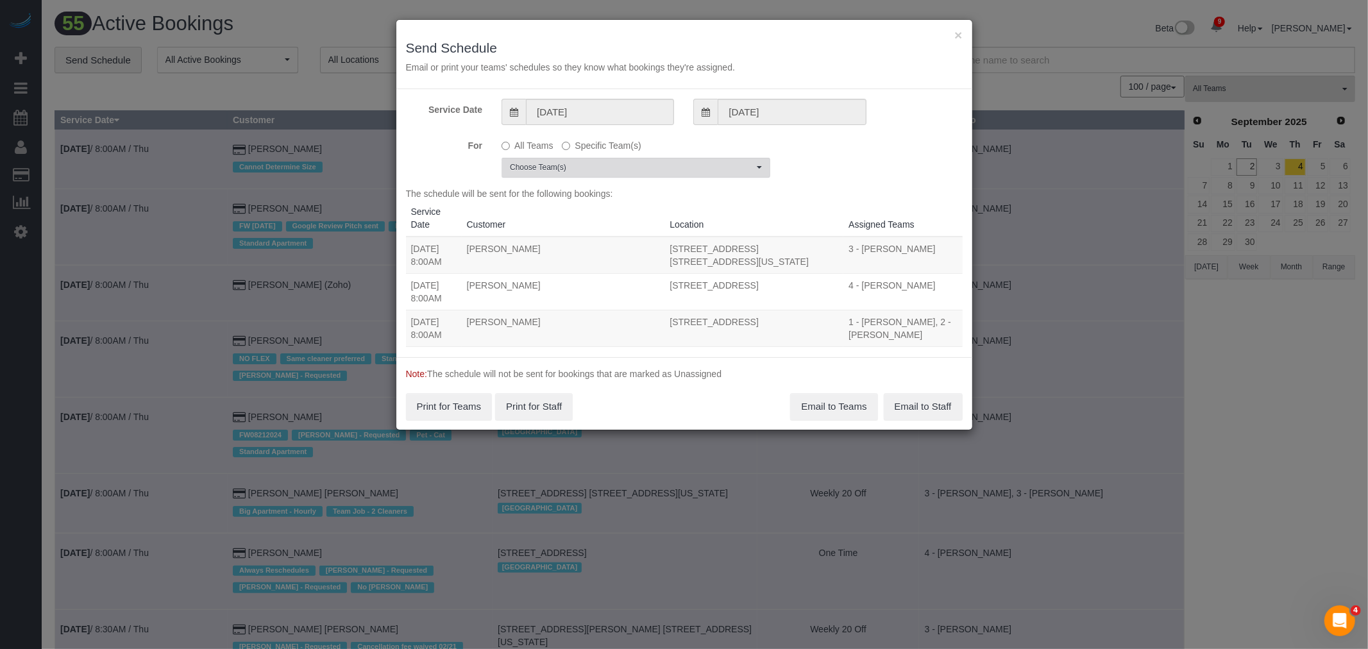
click at [623, 162] on span "Choose Team(s)" at bounding box center [632, 167] width 244 height 11
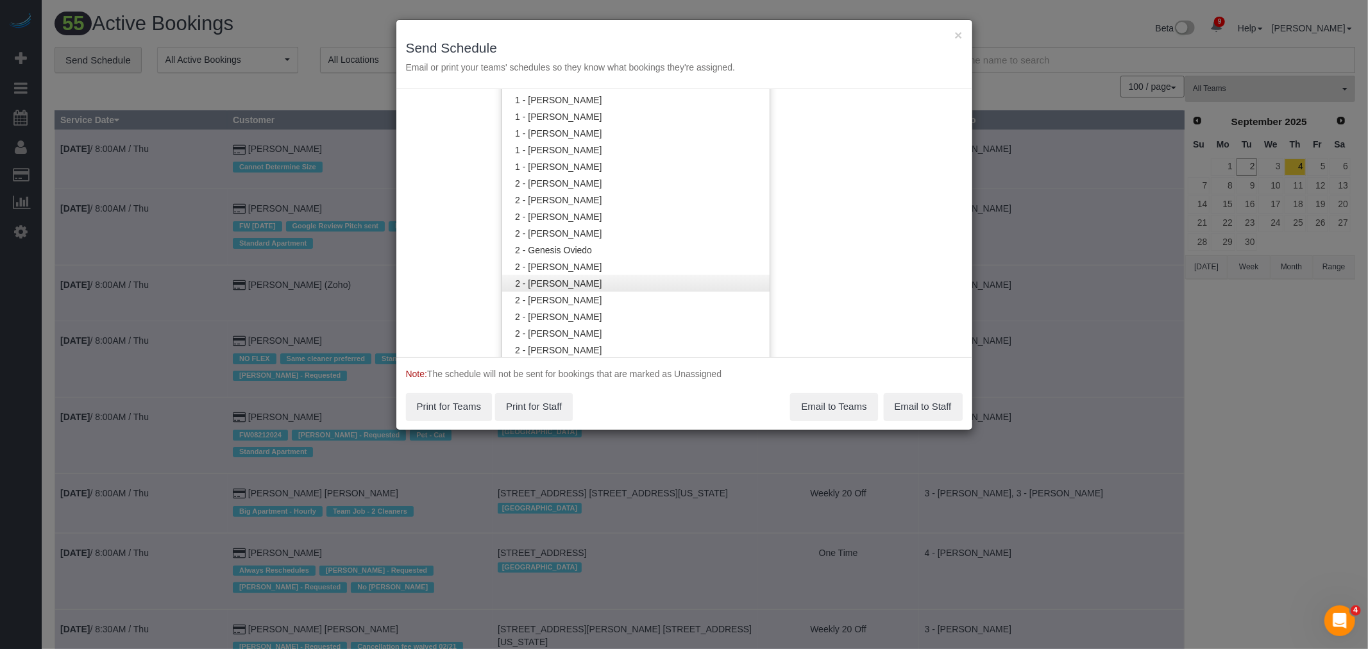
scroll to position [712, 0]
click at [637, 310] on link "2 - [PERSON_NAME]" at bounding box center [635, 312] width 267 height 17
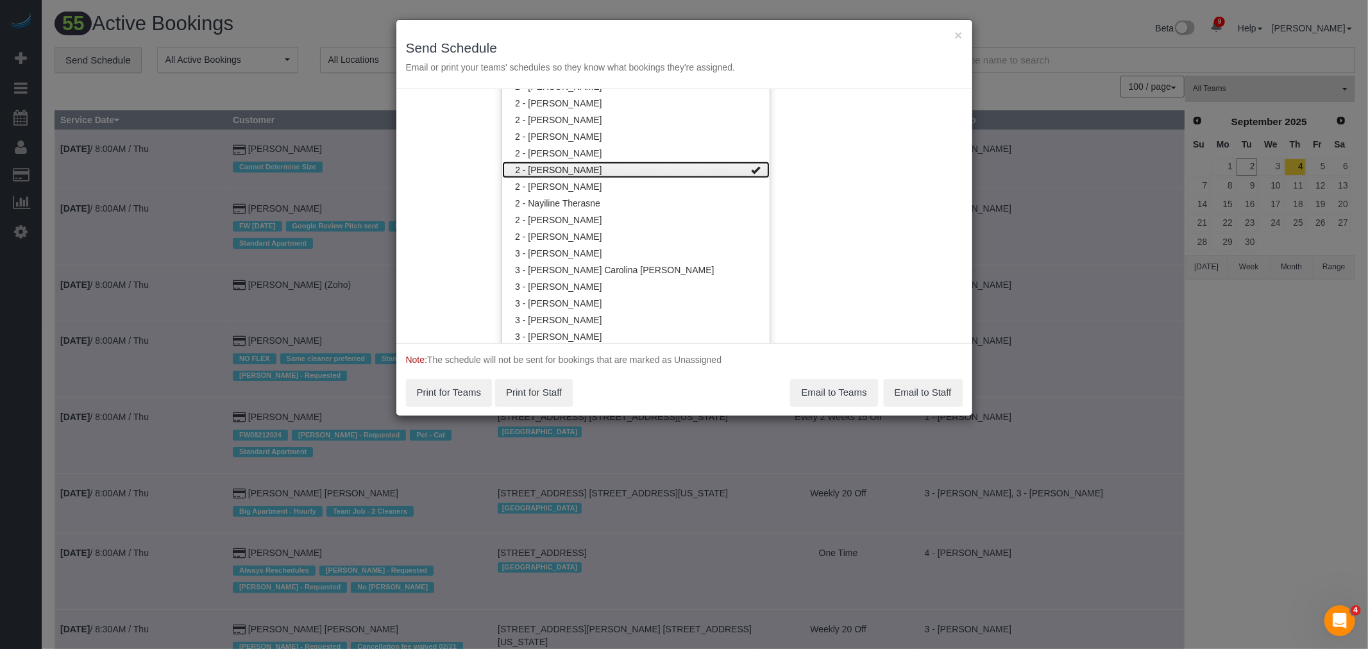
click at [709, 167] on link "2 - [PERSON_NAME]" at bounding box center [635, 170] width 267 height 17
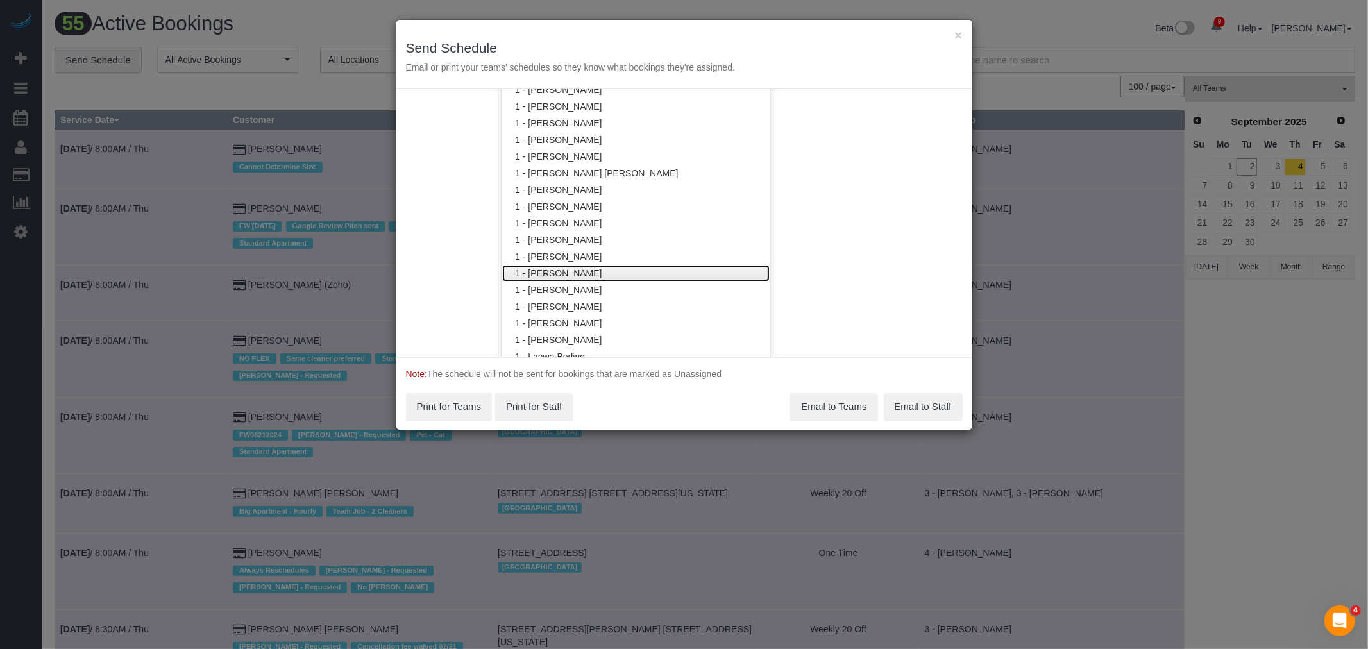
click at [661, 267] on link "1 - [PERSON_NAME]" at bounding box center [635, 273] width 267 height 17
click at [808, 244] on div "Service Date 09/03/2025 09/03/2025 For All Teams Specific Team(s) 1 - Jhonaysy …" at bounding box center [684, 223] width 576 height 268
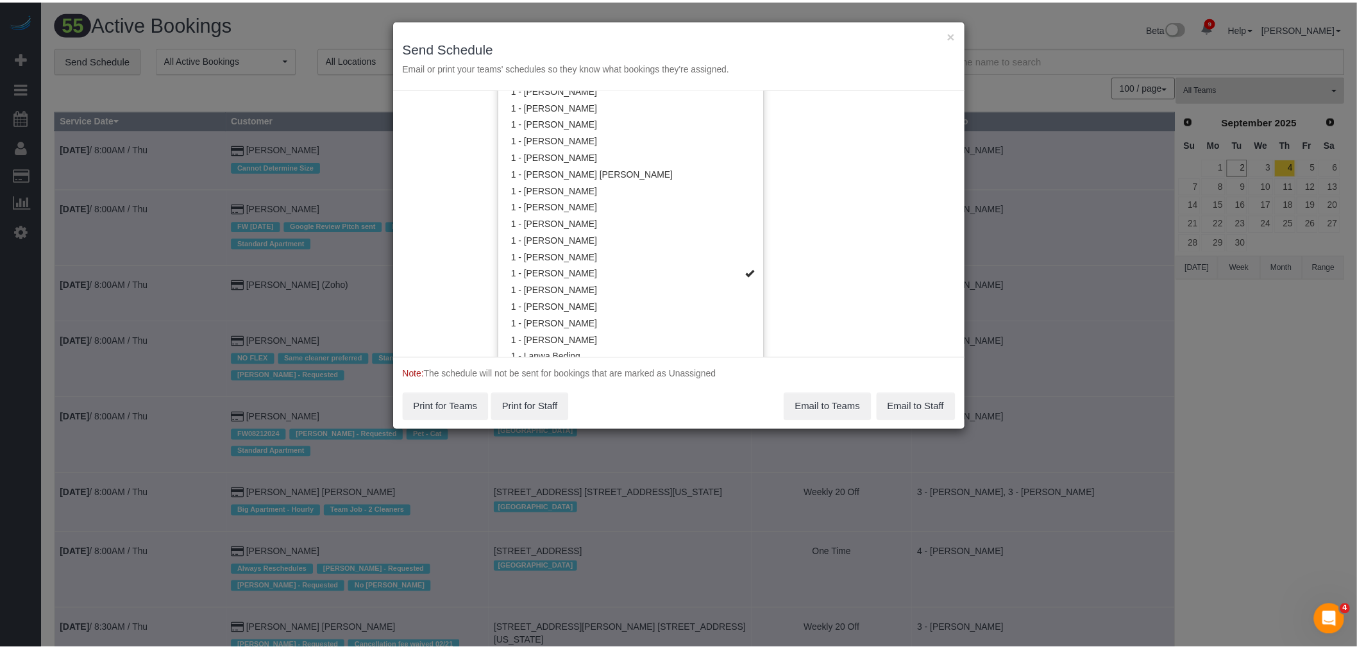
scroll to position [0, 0]
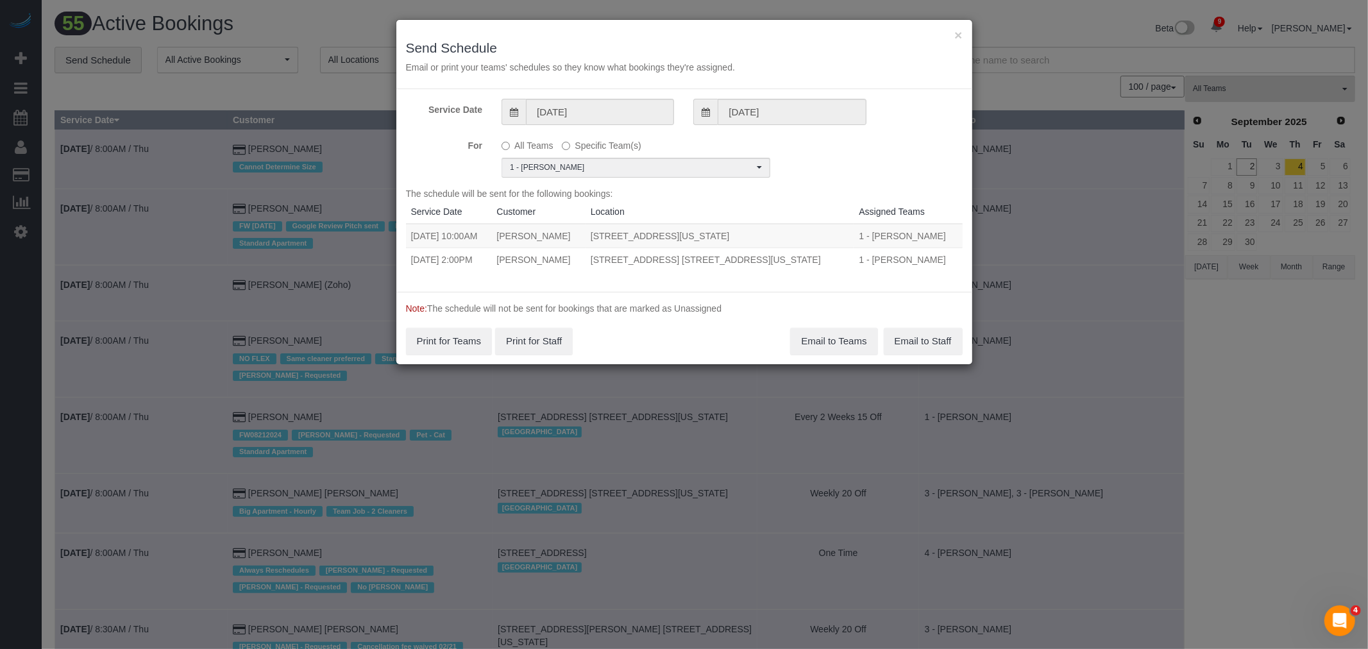
drag, startPoint x: 409, startPoint y: 233, endPoint x: 812, endPoint y: 260, distance: 403.7
click at [812, 260] on tbody "09/03/2025 10:00AM Matt Juster 11 East 1st Street, Apt. 818, New York, NY 10003…" at bounding box center [684, 247] width 557 height 47
copy tbody "09/03/2025 10:00AM Matt Juster 11 East 1st Street, Apt. 818, New York, NY 10003…"
click at [828, 335] on button "Email to Teams" at bounding box center [833, 341] width 87 height 27
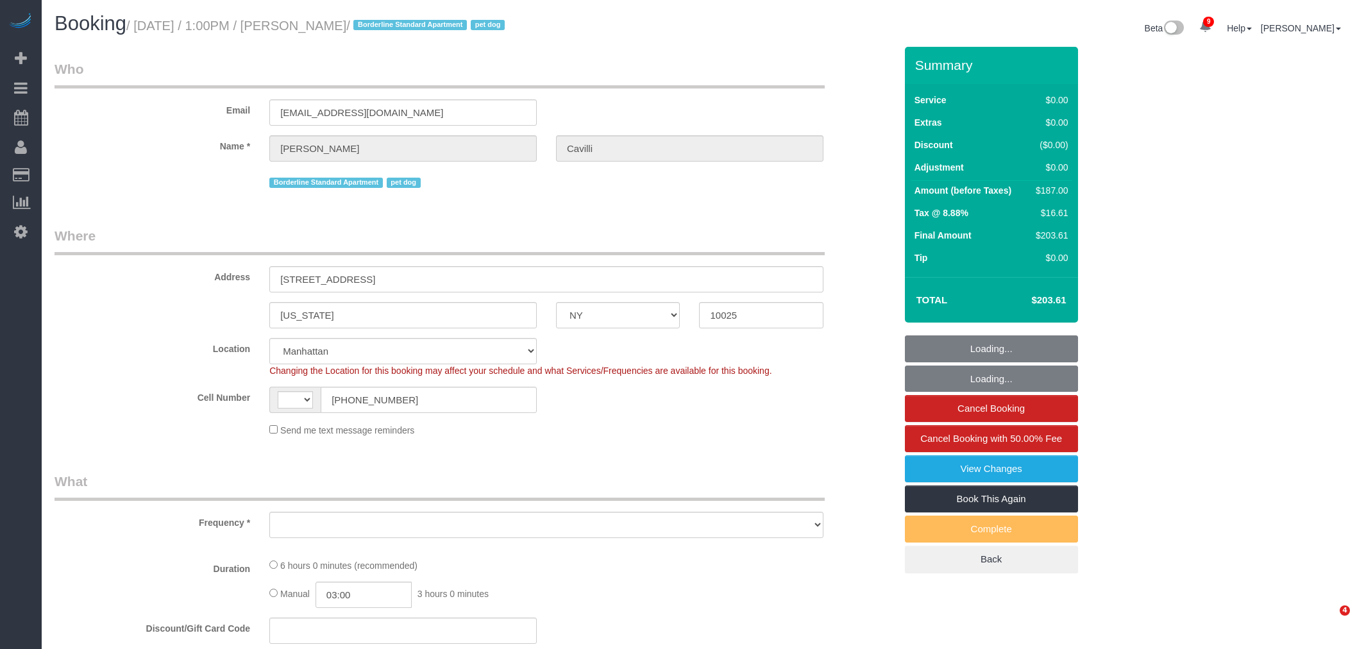
select select "NY"
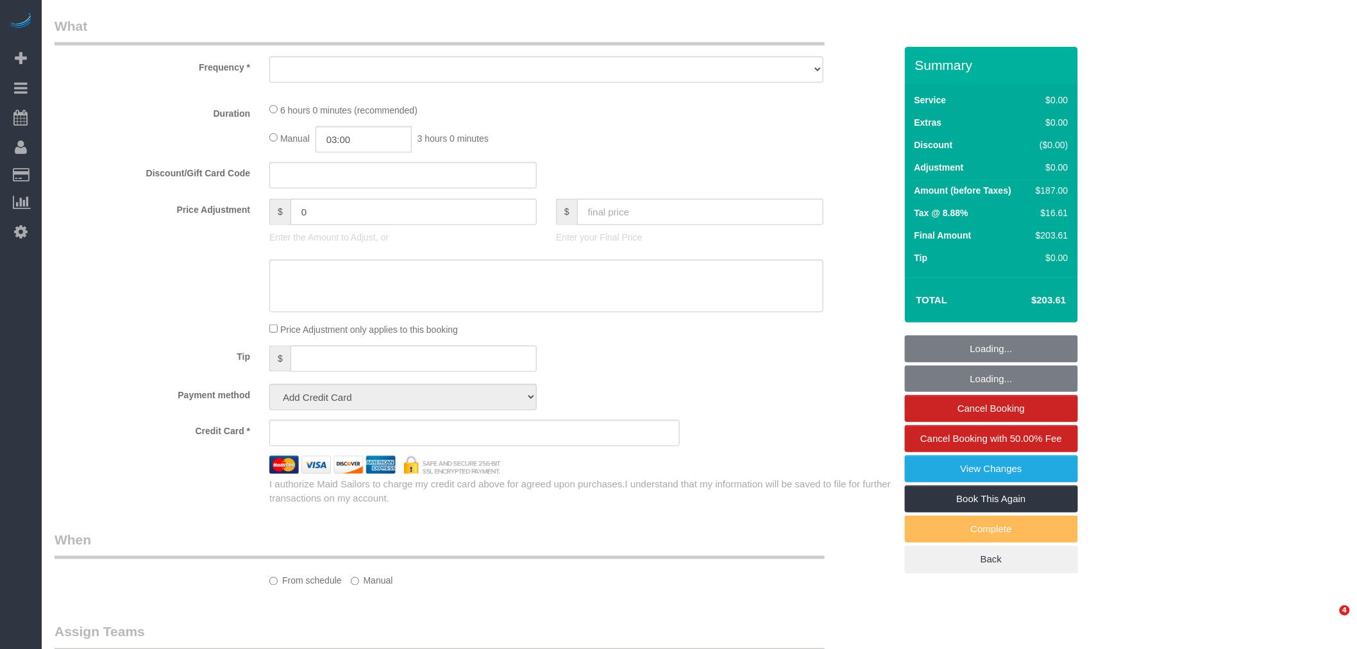
select select "string:[GEOGRAPHIC_DATA]"
select select "object:608"
select select "string:stripe-pm_1RY8gG4VGloSiKo7or0hj2s2"
select select "spot1"
select select "number:89"
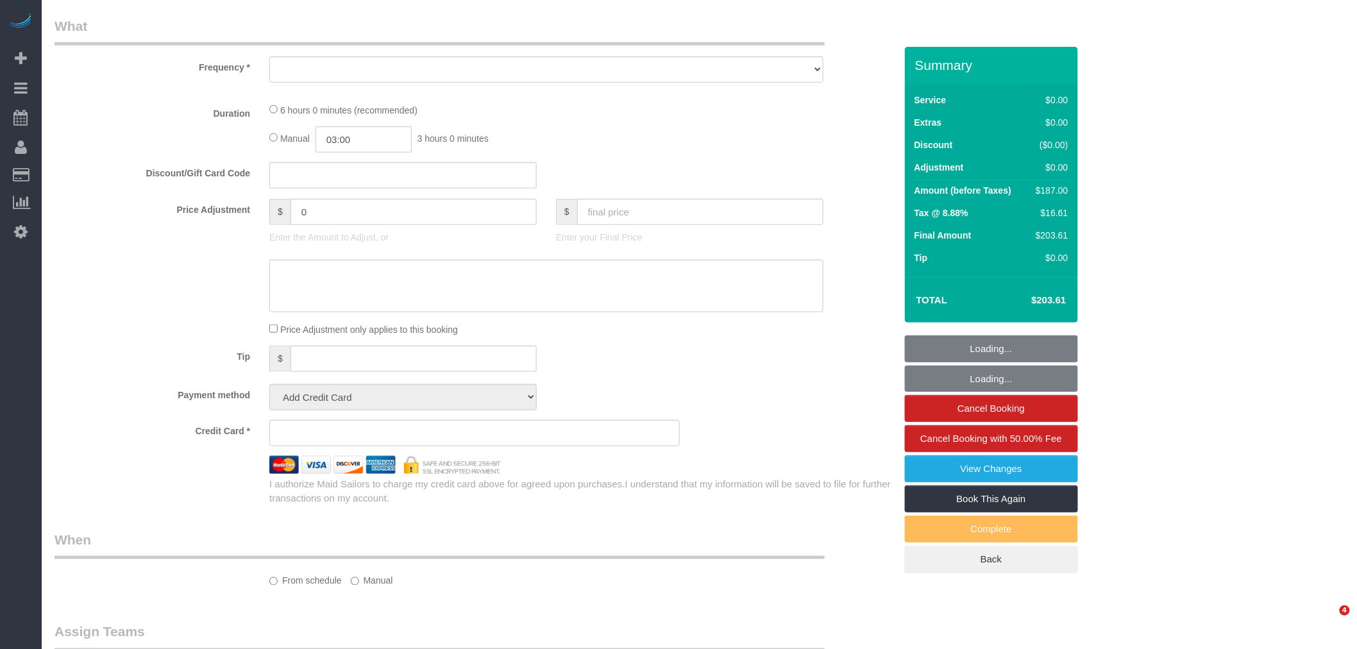
select select "number:90"
select select "number:13"
select select "number:5"
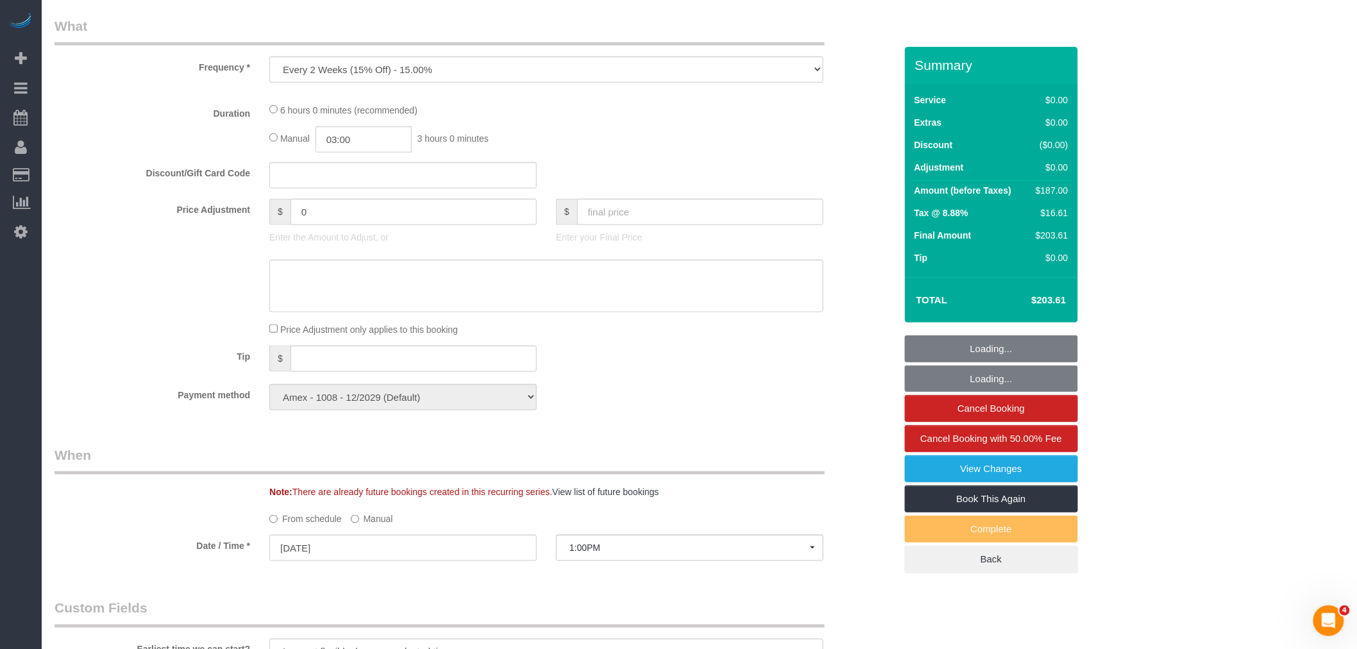
select select "object:862"
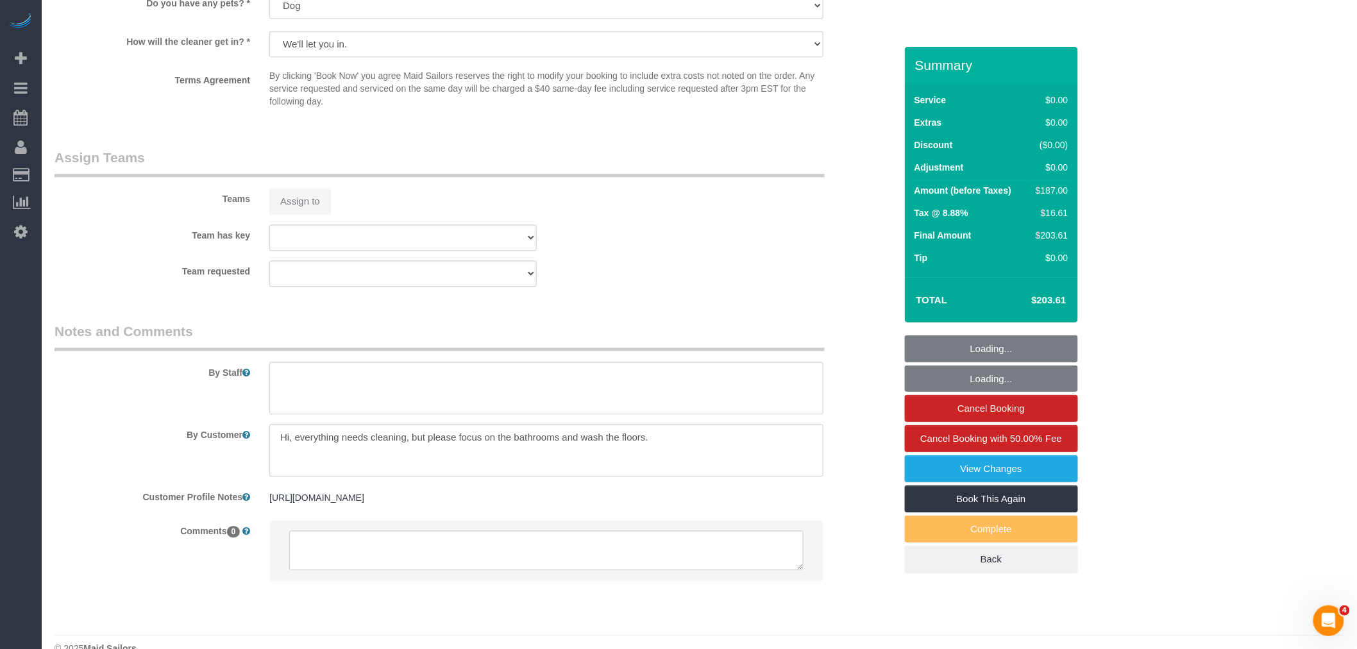
select select "2"
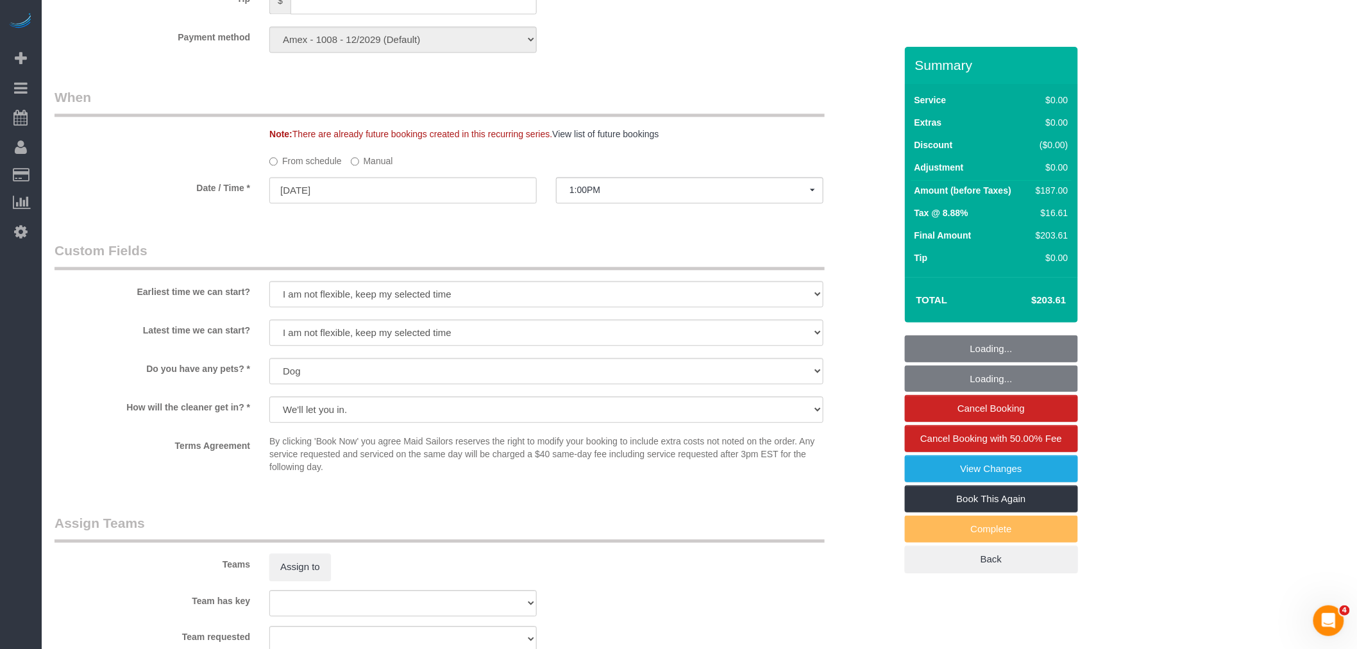
select select "2"
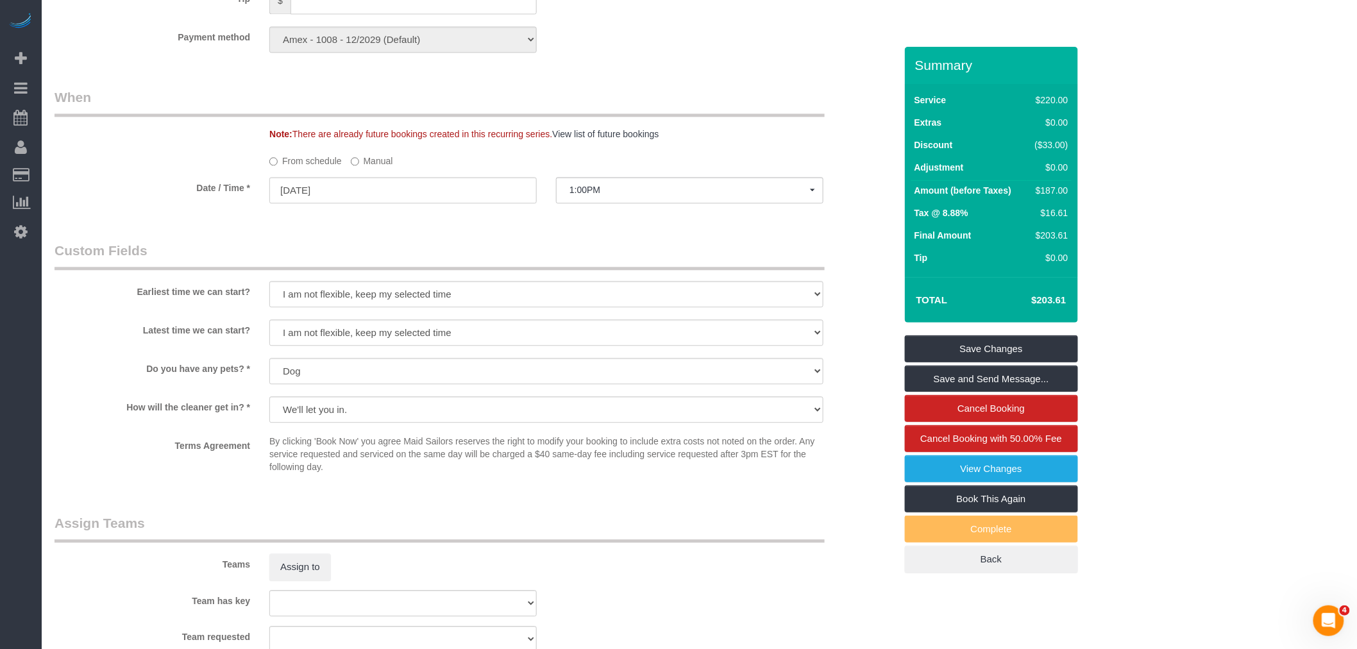
scroll to position [1535, 0]
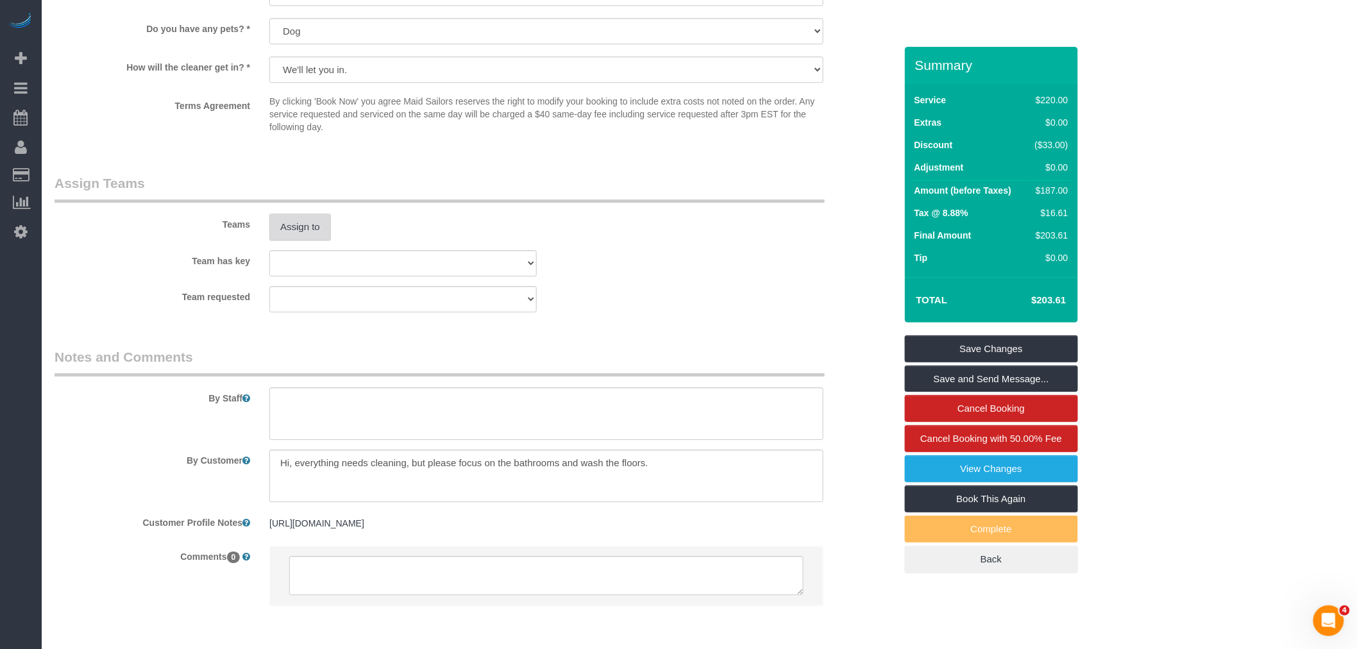
click at [305, 240] on button "Assign to" at bounding box center [300, 227] width 62 height 27
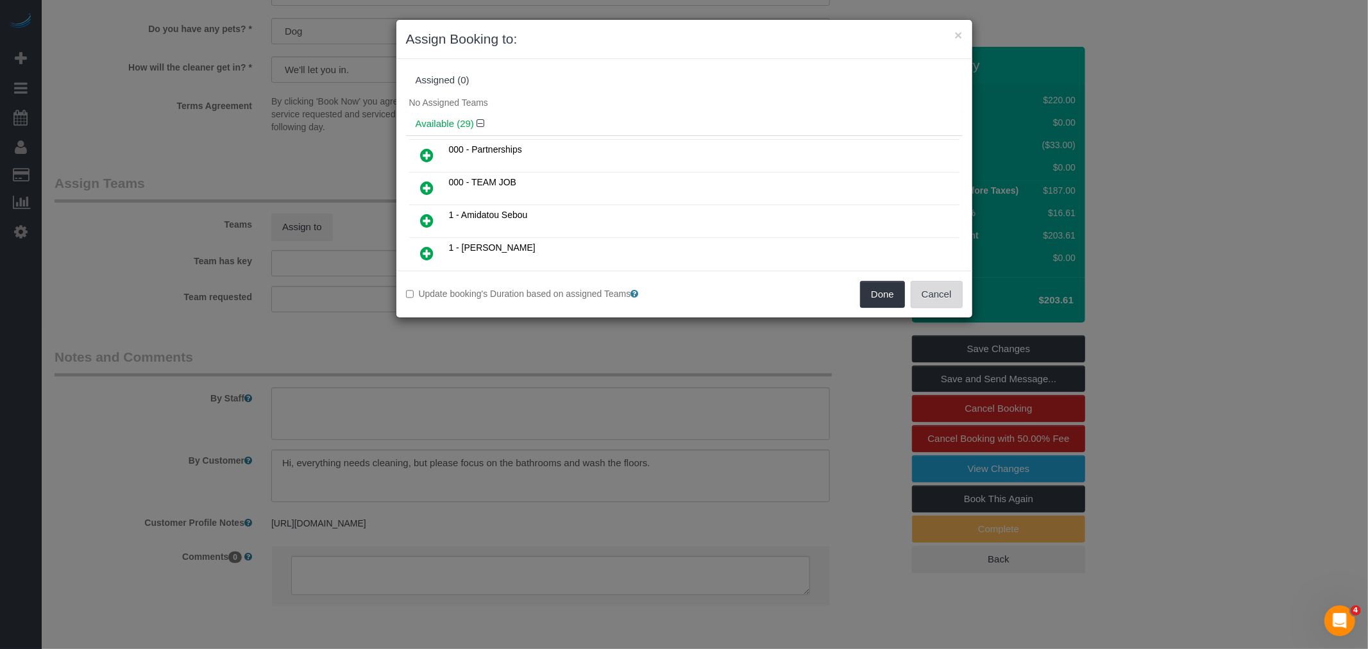
click at [946, 293] on button "Cancel" at bounding box center [937, 294] width 52 height 27
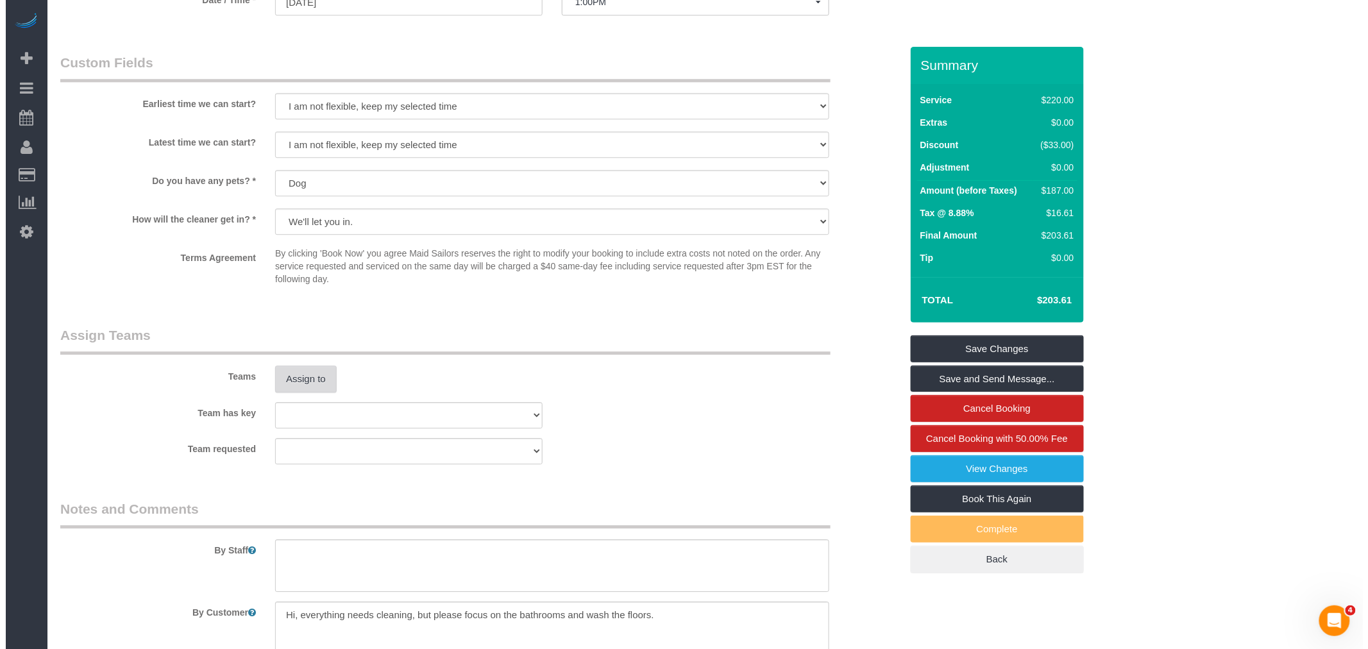
scroll to position [1496, 0]
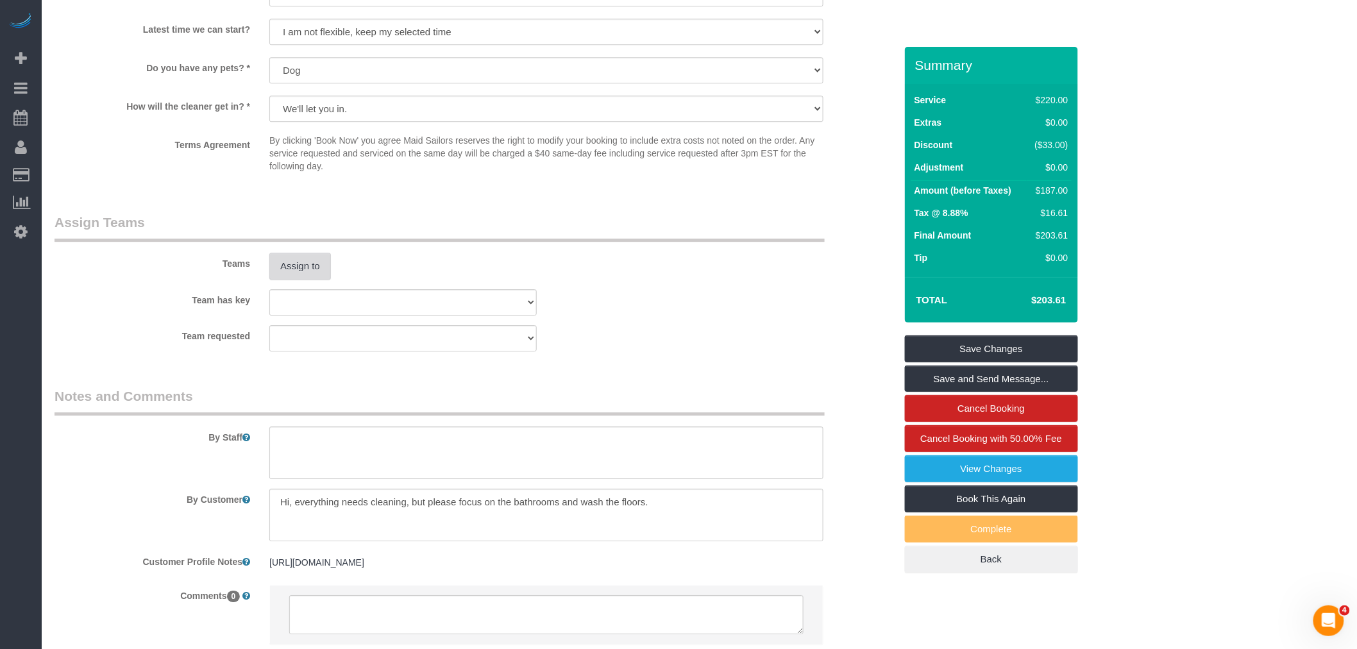
click at [283, 280] on button "Assign to" at bounding box center [300, 266] width 62 height 27
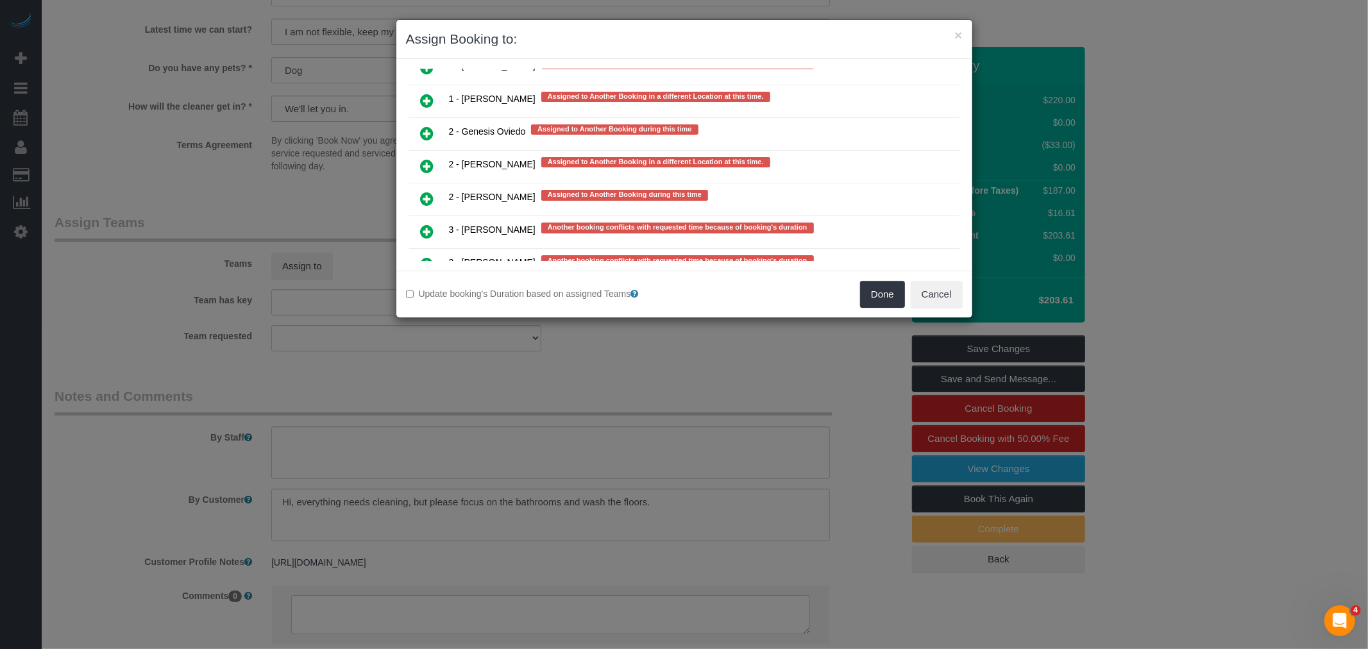
scroll to position [2496, 0]
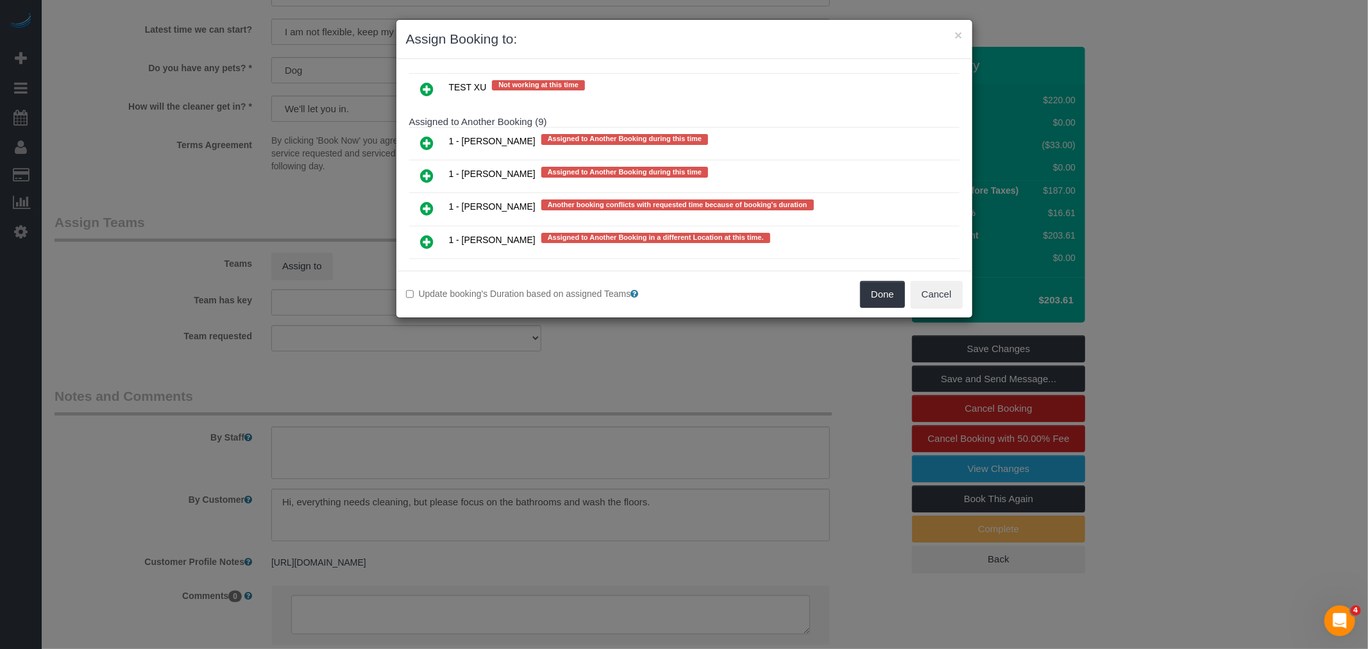
drag, startPoint x: 425, startPoint y: 199, endPoint x: 432, endPoint y: 201, distance: 7.3
click at [425, 234] on icon at bounding box center [427, 241] width 13 height 15
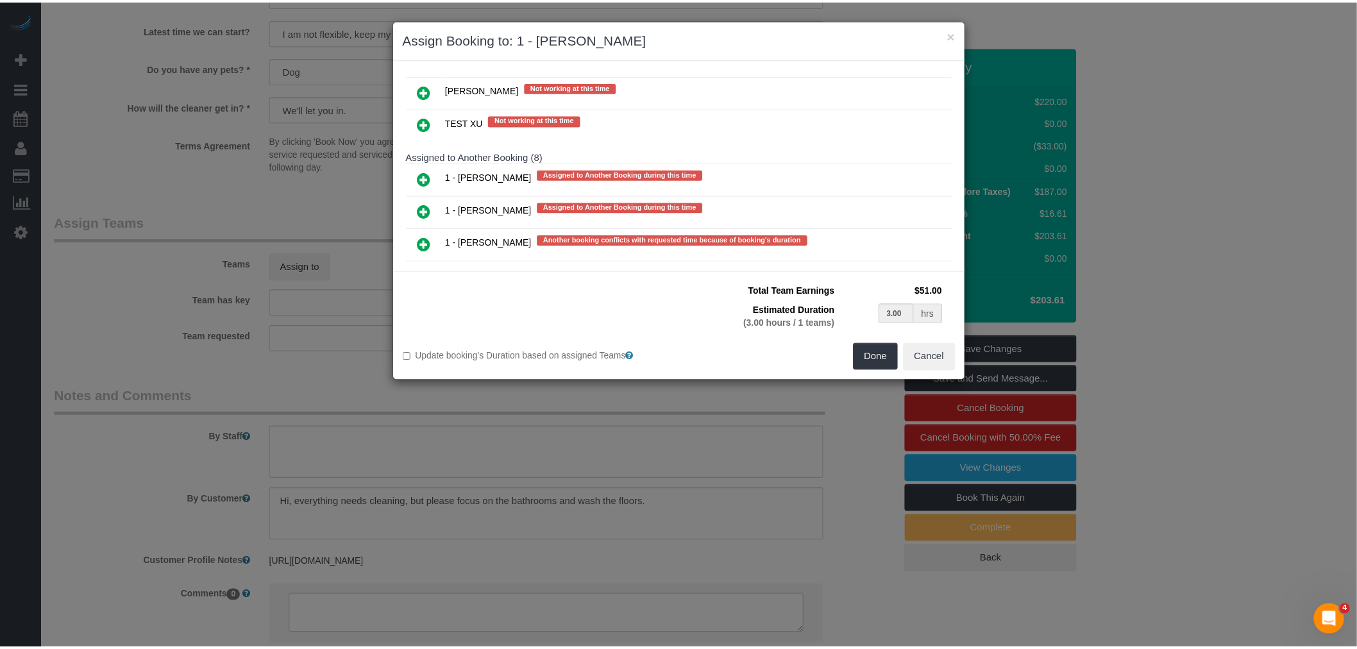
scroll to position [2383, 0]
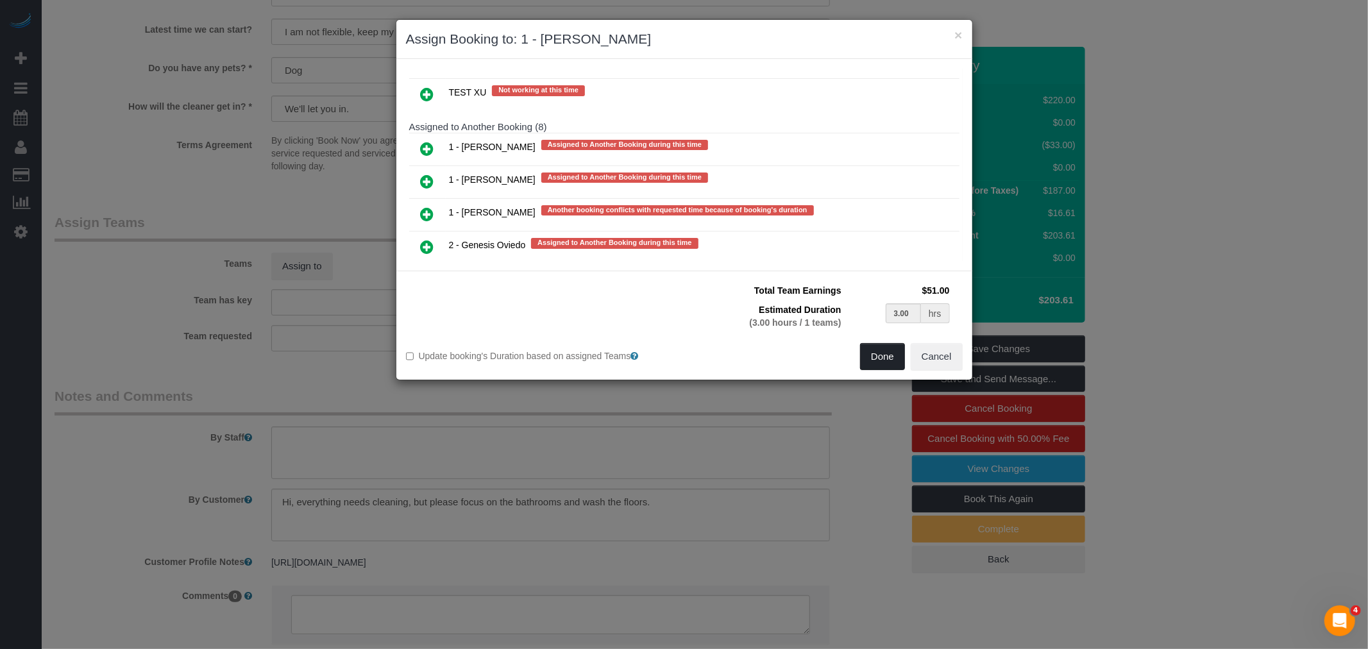
click at [884, 353] on button "Done" at bounding box center [882, 356] width 45 height 27
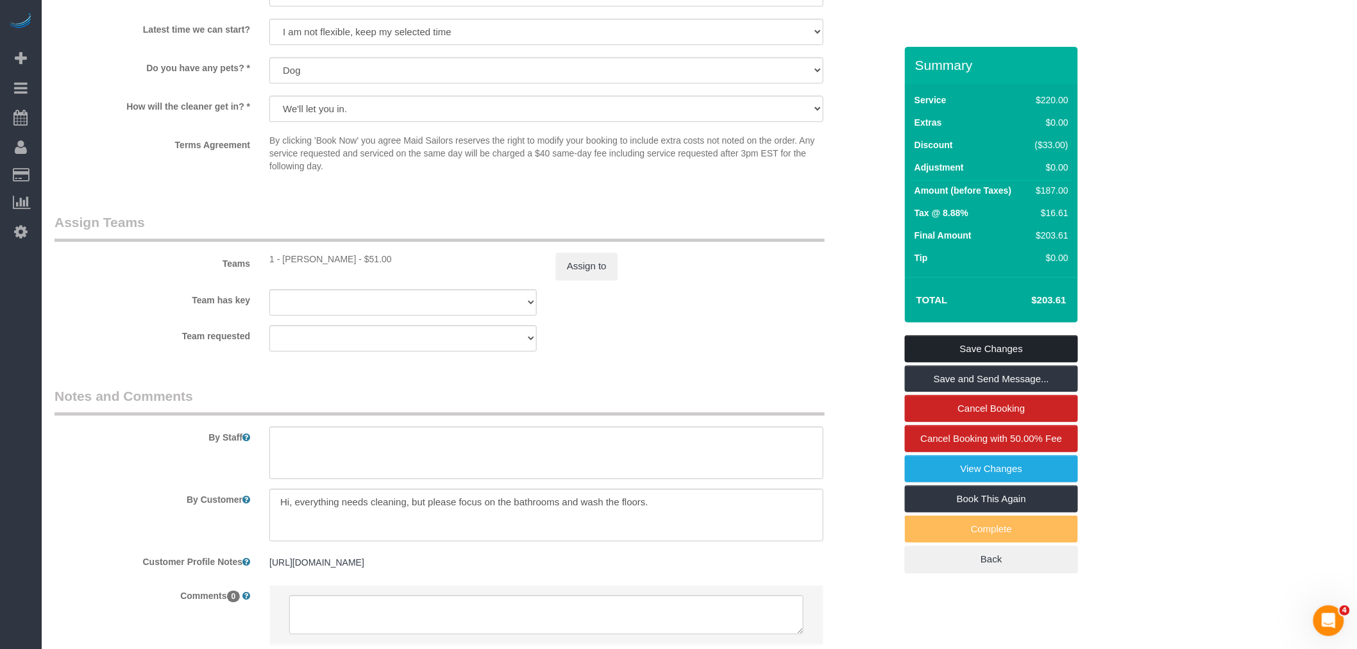
click at [1009, 348] on link "Save Changes" at bounding box center [991, 348] width 173 height 27
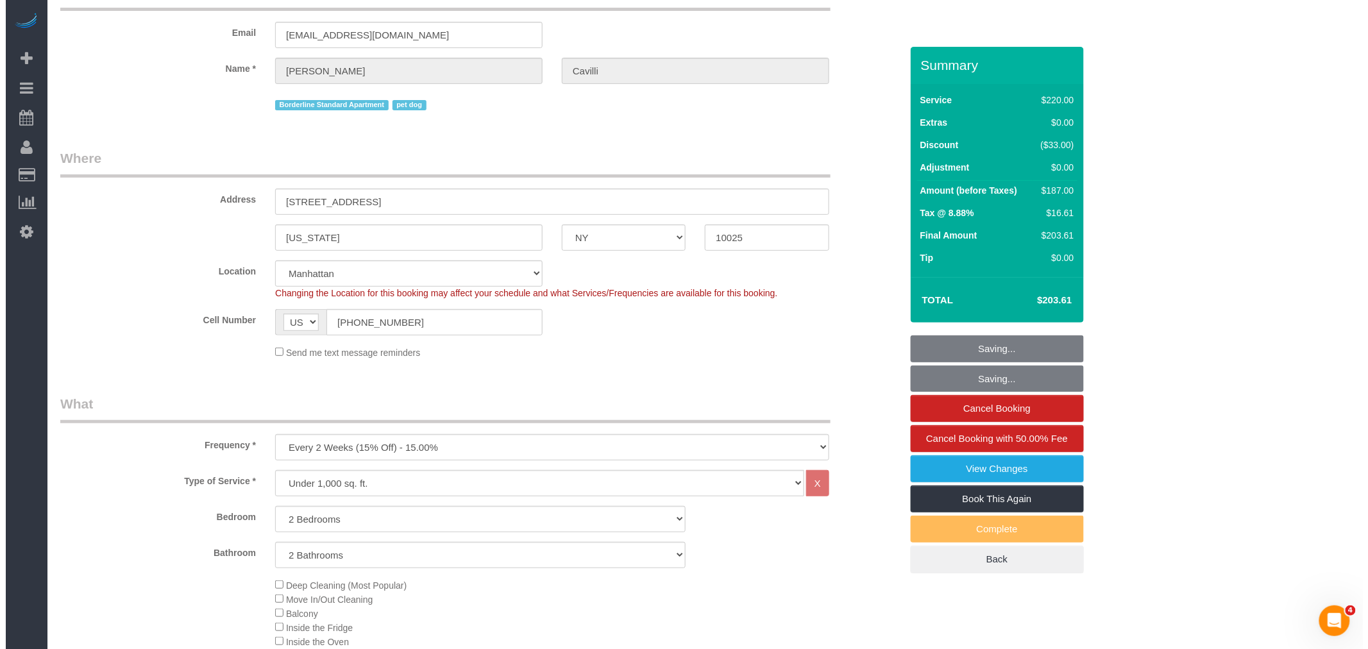
scroll to position [0, 0]
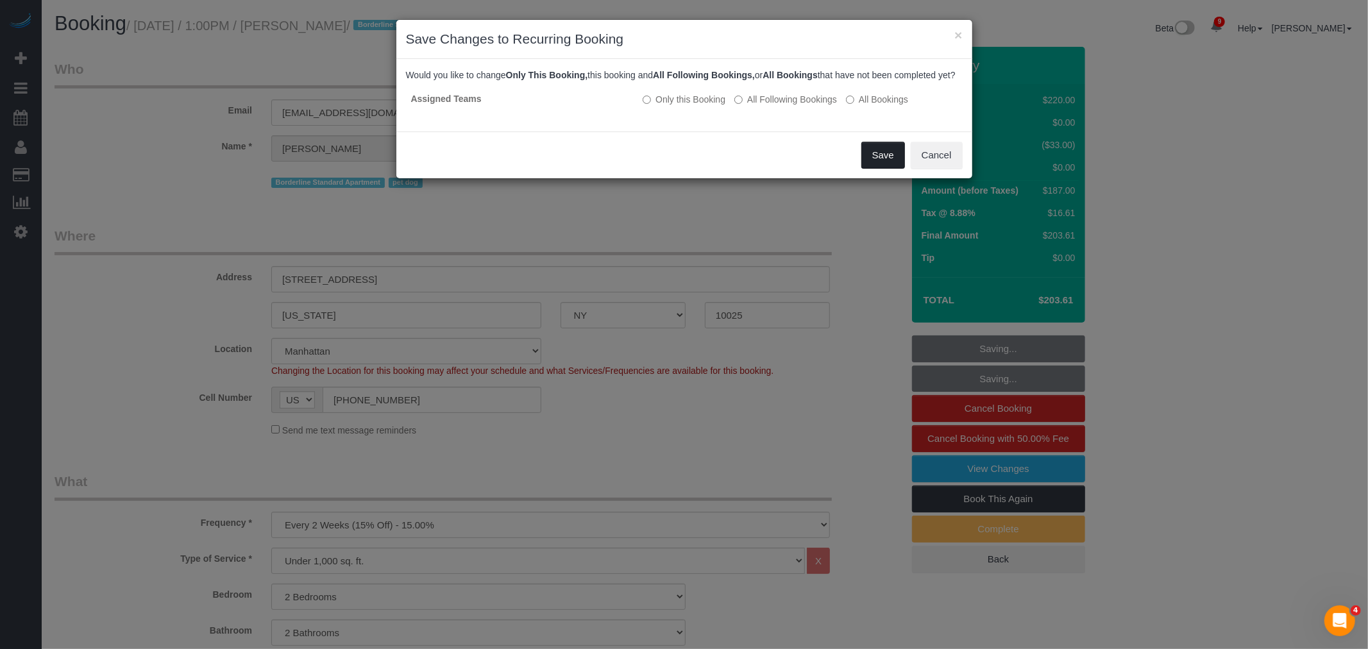
click at [876, 164] on button "Save" at bounding box center [883, 155] width 44 height 27
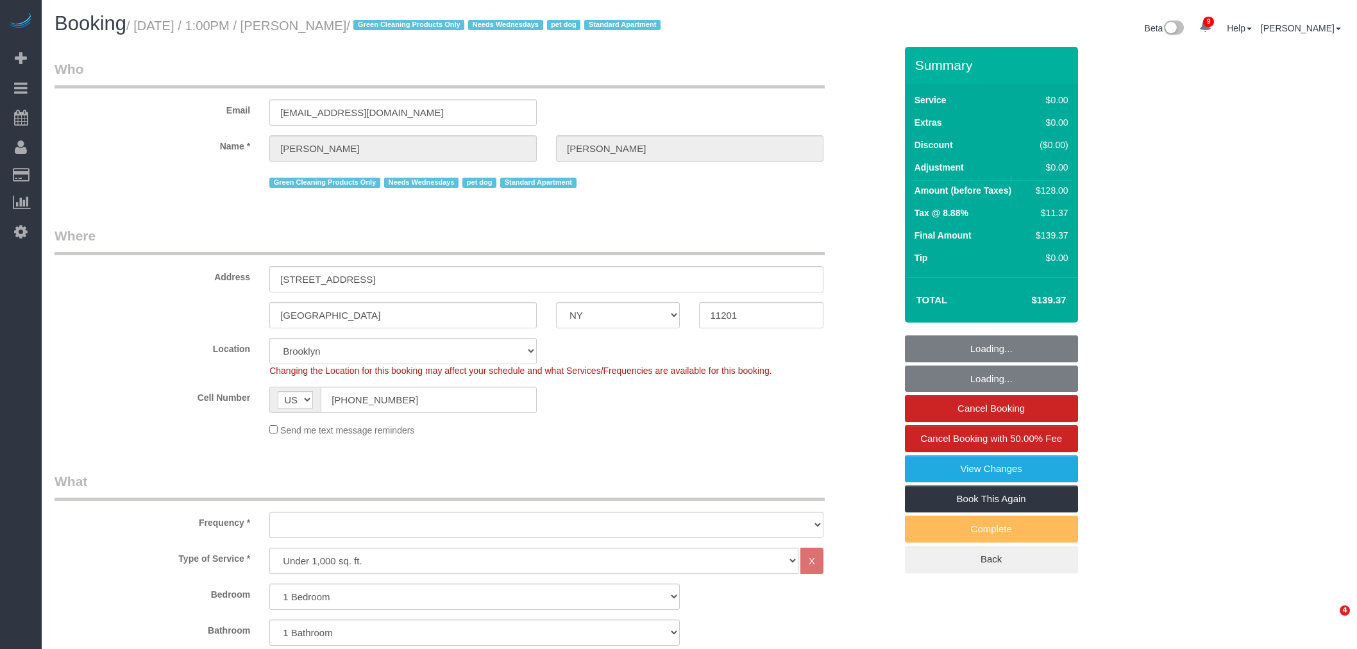
select select "NY"
select select "number:57"
select select "number:74"
select select "number:13"
select select "number:7"
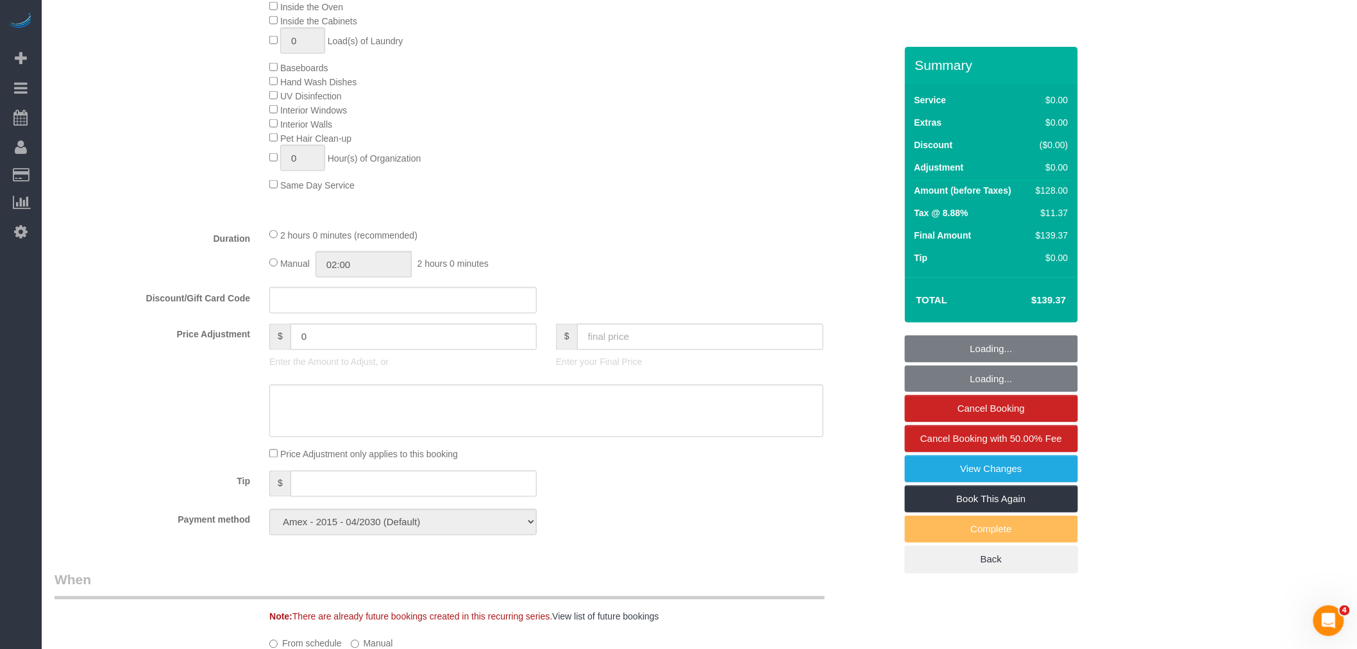
select select "object:1388"
select select "1"
select select "spot1"
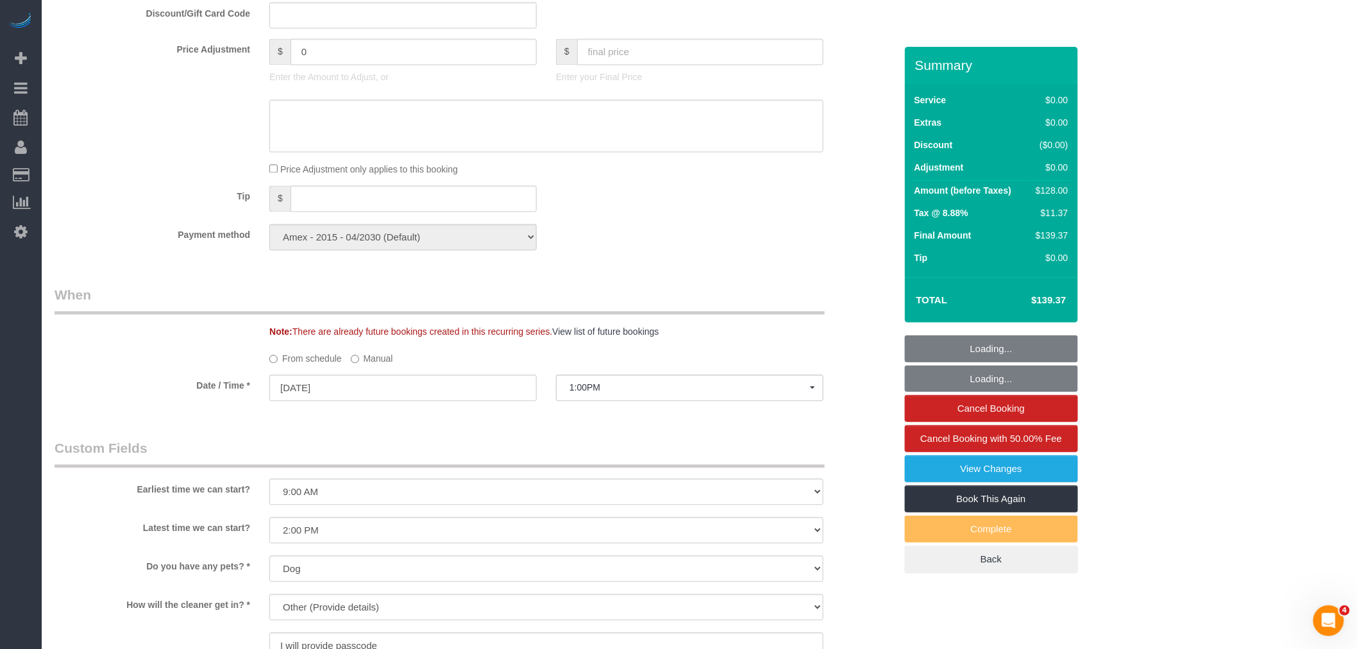
scroll to position [1140, 0]
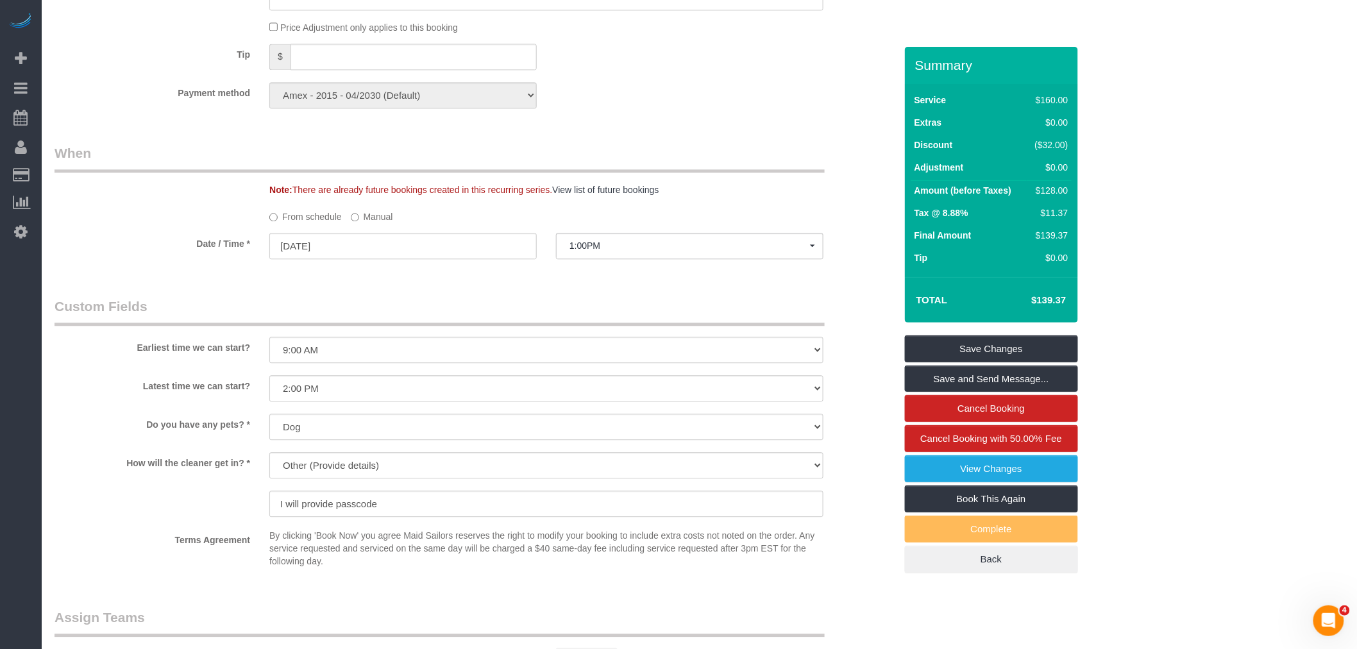
click at [363, 223] on label "Manual" at bounding box center [372, 214] width 42 height 17
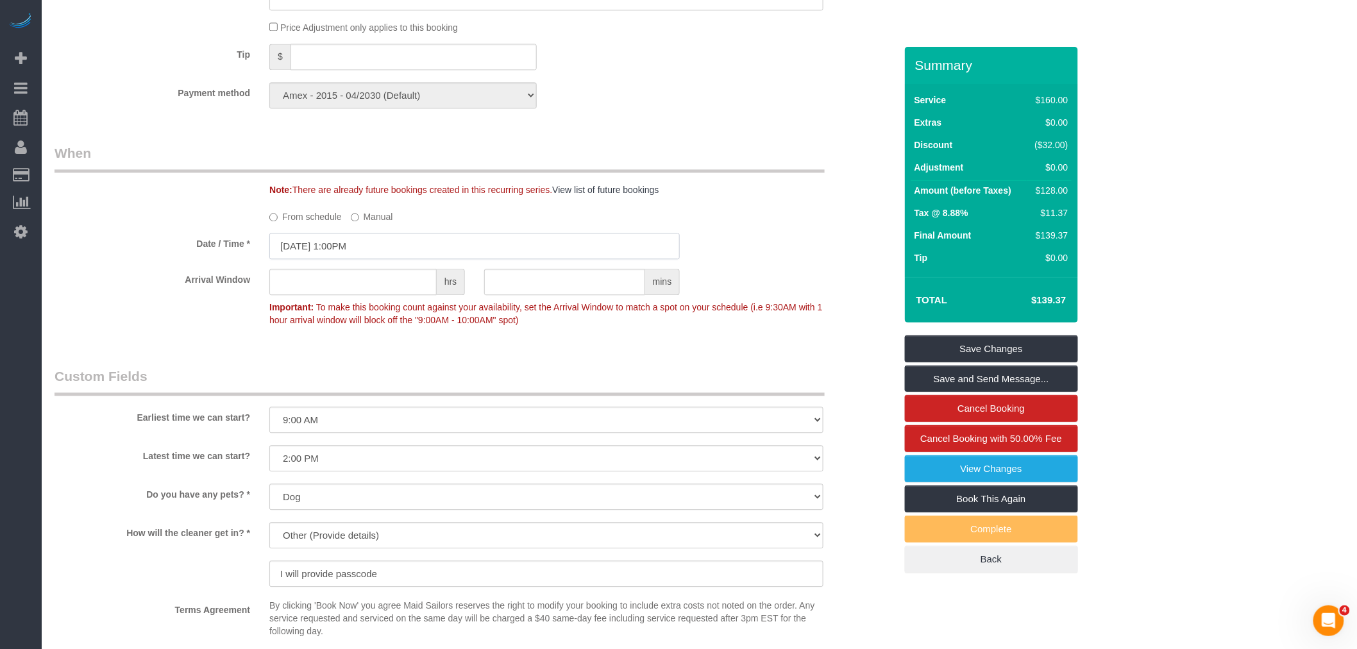
click at [360, 259] on input "[DATE] 1:00PM" at bounding box center [474, 246] width 410 height 26
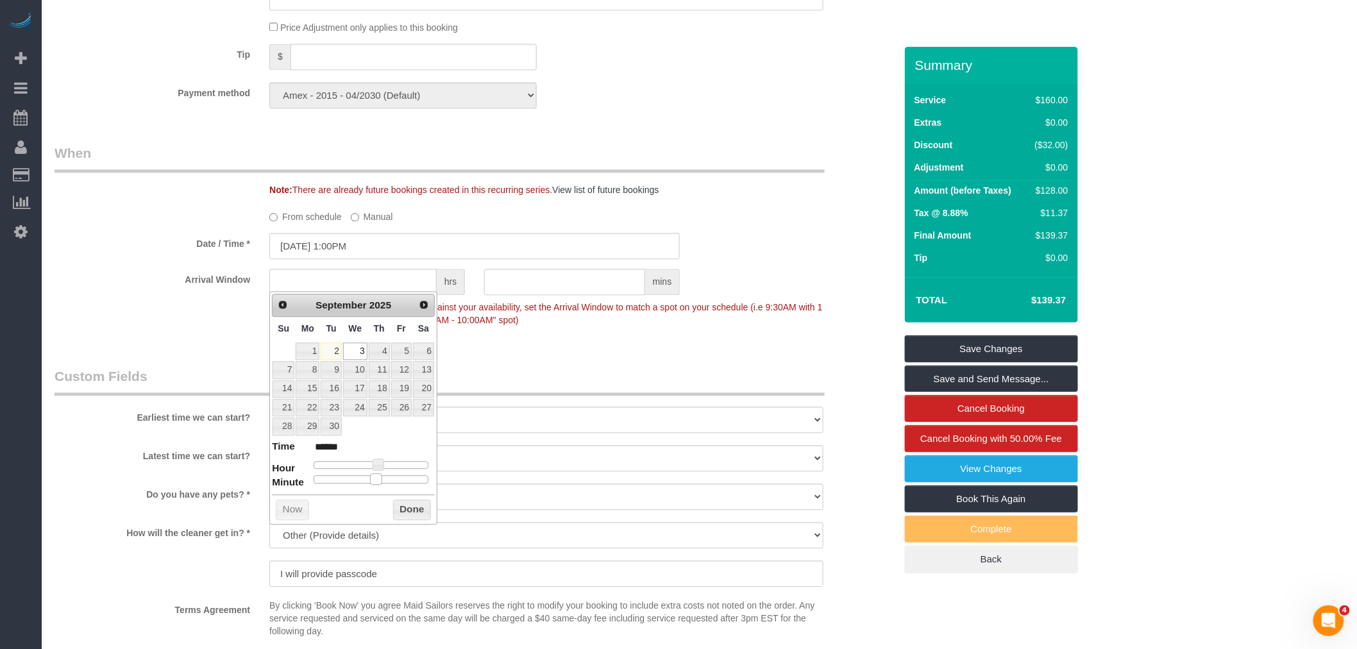
type input "[DATE] 1:30PM"
type input "******"
click at [373, 478] on div at bounding box center [371, 479] width 115 height 8
click at [401, 514] on button "Done" at bounding box center [412, 510] width 38 height 21
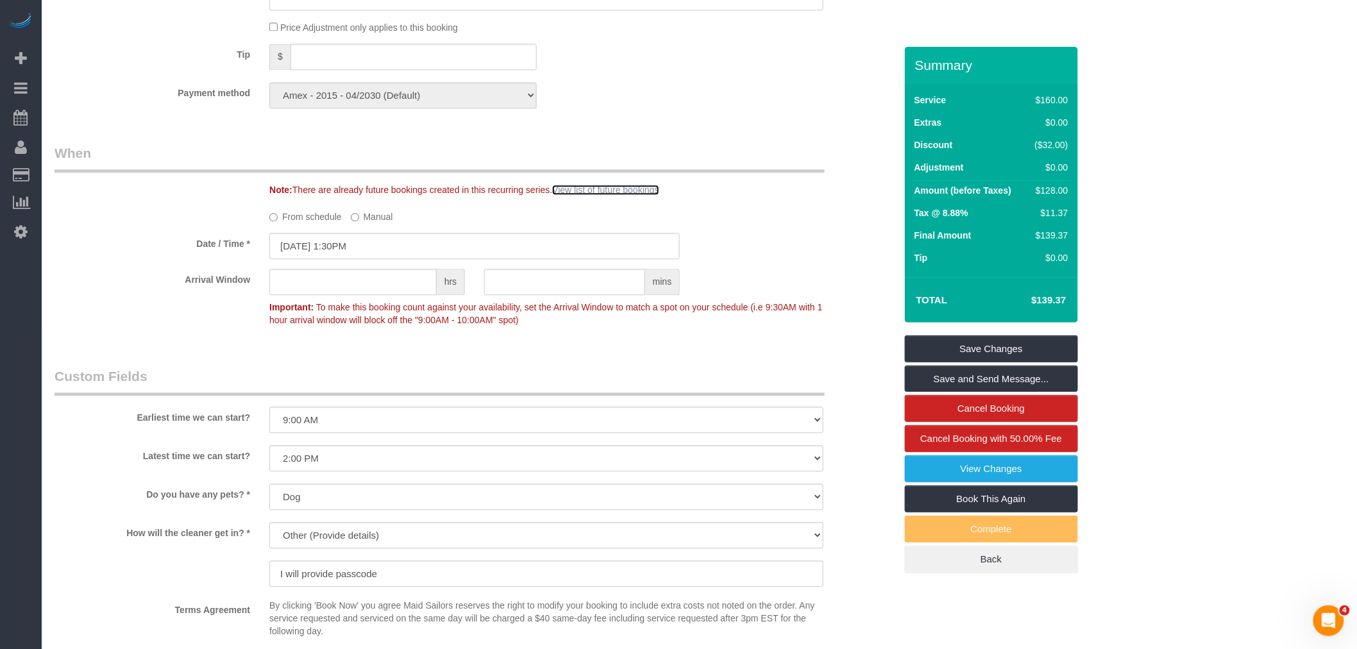
click at [657, 195] on link "View list of future bookings" at bounding box center [605, 190] width 106 height 10
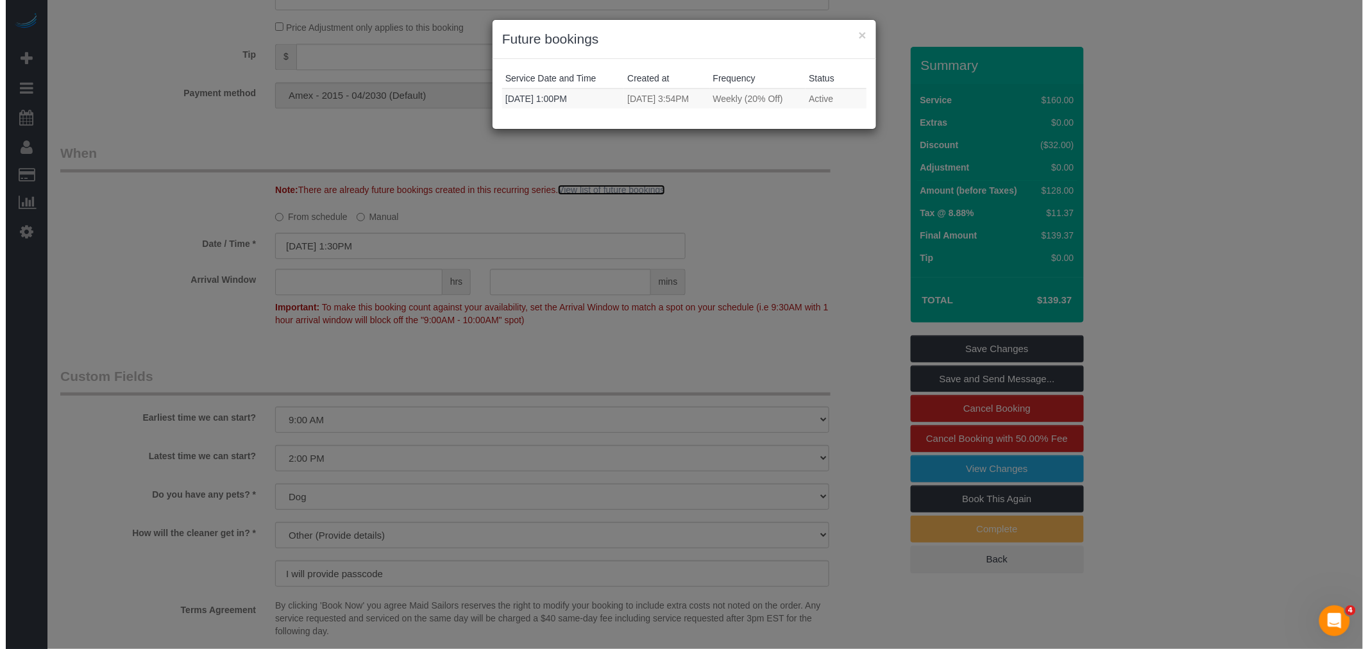
scroll to position [1567, 0]
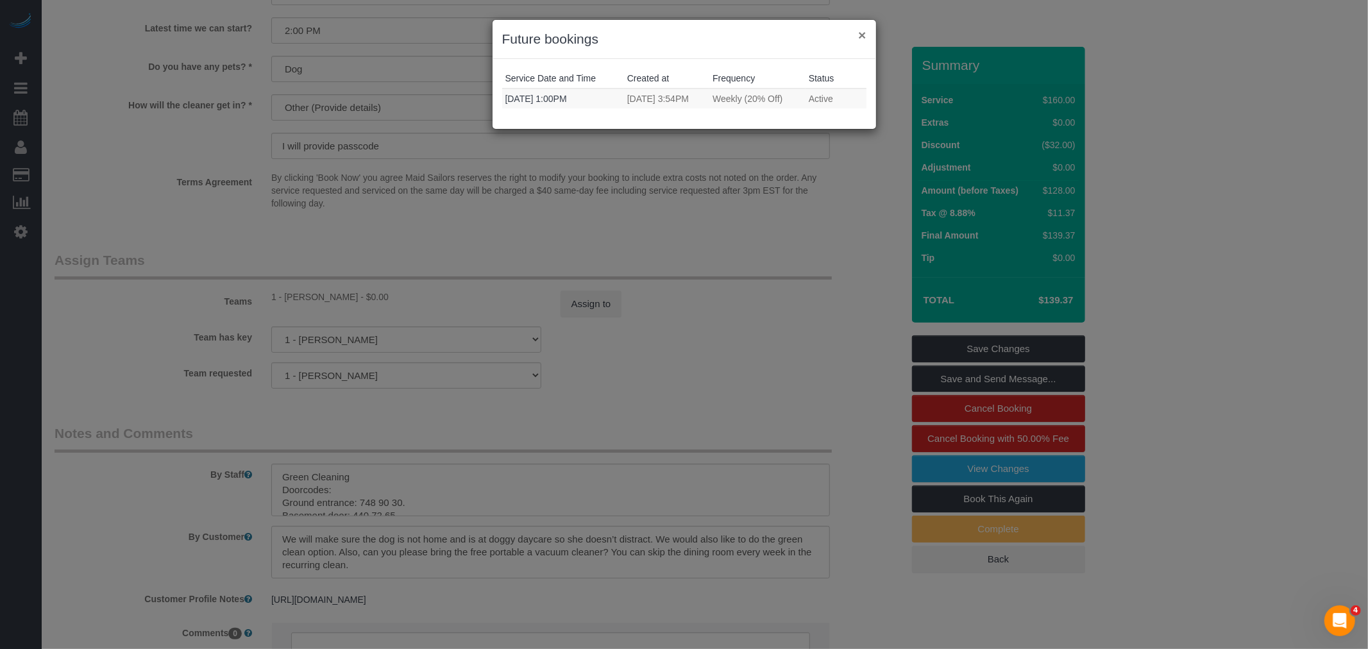
click at [861, 38] on button "×" at bounding box center [862, 34] width 8 height 13
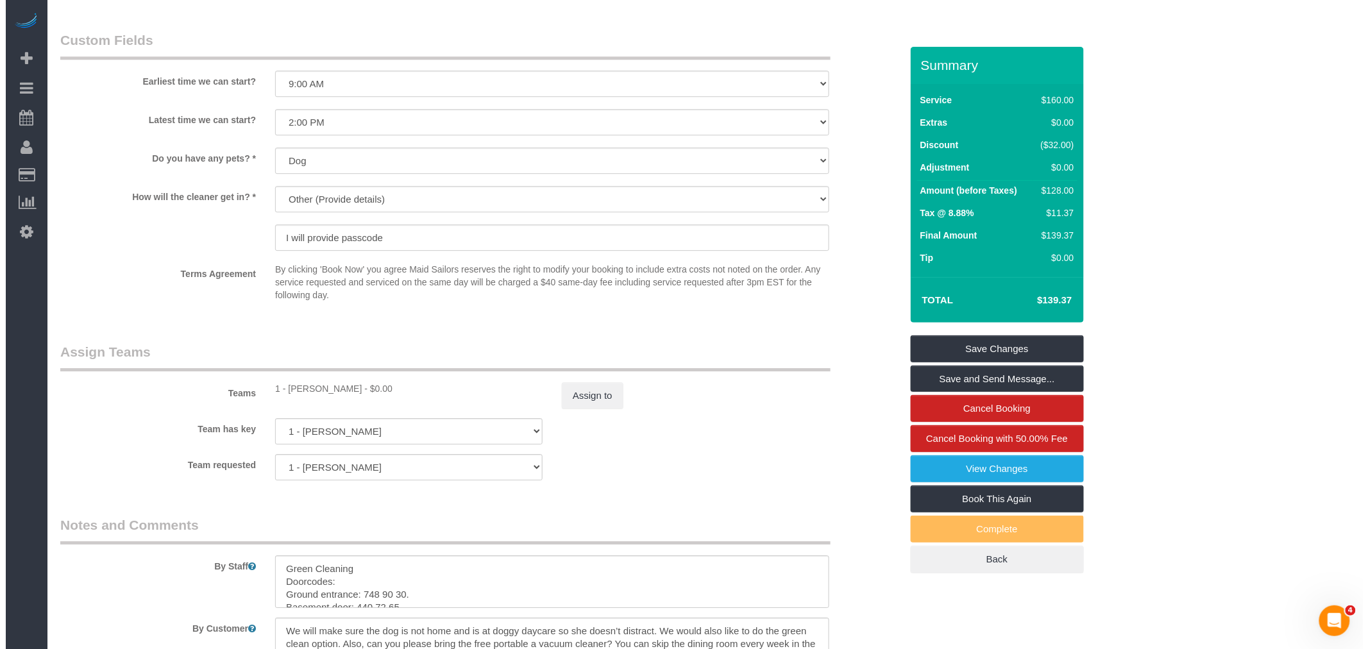
scroll to position [1606, 0]
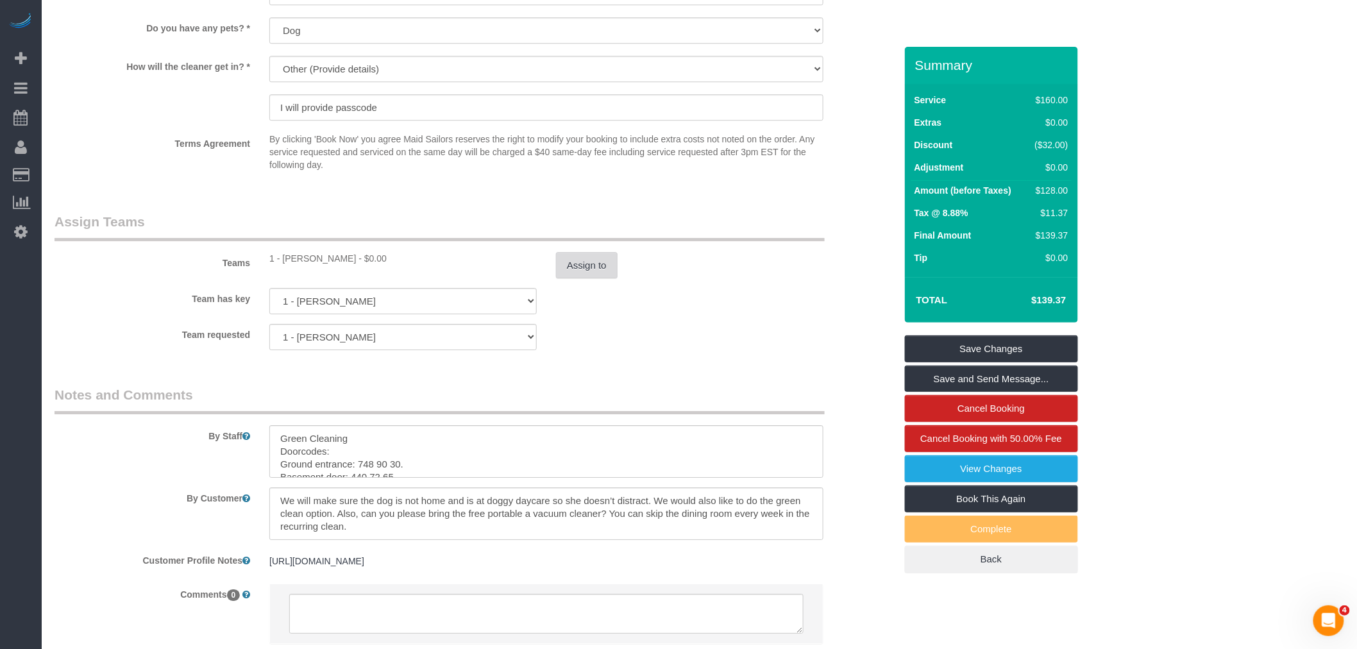
click at [571, 279] on button "Assign to" at bounding box center [587, 265] width 62 height 27
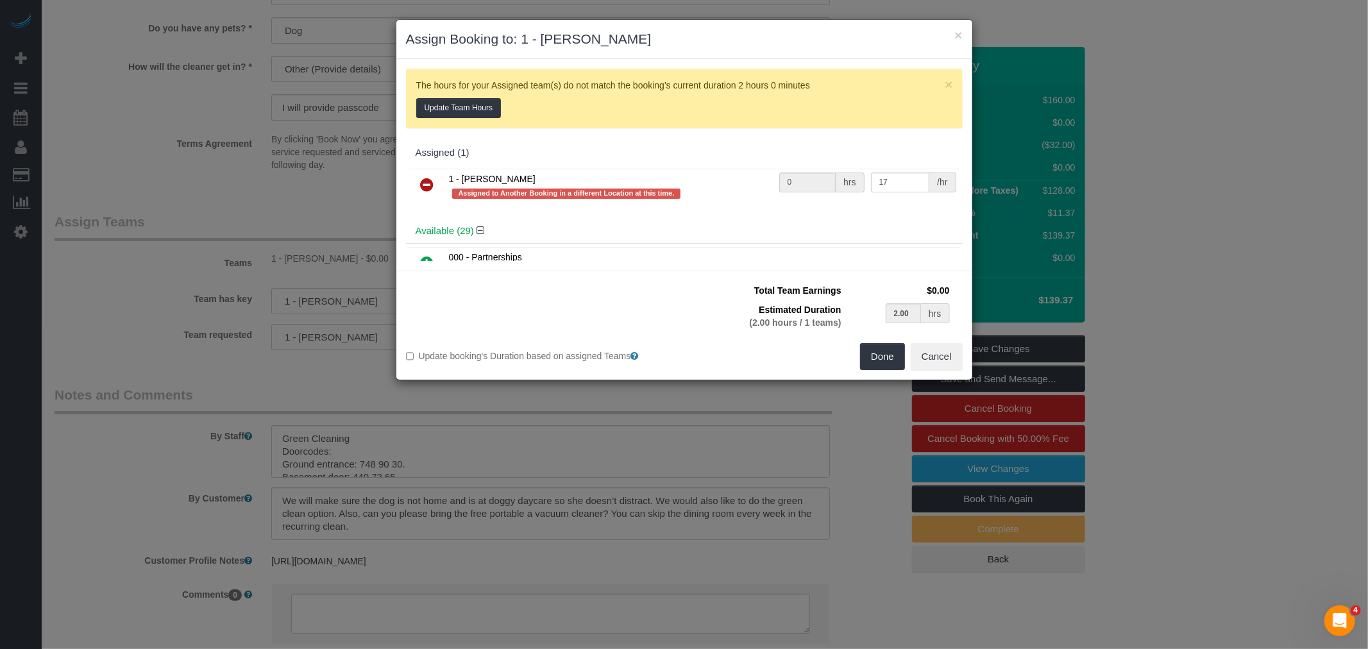
click at [426, 183] on icon at bounding box center [427, 184] width 13 height 15
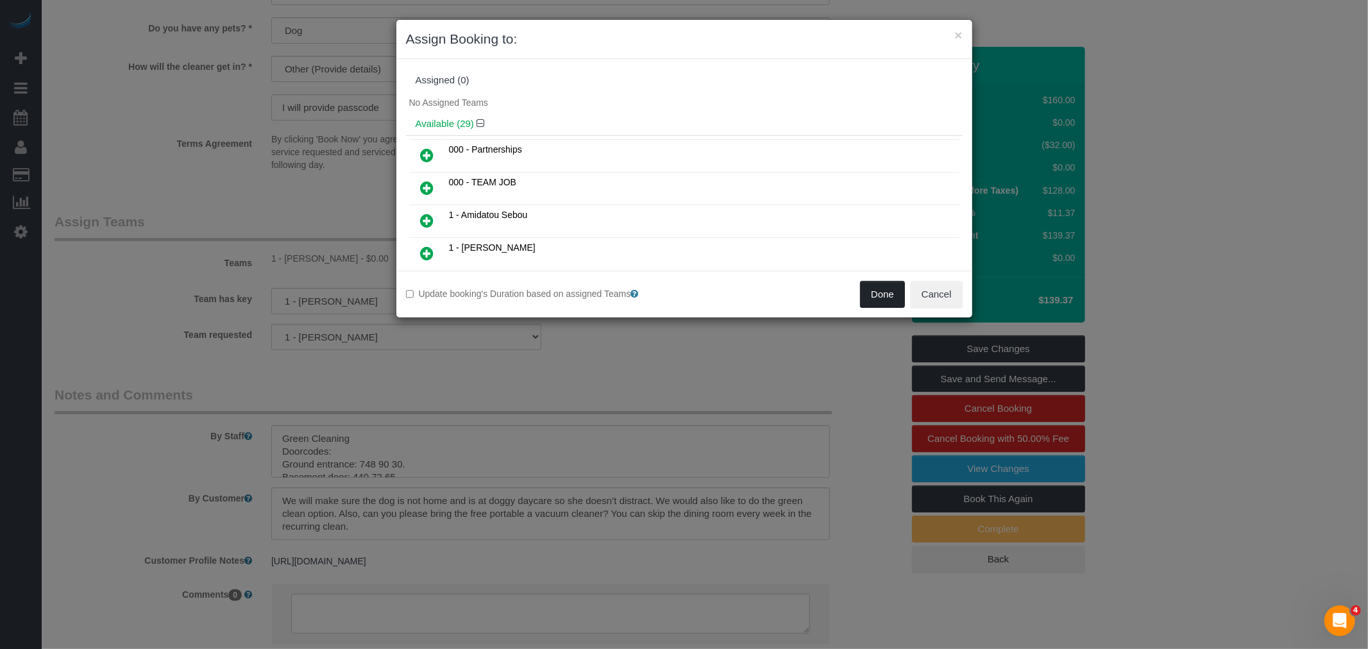
click at [874, 281] on button "Done" at bounding box center [882, 294] width 45 height 27
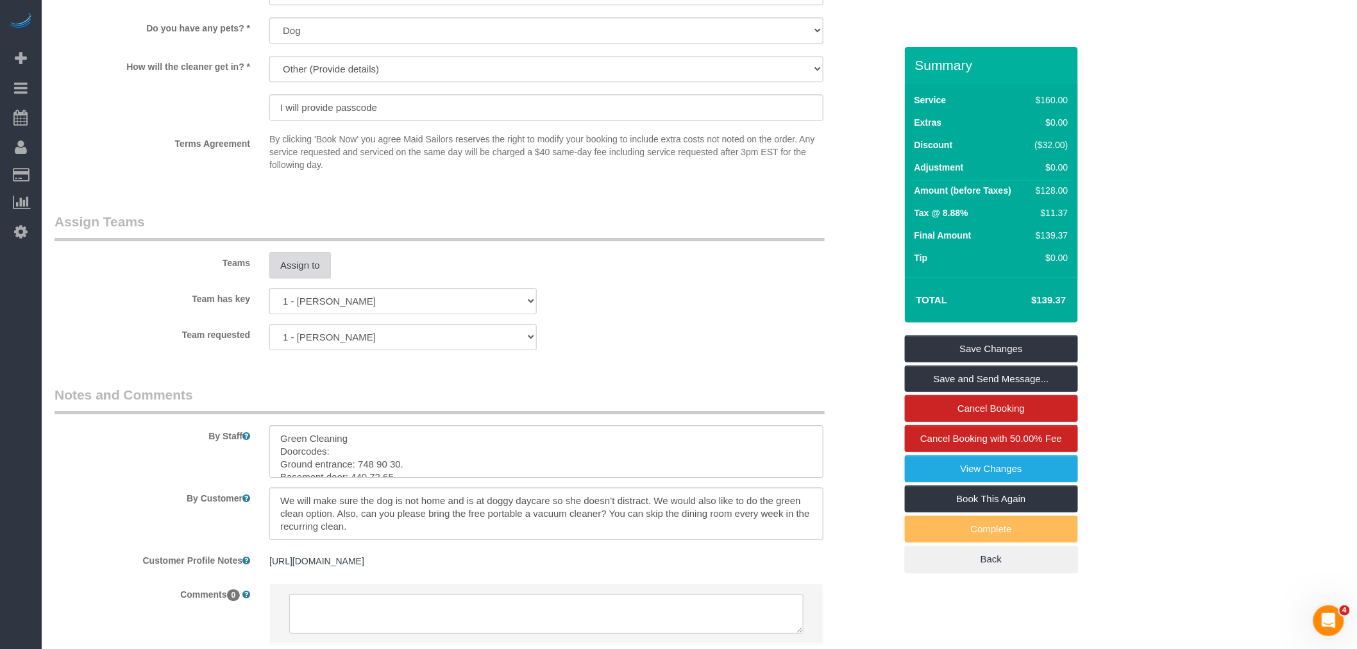
click at [323, 279] on button "Assign to" at bounding box center [300, 265] width 62 height 27
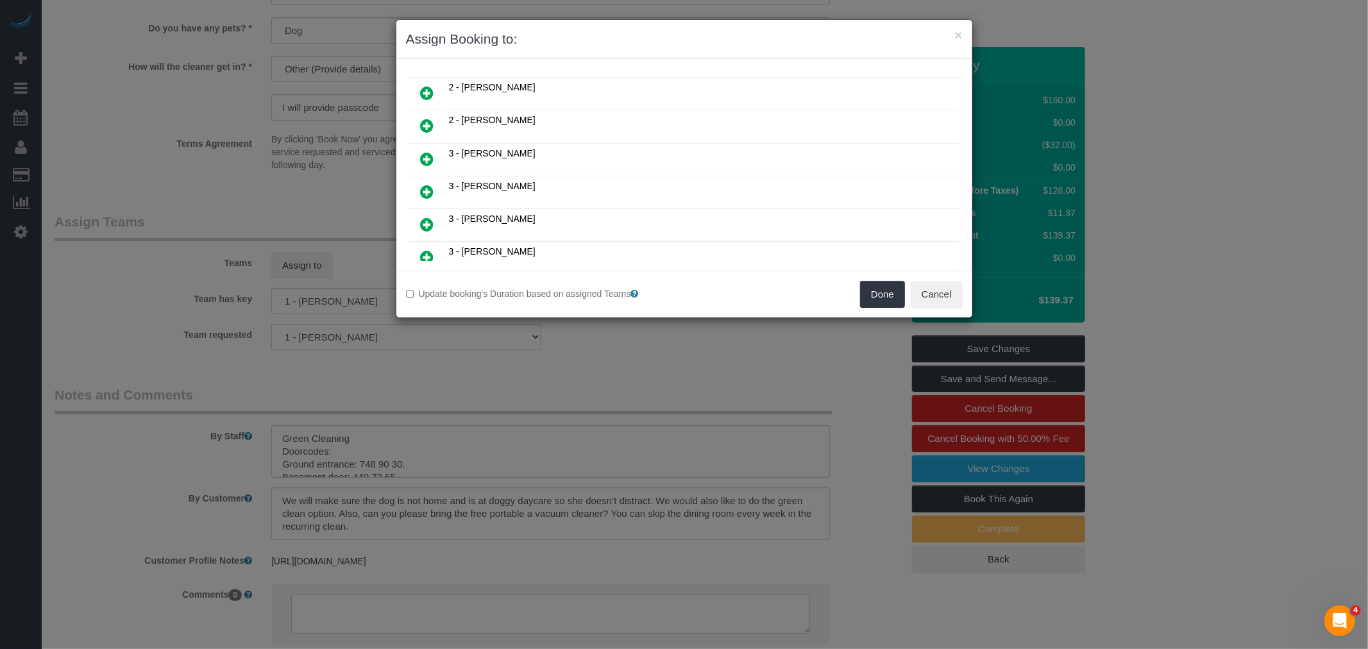
scroll to position [784, 0]
click at [432, 118] on icon at bounding box center [427, 125] width 13 height 15
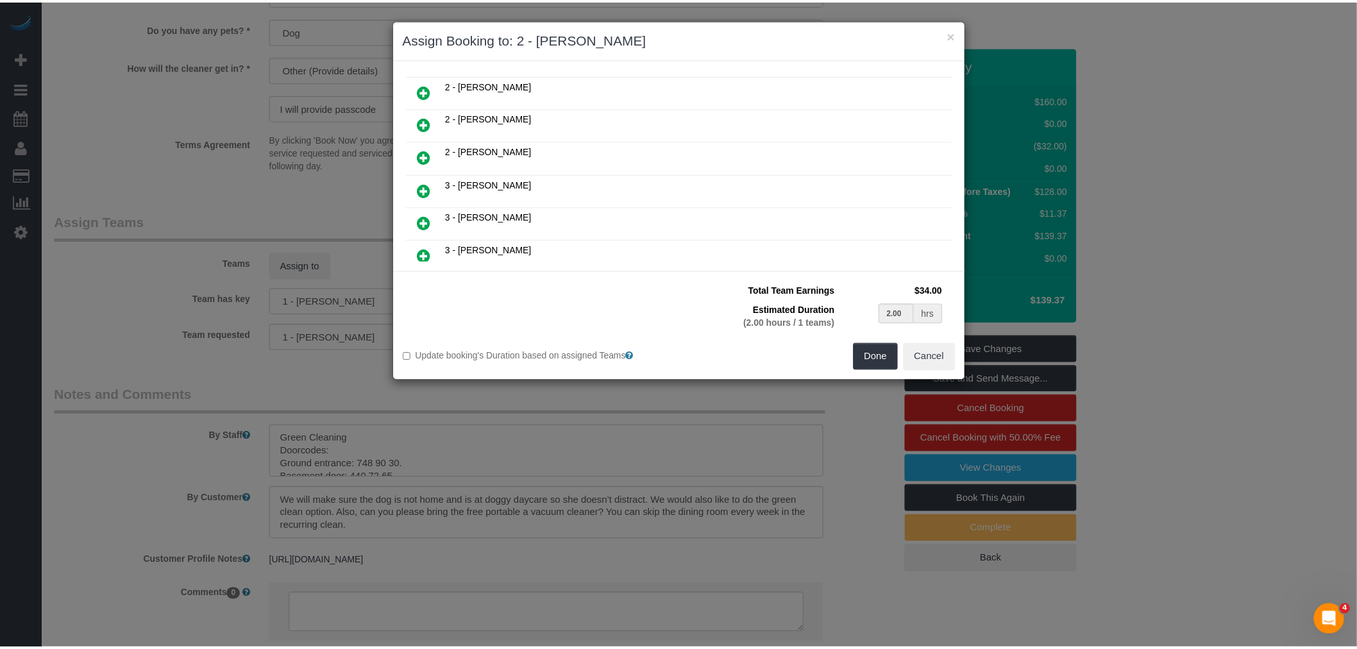
scroll to position [813, 0]
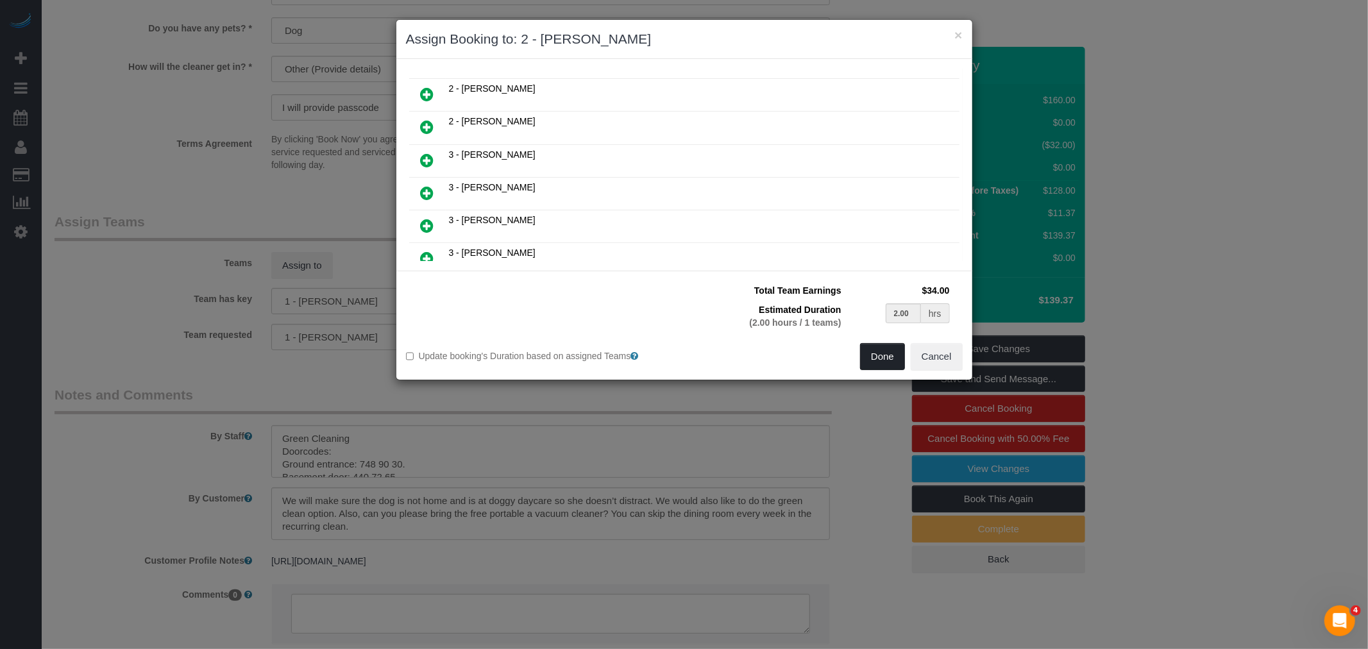
click at [893, 356] on button "Done" at bounding box center [882, 356] width 45 height 27
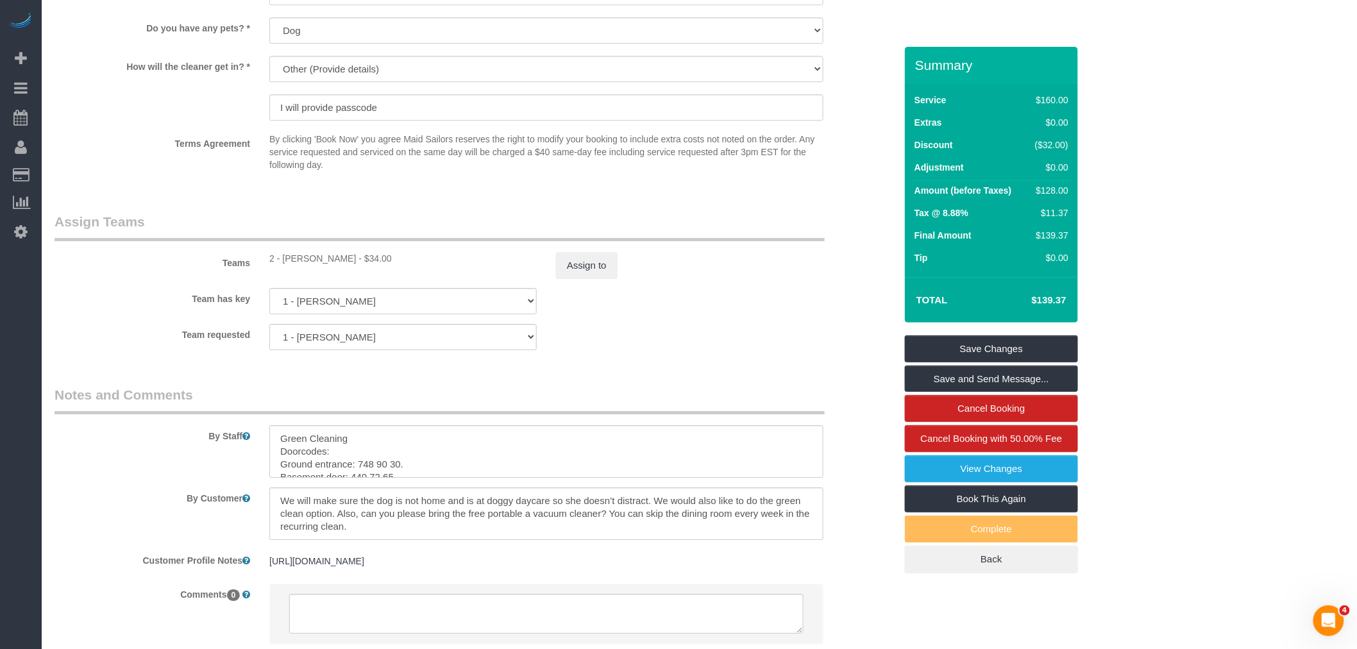
click at [793, 347] on sui-booking-teams "Teams 2 - Milagros Ramirez - $34.00 Assign to Team has key 1 - Yeisan Yepez 000…" at bounding box center [475, 281] width 841 height 139
click at [988, 362] on link "Save Changes" at bounding box center [991, 348] width 173 height 27
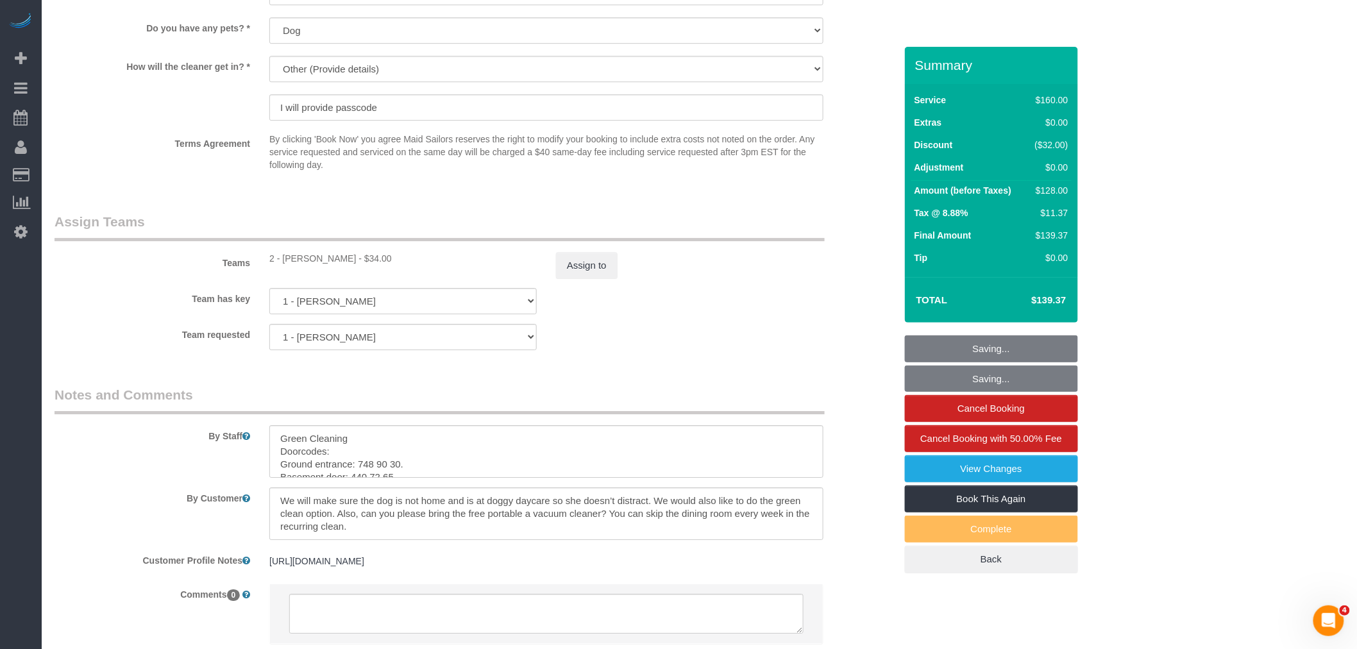
scroll to position [1535, 0]
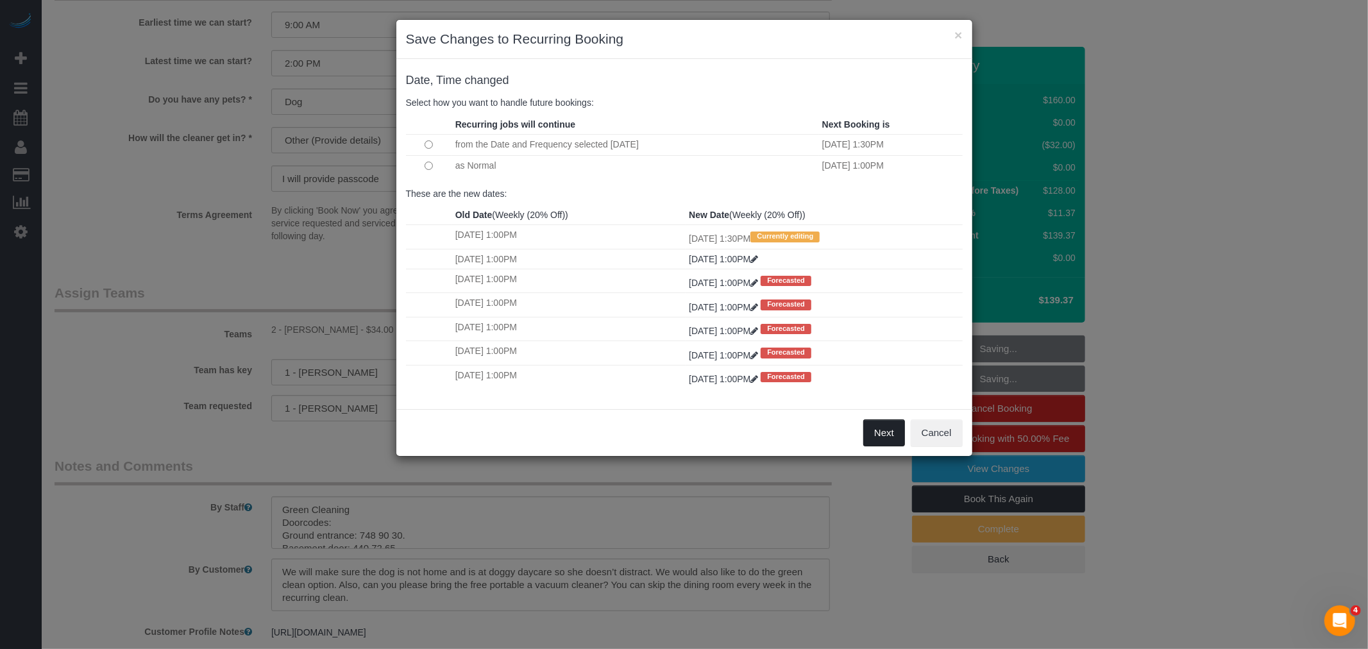
click at [877, 440] on button "Next" at bounding box center [884, 432] width 42 height 27
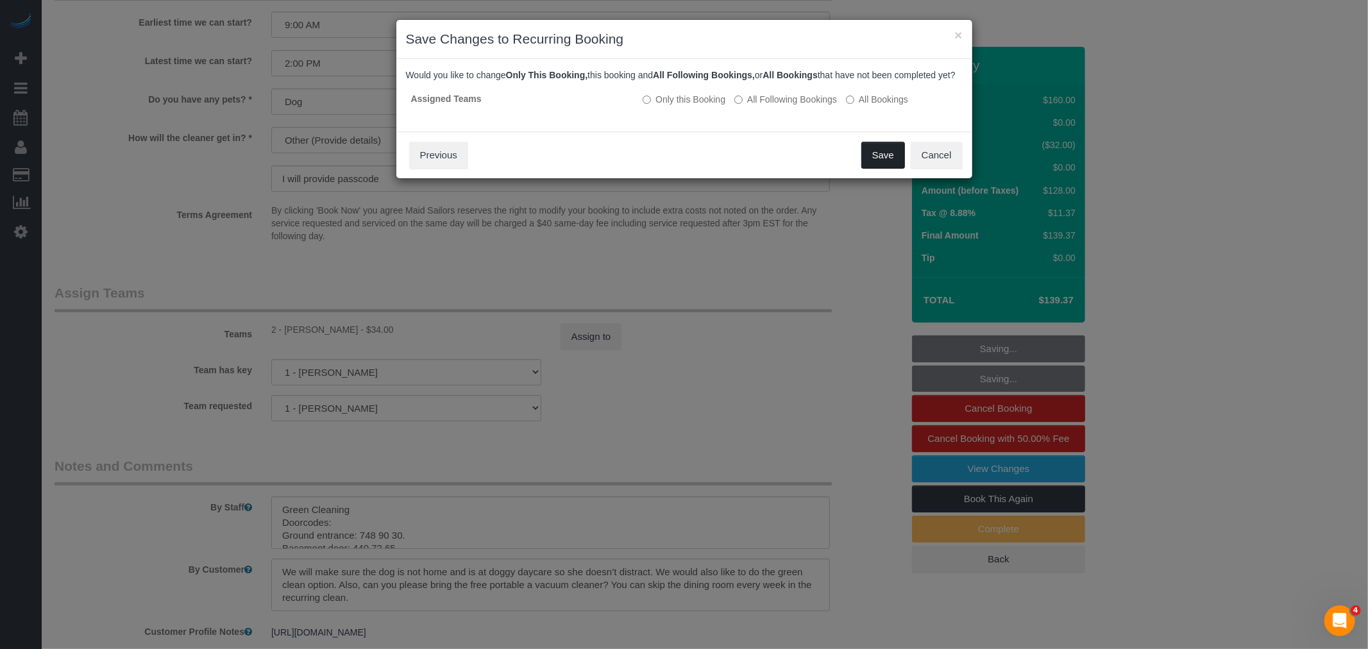
click at [882, 169] on button "Save" at bounding box center [883, 155] width 44 height 27
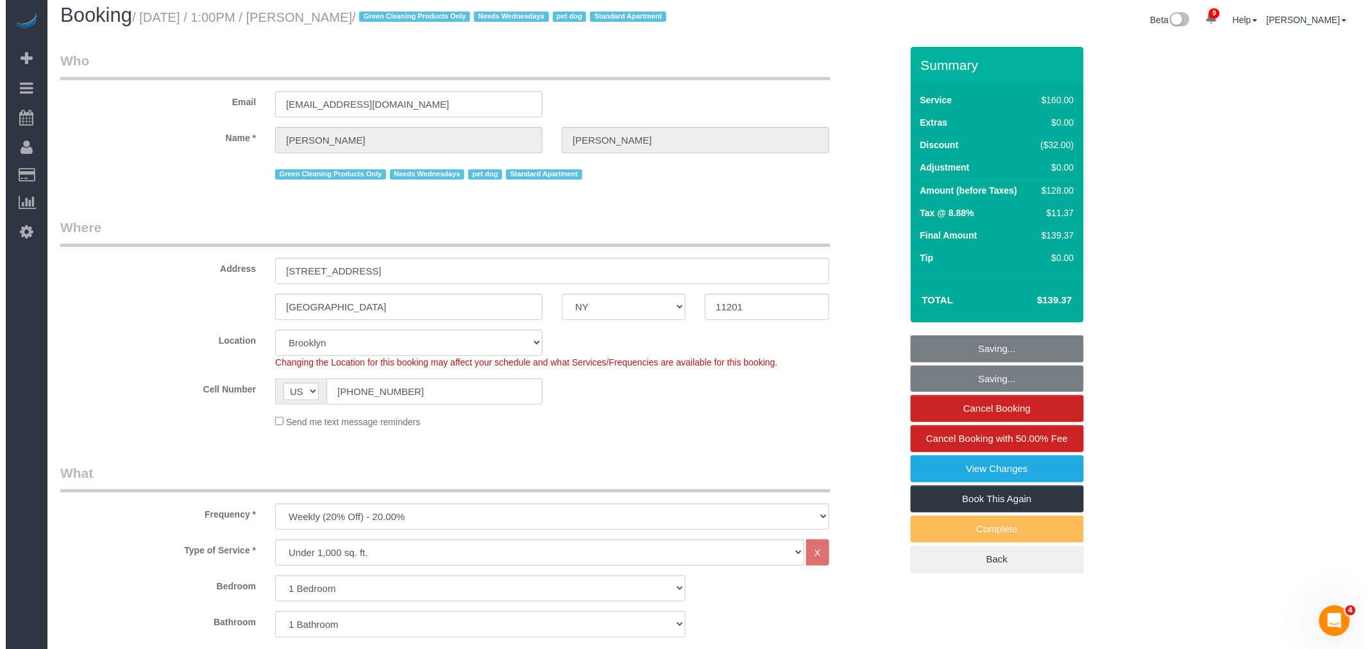
scroll to position [0, 0]
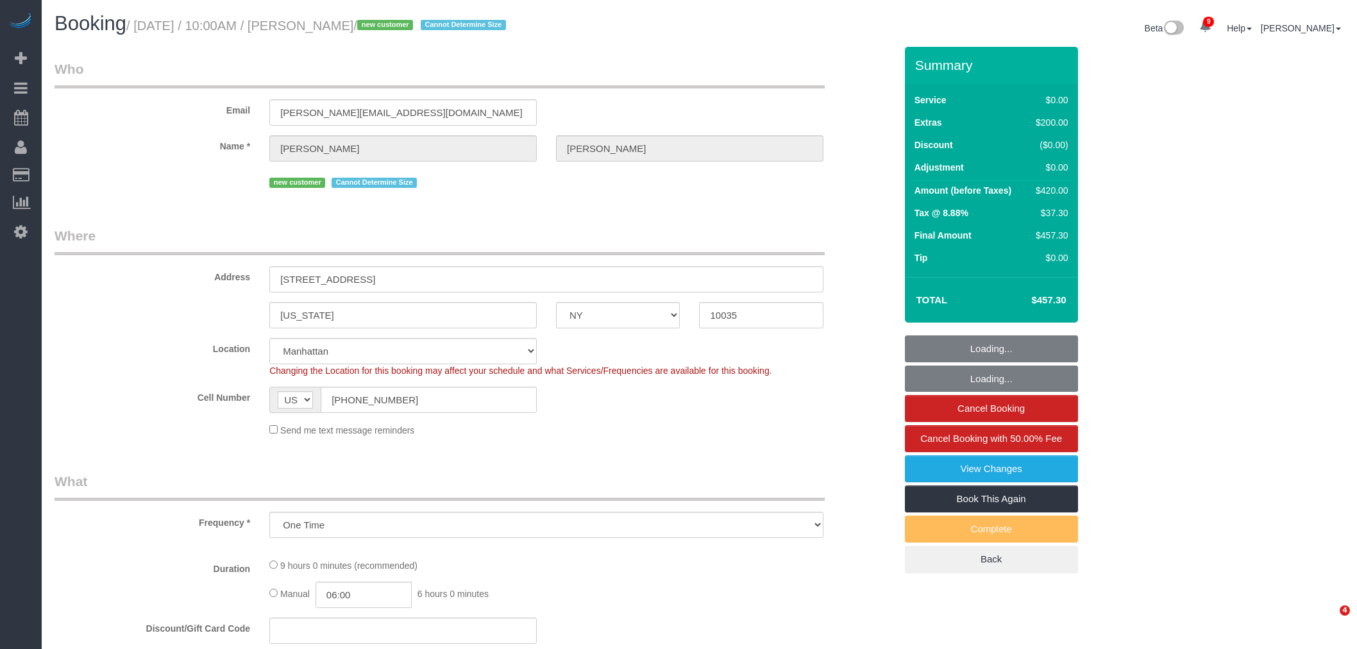
select select "NY"
select select "number:57"
select select "number:72"
select select "number:15"
select select "number:6"
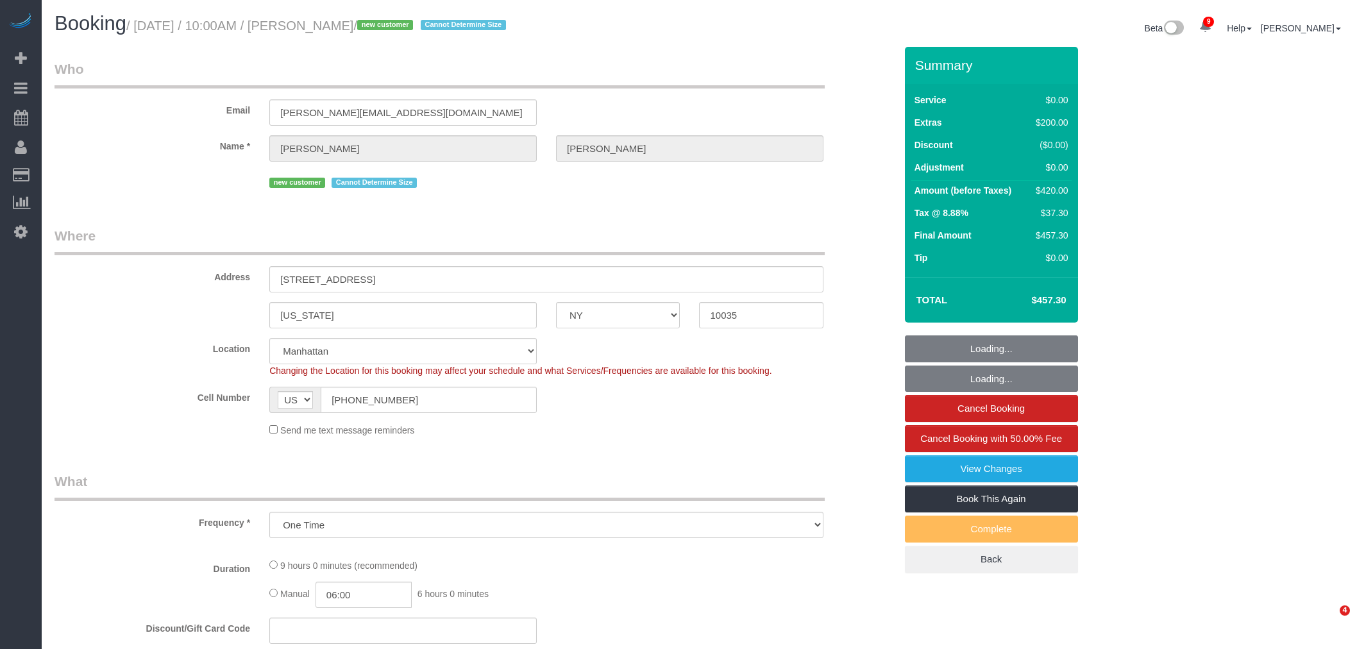
select select "object:1366"
select select "2"
select select "spot1"
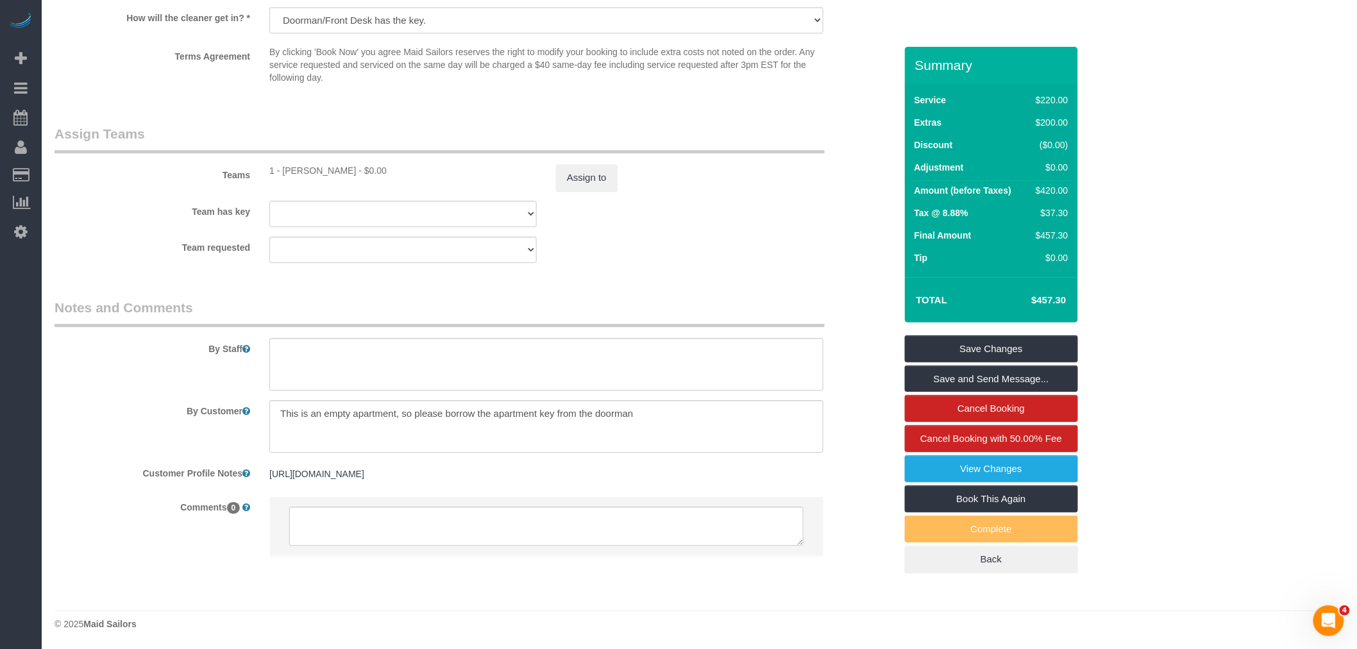
scroll to position [1579, 0]
click at [599, 404] on textarea at bounding box center [546, 426] width 554 height 53
click at [746, 298] on legend "Notes and Comments" at bounding box center [440, 312] width 770 height 29
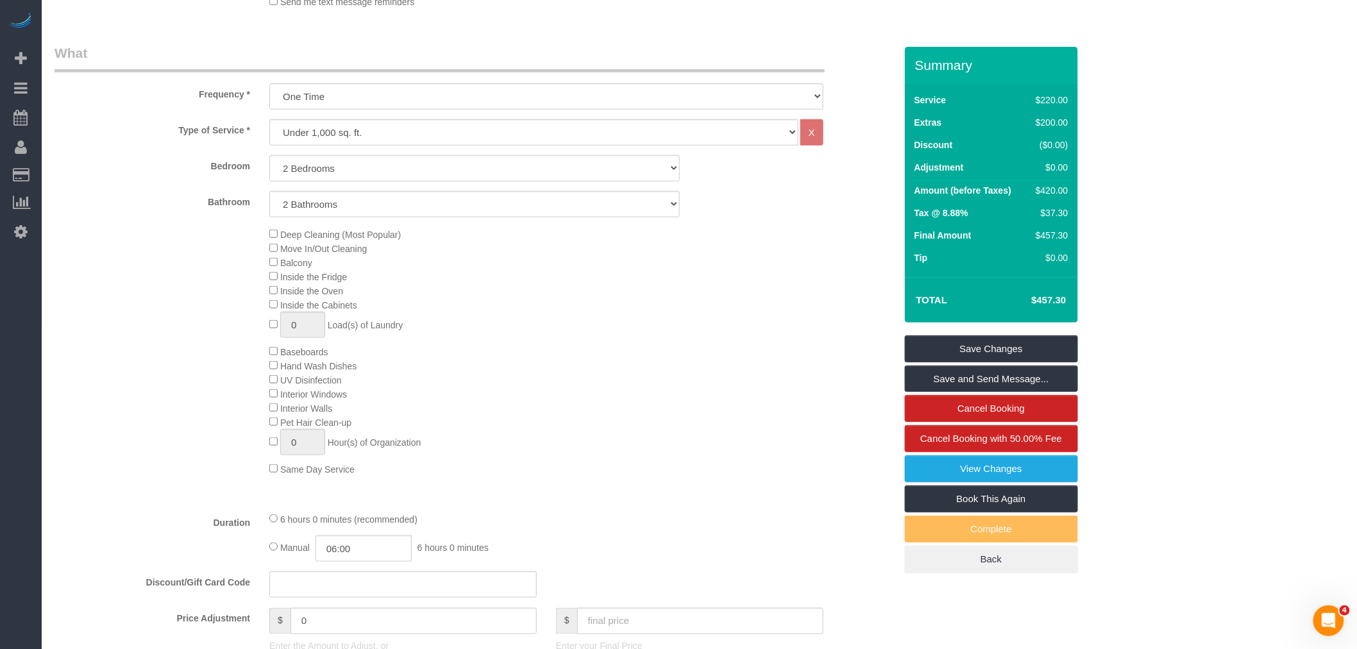
scroll to position [368, 0]
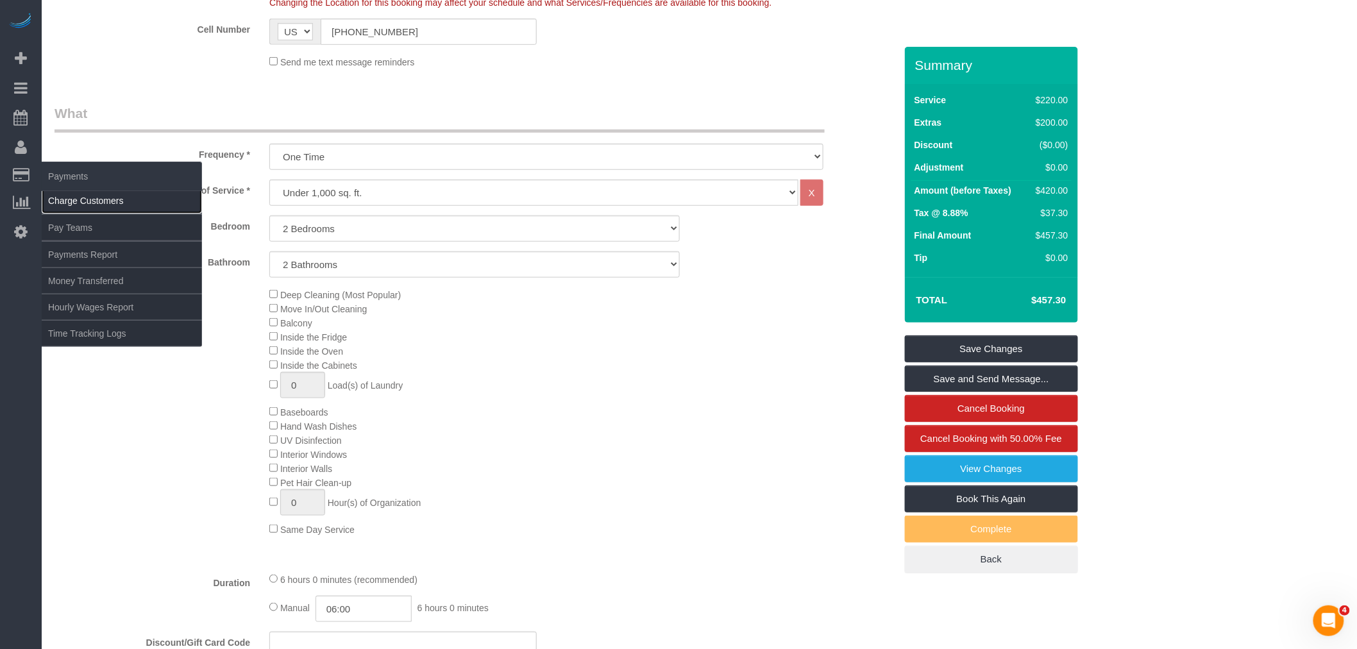
drag, startPoint x: 105, startPoint y: 203, endPoint x: 193, endPoint y: 201, distance: 88.5
click at [105, 203] on link "Charge Customers" at bounding box center [122, 201] width 160 height 26
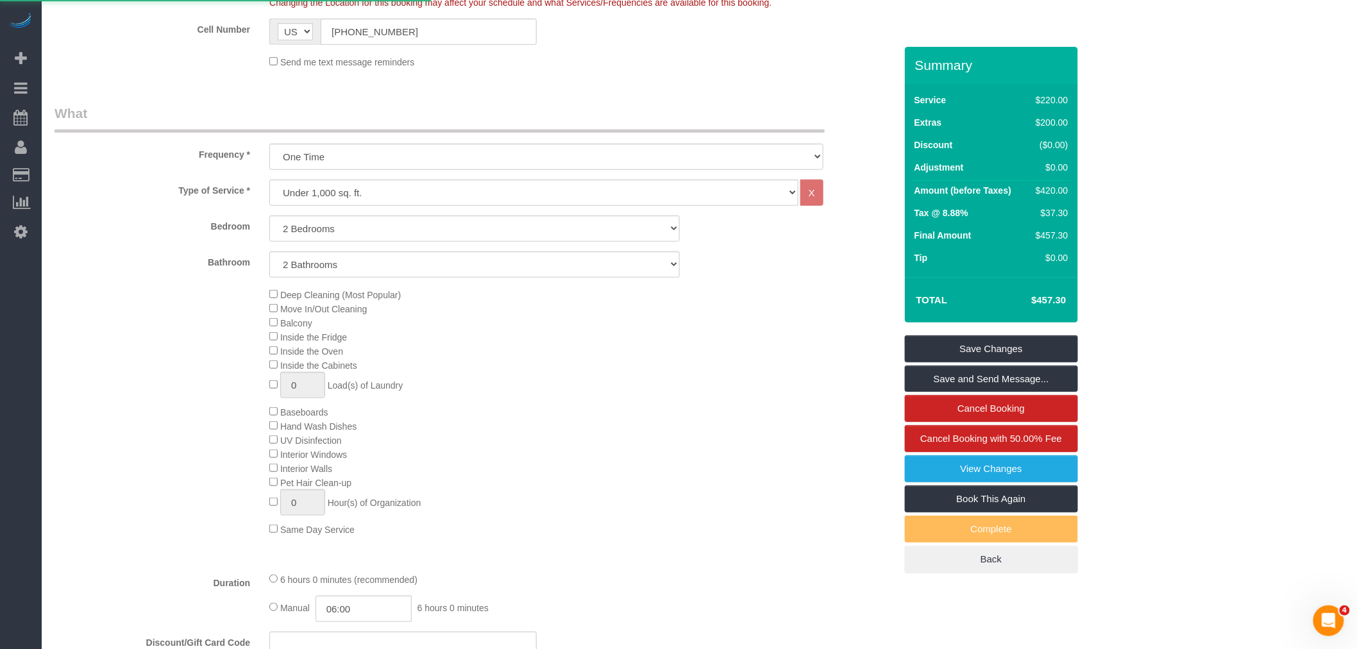
select select
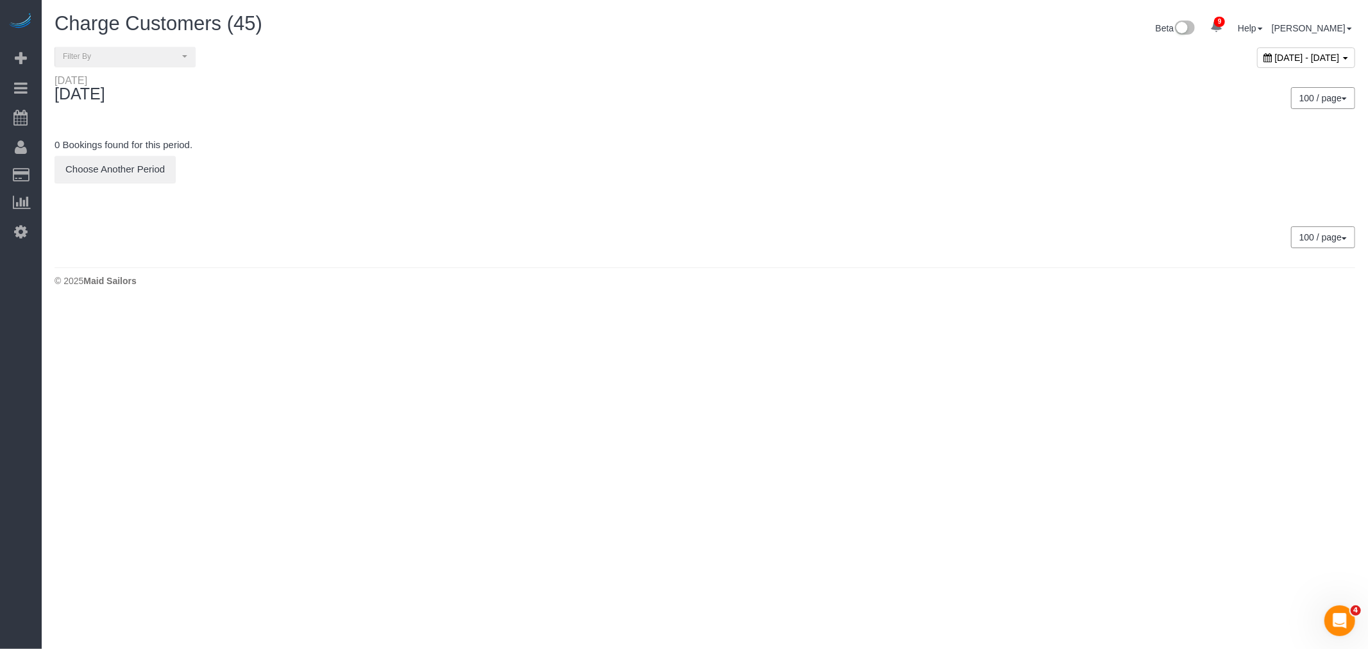
click at [1257, 65] on div "September 02, 2025 - September 02, 2025" at bounding box center [1306, 57] width 98 height 21
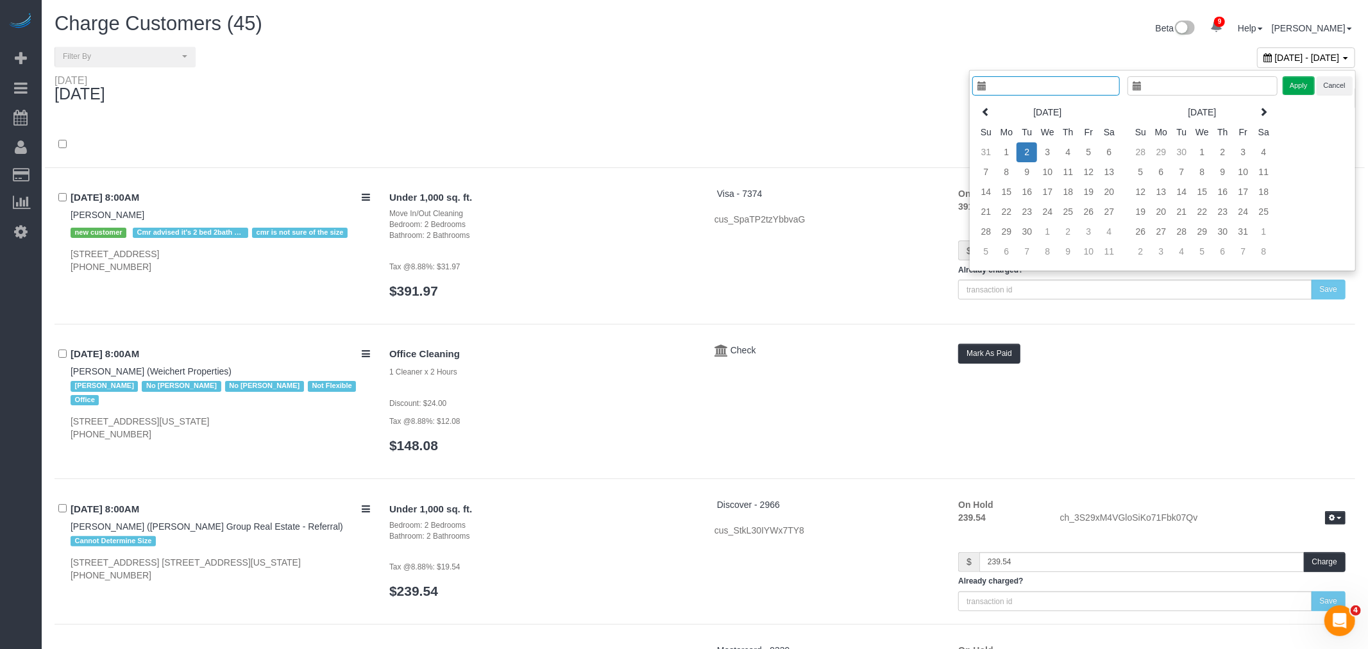
type input "**********"
click at [1264, 53] on span "September 02, 2025 - September 02, 2025" at bounding box center [1296, 58] width 65 height 10
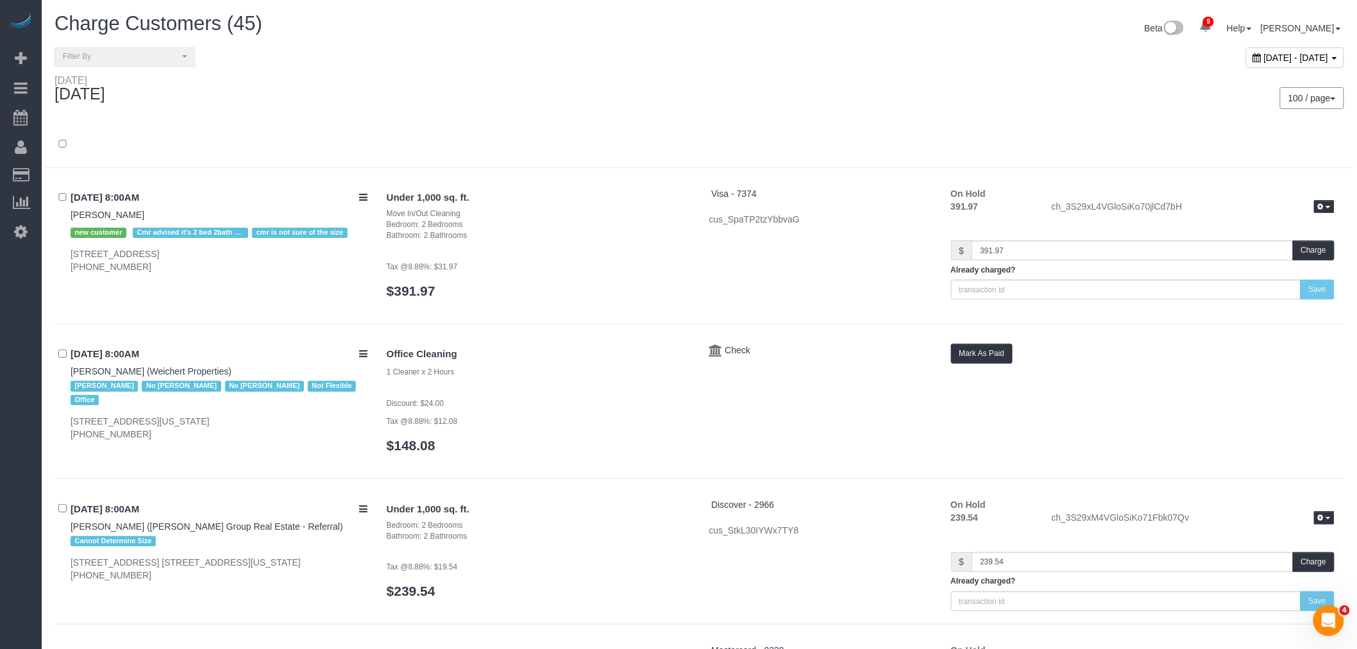
click at [1264, 53] on span "September 02, 2025 - September 02, 2025" at bounding box center [1296, 58] width 65 height 10
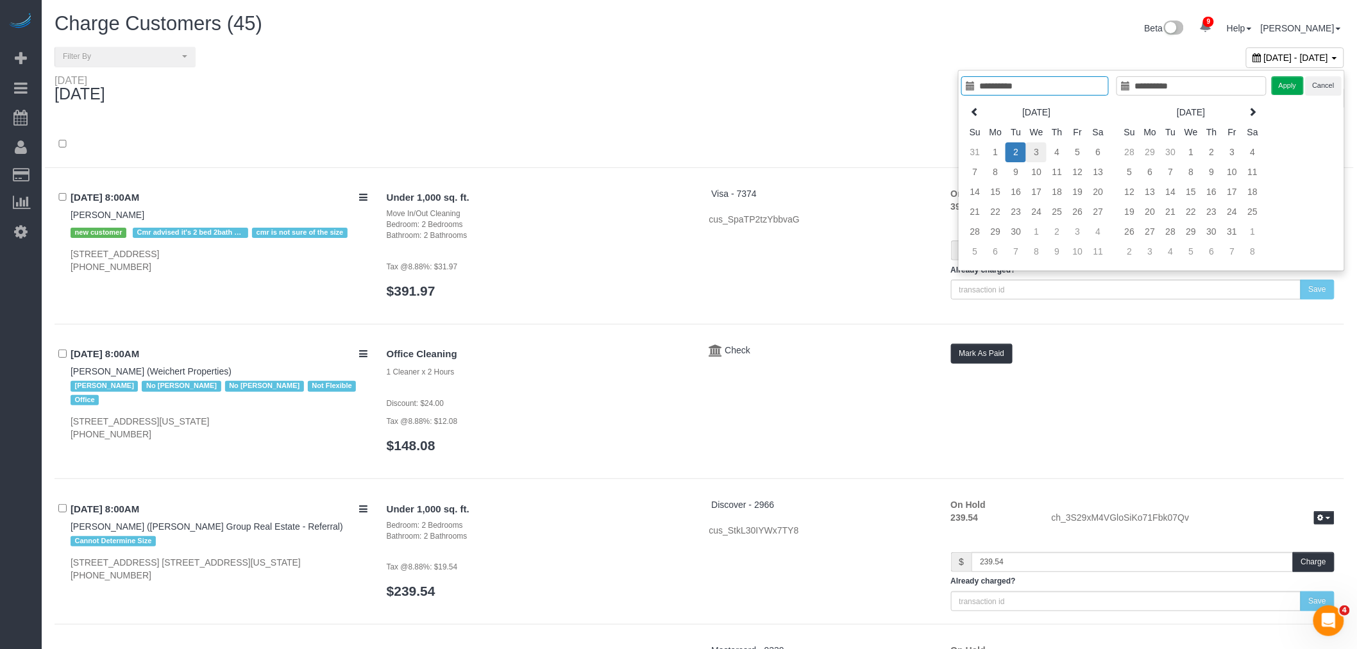
type input "**********"
click at [1036, 149] on td "3" at bounding box center [1036, 152] width 21 height 20
type input "**********"
click at [1034, 149] on td "3" at bounding box center [1036, 152] width 21 height 20
drag, startPoint x: 1286, startPoint y: 86, endPoint x: 1150, endPoint y: 106, distance: 137.4
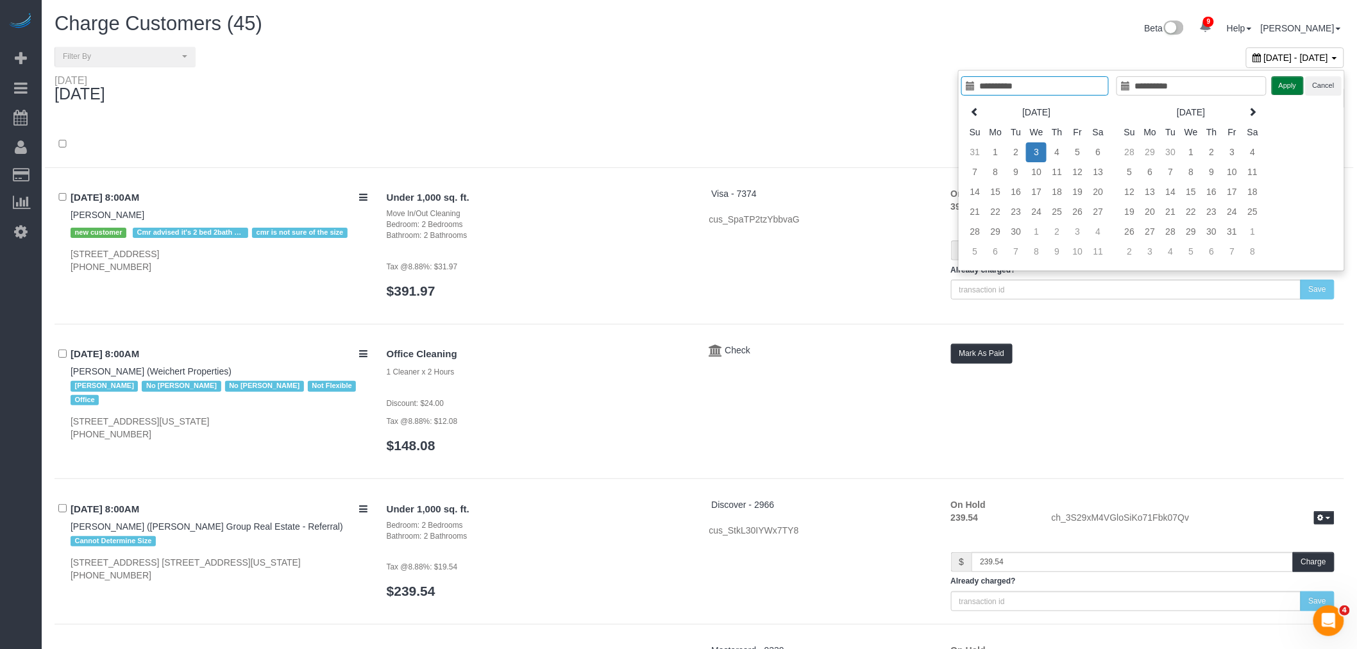
click at [1287, 86] on button "Apply" at bounding box center [1288, 85] width 32 height 19
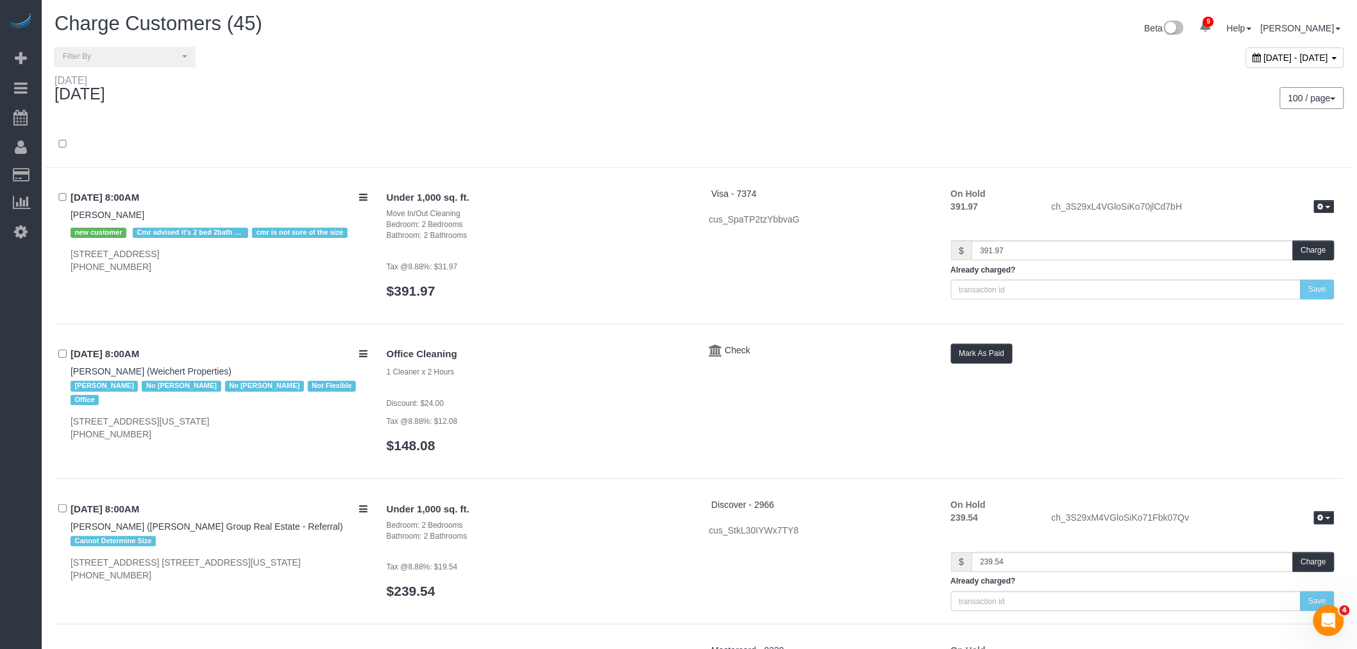
click at [476, 147] on div at bounding box center [699, 151] width 1309 height 33
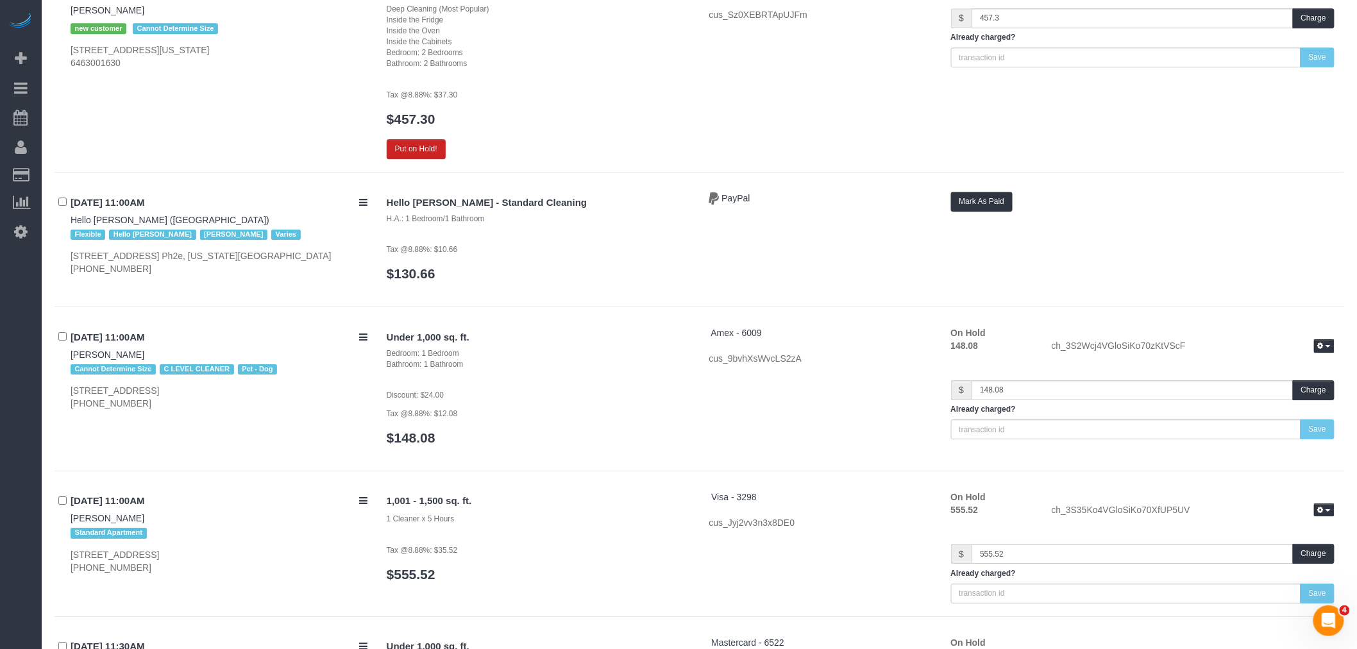
scroll to position [3491, 0]
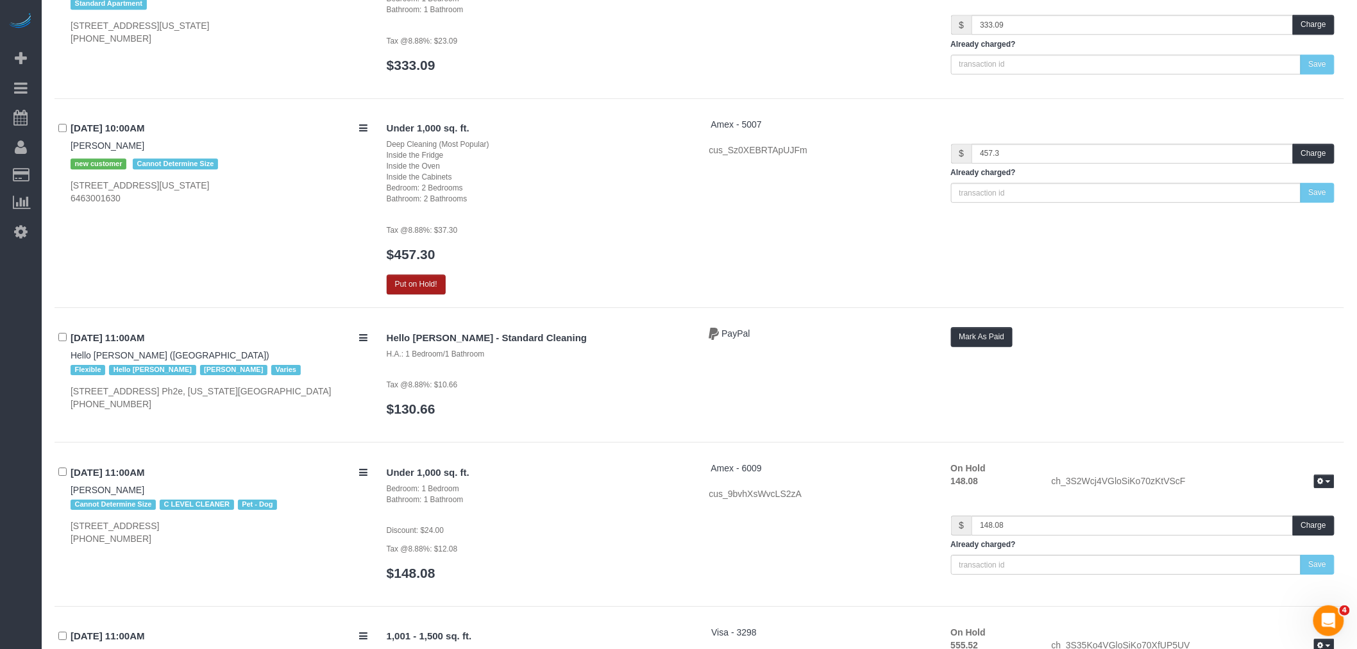
click at [412, 284] on button "Put on Hold!" at bounding box center [416, 284] width 59 height 20
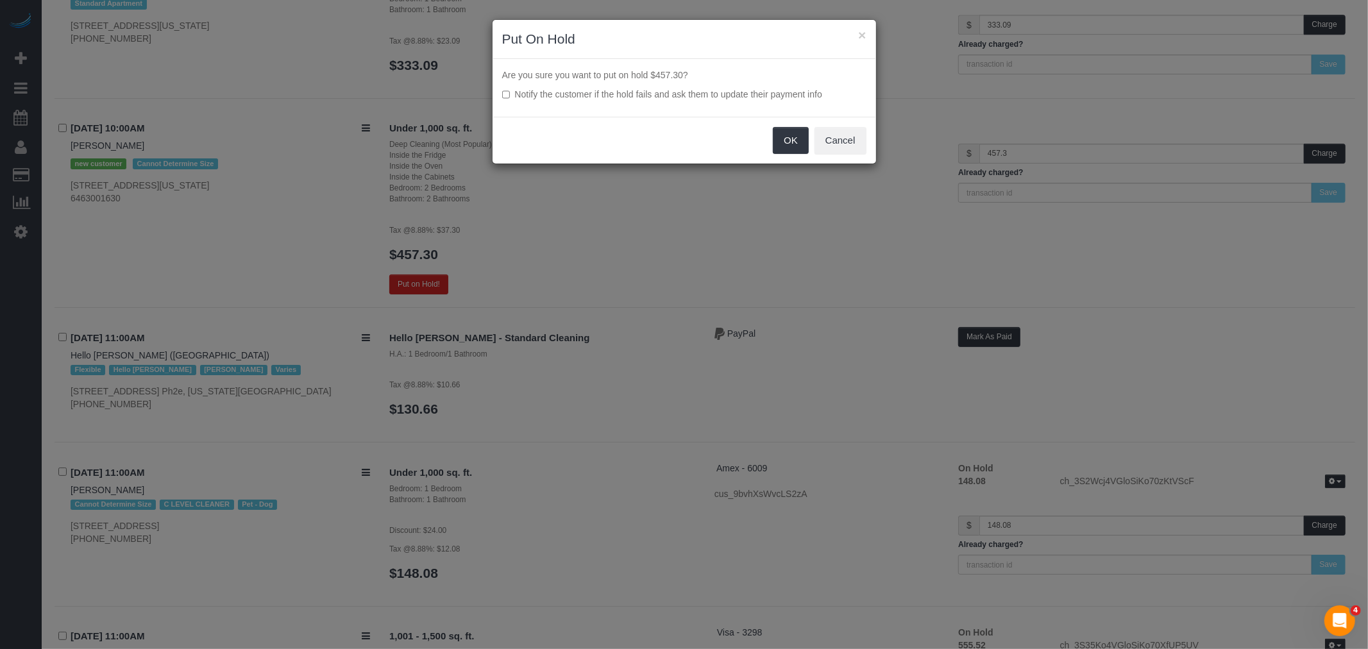
click at [771, 139] on div "OK Cancel" at bounding box center [684, 140] width 383 height 47
click at [775, 139] on button "OK" at bounding box center [791, 140] width 36 height 27
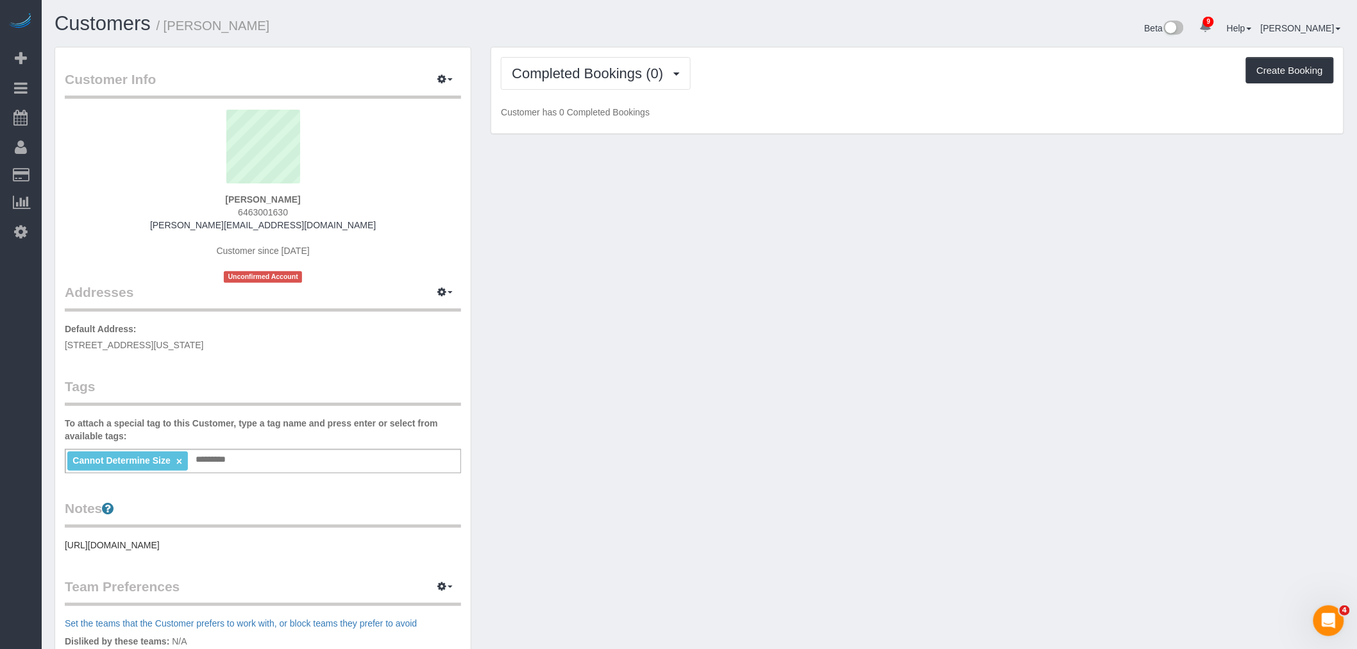
click at [161, 341] on span "[STREET_ADDRESS][US_STATE]" at bounding box center [134, 345] width 139 height 10
copy div "[STREET_ADDRESS][US_STATE]"
click at [425, 258] on div "[PERSON_NAME] 6463001630 [PERSON_NAME][EMAIL_ADDRESS][DOMAIN_NAME] Customer sin…" at bounding box center [263, 196] width 396 height 173
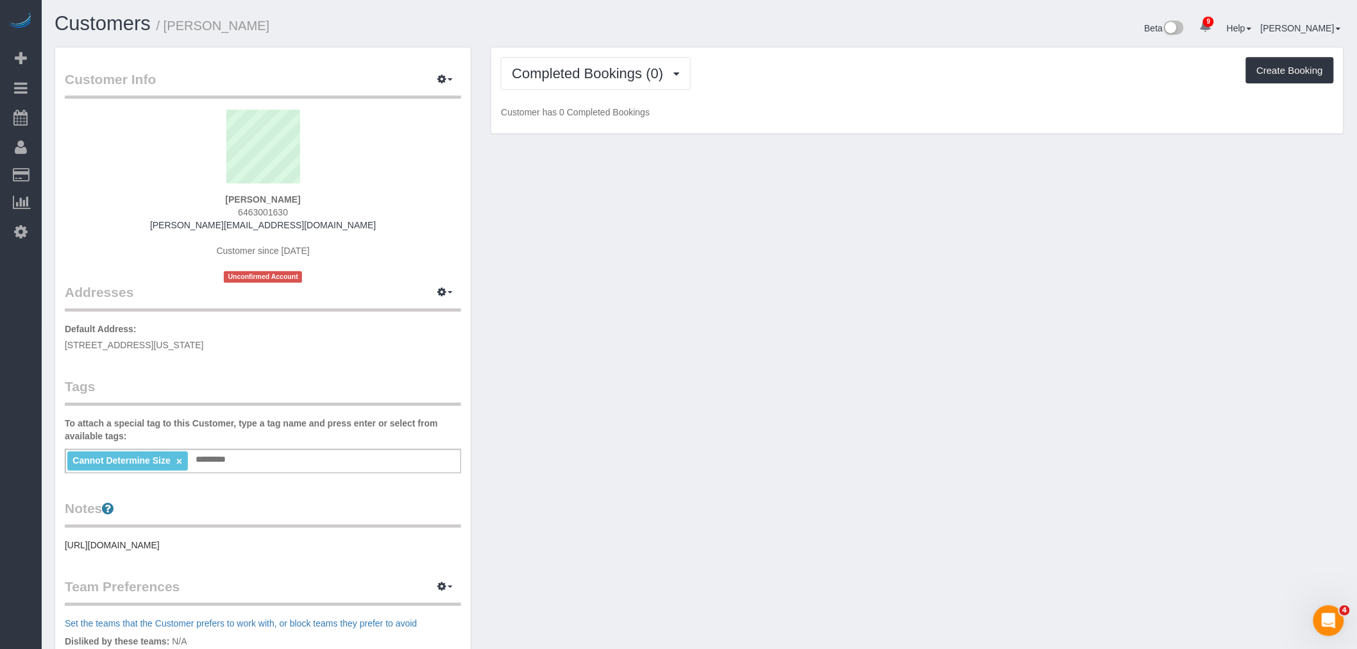
click at [447, 91] on legend "Customer Info Edit Contact Info Send Message Email Preferences Special Sales Ta…" at bounding box center [263, 84] width 396 height 29
click at [444, 79] on icon "button" at bounding box center [441, 79] width 9 height 8
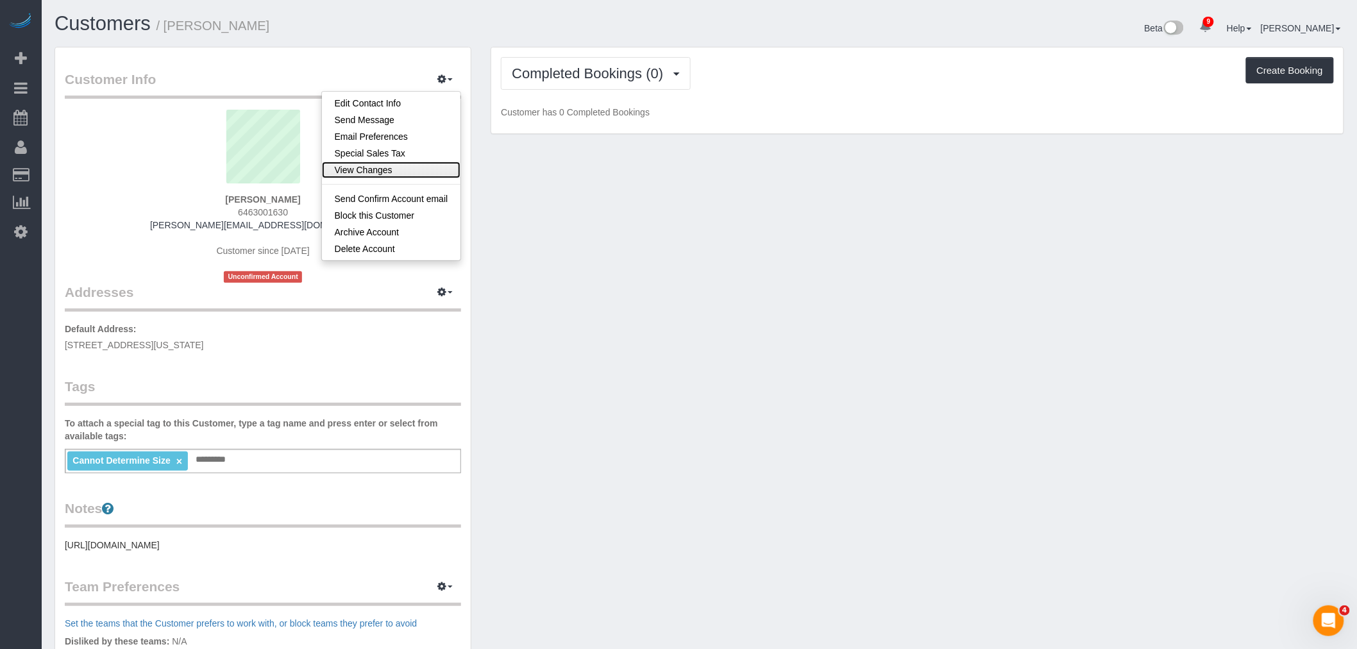
click at [419, 169] on link "View Changes" at bounding box center [391, 170] width 139 height 17
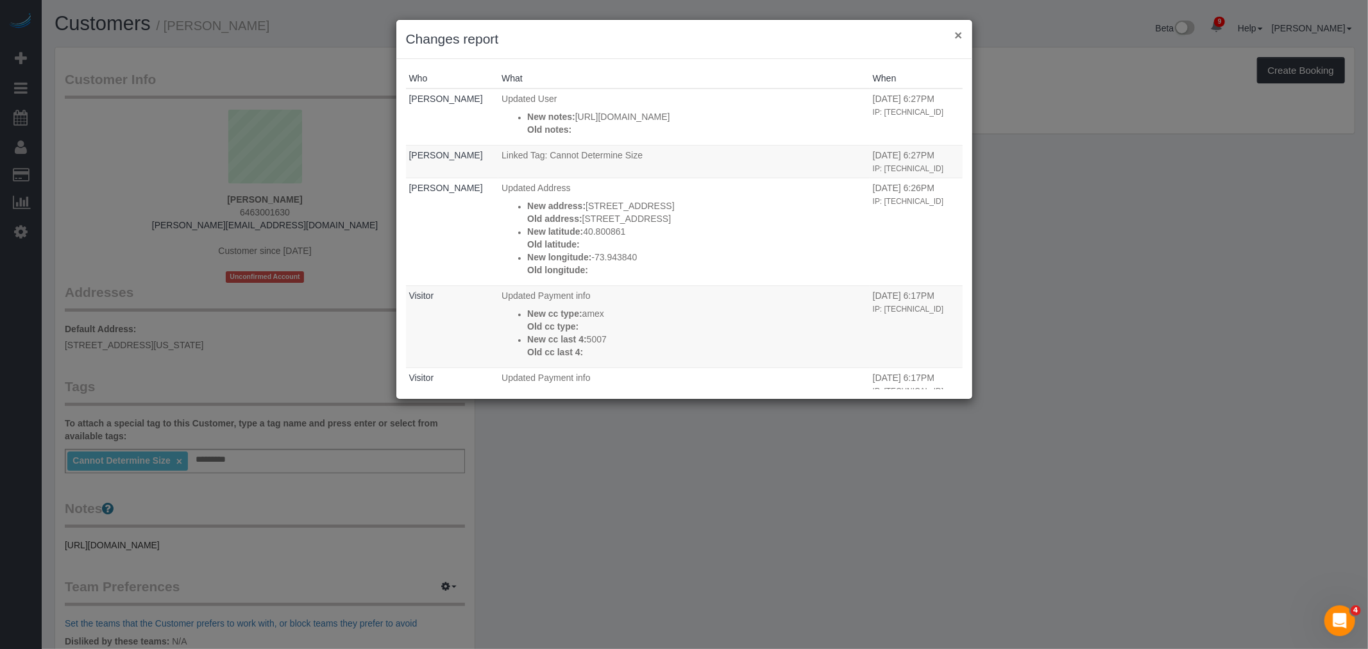
click at [956, 36] on button "×" at bounding box center [958, 34] width 8 height 13
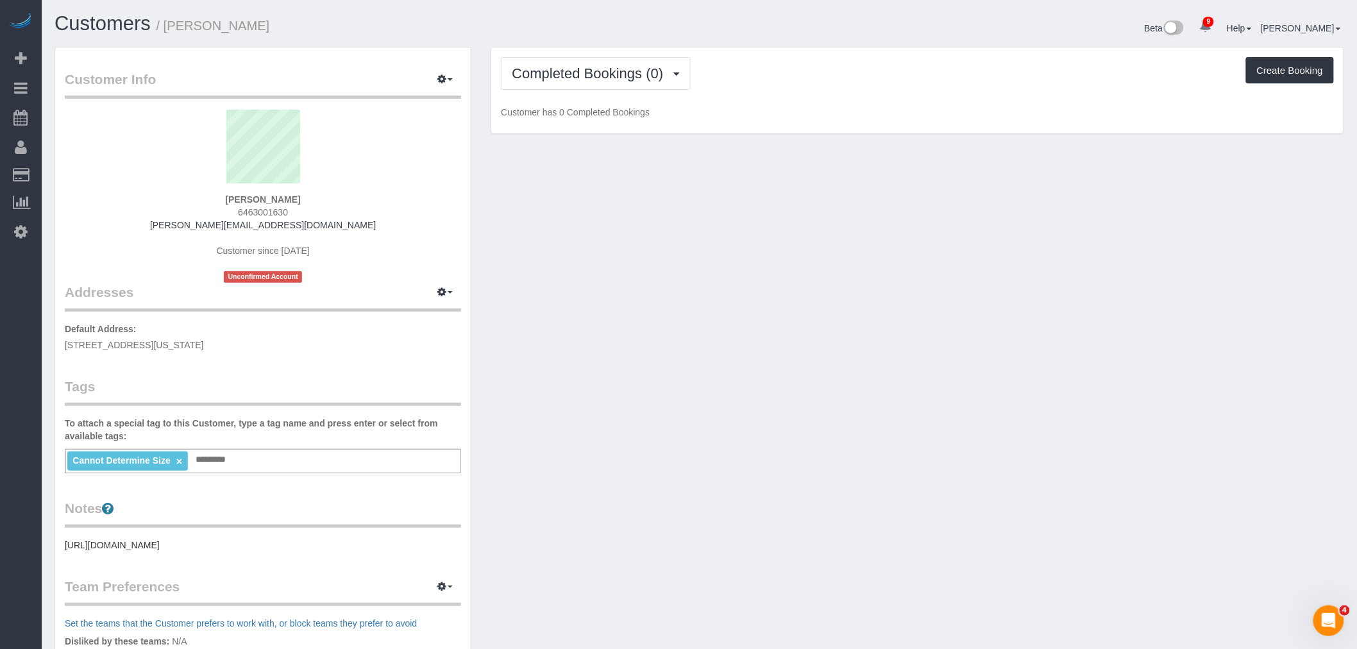
drag, startPoint x: 592, startPoint y: 357, endPoint x: 582, endPoint y: 354, distance: 10.7
click at [593, 357] on div "Customer Info Edit Contact Info Send Message Email Preferences Special Sales Ta…" at bounding box center [699, 471] width 1309 height 849
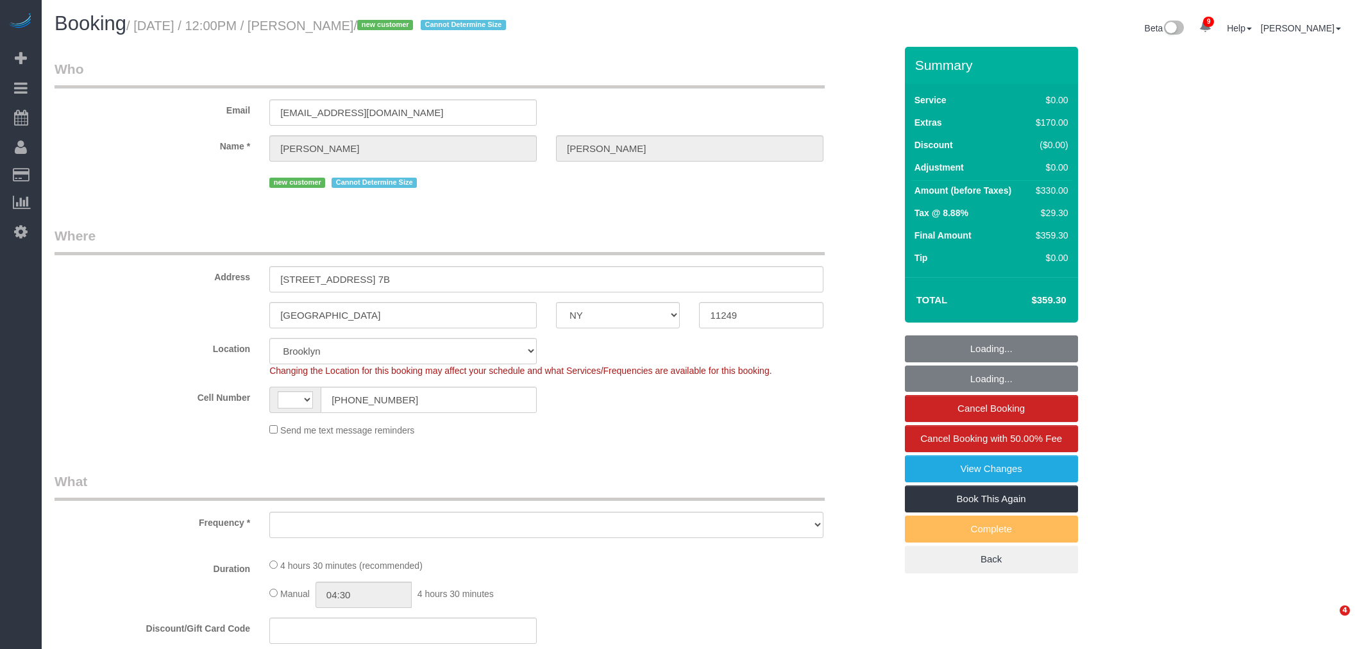
select select "NY"
select select "spot1"
select select "number:60"
select select "number:74"
select select "number:15"
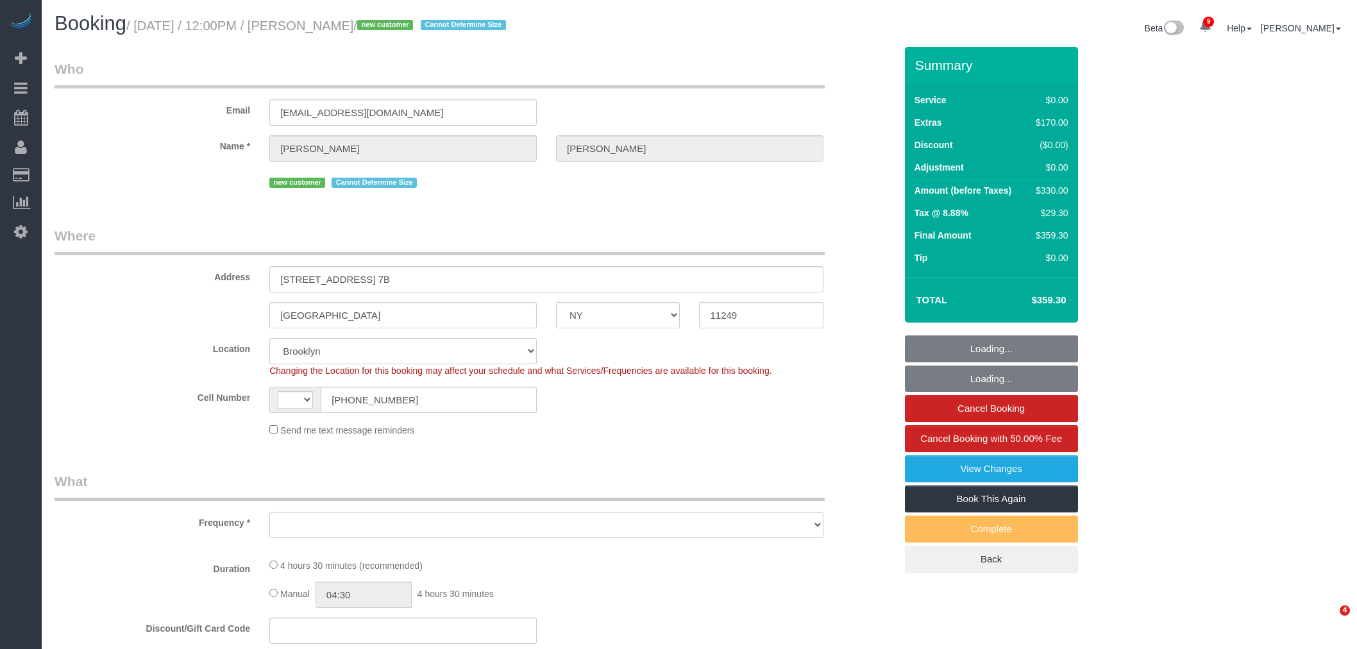
select select "number:5"
select select "spot49"
select select "string:[GEOGRAPHIC_DATA]"
select select "object:1341"
select select "string:stripe-pm_1S2zOG4VGloSiKo7mJMCNX1t"
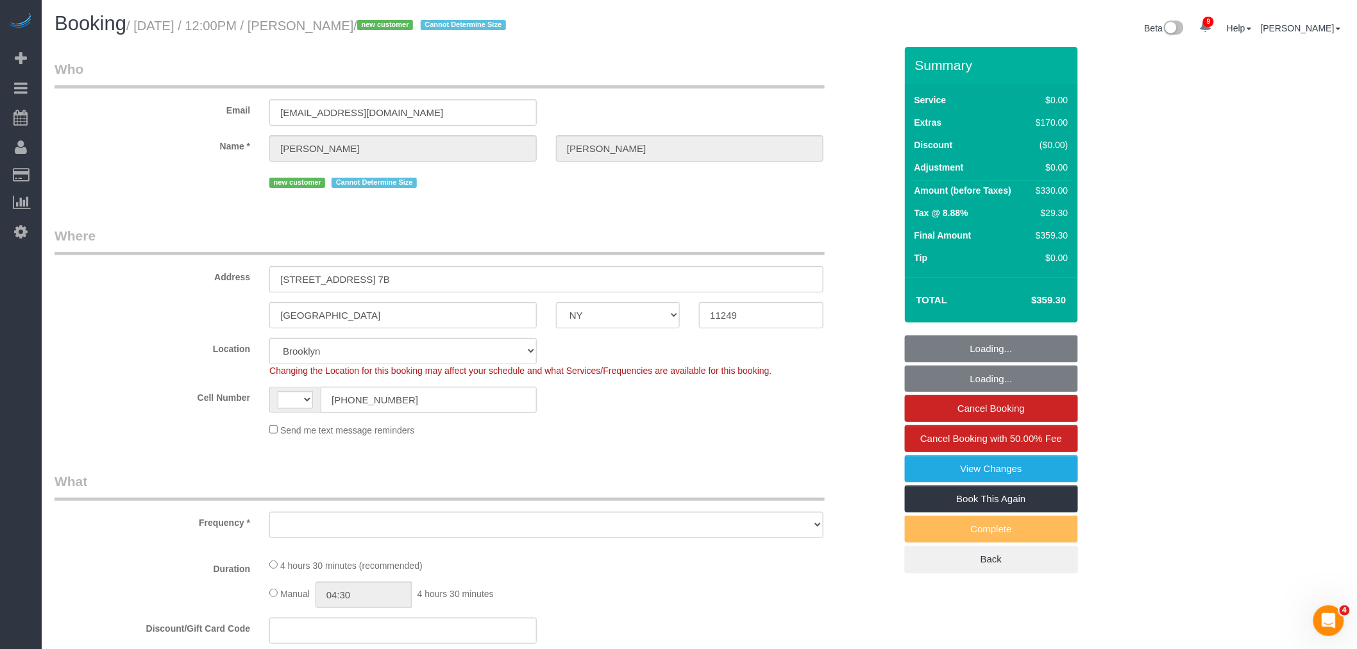
select select "1"
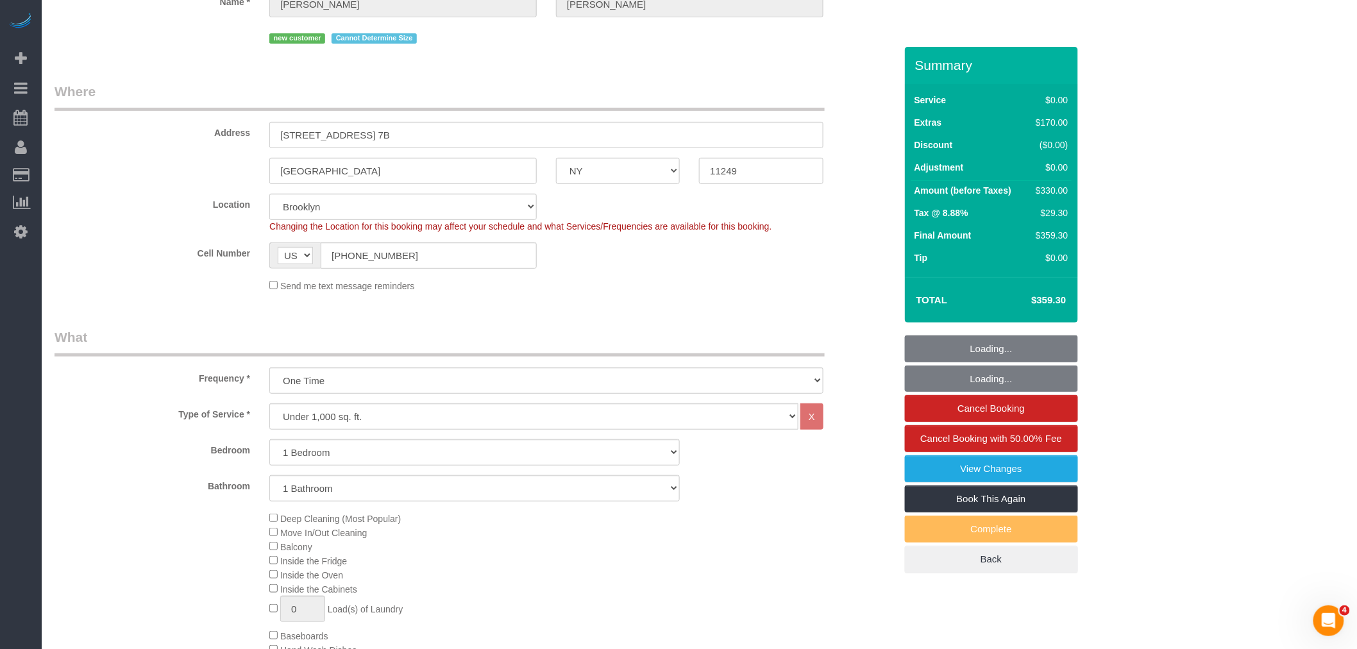
select select "1"
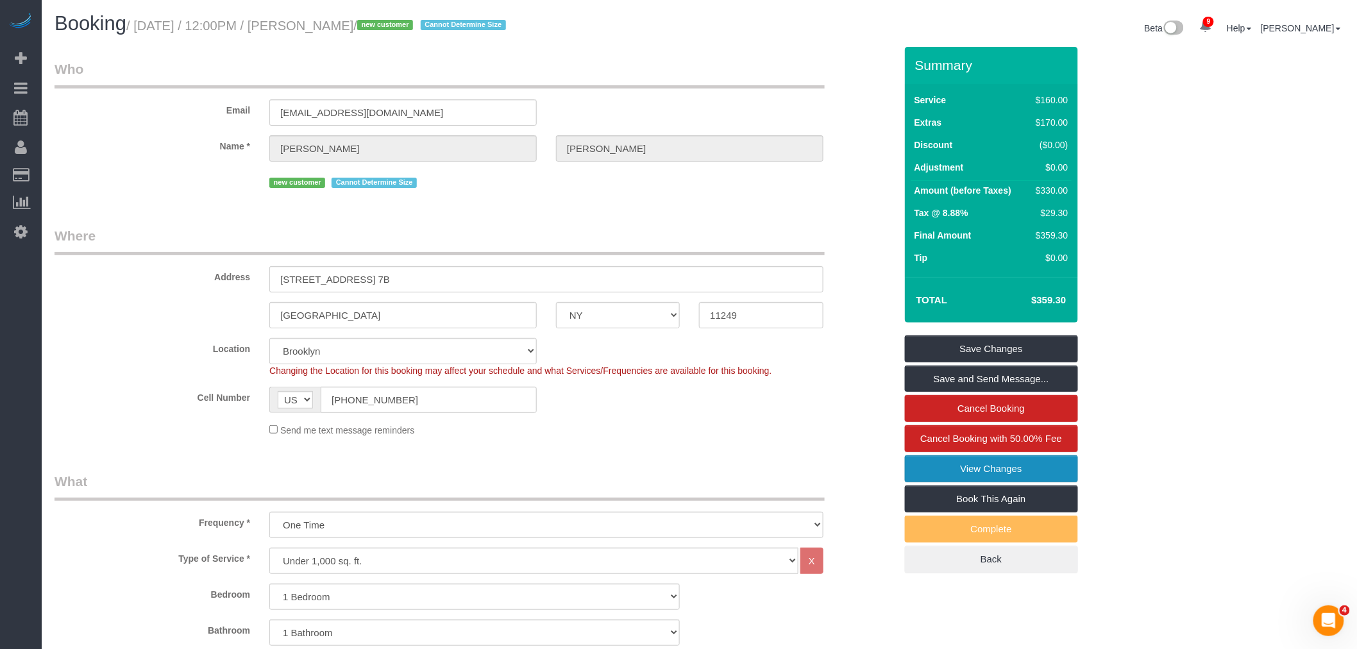
click at [1002, 469] on link "View Changes" at bounding box center [991, 468] width 173 height 27
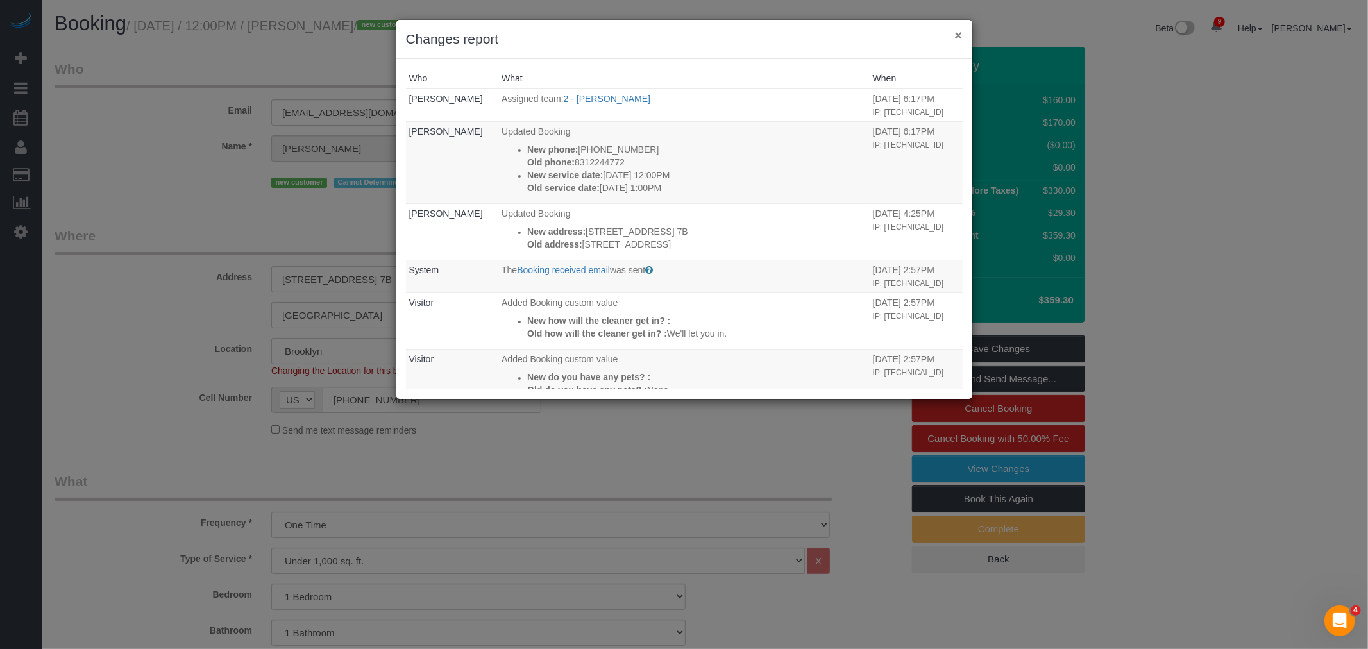
click at [960, 36] on button "×" at bounding box center [958, 34] width 8 height 13
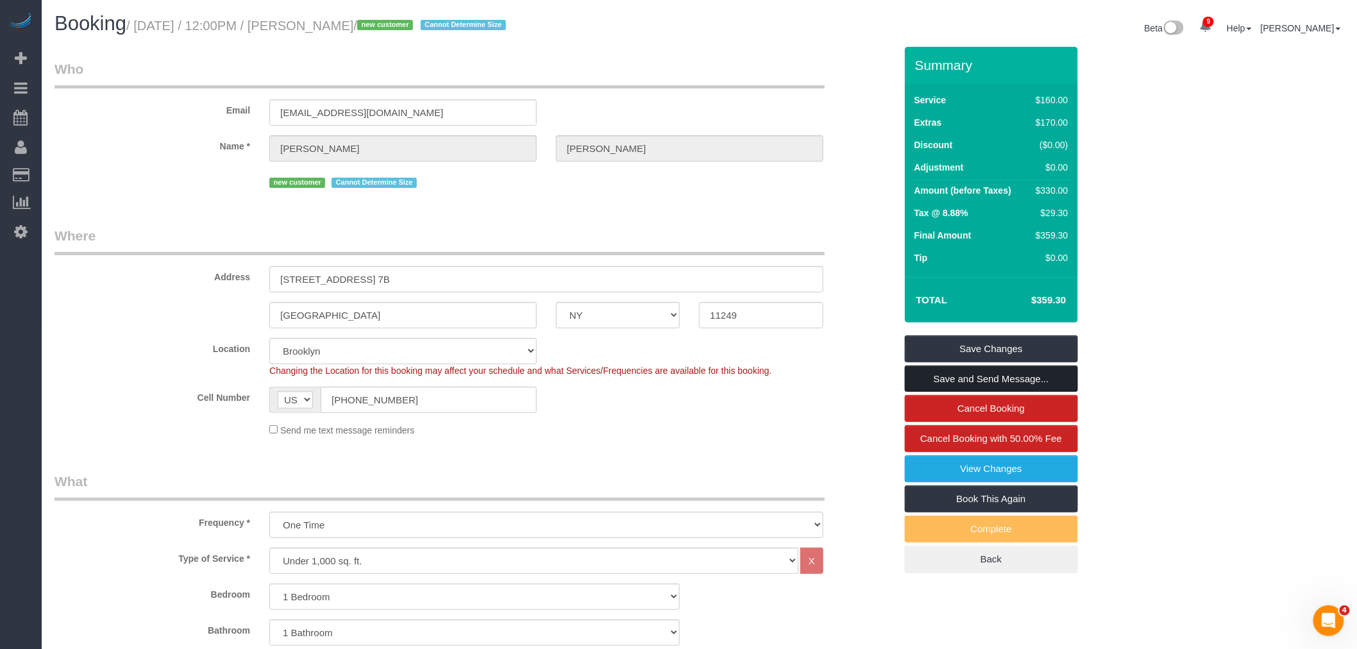
click at [982, 375] on link "Save and Send Message..." at bounding box center [991, 379] width 173 height 27
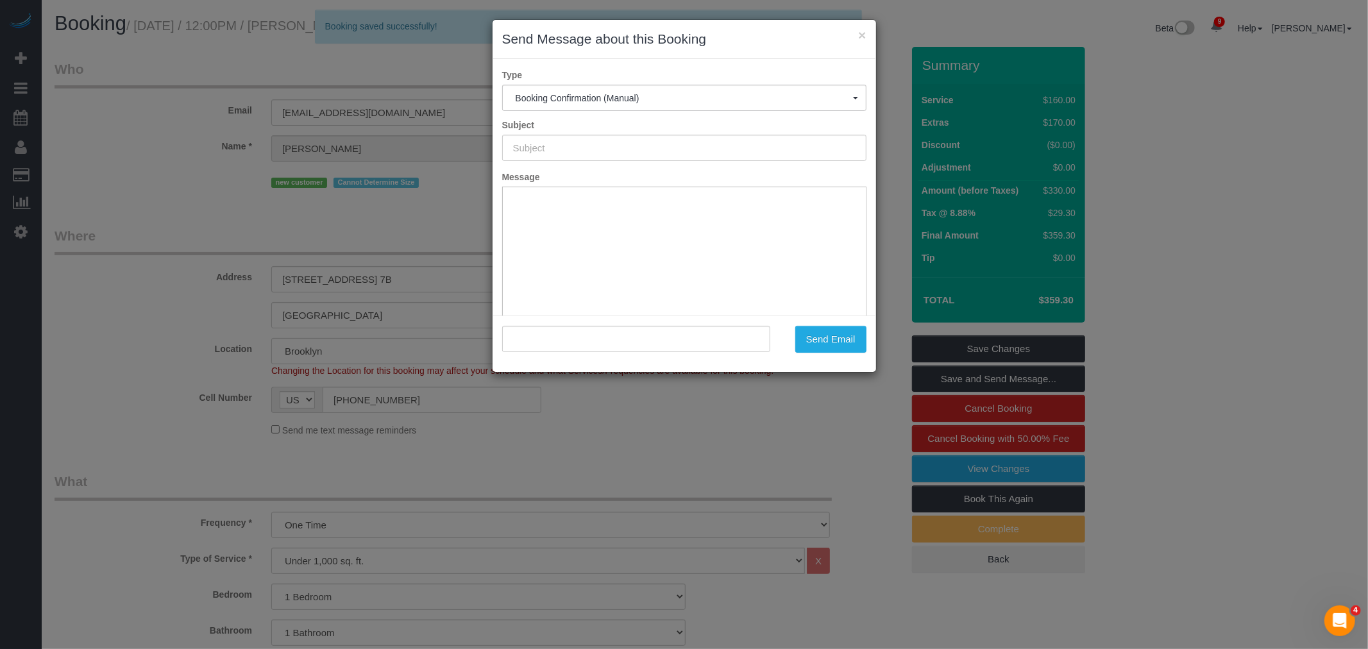
type input "Cleaning Confirmed for [DATE] 12:00pm"
type input ""Raquel Hazlett" <rockyc100@hotmail.com>"
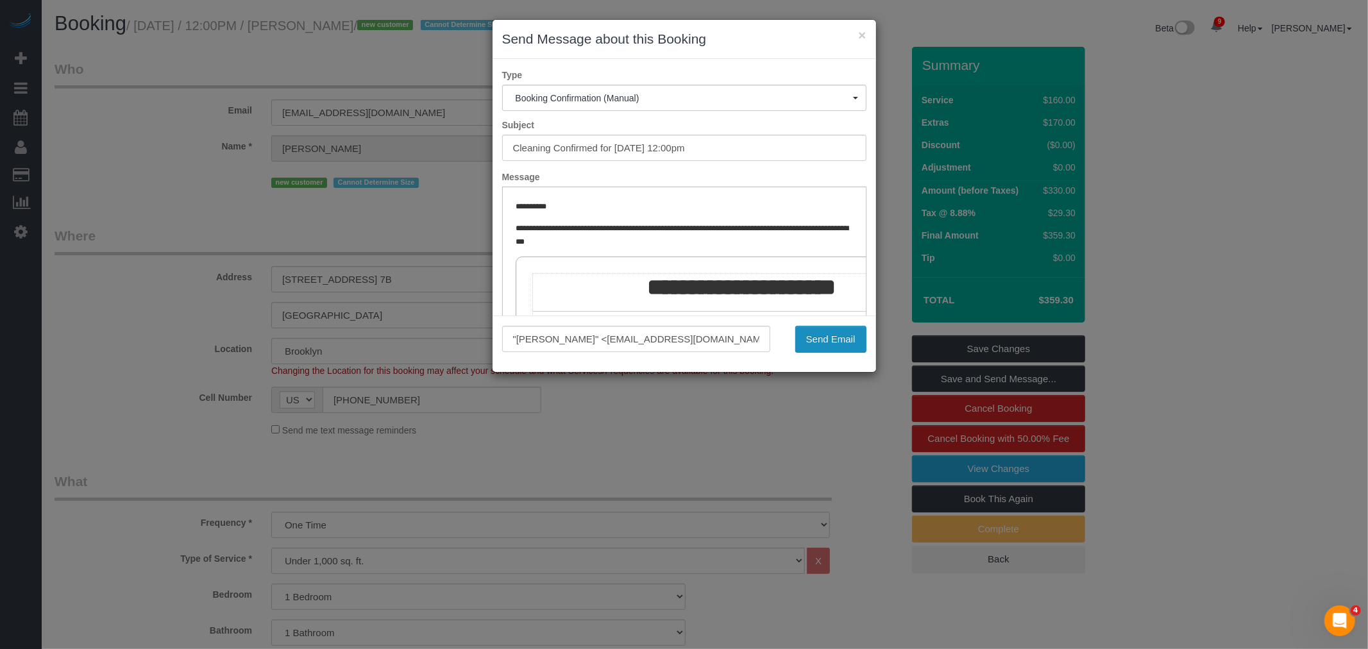
click at [835, 337] on button "Send Email" at bounding box center [830, 339] width 71 height 27
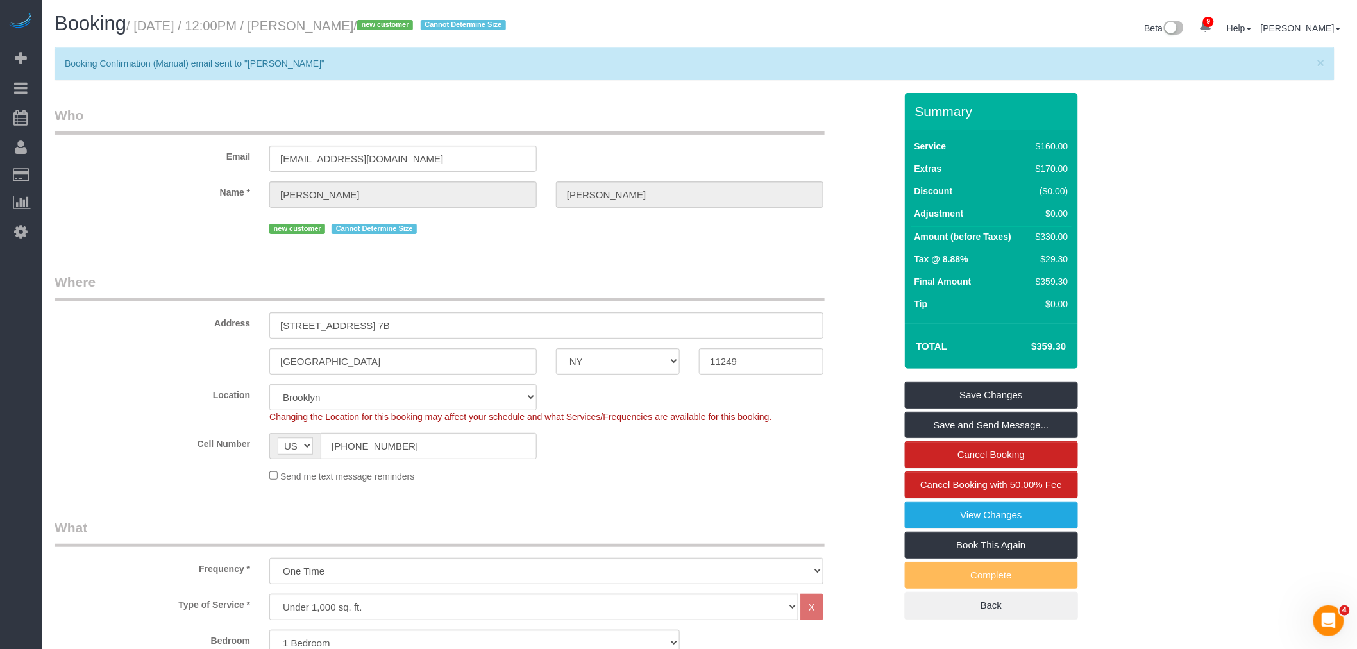
click at [403, 110] on legend "Who" at bounding box center [440, 120] width 770 height 29
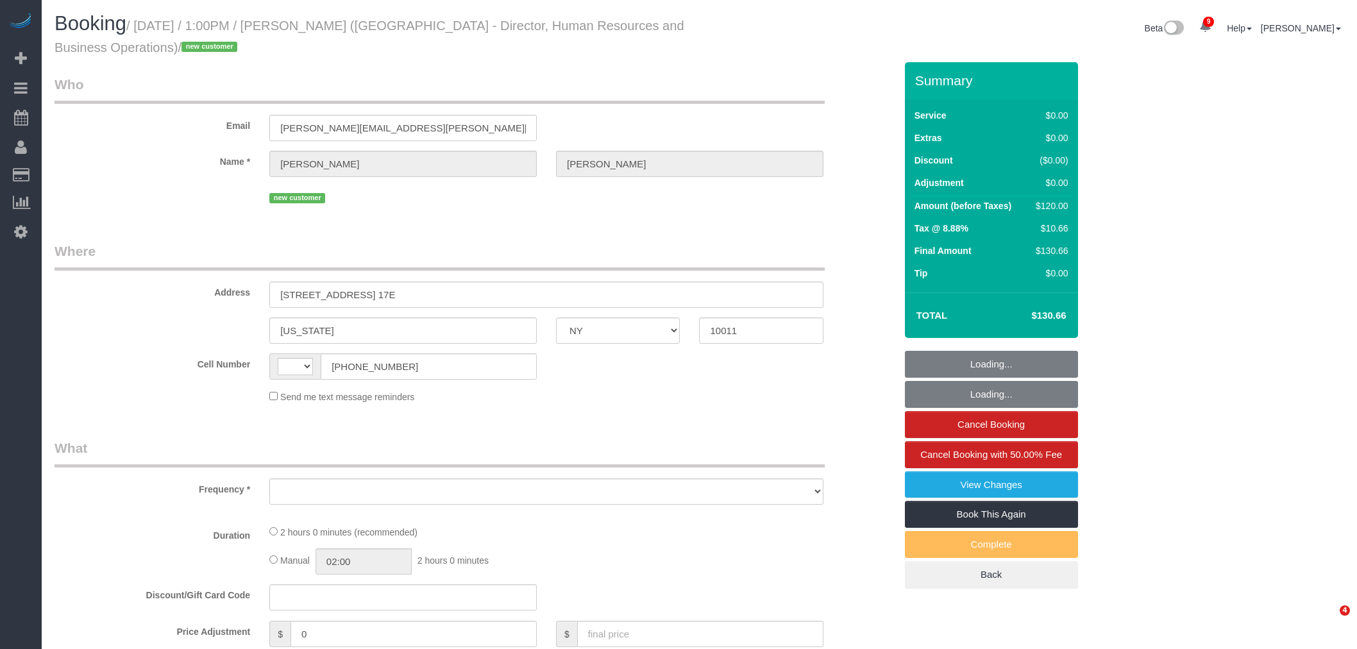
select select "NY"
select select "string:[GEOGRAPHIC_DATA]"
select select "string:stripe-pm_1S34Cj4VGloSiKo7bhMCIvyG"
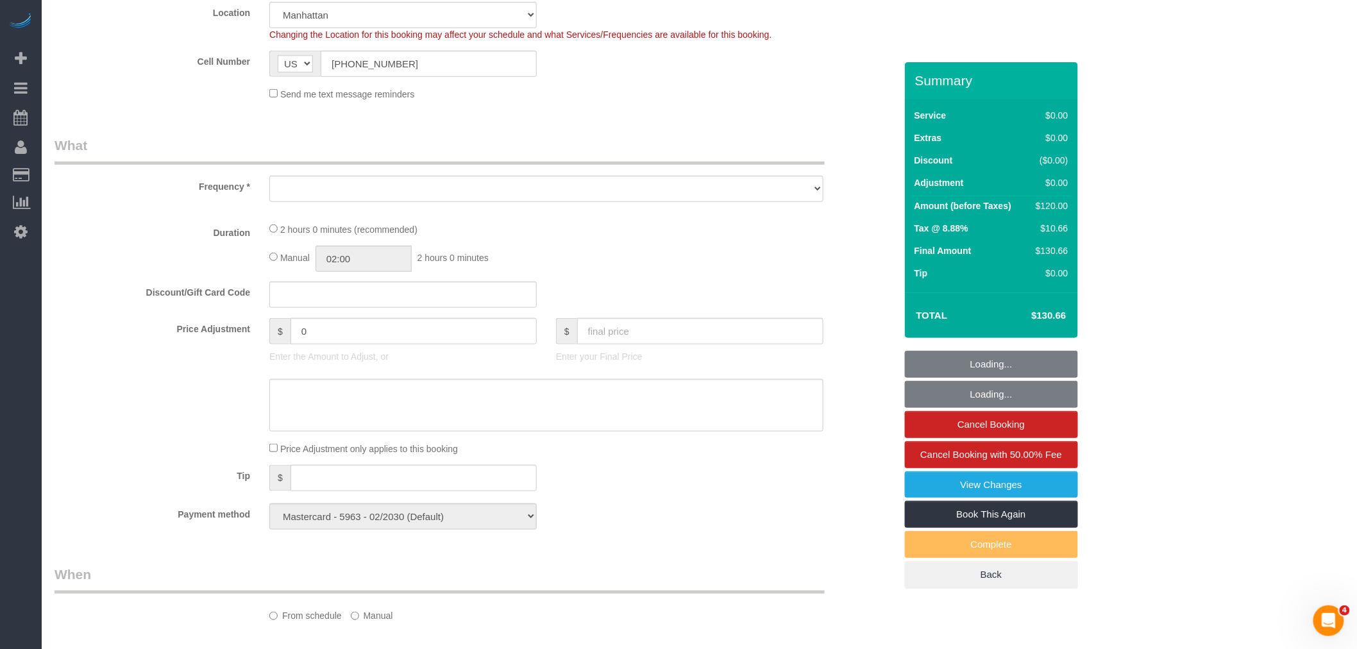
select select "object:861"
select select "number:89"
select select "number:90"
select select "number:15"
select select "number:7"
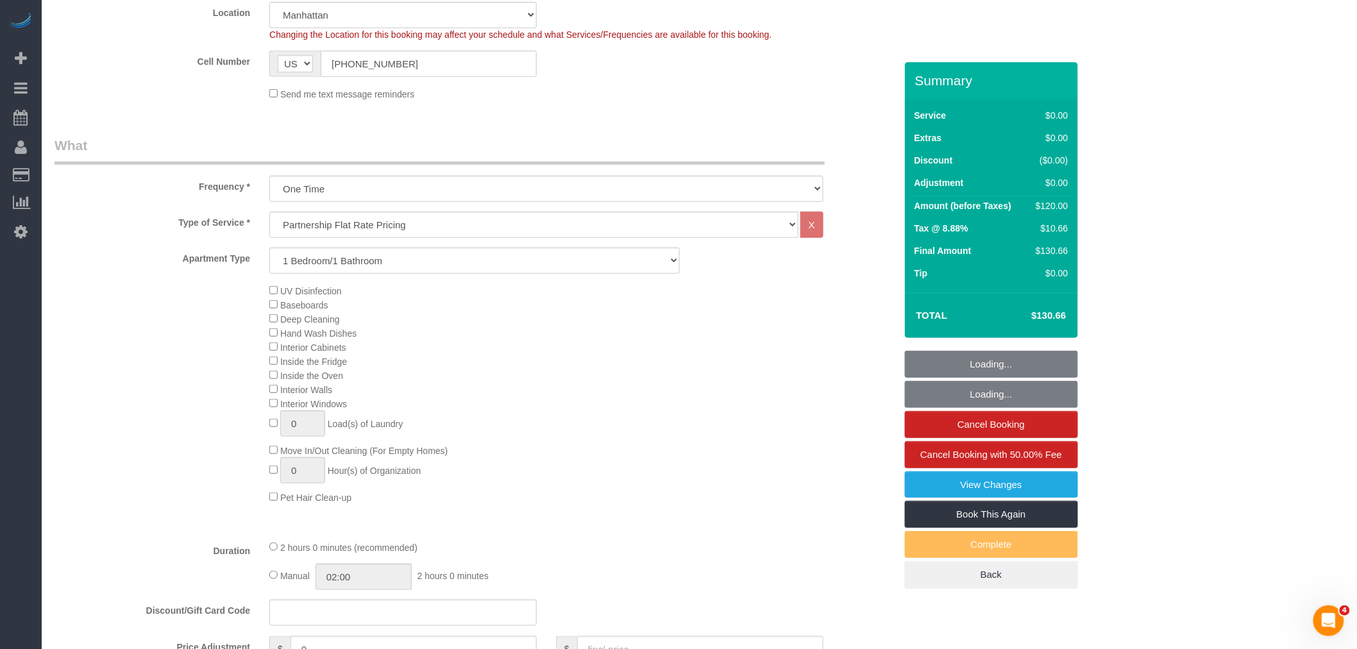
select select "spot1"
select select "1"
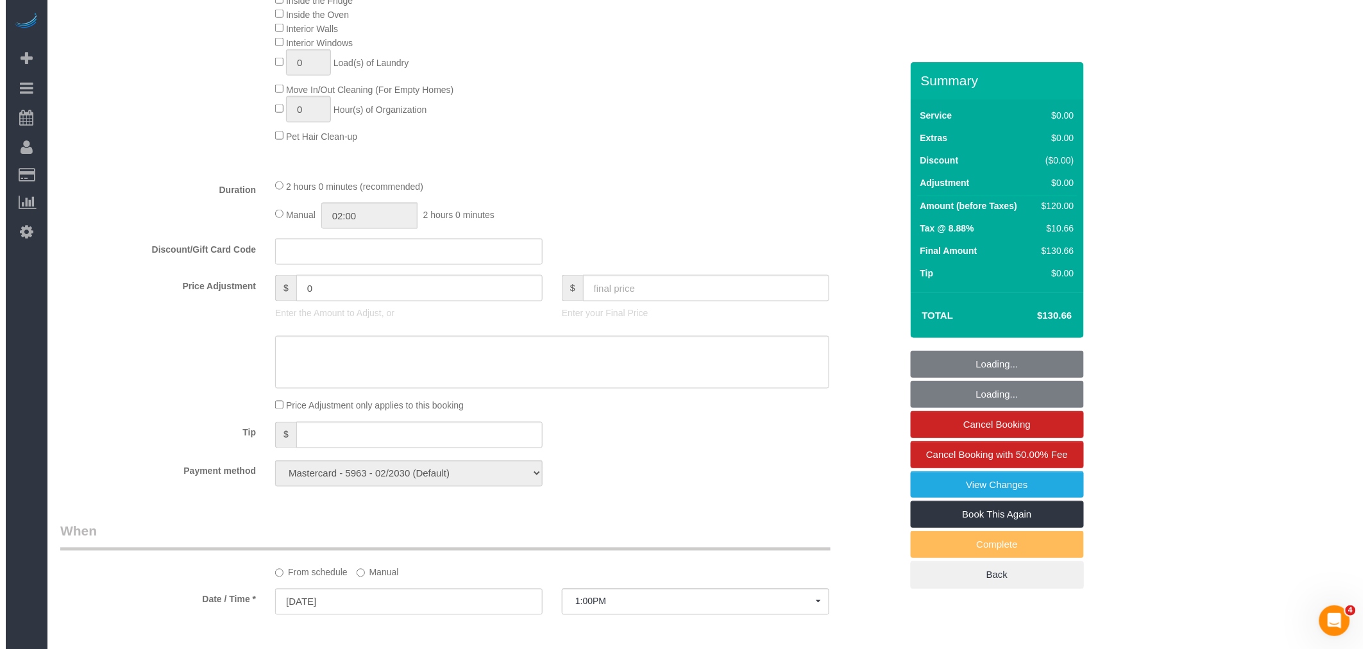
scroll to position [1211, 0]
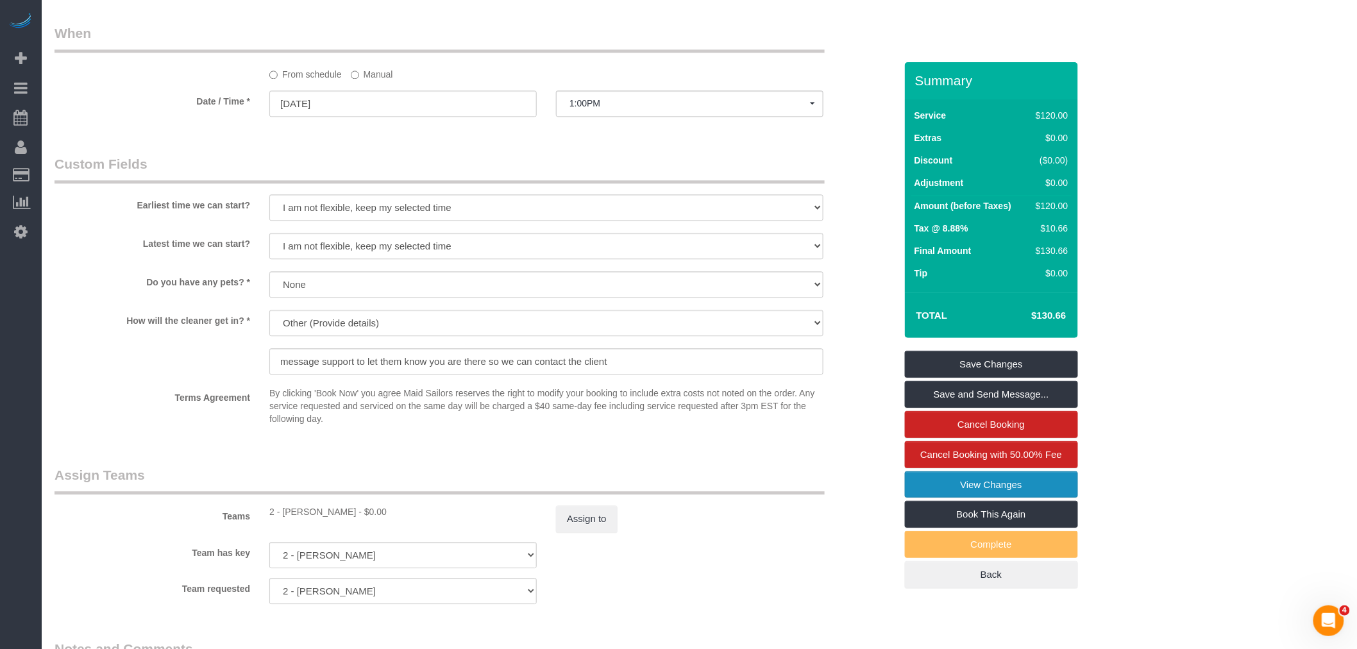
click at [944, 484] on link "View Changes" at bounding box center [991, 484] width 173 height 27
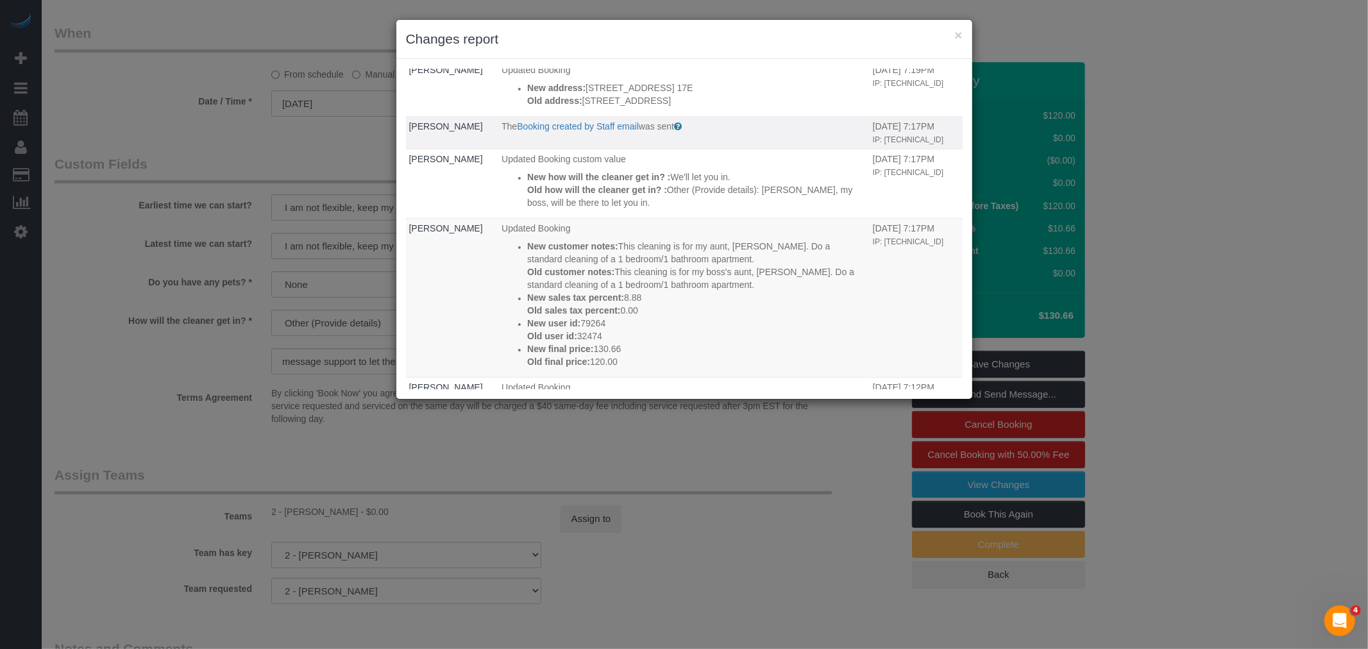
scroll to position [356, 0]
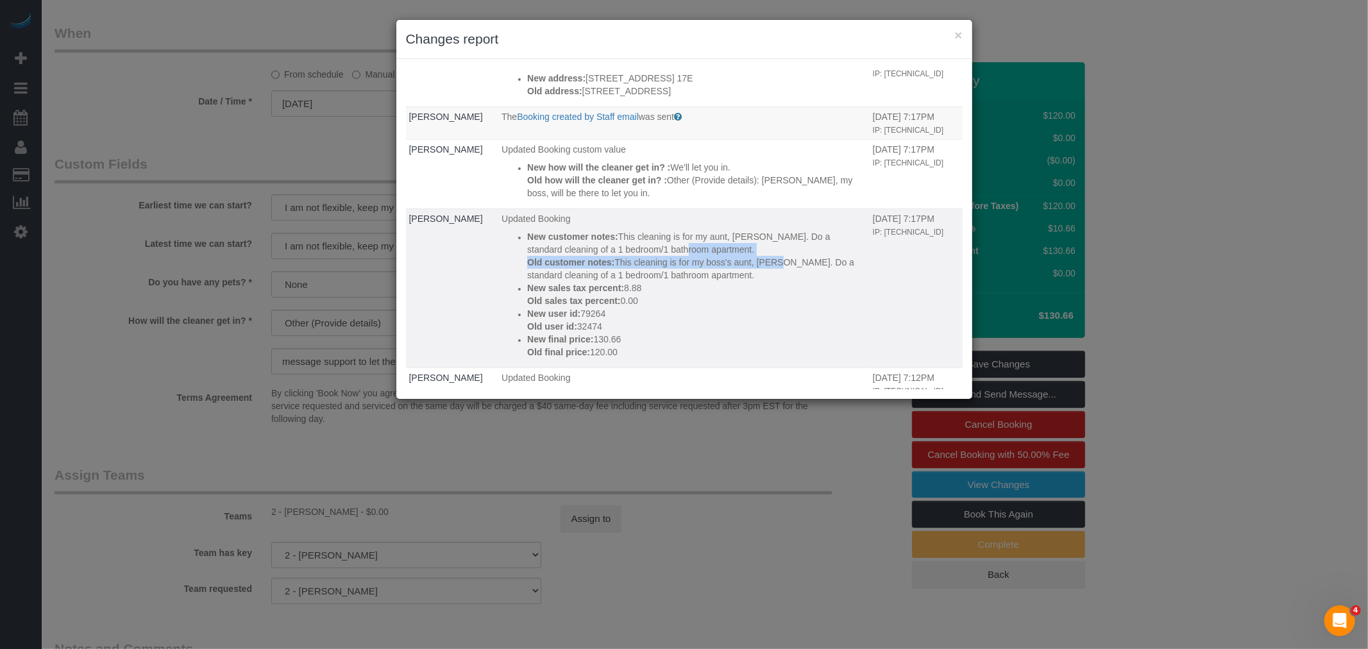
drag, startPoint x: 600, startPoint y: 255, endPoint x: 676, endPoint y: 268, distance: 77.4
click at [676, 268] on div "New customer notes: This cleaning is for my aunt, Ann Garo. Do a standard clean…" at bounding box center [696, 255] width 339 height 51
click at [727, 271] on p "Old customer notes: This cleaning is for my boss's aunt, Ann Garo. Do a standar…" at bounding box center [696, 269] width 339 height 26
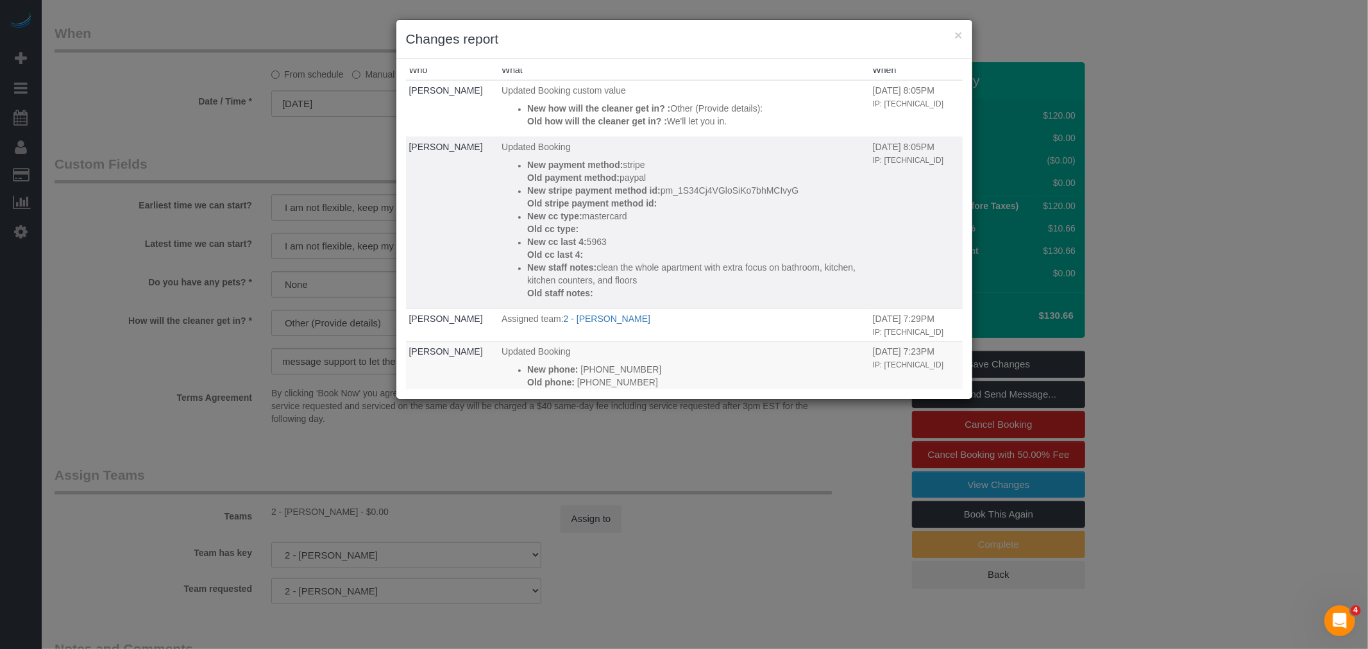
scroll to position [0, 0]
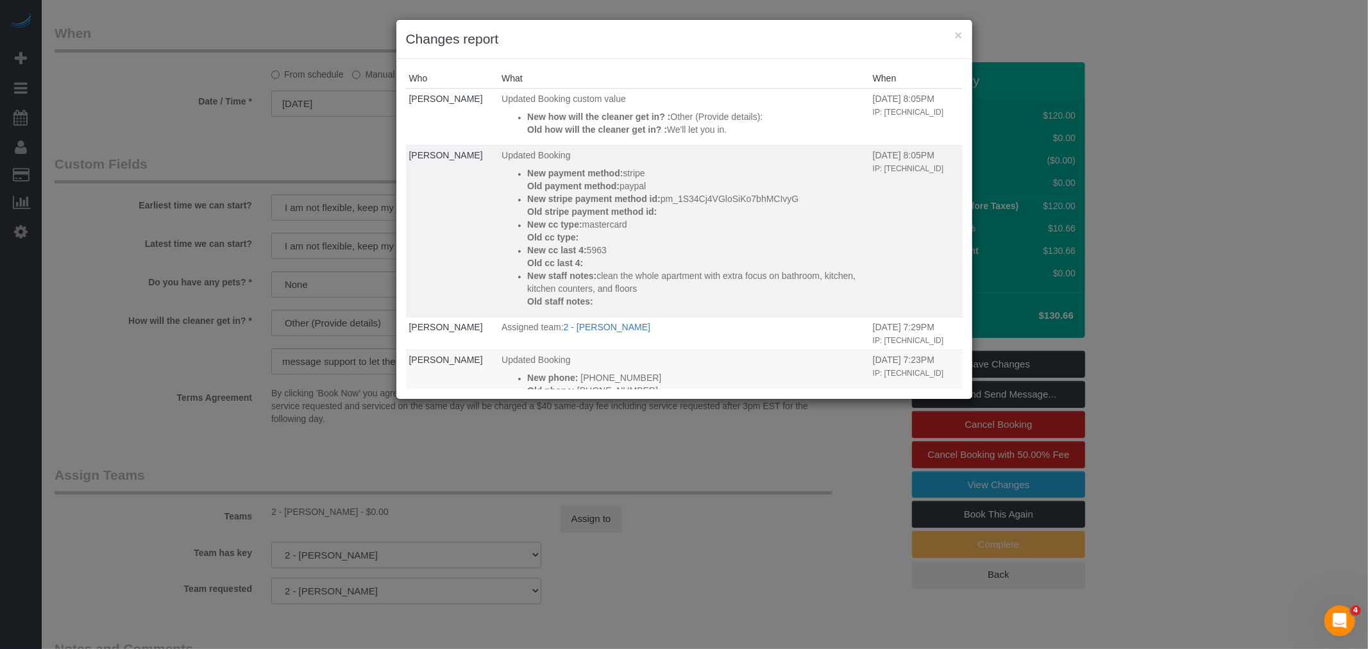
drag, startPoint x: 607, startPoint y: 273, endPoint x: 786, endPoint y: 285, distance: 178.7
click at [786, 285] on p "New staff notes: clean the whole apartment with extra focus on bathroom, kitche…" at bounding box center [696, 282] width 339 height 26
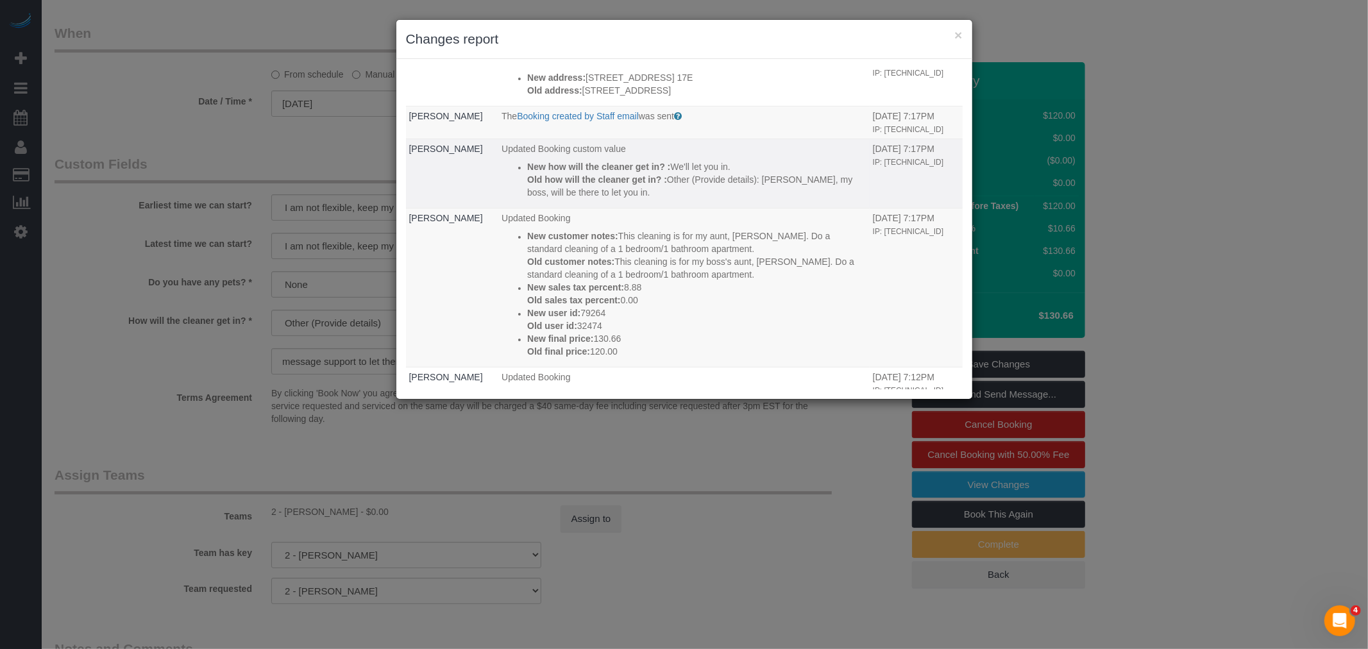
scroll to position [356, 0]
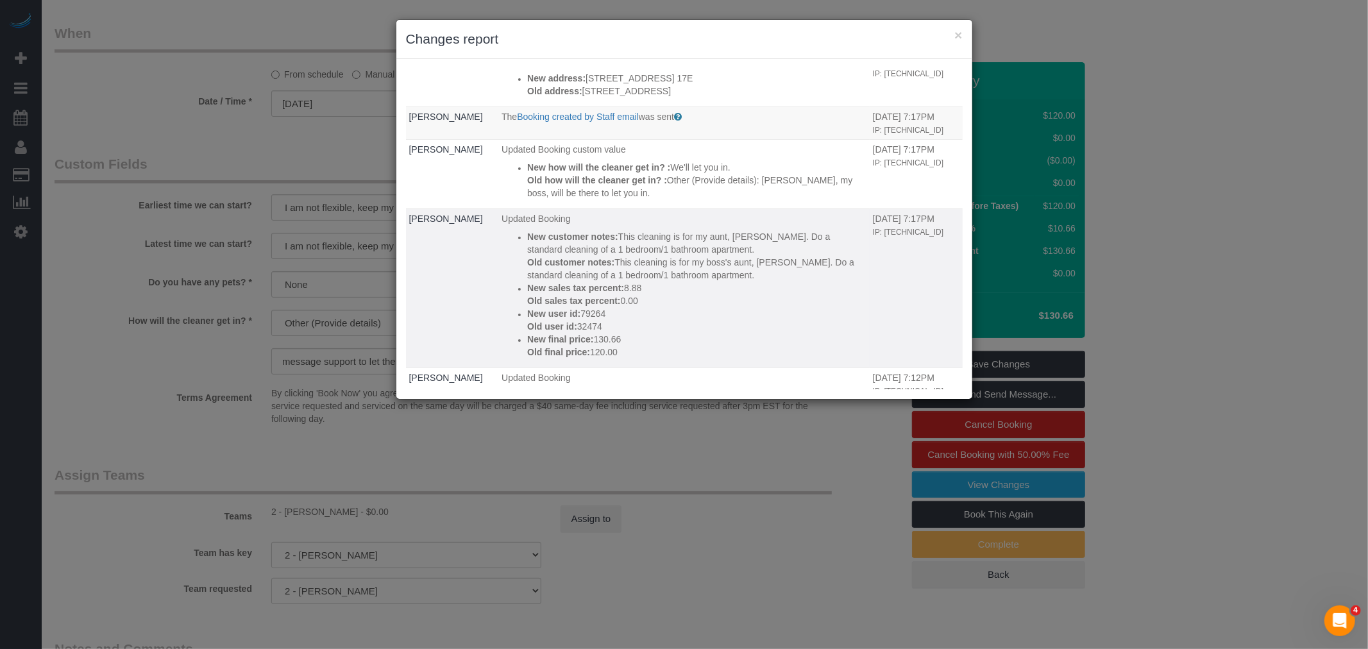
drag, startPoint x: 625, startPoint y: 274, endPoint x: 693, endPoint y: 295, distance: 71.6
click at [693, 295] on div "New customer notes: This cleaning is for my aunt, Ann Garo. Do a standard clean…" at bounding box center [696, 294] width 339 height 128
click at [748, 294] on p "New sales tax percent: 8.88" at bounding box center [696, 288] width 339 height 13
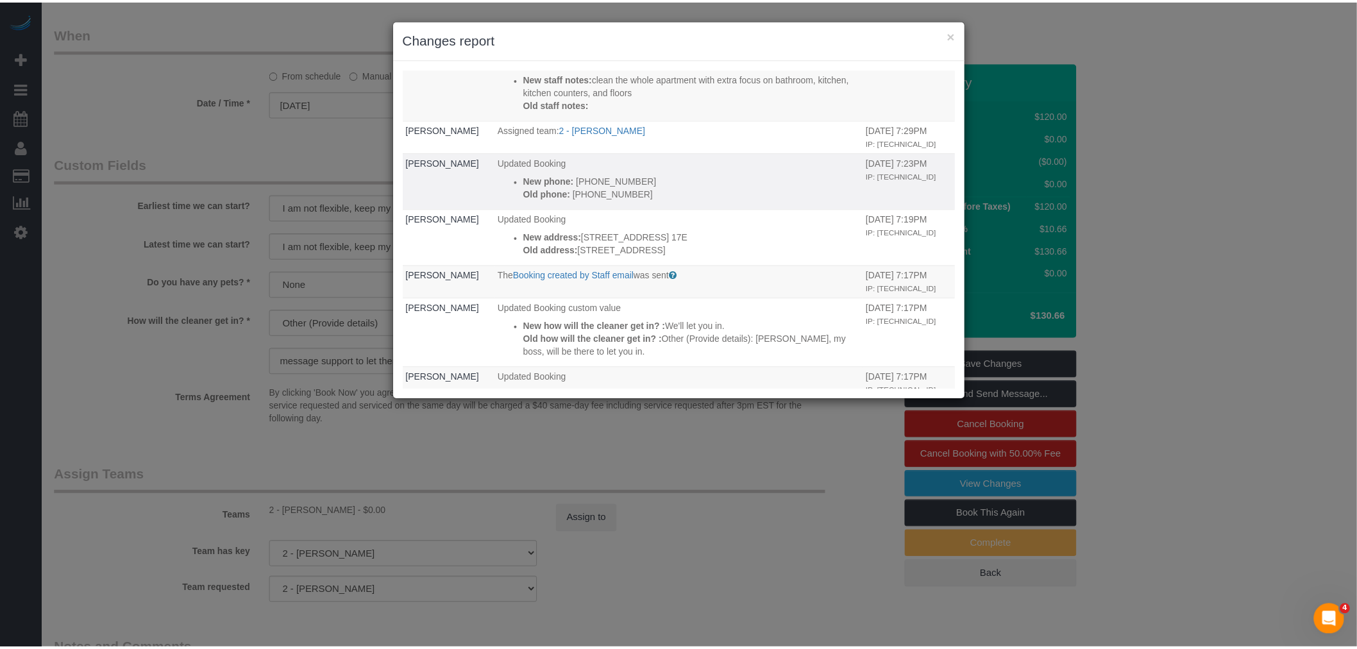
scroll to position [0, 0]
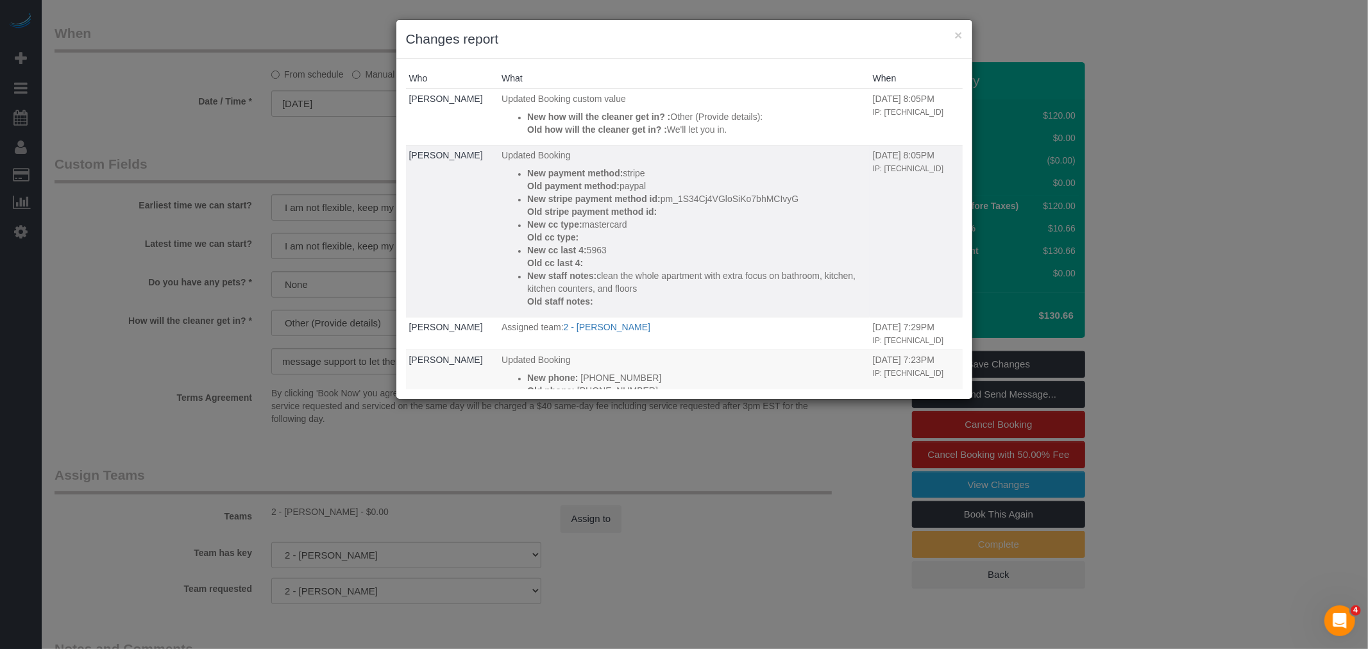
drag, startPoint x: 586, startPoint y: 274, endPoint x: 749, endPoint y: 285, distance: 163.3
click at [749, 285] on ul "New payment method: stripe Old payment method: paypal New stripe payment method…" at bounding box center [683, 237] width 365 height 141
click at [772, 251] on p "New cc last 4: 5963" at bounding box center [696, 250] width 339 height 13
drag, startPoint x: 587, startPoint y: 273, endPoint x: 789, endPoint y: 284, distance: 202.3
click at [789, 284] on p "New staff notes: clean the whole apartment with extra focus on bathroom, kitche…" at bounding box center [696, 282] width 339 height 26
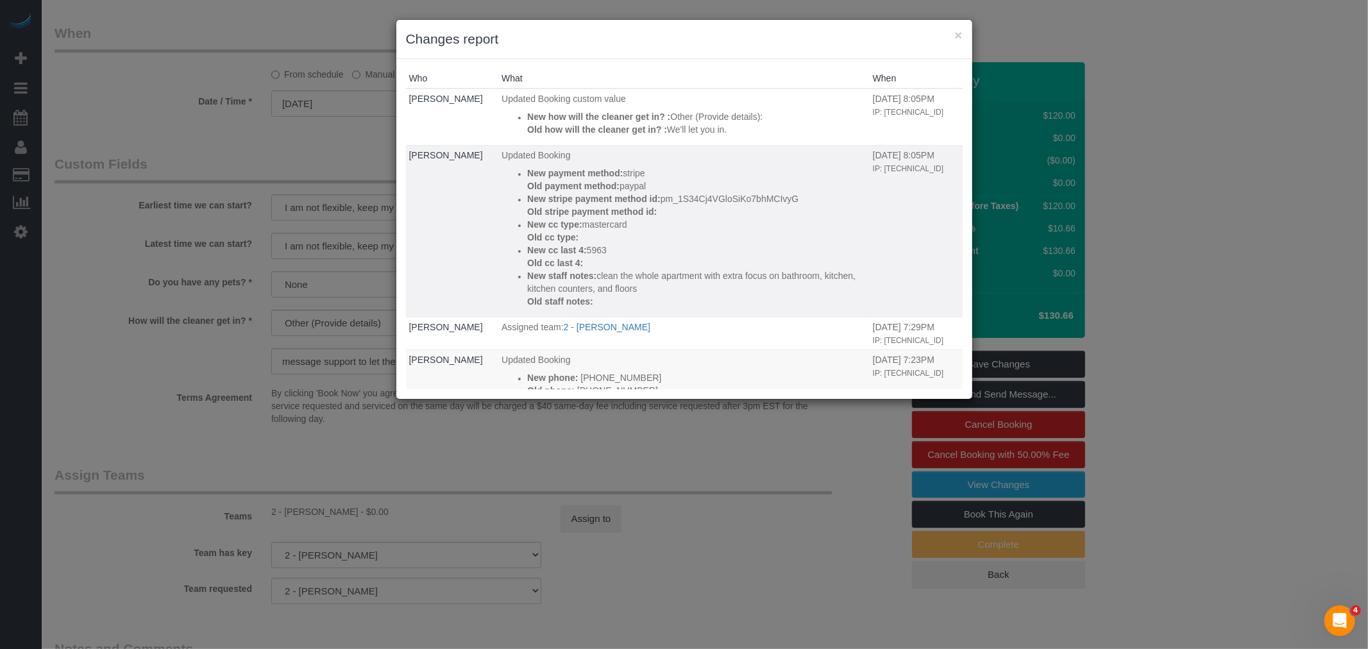
copy p "clean the whole apartment with extra focus on bathroom, kitchen, kitchen counte…"
click at [793, 219] on p "New cc type: mastercard" at bounding box center [696, 224] width 339 height 13
click at [957, 35] on button "×" at bounding box center [958, 34] width 8 height 13
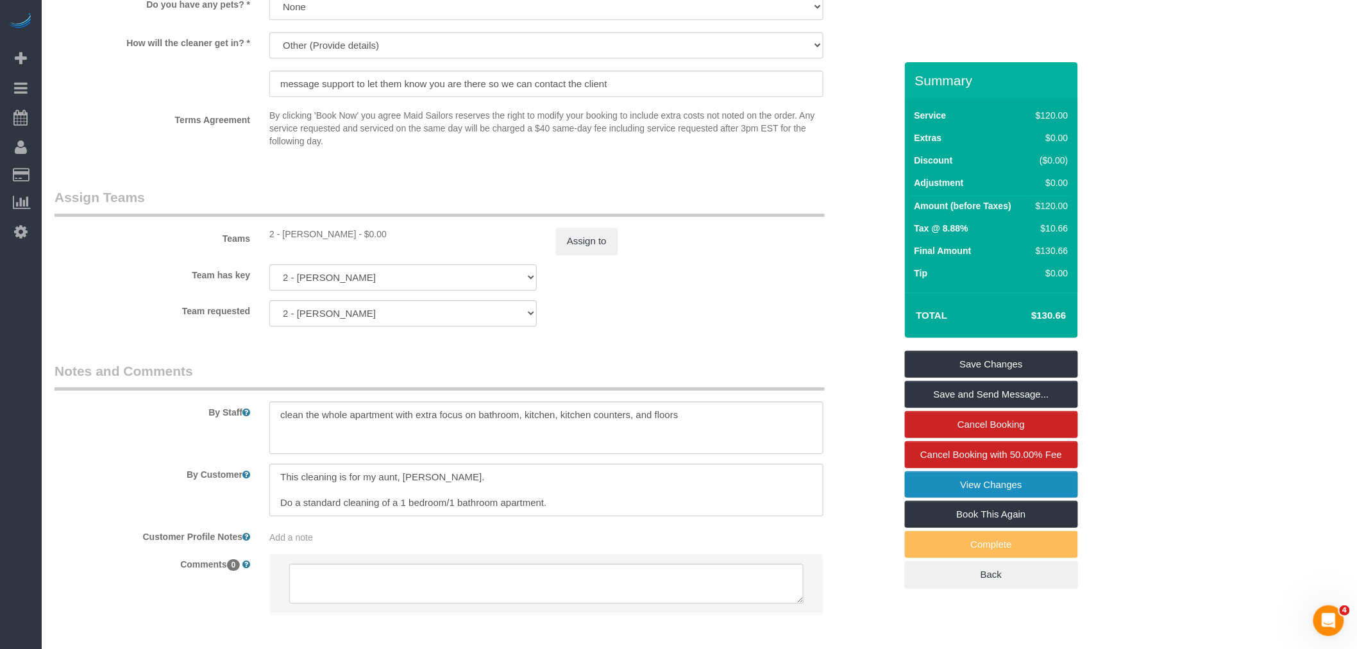
scroll to position [1560, 0]
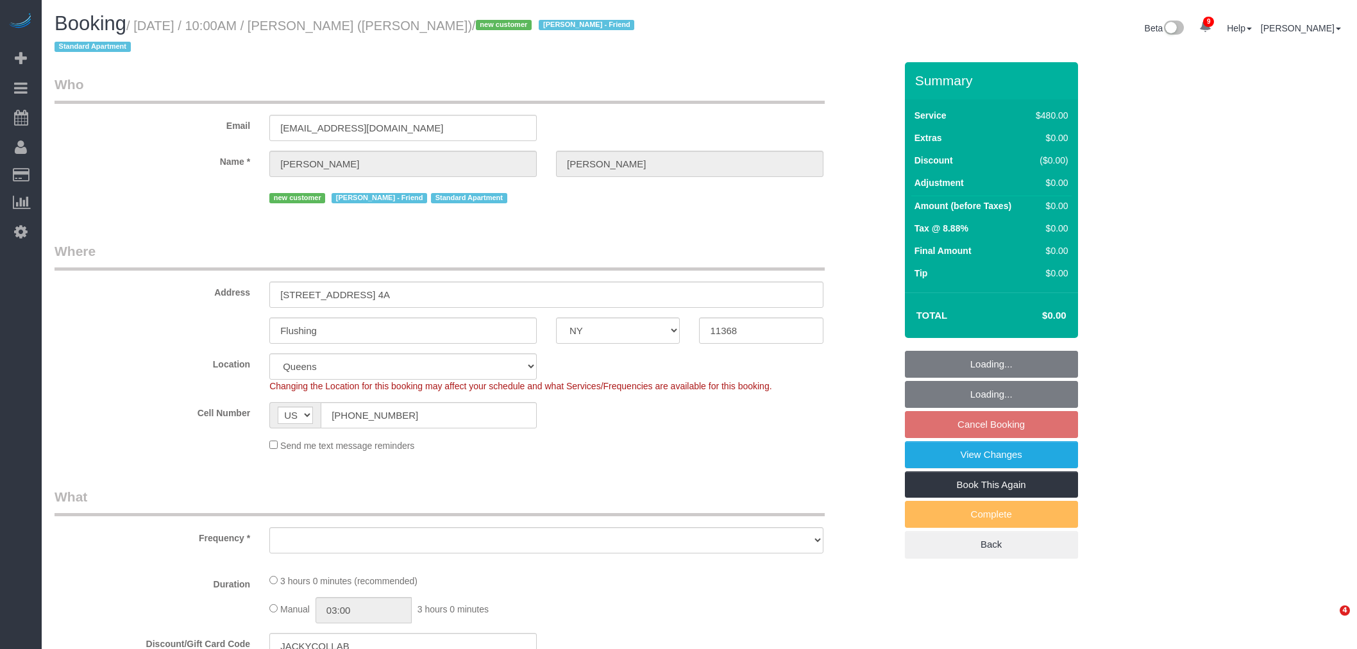
select select "NY"
select select "string:stripe-pm_1RwEEs4VGloSiKo7d6IUqcr0"
select select "object:720"
select select "spot3"
select select "number:56"
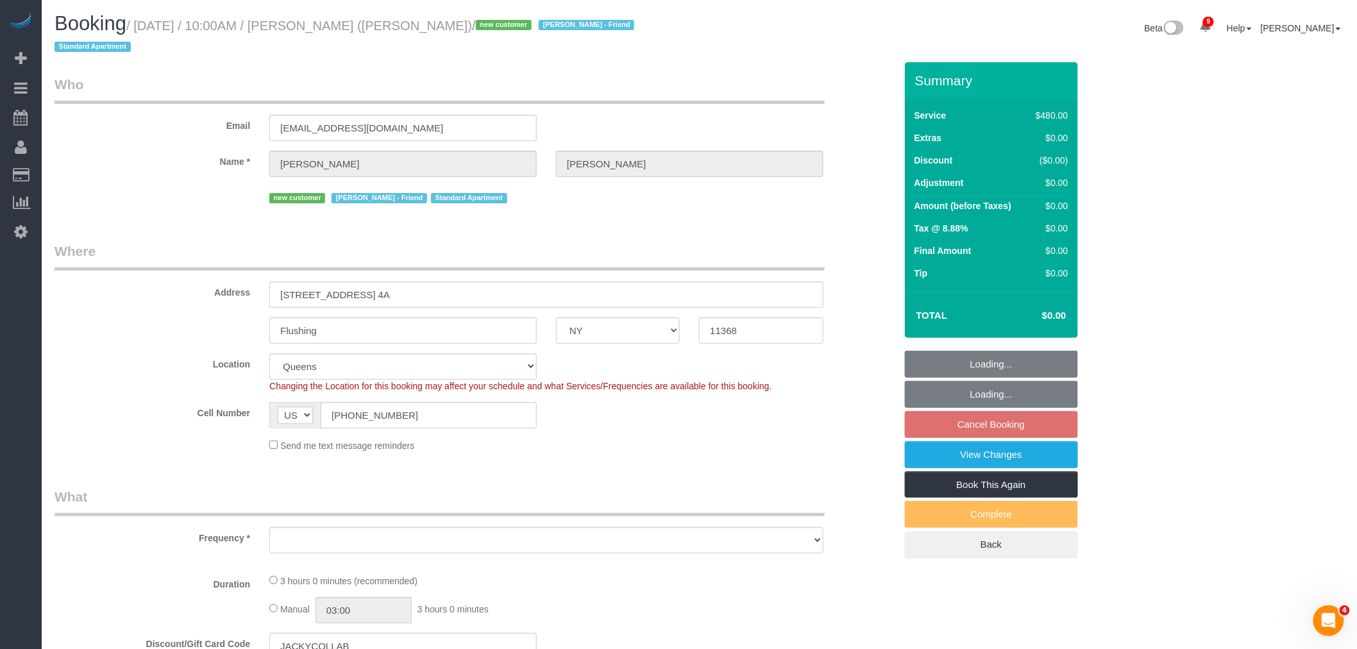
select select "number:77"
select select "number:15"
select select "number:5"
select select "2"
select select "180"
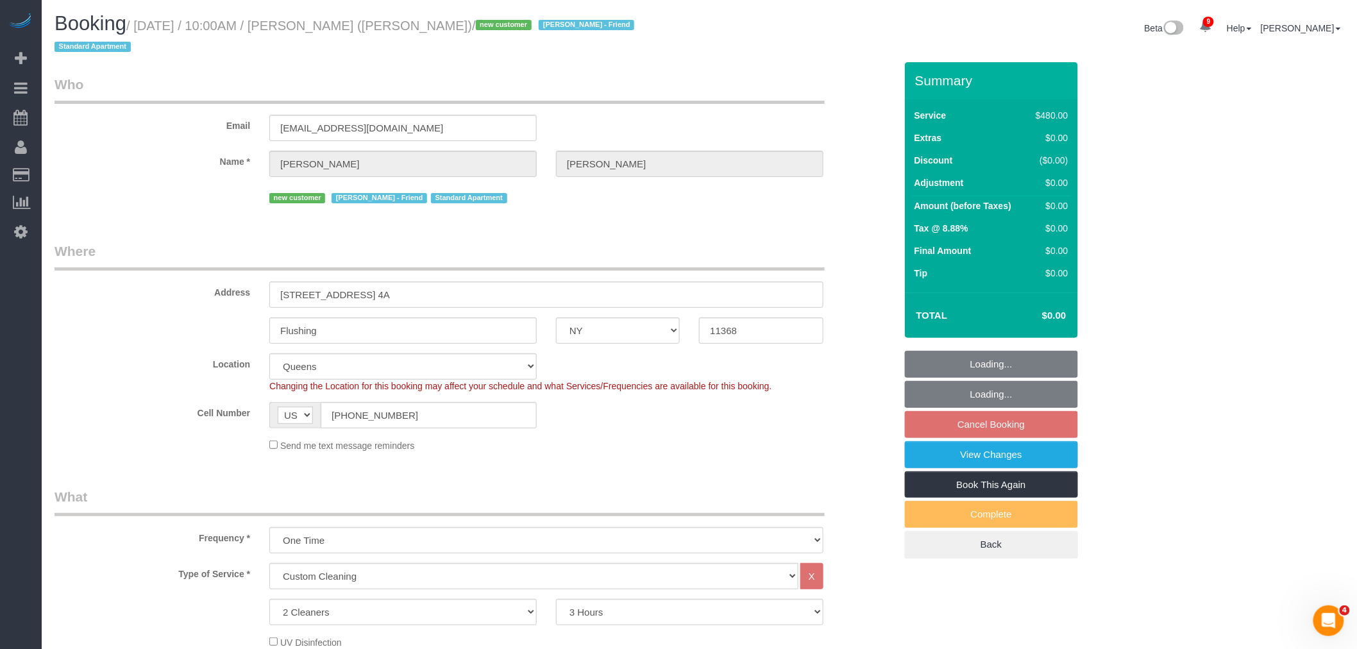
select select "object:1373"
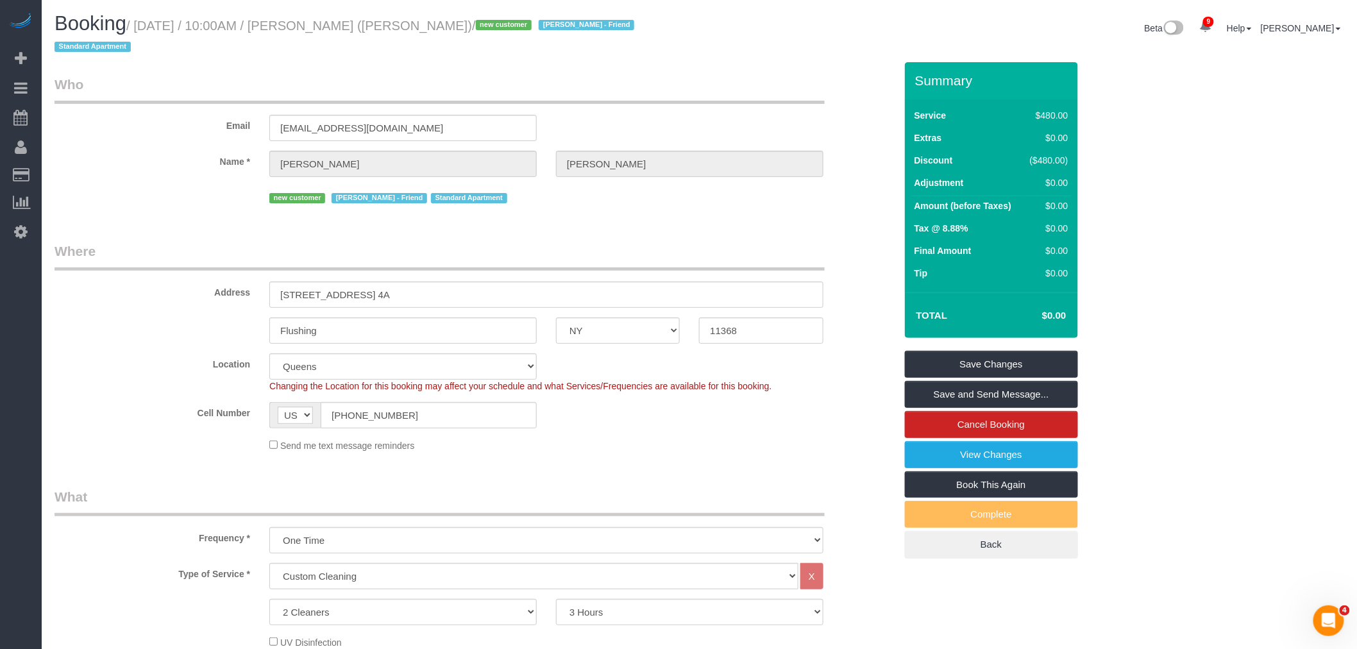
click at [656, 94] on legend "Who" at bounding box center [440, 89] width 770 height 29
click at [581, 90] on legend "Who" at bounding box center [440, 89] width 770 height 29
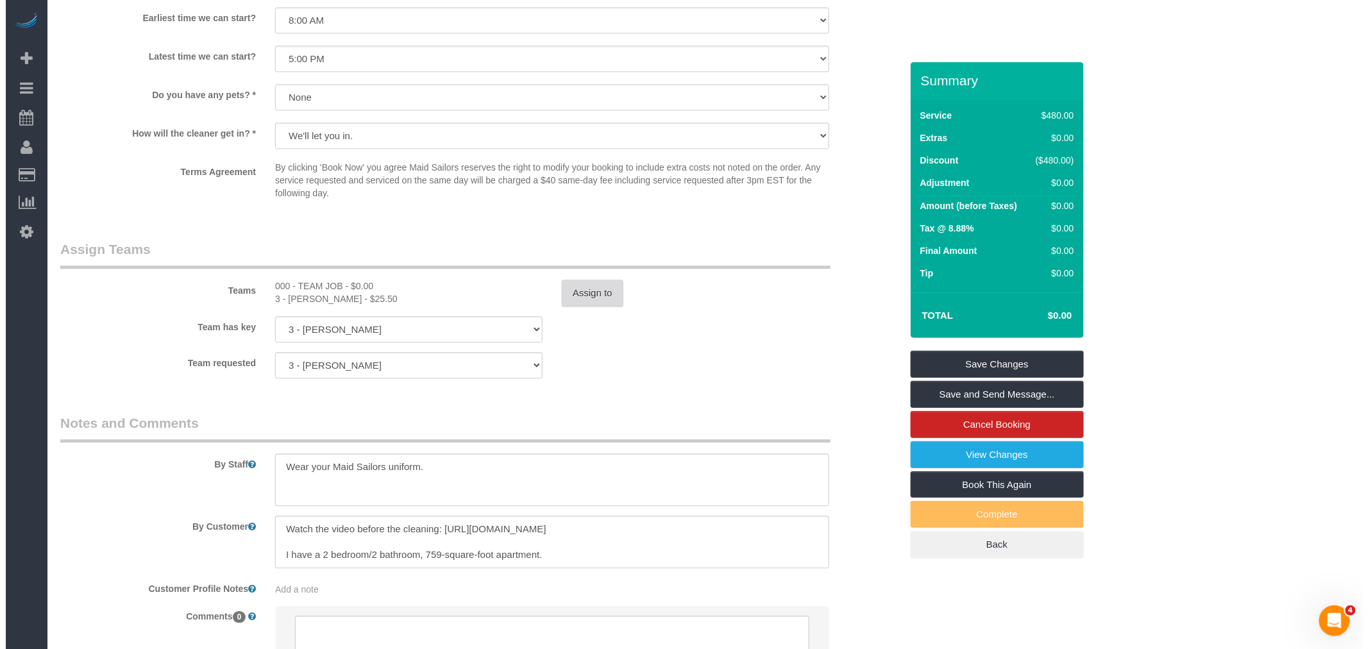
scroll to position [1211, 0]
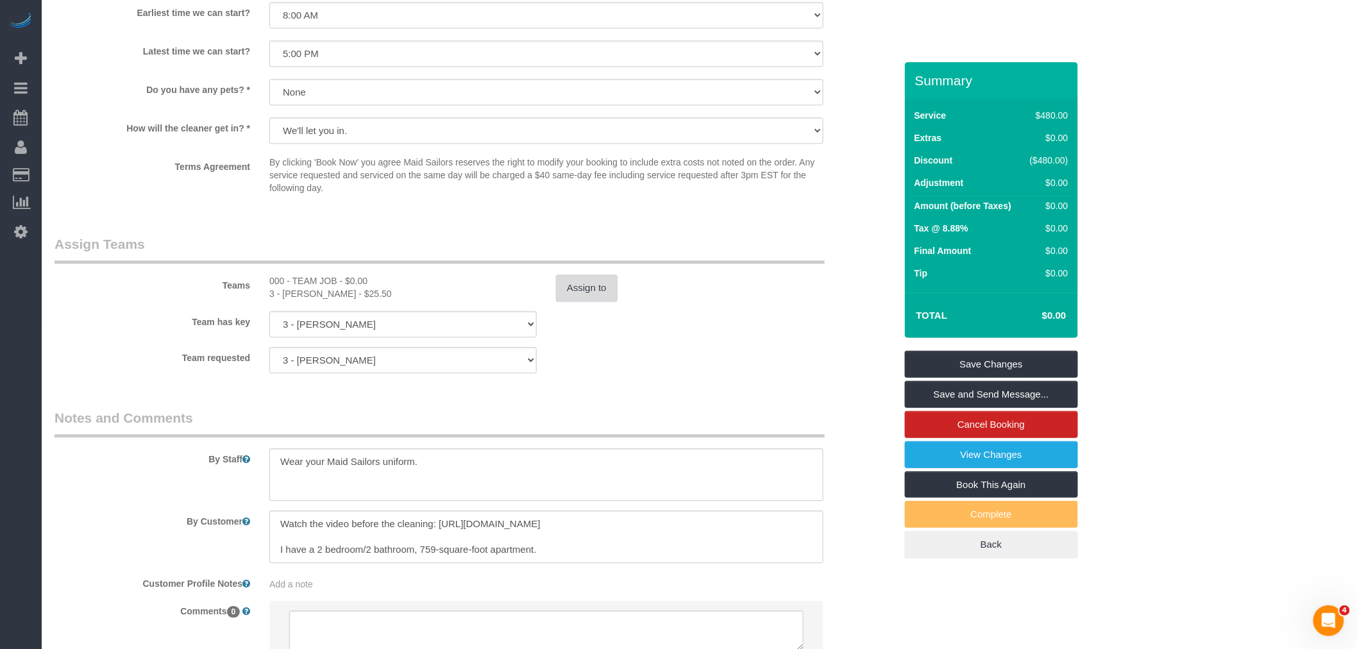
click at [590, 284] on button "Assign to" at bounding box center [587, 287] width 62 height 27
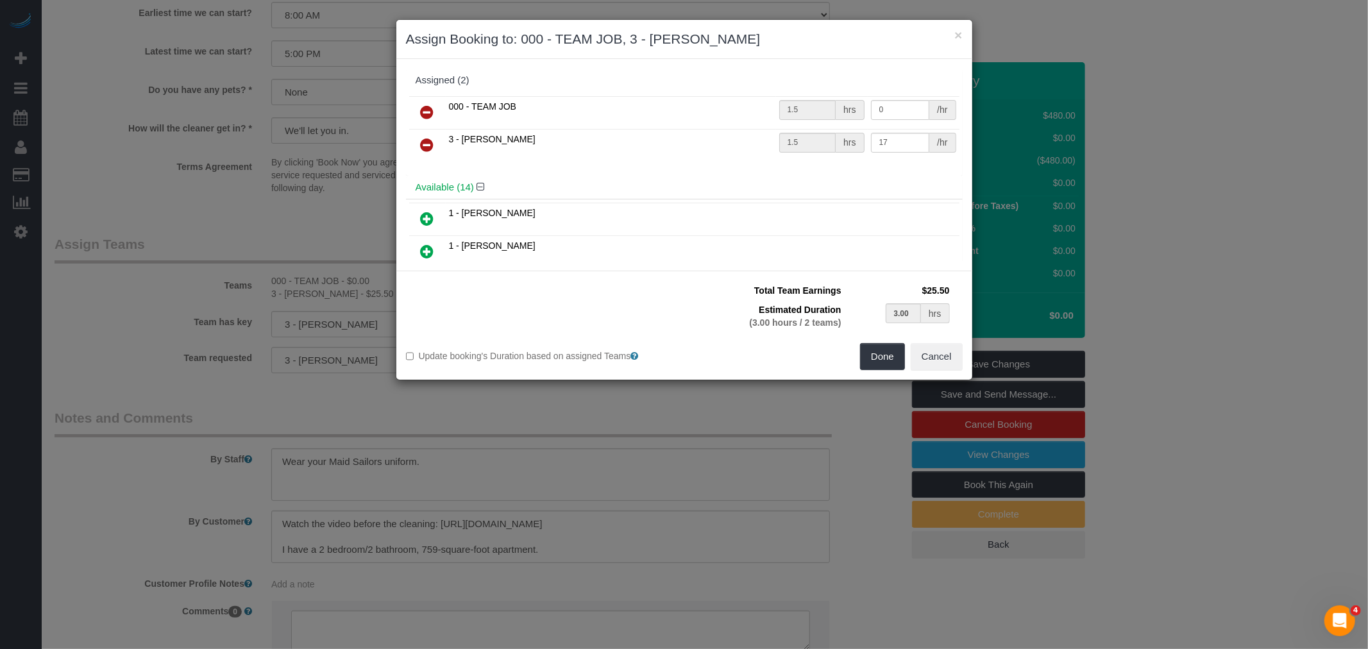
click at [428, 112] on icon at bounding box center [427, 112] width 13 height 15
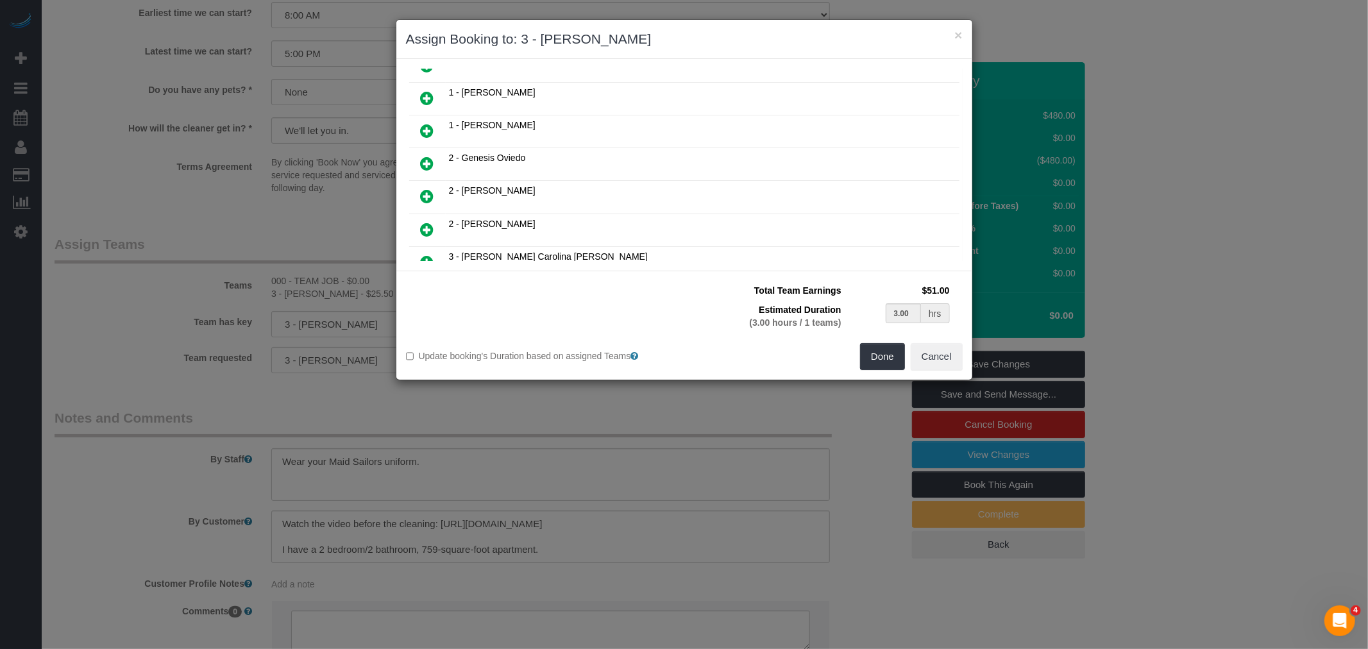
click at [428, 156] on icon at bounding box center [427, 163] width 13 height 15
type input "1.50"
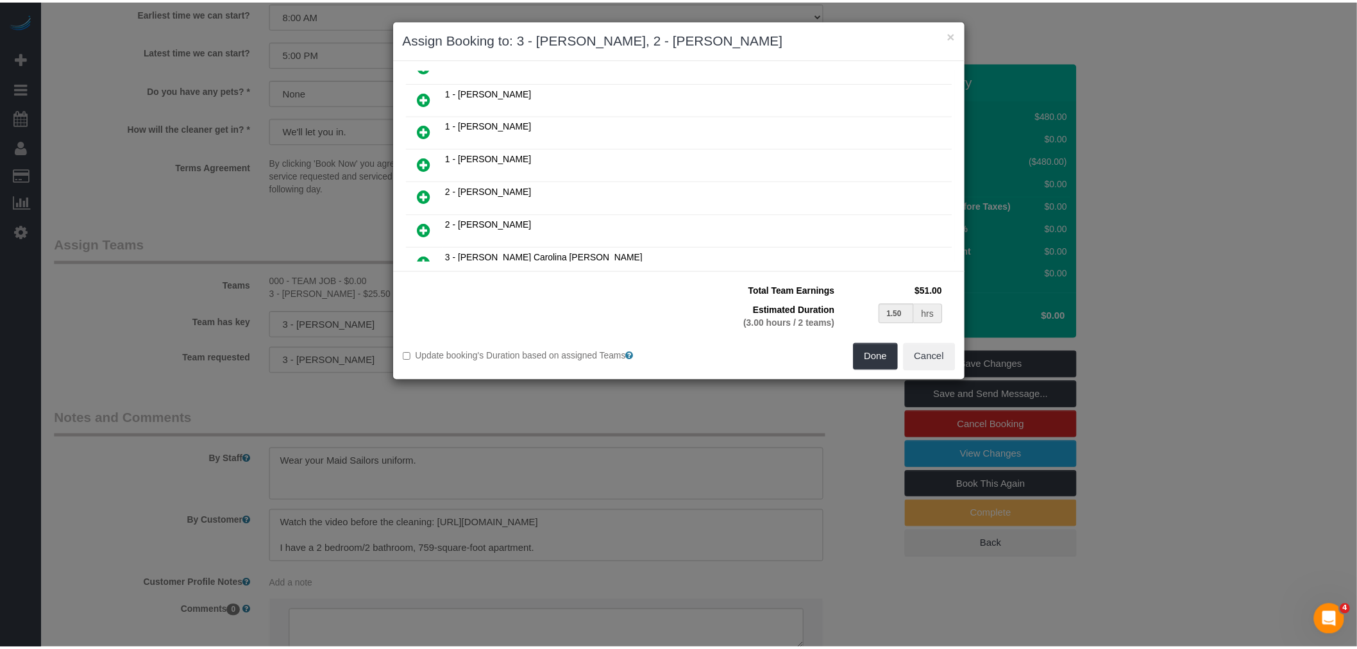
scroll to position [317, 0]
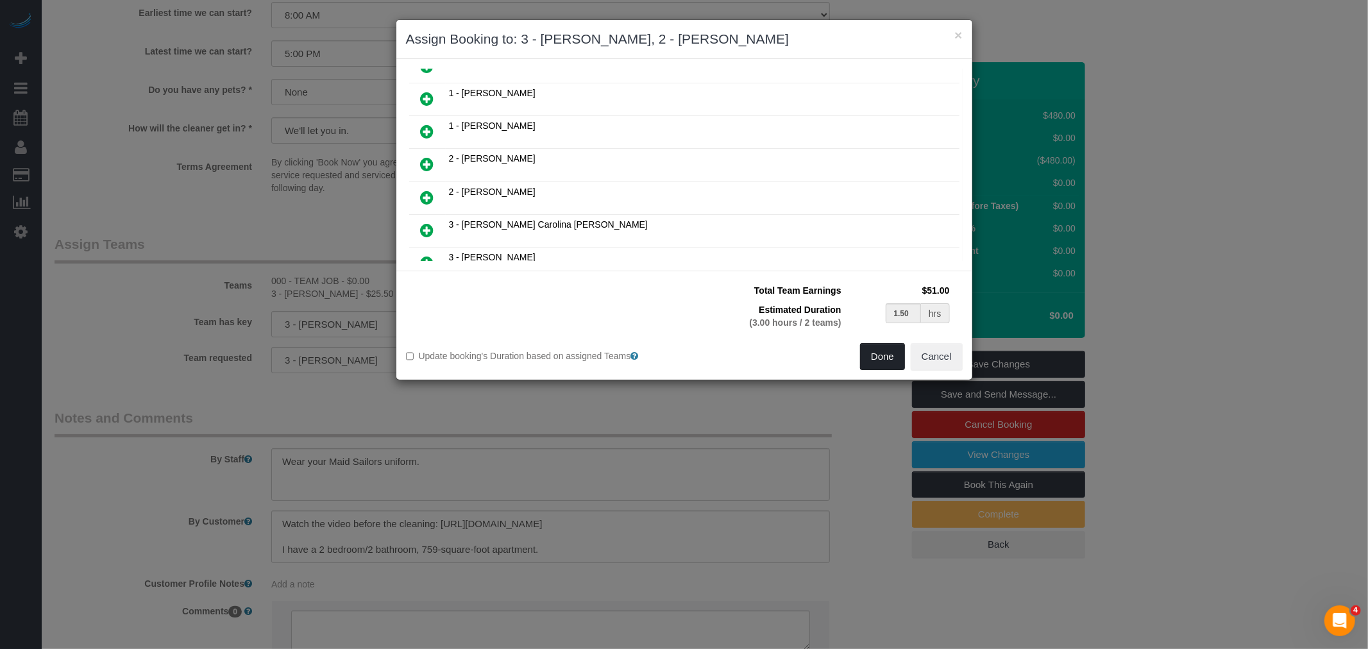
click at [883, 347] on button "Done" at bounding box center [882, 356] width 45 height 27
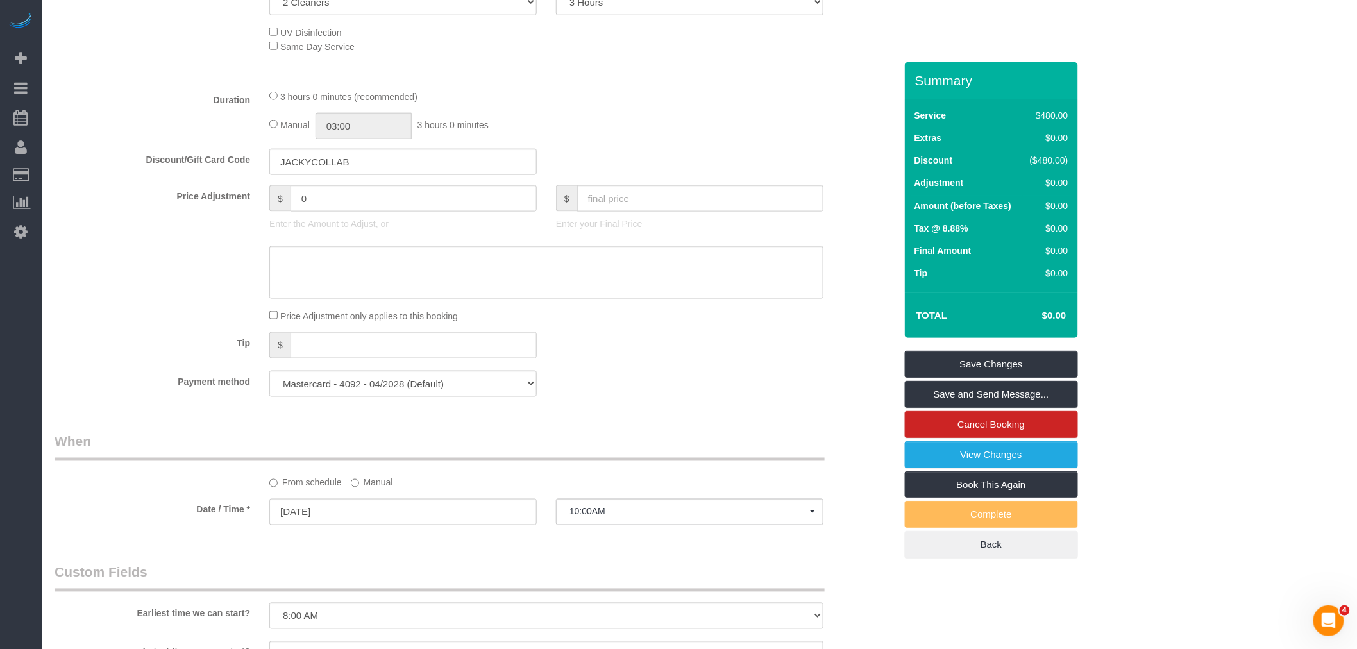
select select "spot58"
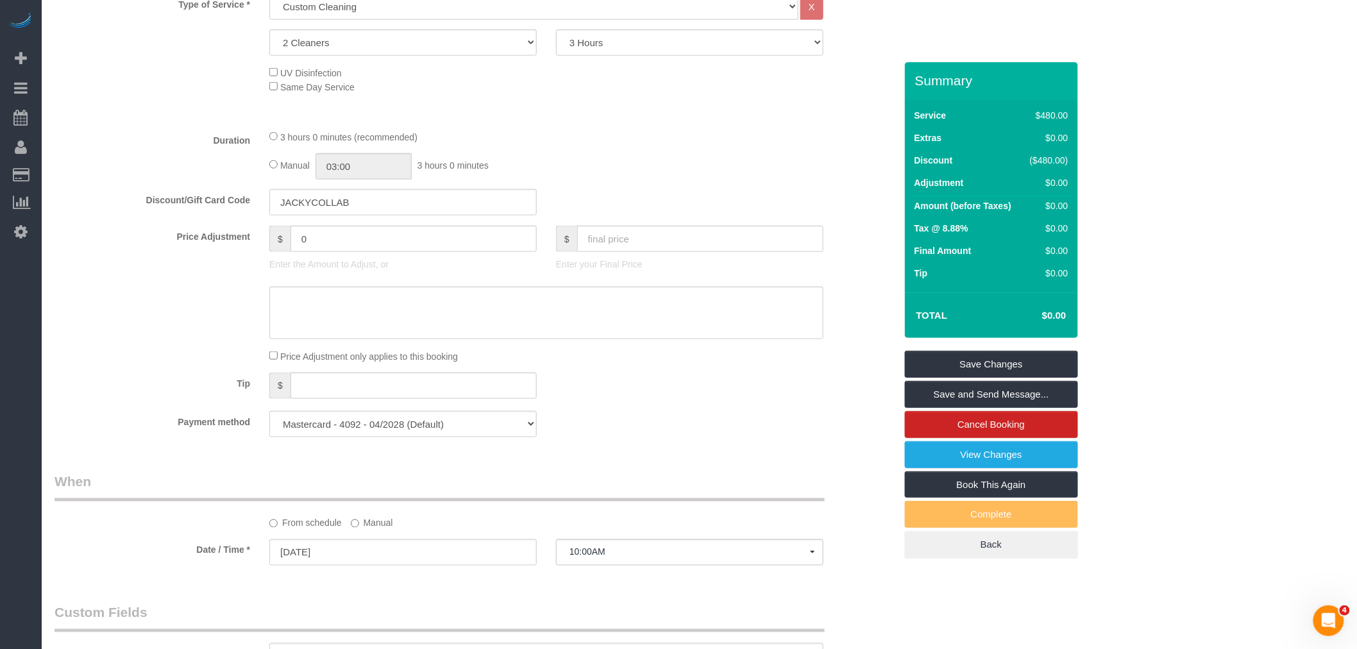
scroll to position [285, 0]
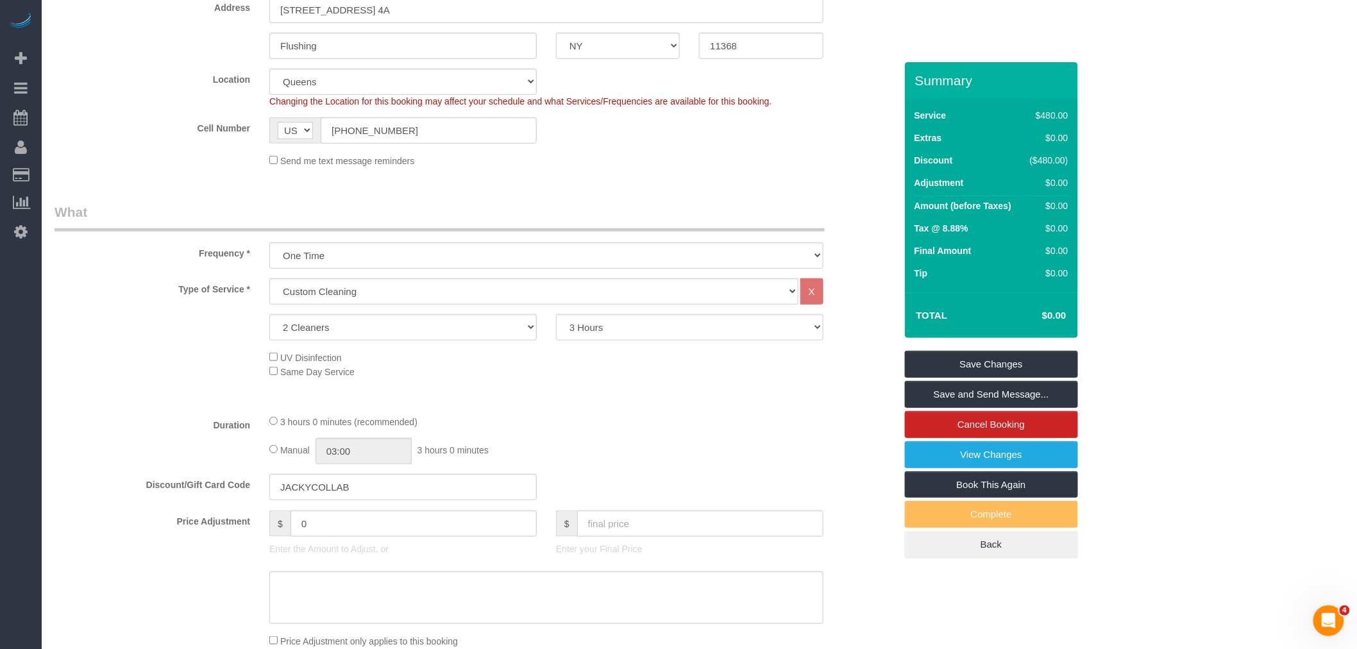
select select "spot113"
click at [528, 415] on fieldset "What Frequency * One Time Weekly (20% Off) - 20.00% Every 2 Weeks (15% Off) - 1…" at bounding box center [475, 467] width 841 height 529
click at [1007, 362] on link "Save Changes" at bounding box center [991, 364] width 173 height 27
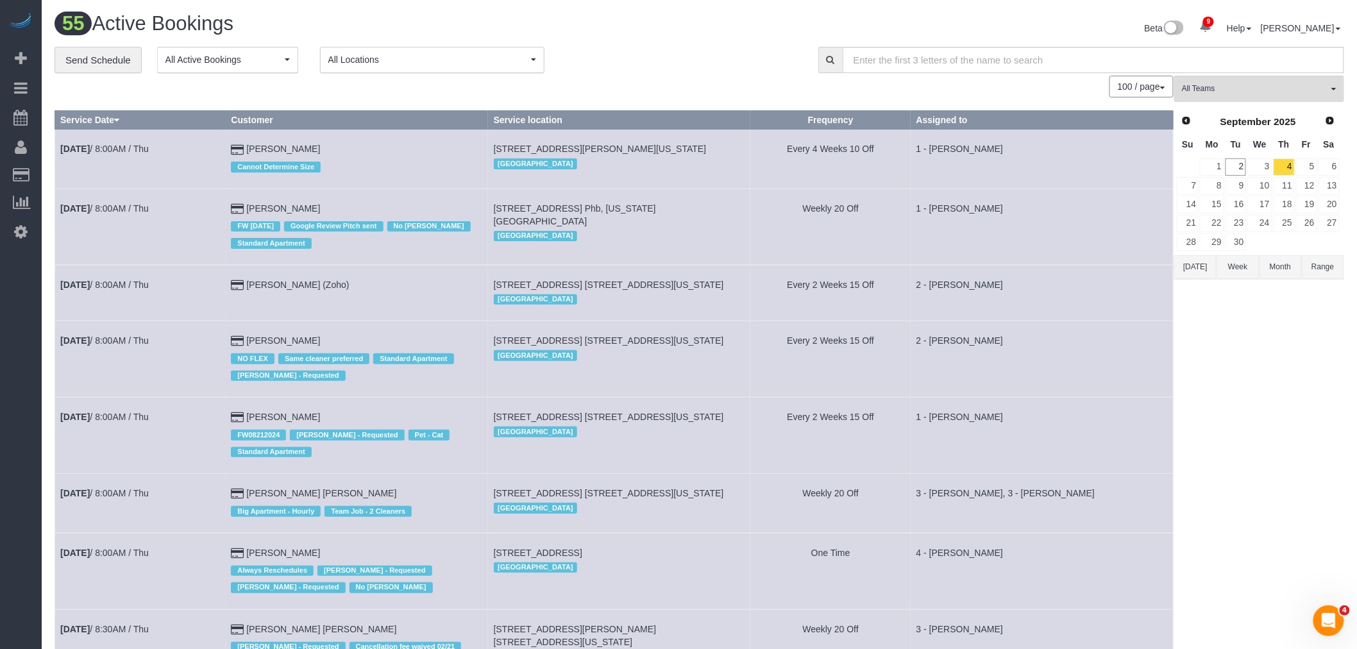
click at [648, 56] on div "**********" at bounding box center [427, 60] width 745 height 27
click at [1267, 173] on link "3" at bounding box center [1259, 166] width 24 height 17
click at [1232, 85] on span "All Teams" at bounding box center [1255, 88] width 146 height 11
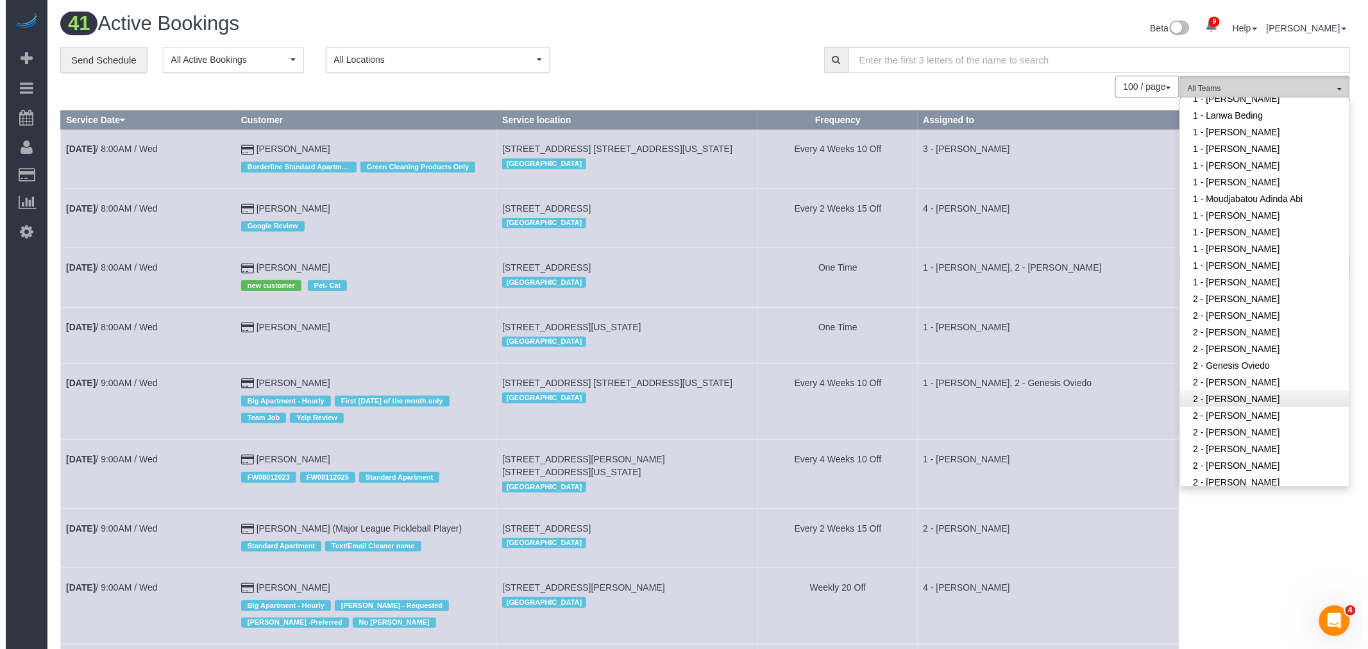
scroll to position [569, 0]
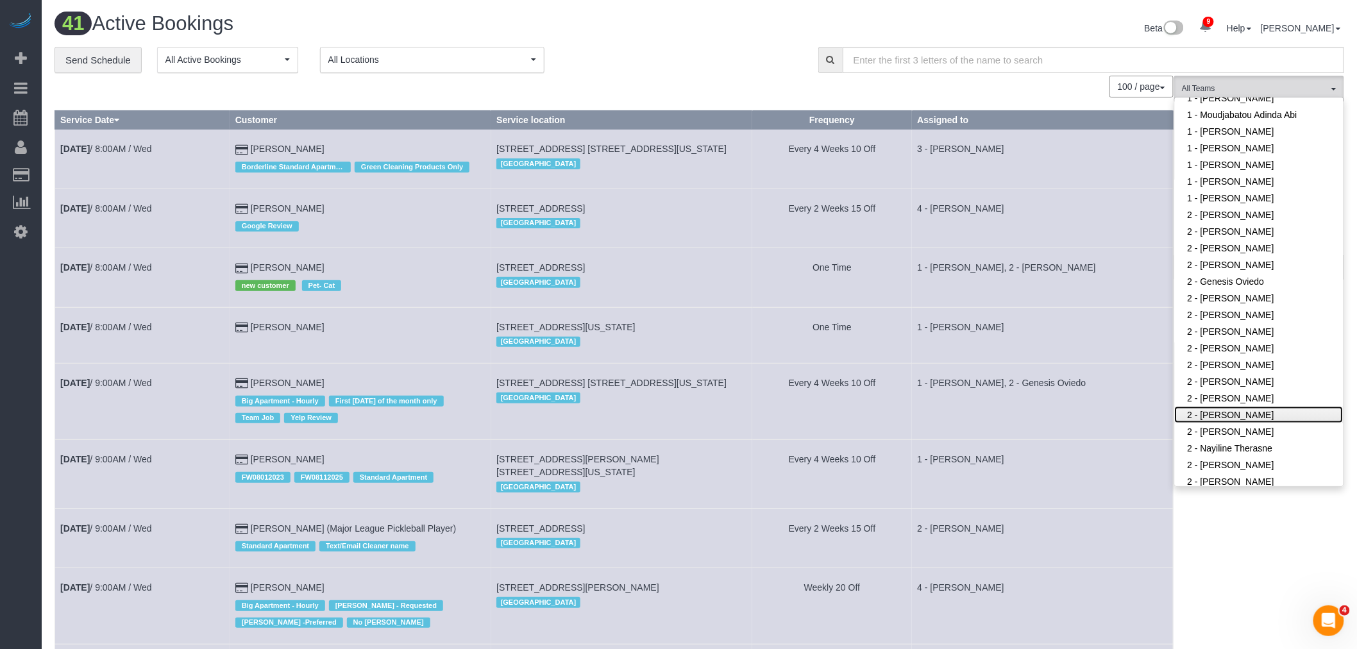
click at [1257, 407] on link "2 - Marilu Quintero" at bounding box center [1259, 415] width 169 height 17
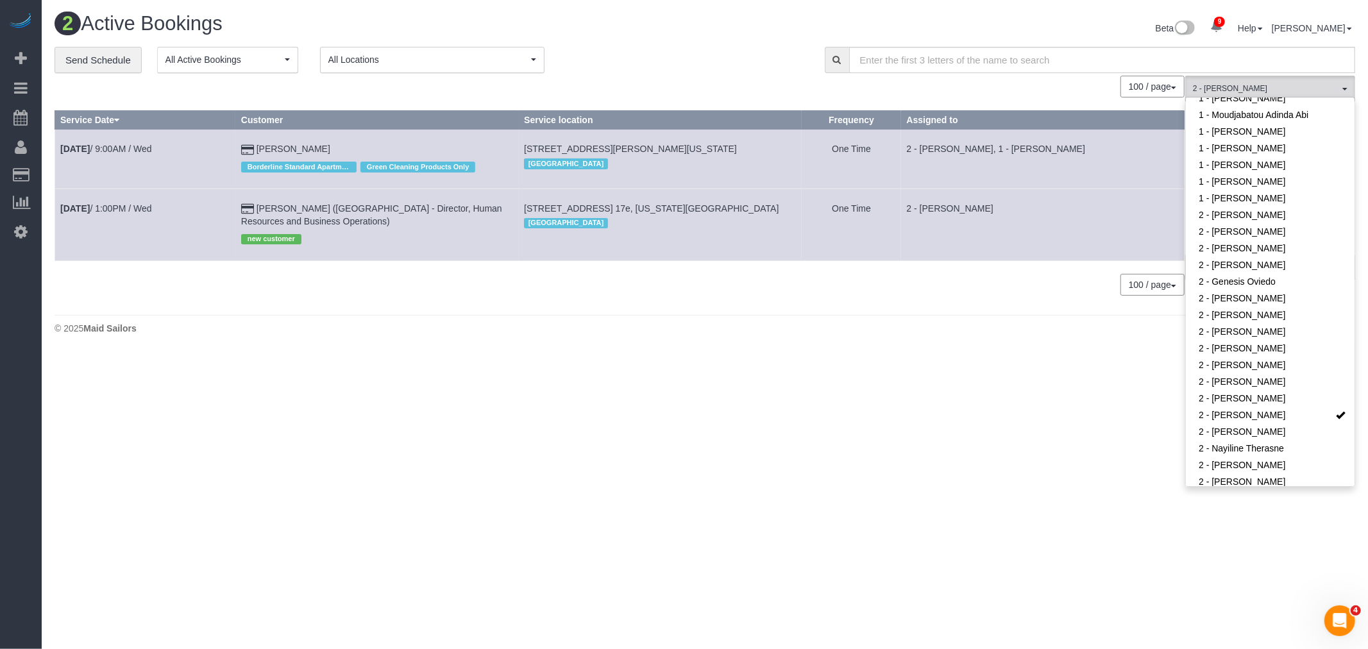
click at [673, 99] on div "0 Bookings found. We couldn't find any bookings that matched your search. Creat…" at bounding box center [620, 192] width 1131 height 233
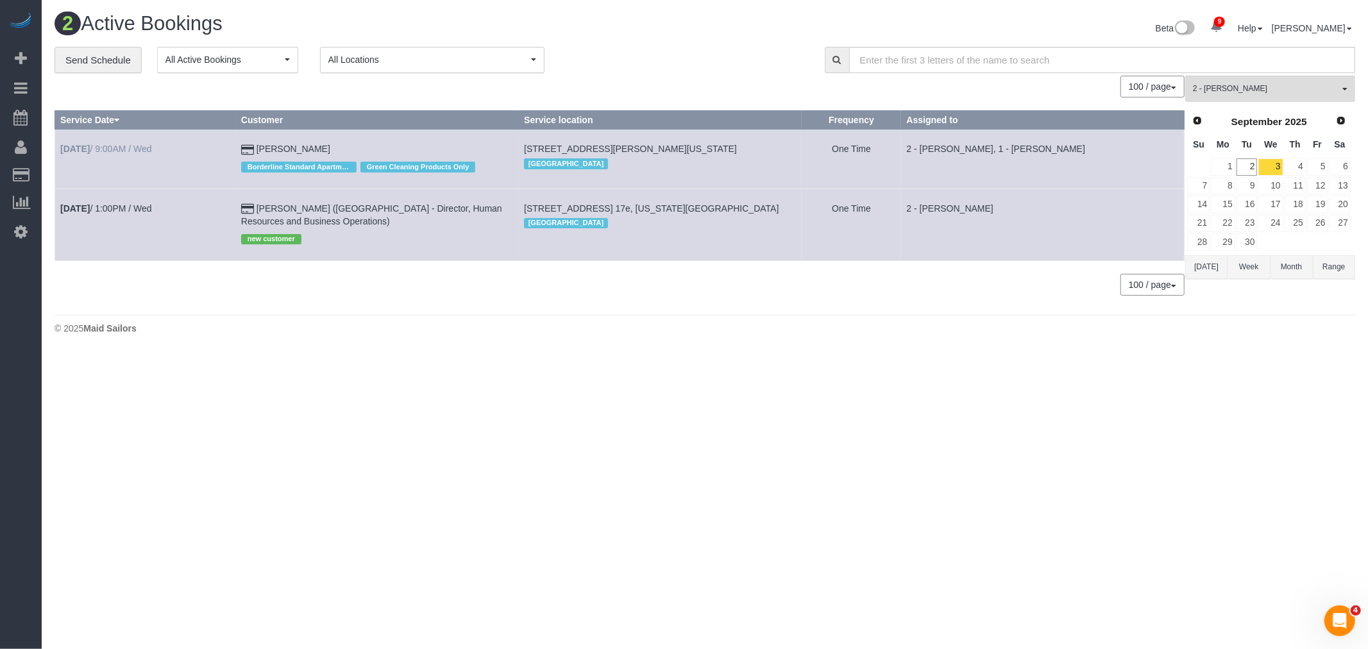
drag, startPoint x: 360, startPoint y: 149, endPoint x: 60, endPoint y: 146, distance: 300.1
click at [60, 146] on tr "Sep 3rd / 9:00AM / Wed Laura Consalvo Borderline Standard Apartment Green Clean…" at bounding box center [619, 159] width 1129 height 59
click at [715, 148] on td "229 Mott Street, Apt. 2, New York, NY 10012 Manhattan" at bounding box center [660, 159] width 283 height 59
click at [357, 138] on td "Laura Consalvo Borderline Standard Apartment Green Cleaning Products Only" at bounding box center [376, 159] width 283 height 59
drag, startPoint x: 58, startPoint y: 148, endPoint x: 700, endPoint y: 142, distance: 641.3
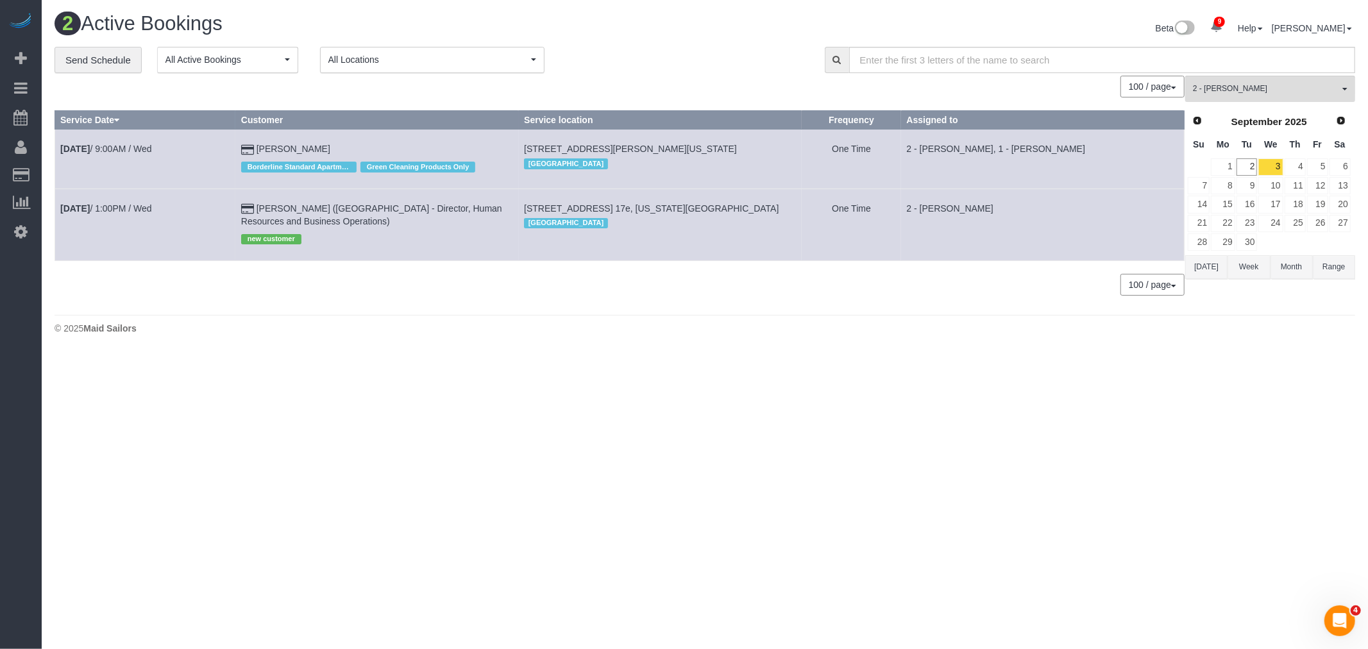
click at [700, 142] on tr "Sep 3rd / 9:00AM / Wed Laura Consalvo Borderline Standard Apartment Green Clean…" at bounding box center [619, 159] width 1129 height 59
click at [712, 146] on td "229 Mott Street, Apt. 2, New York, NY 10012 Manhattan" at bounding box center [660, 159] width 283 height 59
copy tr "Sep 3rd / 9:00AM / Wed Laura Consalvo Borderline Standard Apartment Green Clean…"
click at [659, 184] on td "229 Mott Street, Apt. 2, New York, NY 10012 Manhattan" at bounding box center [660, 159] width 283 height 59
drag, startPoint x: 732, startPoint y: 210, endPoint x: 99, endPoint y: 206, distance: 633.0
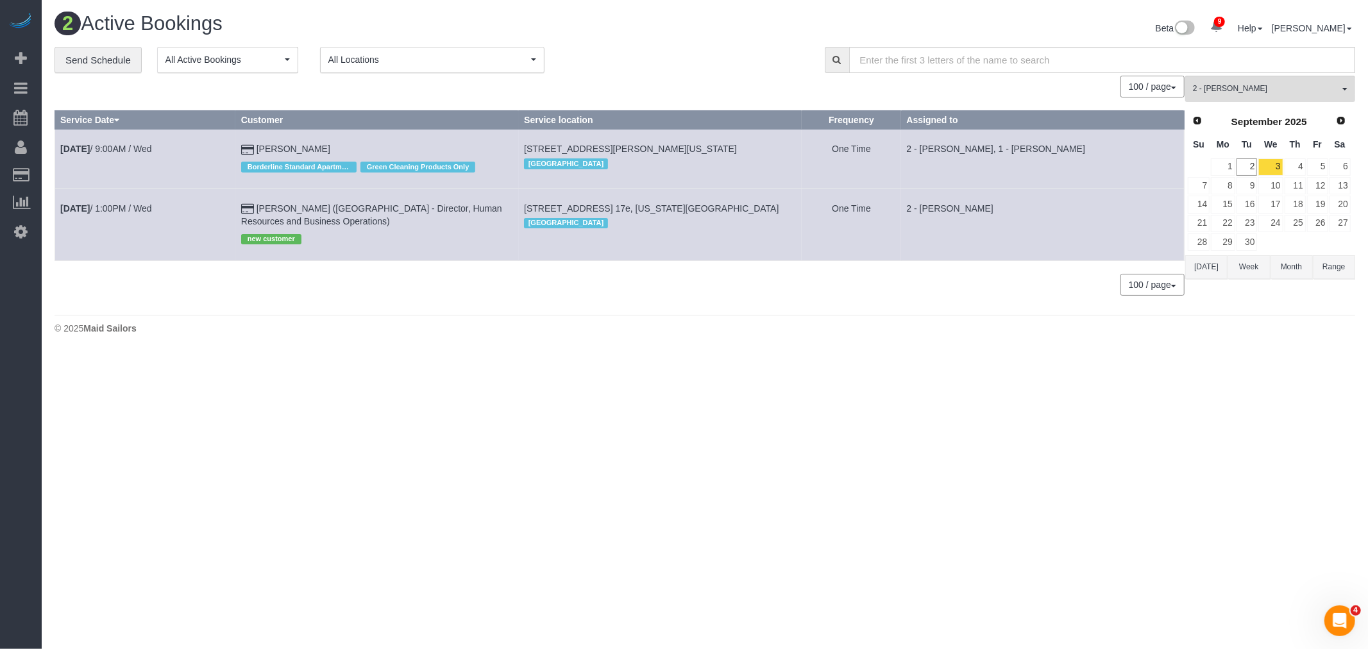
click at [56, 203] on tr "Sep 3rd / 1:00PM / Wed Audrey Longo (NYU Abu Dhabi - Director, Human Resources …" at bounding box center [619, 225] width 1129 height 72
copy tr "Sep 3rd / 1:00PM / Wed Audrey Longo (NYU Abu Dhabi - Director, Human Resources …"
click at [709, 345] on div "2 Active Bookings Beta 9 Your Notifications You have 0 alerts × You have 1 to c…" at bounding box center [705, 176] width 1326 height 353
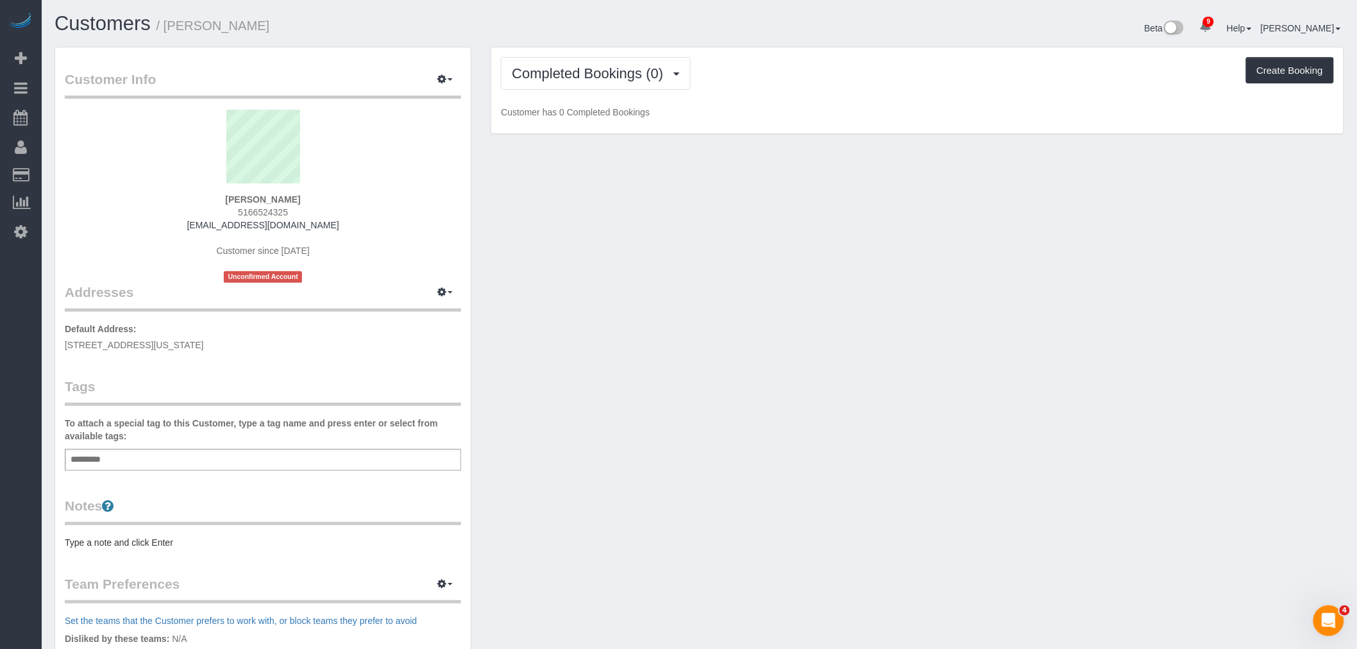
click at [204, 341] on span "[STREET_ADDRESS][US_STATE]" at bounding box center [134, 345] width 139 height 10
click at [204, 347] on span "[STREET_ADDRESS][US_STATE]" at bounding box center [134, 345] width 139 height 10
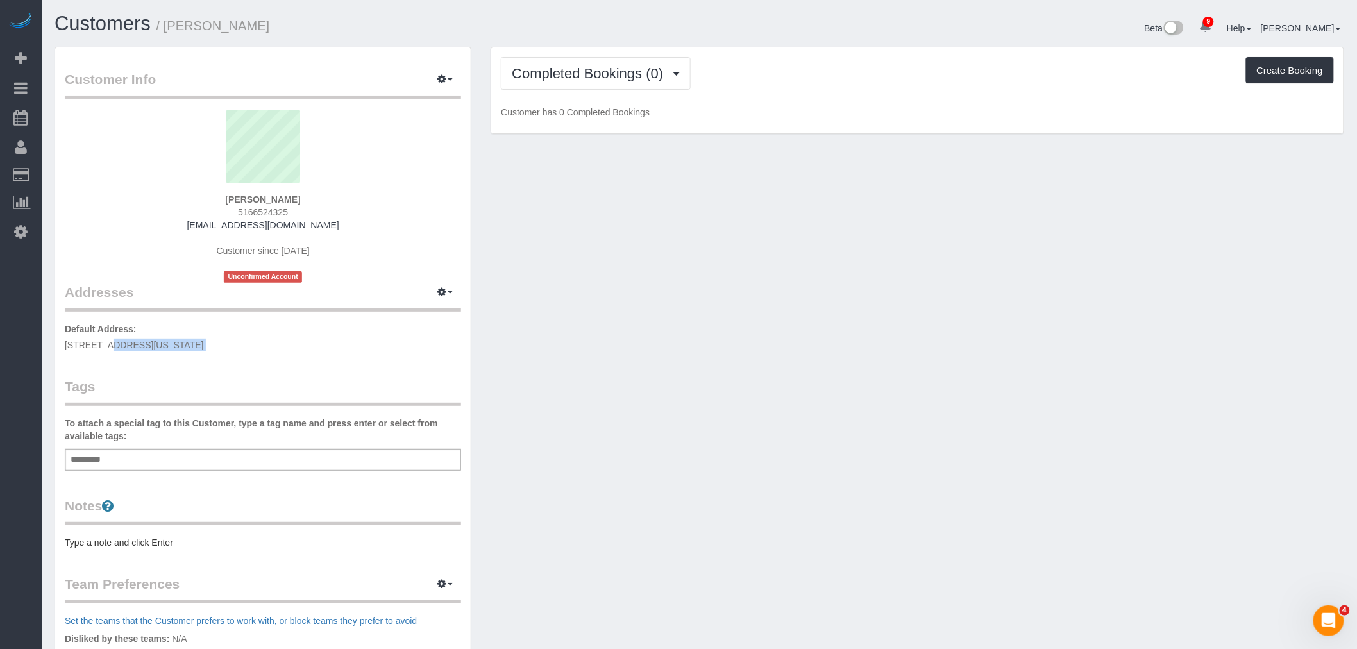
click at [204, 347] on span "[STREET_ADDRESS][US_STATE]" at bounding box center [134, 345] width 139 height 10
click at [163, 465] on div "Add a tag" at bounding box center [263, 460] width 396 height 22
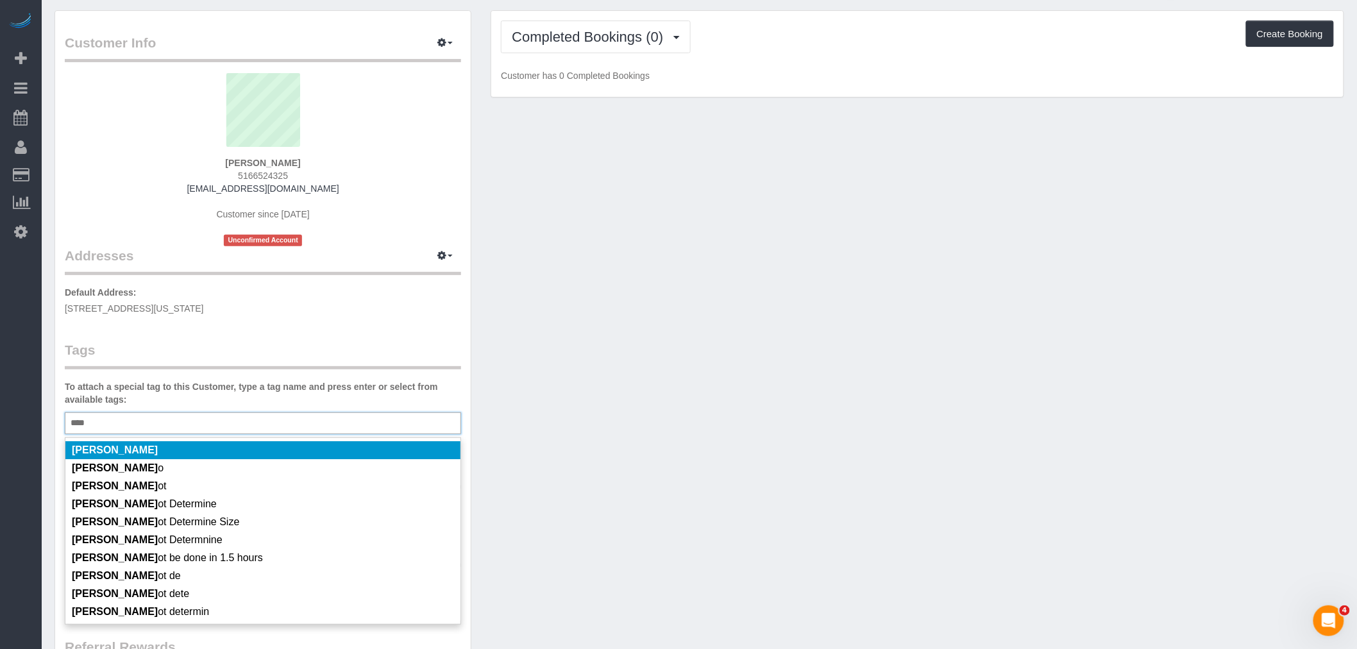
scroll to position [71, 0]
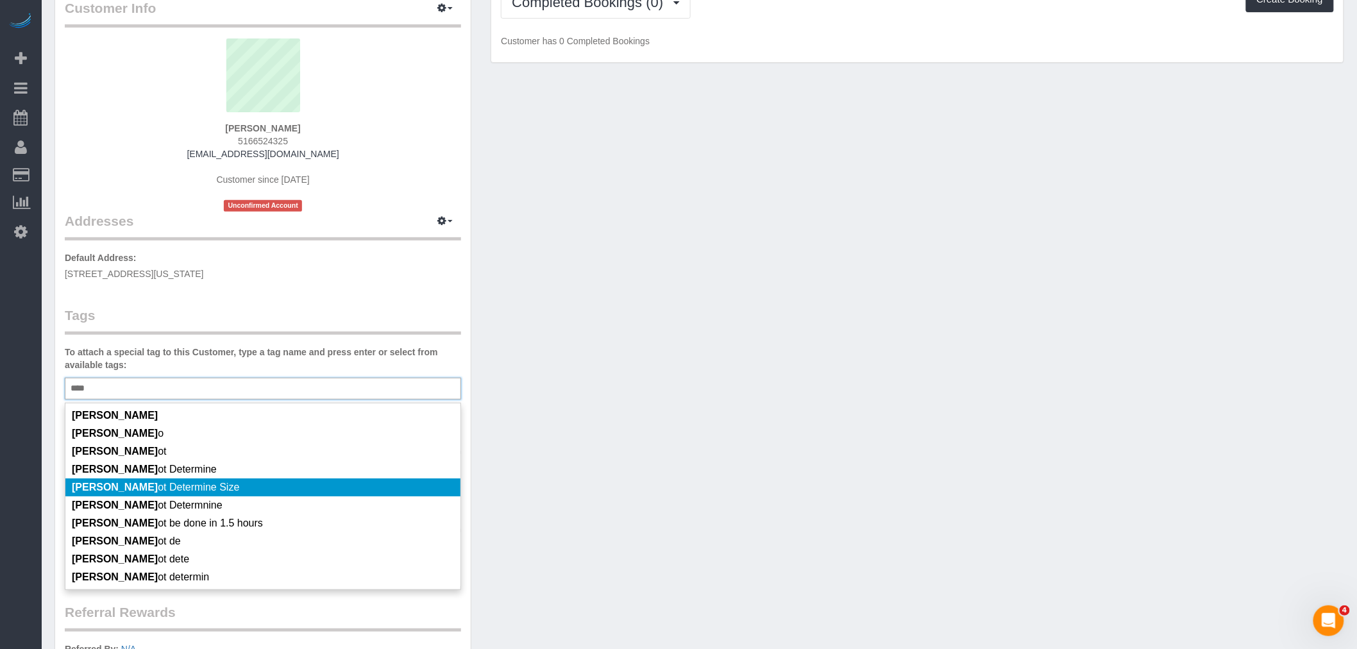
type input "****"
click at [267, 489] on li "[PERSON_NAME] ot Determine Size" at bounding box center [262, 487] width 395 height 18
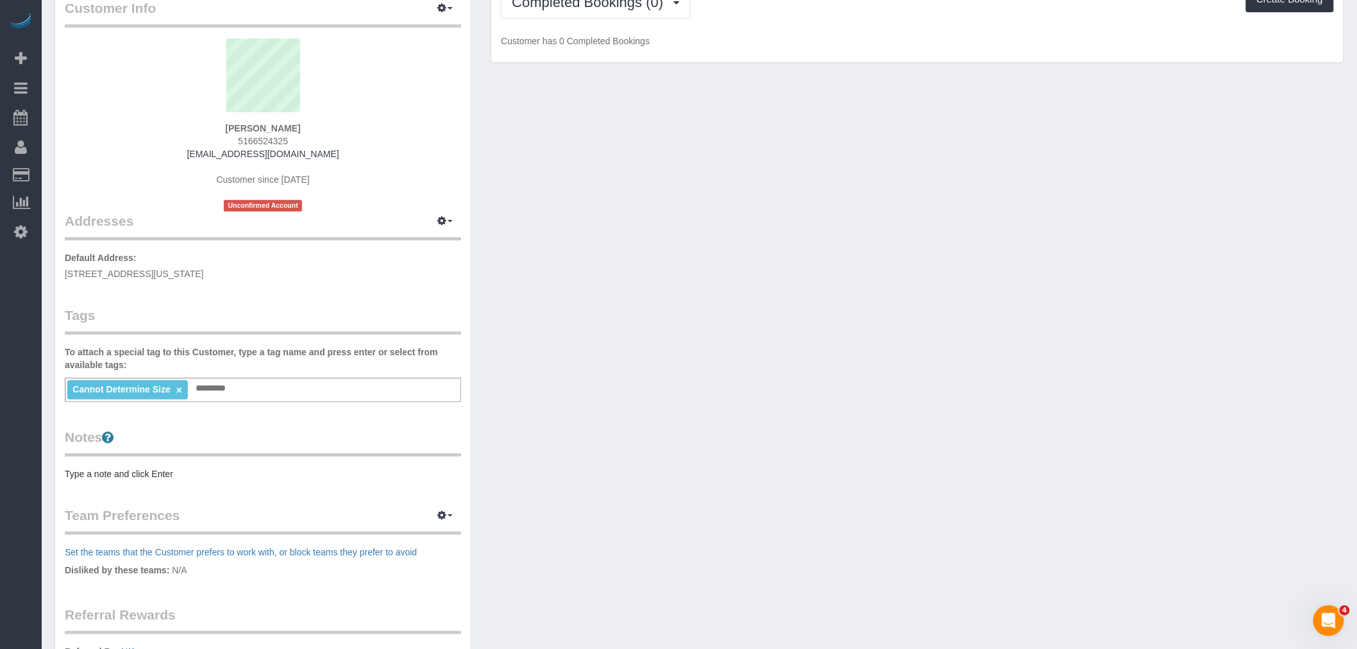
click at [171, 482] on div "Customer Info Edit Contact Info Send Message Email Preferences Special Sales Ta…" at bounding box center [263, 393] width 416 height 835
click at [176, 475] on pre "Type a note and click Enter" at bounding box center [263, 473] width 396 height 13
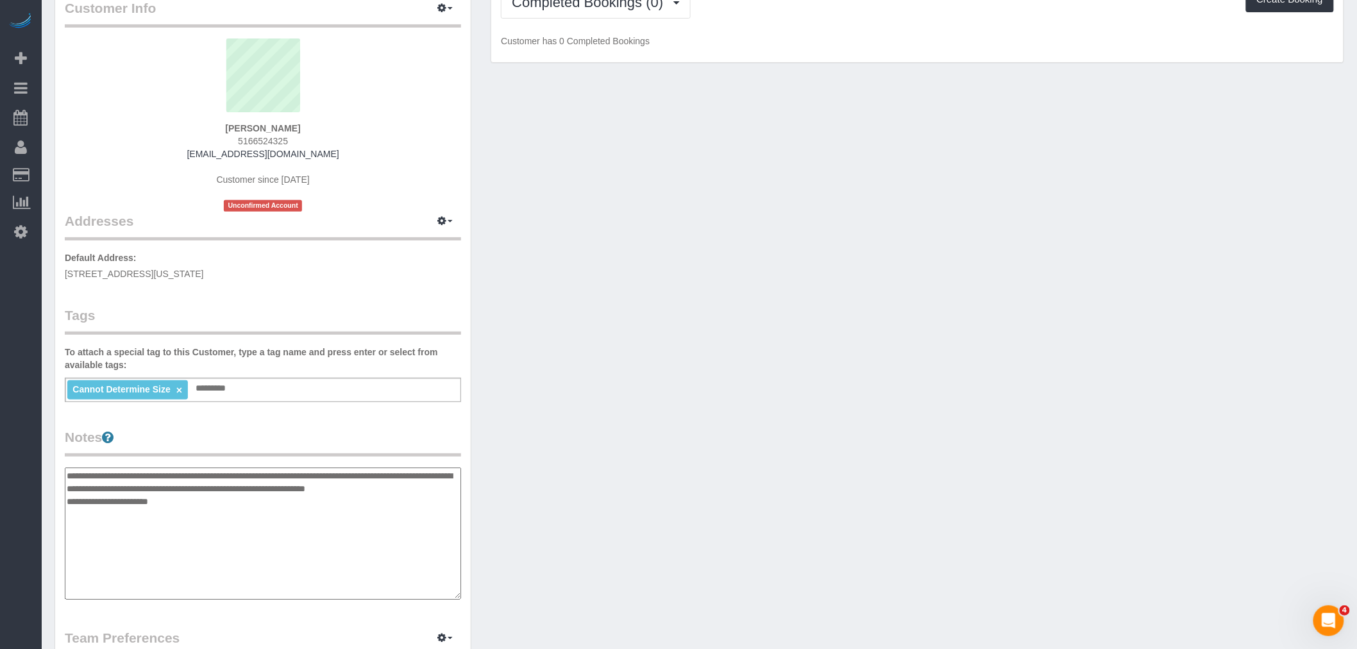
type textarea "**********"
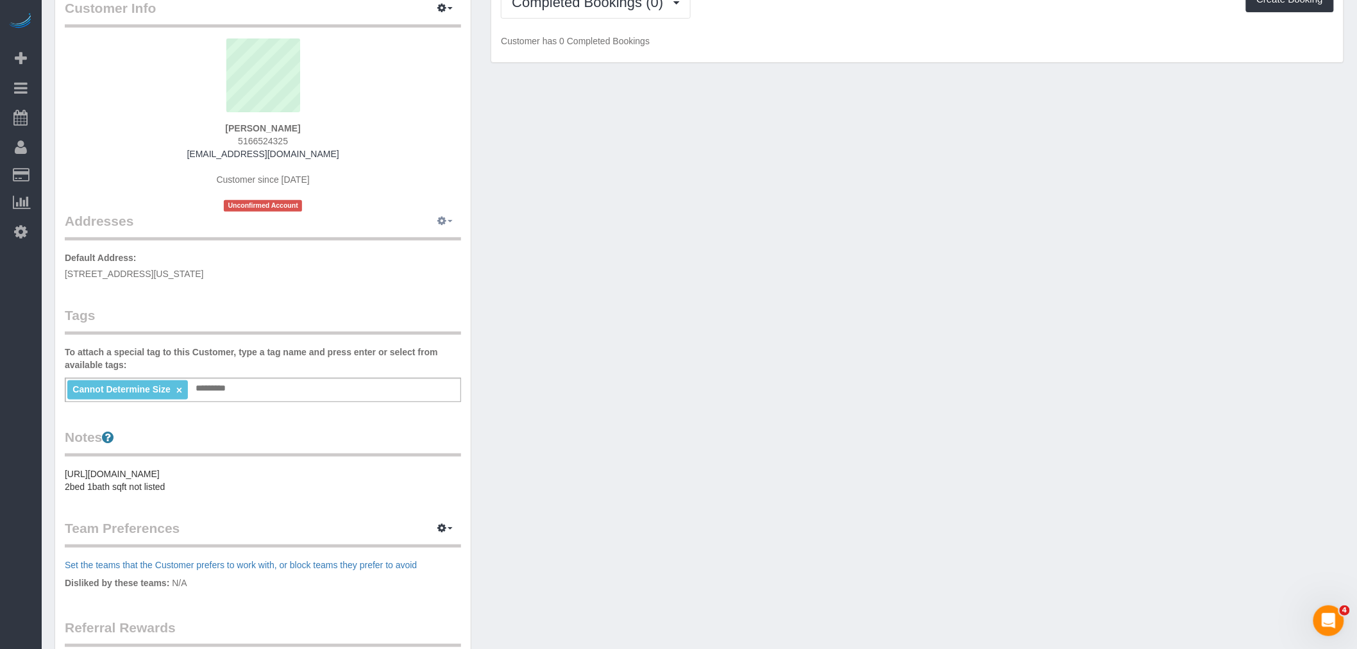
click at [445, 217] on icon "button" at bounding box center [441, 221] width 9 height 8
click at [421, 246] on button "Manage Addresses" at bounding box center [409, 246] width 104 height 18
click at [703, 240] on div "Customer Info Edit Contact Info Send Message Email Preferences Special Sales Ta…" at bounding box center [699, 407] width 1309 height 862
select select "NY"
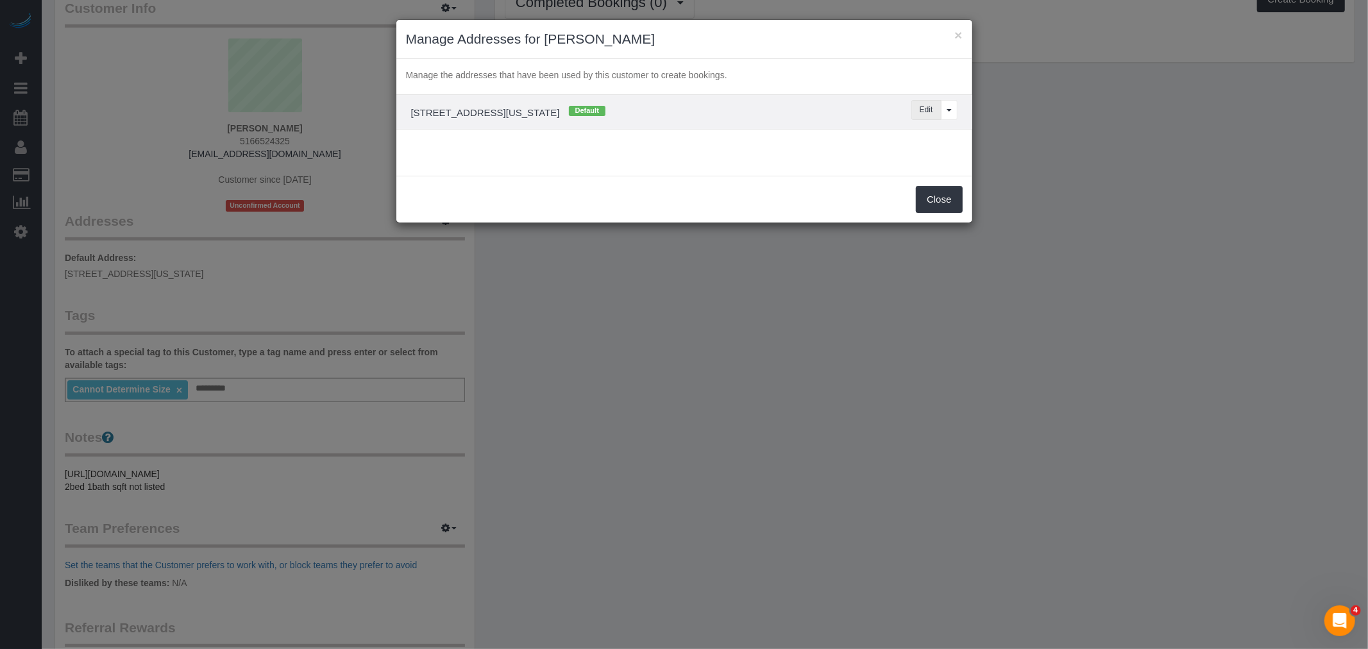
click at [928, 112] on button "Edit" at bounding box center [926, 110] width 30 height 20
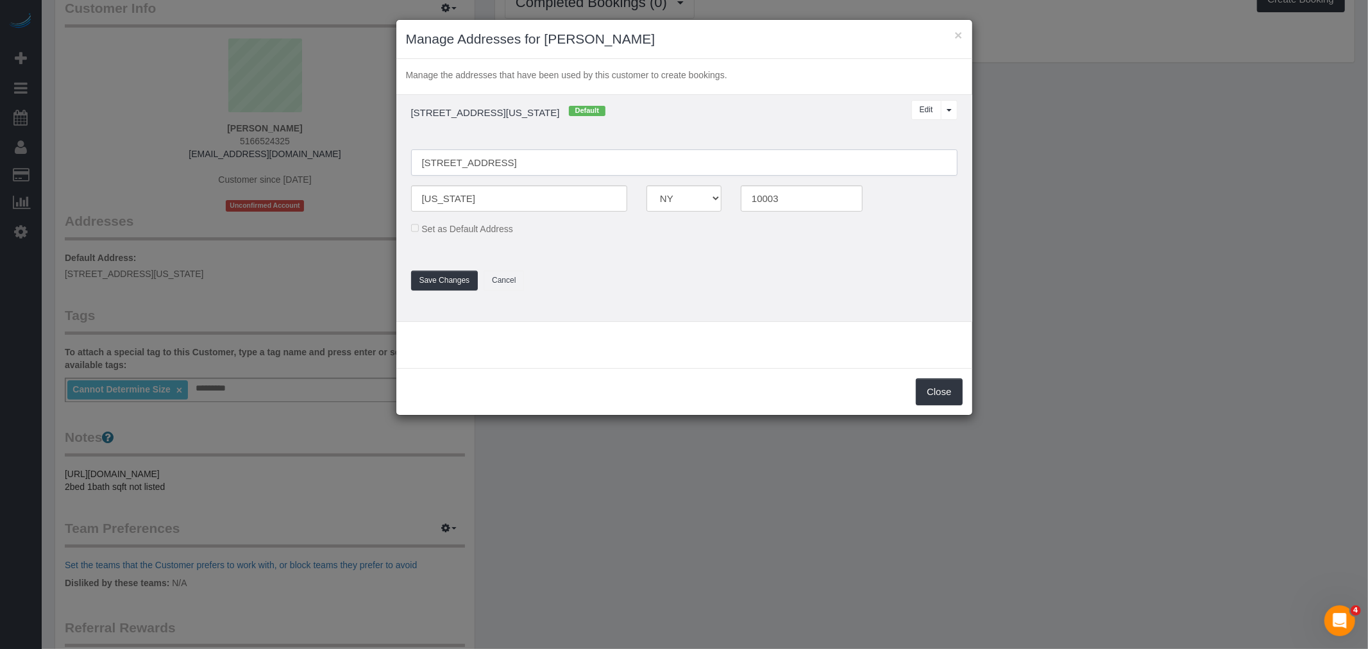
drag, startPoint x: 463, startPoint y: 164, endPoint x: 469, endPoint y: 163, distance: 6.4
click at [463, 163] on input "229 East 12th St, Apt 65" at bounding box center [684, 162] width 546 height 26
type input "229 East 12th Street, Apt. 65"
click at [447, 276] on button "Save Changes" at bounding box center [444, 281] width 67 height 20
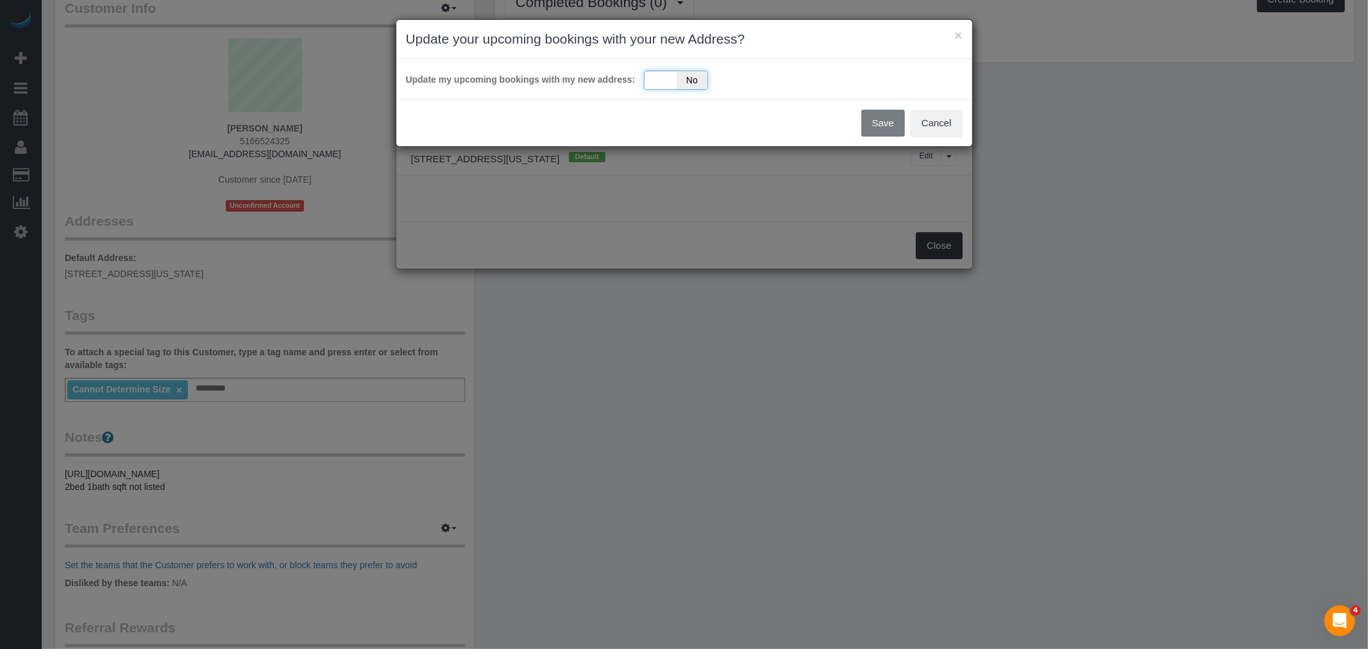
click at [666, 78] on div "Yes No" at bounding box center [676, 80] width 64 height 19
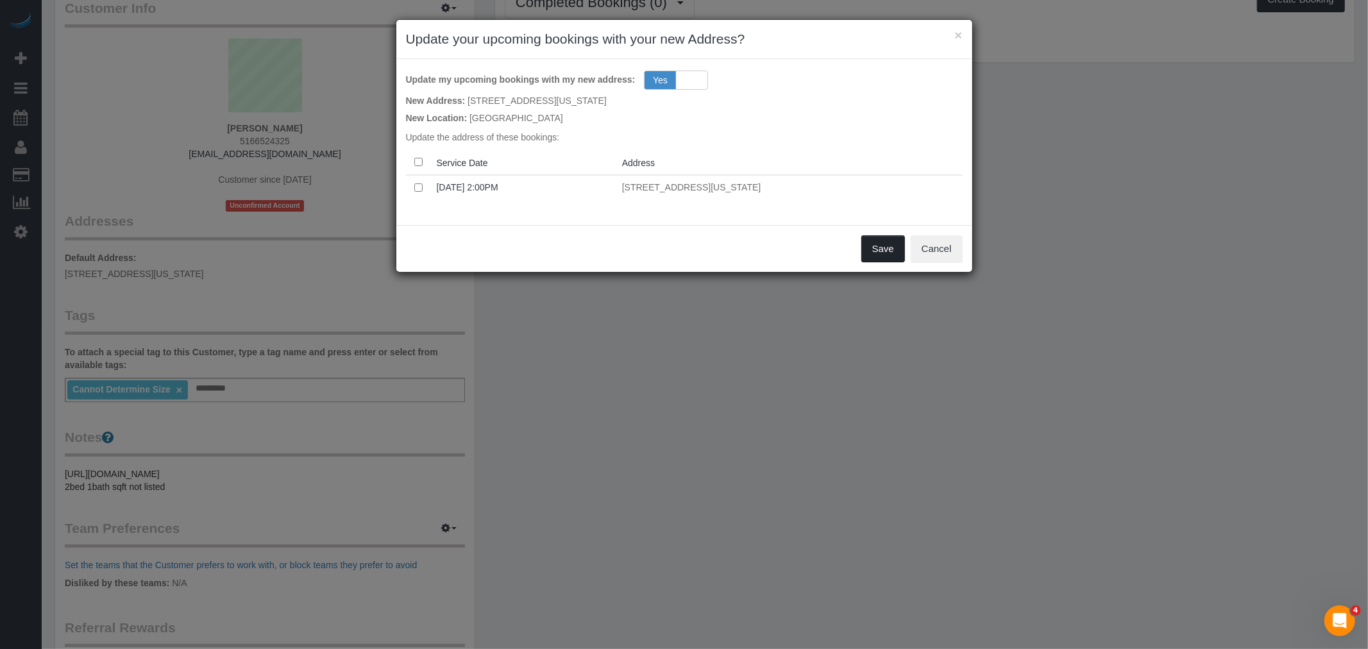
click at [889, 242] on button "Save" at bounding box center [883, 248] width 44 height 27
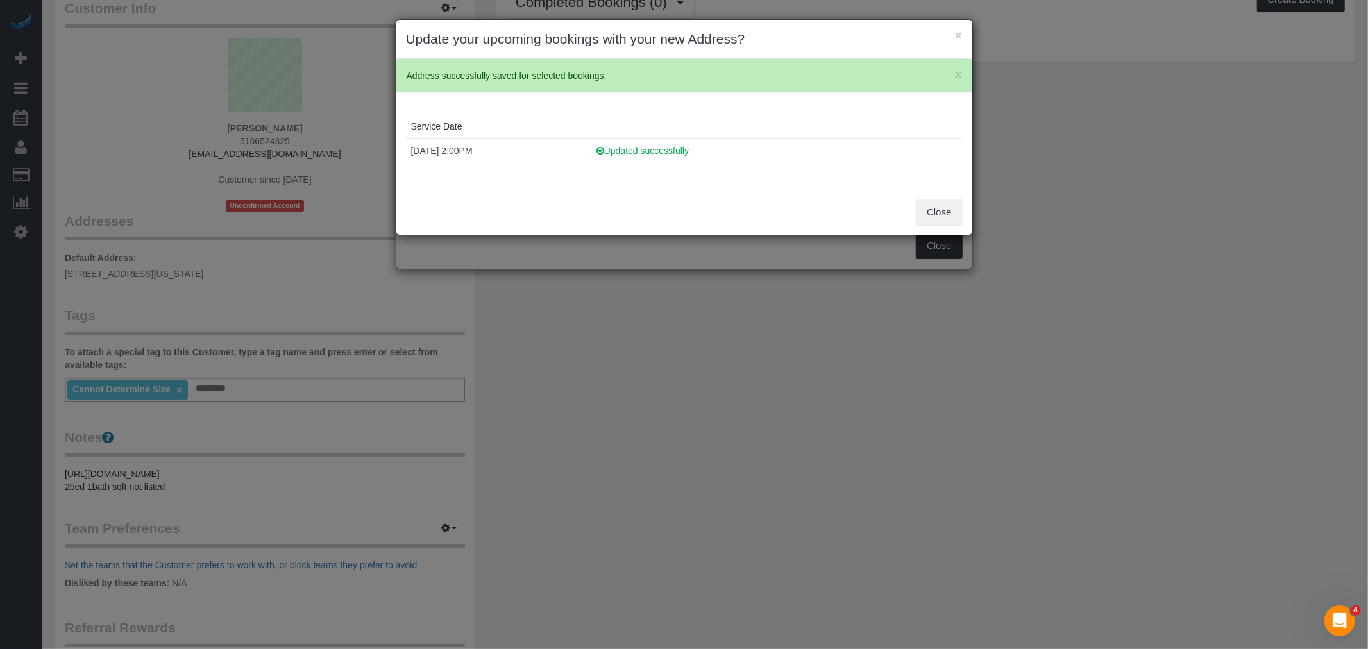
click at [941, 194] on div "Close" at bounding box center [684, 212] width 576 height 47
drag, startPoint x: 943, startPoint y: 212, endPoint x: 943, endPoint y: 239, distance: 26.9
click at [943, 210] on button "Close" at bounding box center [939, 212] width 46 height 27
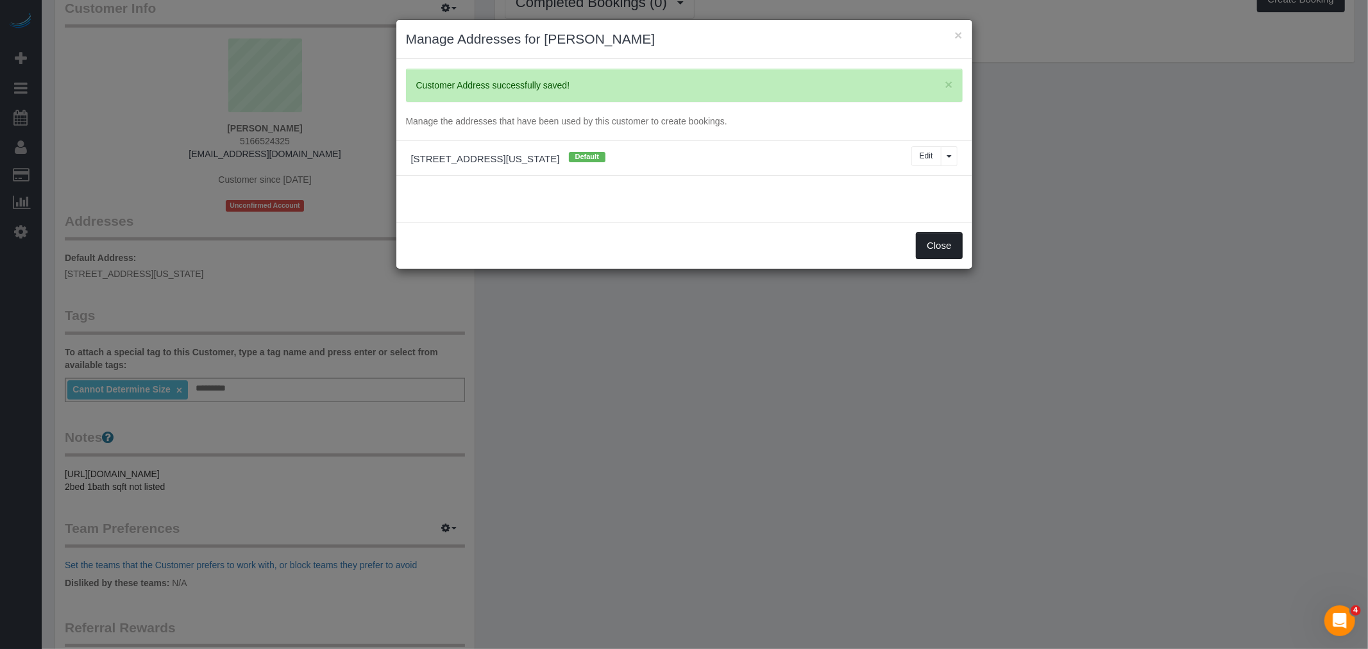
click at [943, 247] on button "Close" at bounding box center [939, 245] width 46 height 27
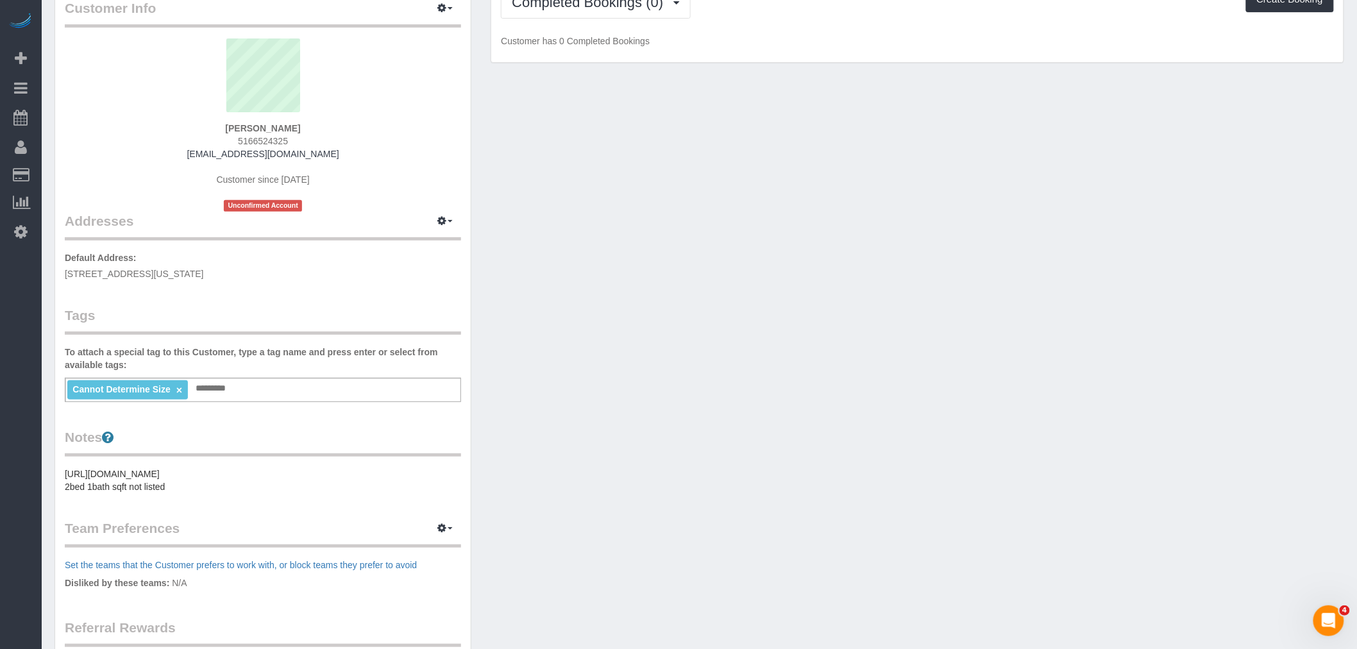
click at [617, 310] on div "Customer Info Edit Contact Info Send Message Email Preferences Special Sales Ta…" at bounding box center [699, 407] width 1309 height 862
click at [218, 473] on pre "https://streeteasy.com/building/the-claremont/65?utm_campaign=rental_listing&ut…" at bounding box center [263, 480] width 396 height 26
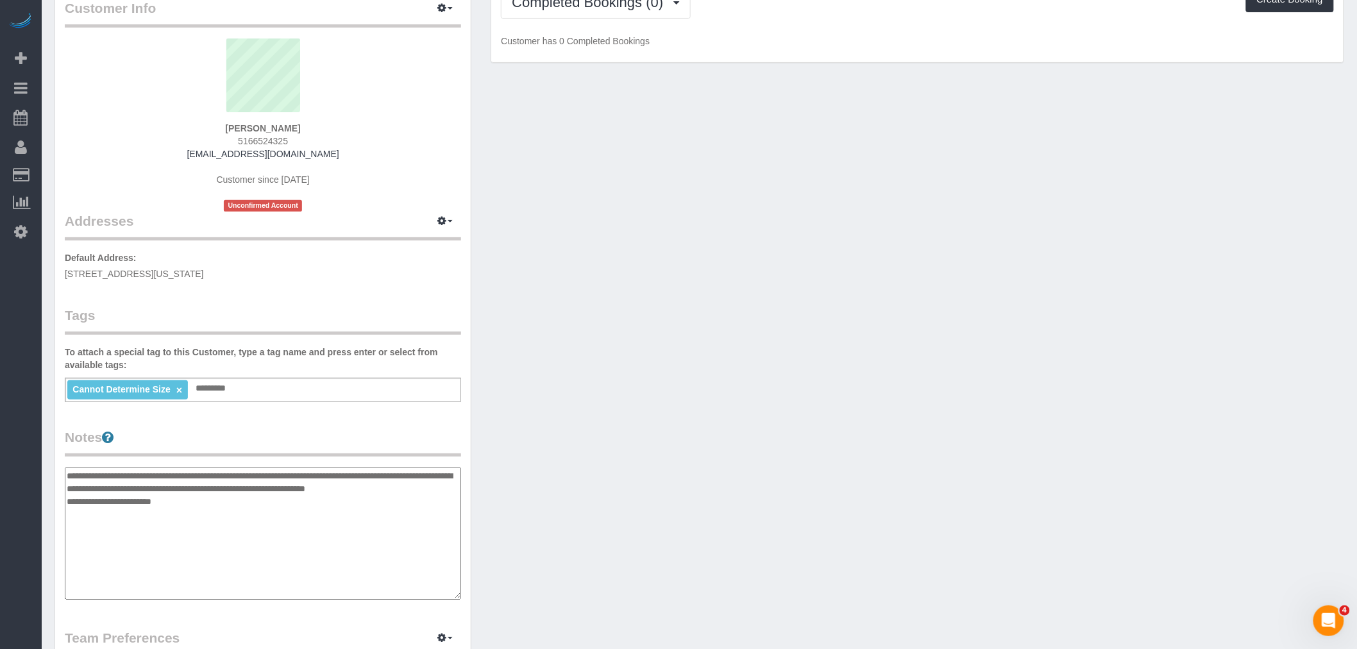
click at [218, 473] on textarea "**********" at bounding box center [263, 533] width 396 height 132
click at [225, 491] on textarea "**********" at bounding box center [263, 533] width 396 height 132
click at [226, 490] on textarea "**********" at bounding box center [263, 533] width 396 height 132
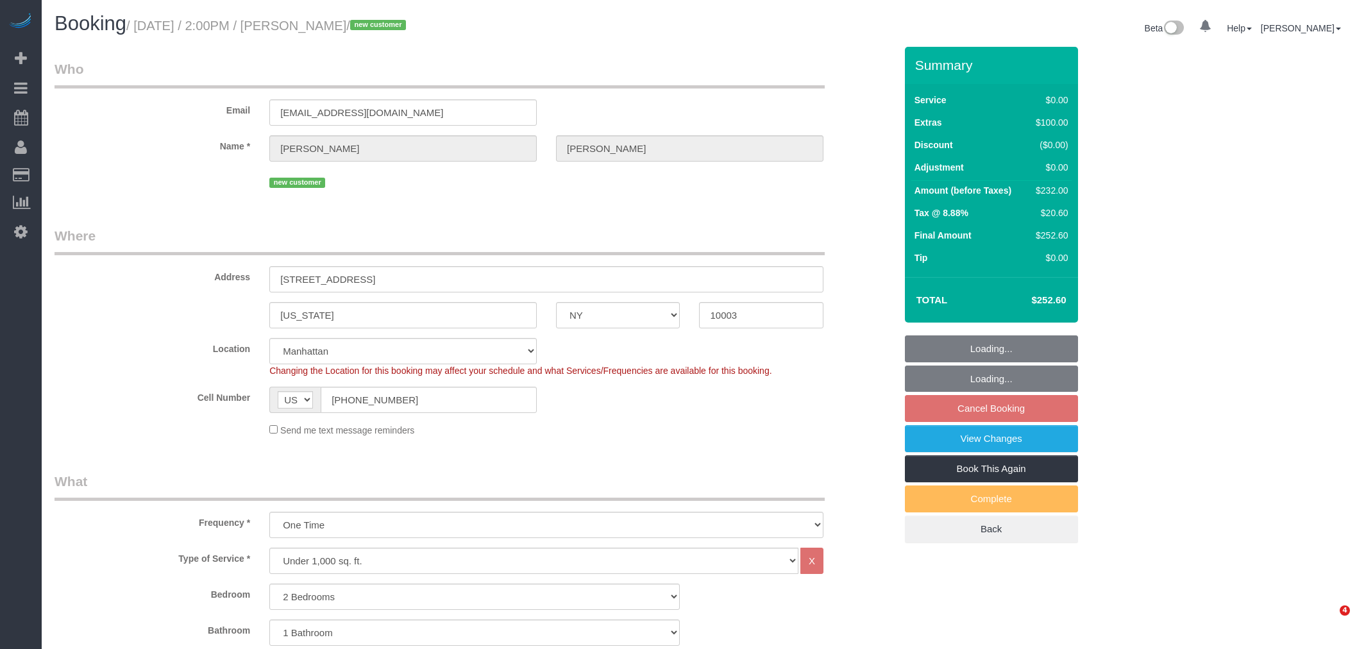
select select "NY"
select select "2"
select select "object:1386"
select select "spot4"
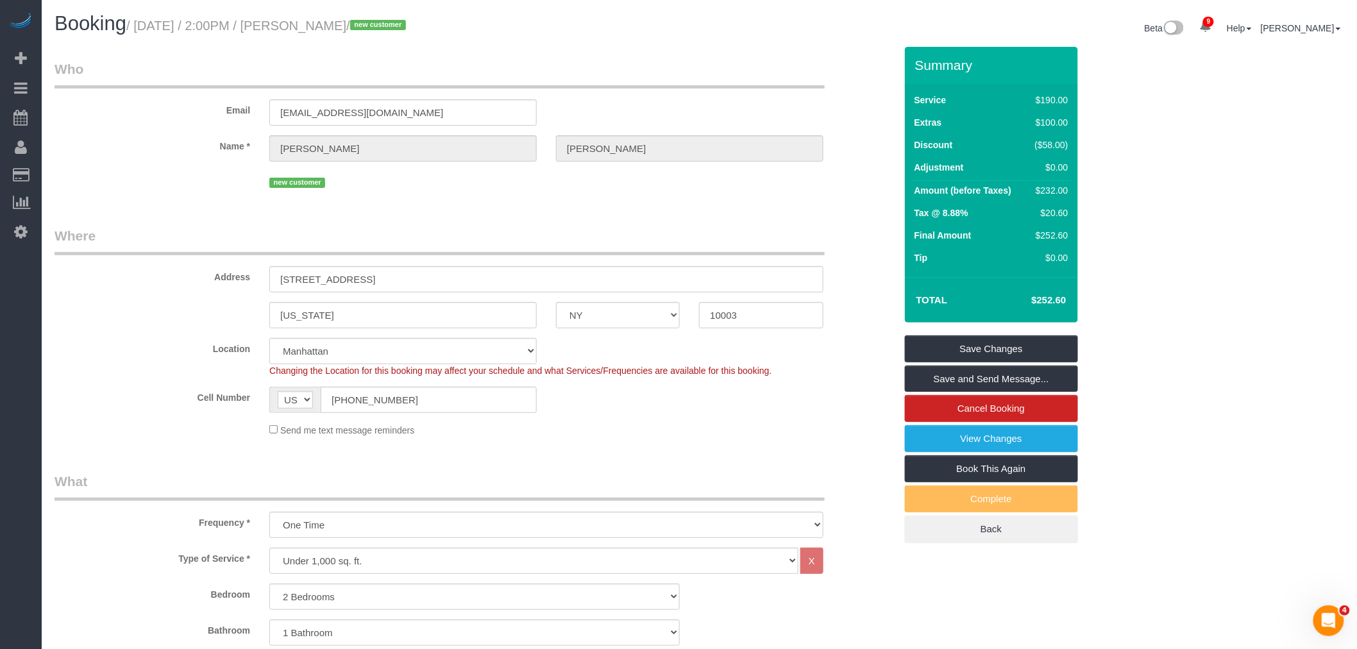
click at [670, 105] on div "Email [EMAIL_ADDRESS][DOMAIN_NAME]" at bounding box center [475, 93] width 860 height 66
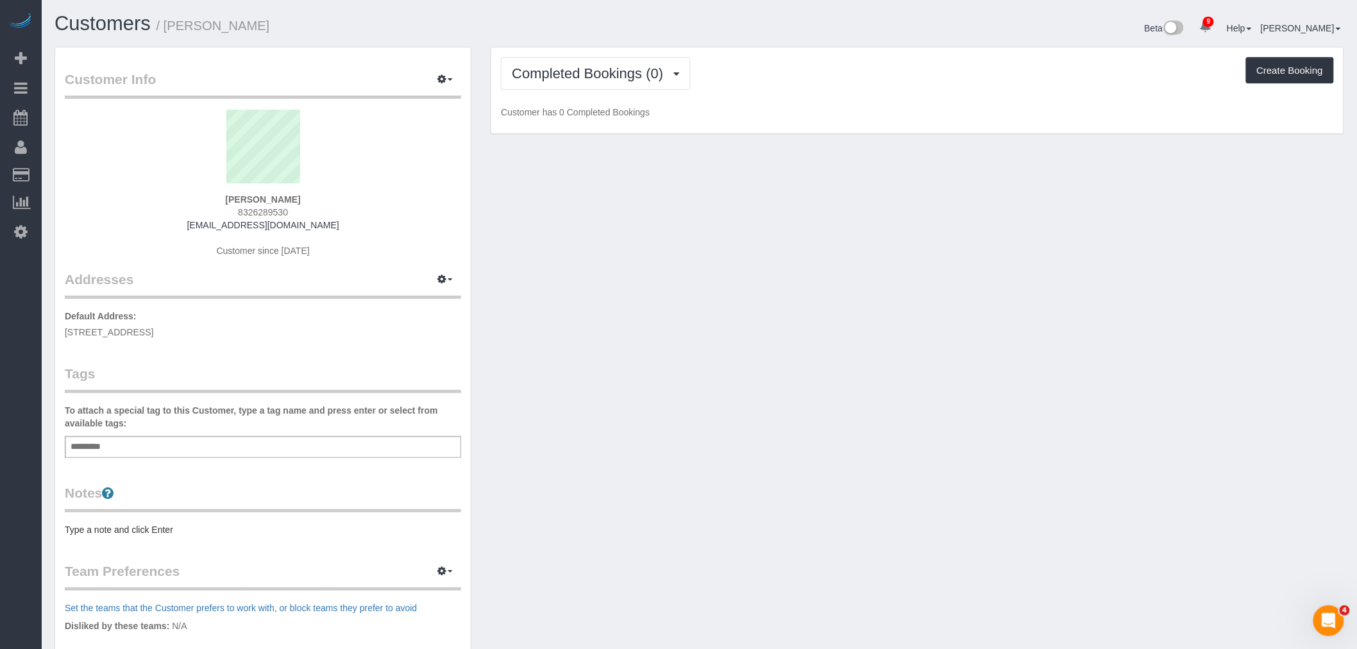
click at [202, 325] on p "Default Address: [STREET_ADDRESS]" at bounding box center [263, 324] width 396 height 29
copy p "Default Address:"
click at [153, 328] on span "[STREET_ADDRESS]" at bounding box center [109, 332] width 88 height 10
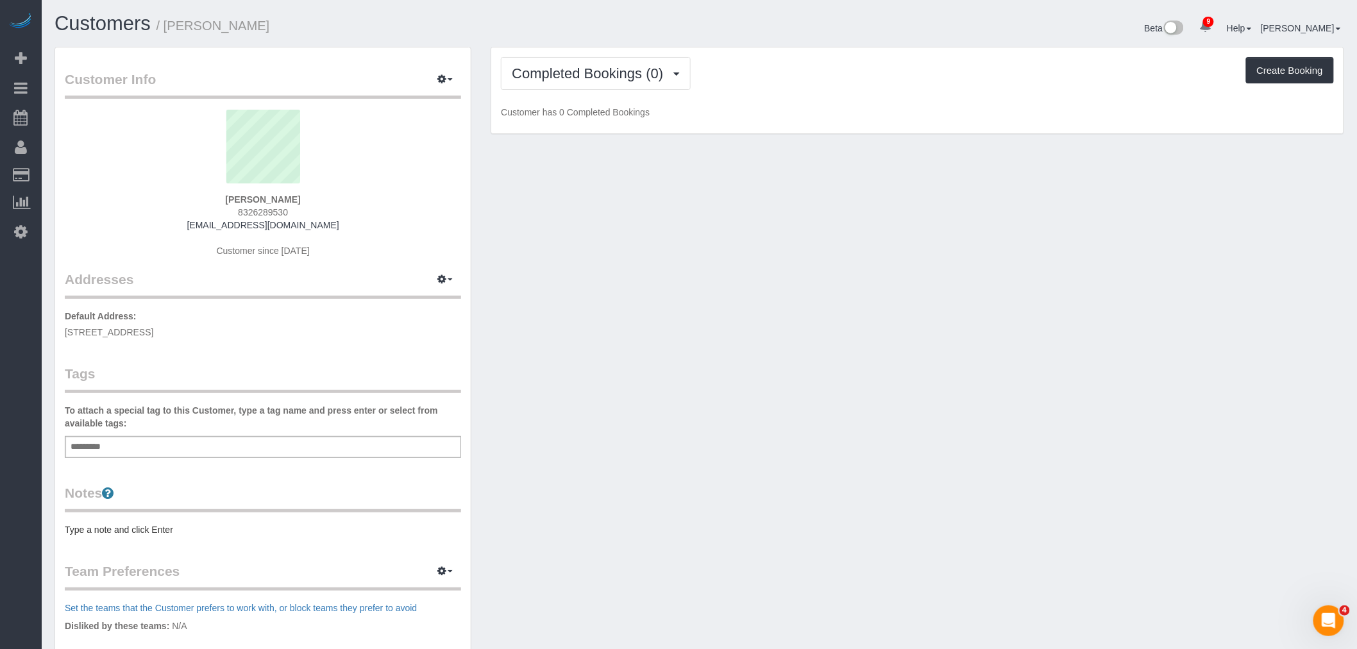
click at [153, 328] on span "[STREET_ADDRESS]" at bounding box center [109, 332] width 88 height 10
copy div "[STREET_ADDRESS]"
click at [437, 281] on button "button" at bounding box center [445, 280] width 32 height 20
click at [425, 303] on button "Manage Addresses" at bounding box center [409, 304] width 104 height 18
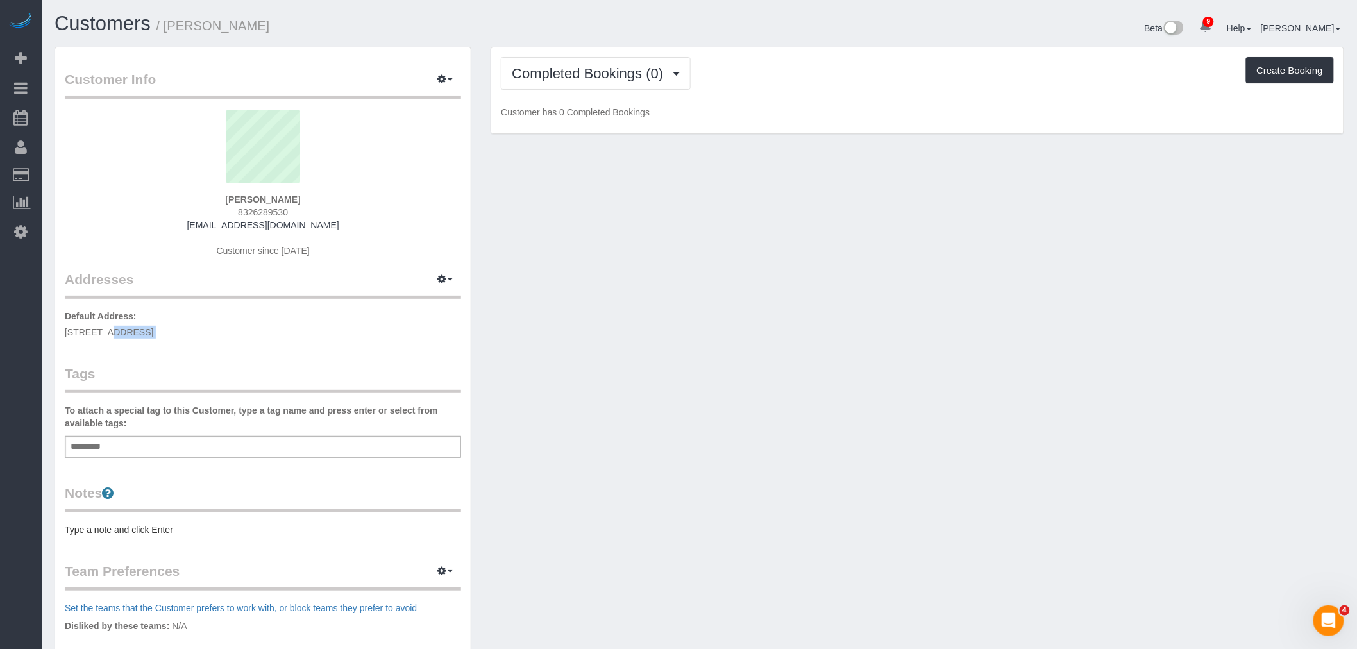
select select "NY"
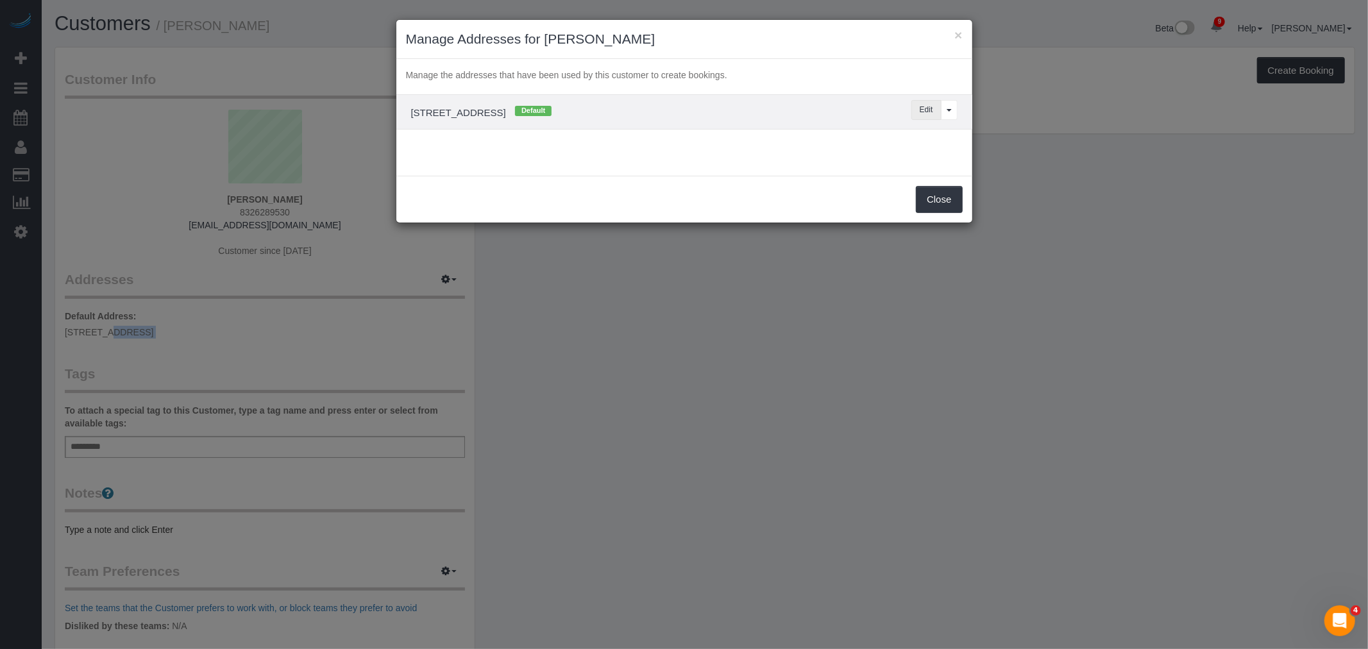
click at [921, 109] on button "Edit" at bounding box center [926, 110] width 30 height 20
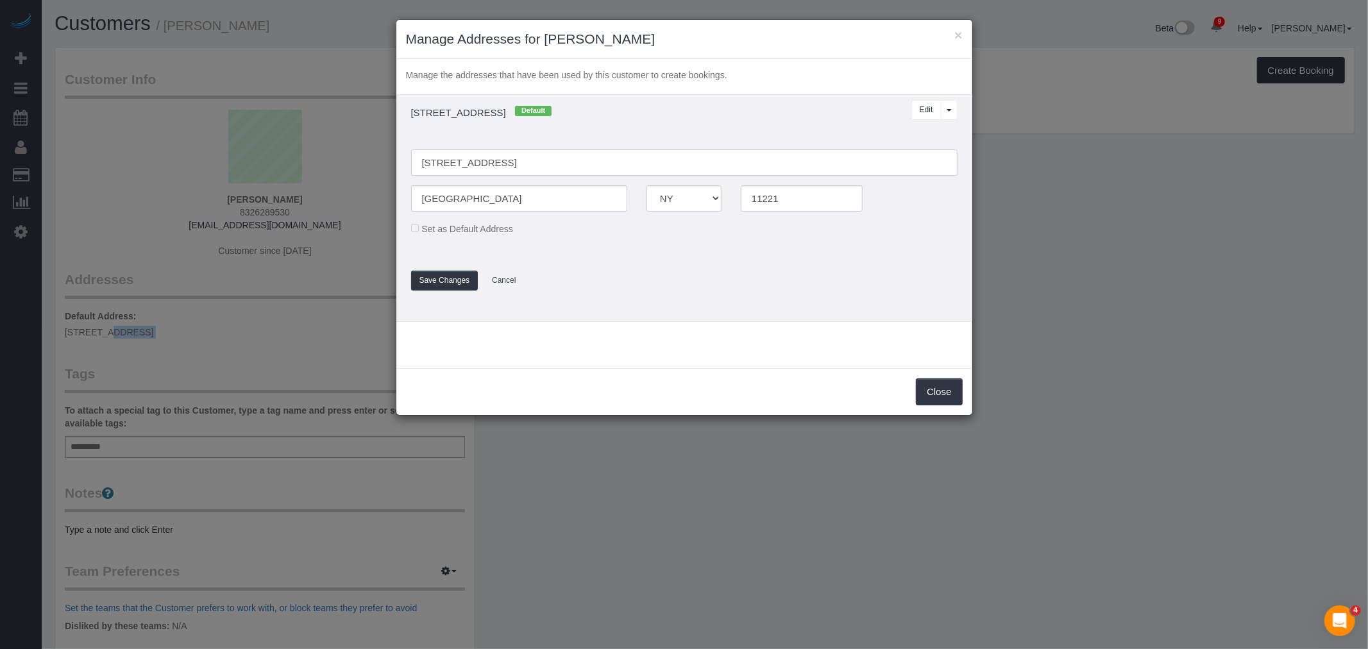
drag, startPoint x: 443, startPoint y: 168, endPoint x: 498, endPoint y: 165, distance: 54.6
click at [443, 167] on input "[STREET_ADDRESS]" at bounding box center [684, 162] width 546 height 26
type input "253 Kosciuszko Street"
click at [439, 284] on button "Save Changes" at bounding box center [444, 281] width 67 height 20
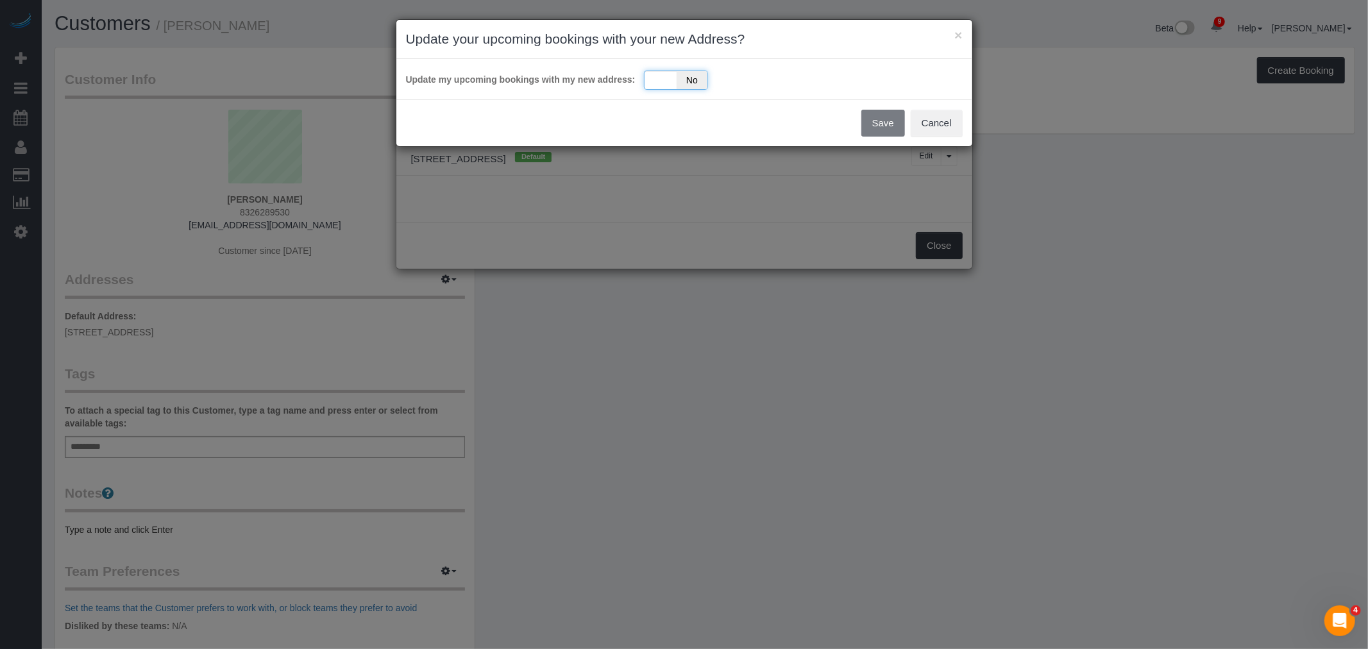
click at [666, 74] on div "Yes No" at bounding box center [676, 80] width 64 height 19
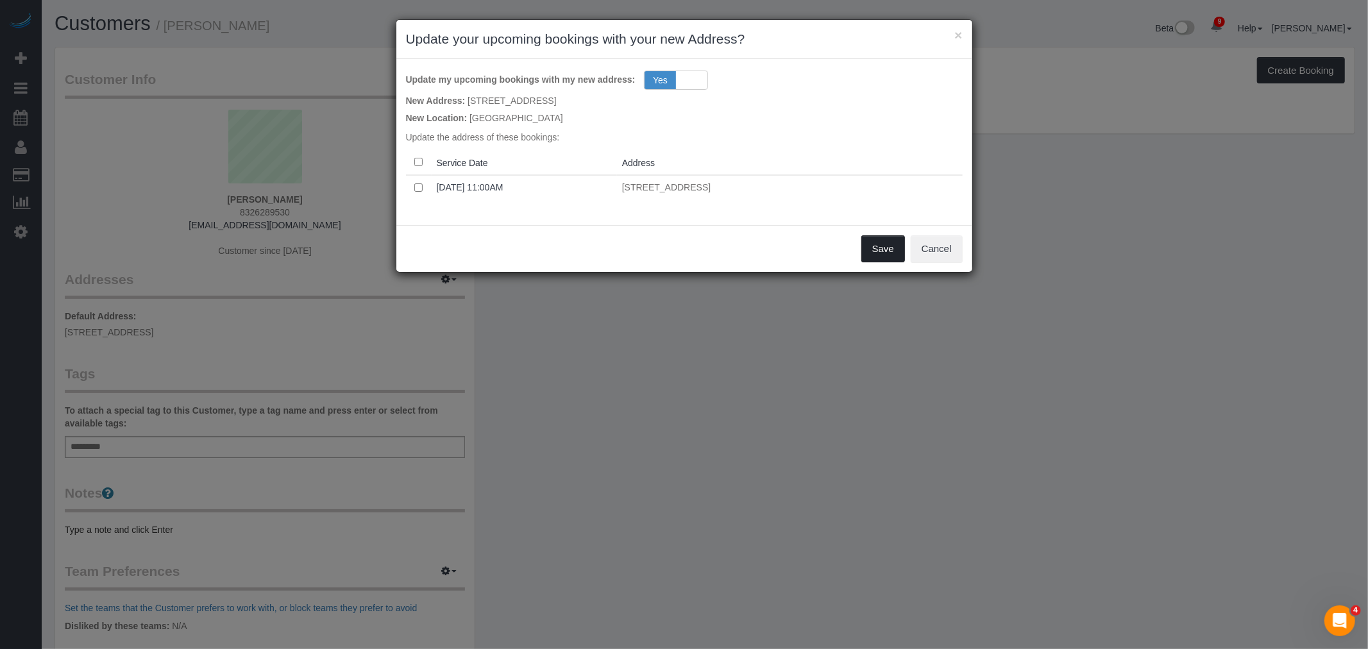
click at [880, 247] on button "Save" at bounding box center [883, 248] width 44 height 27
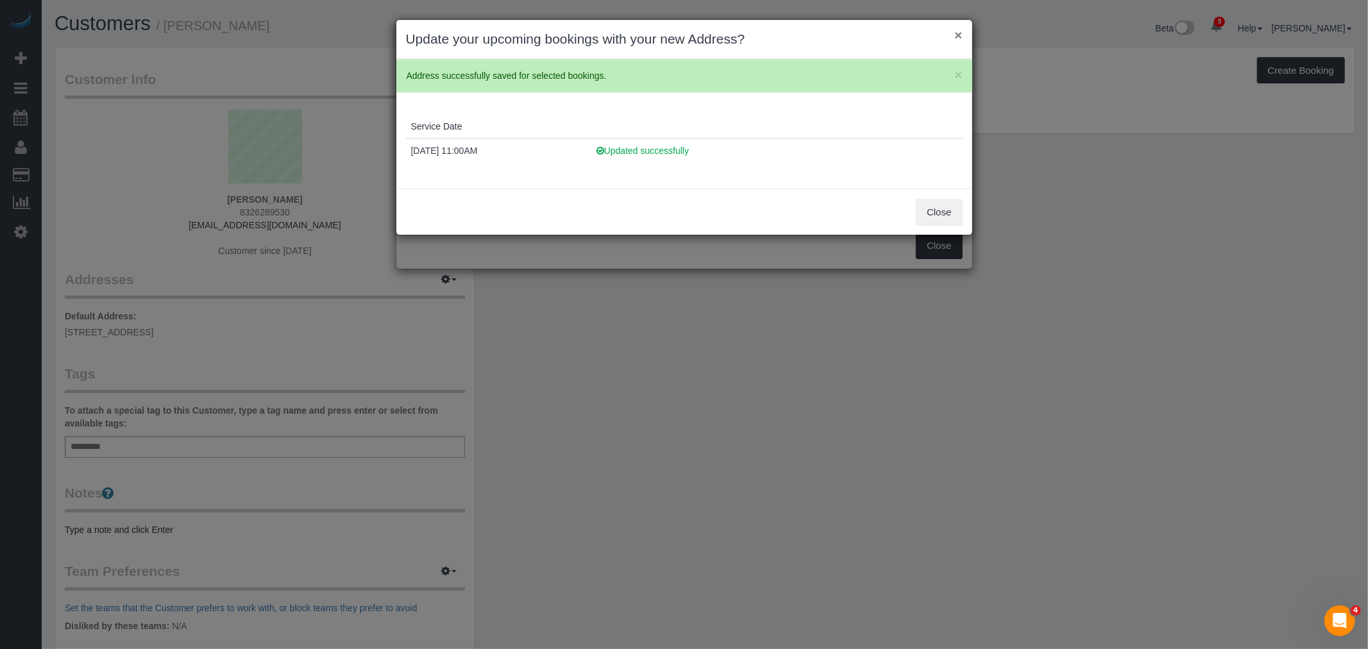
click at [962, 39] on button "×" at bounding box center [958, 34] width 8 height 13
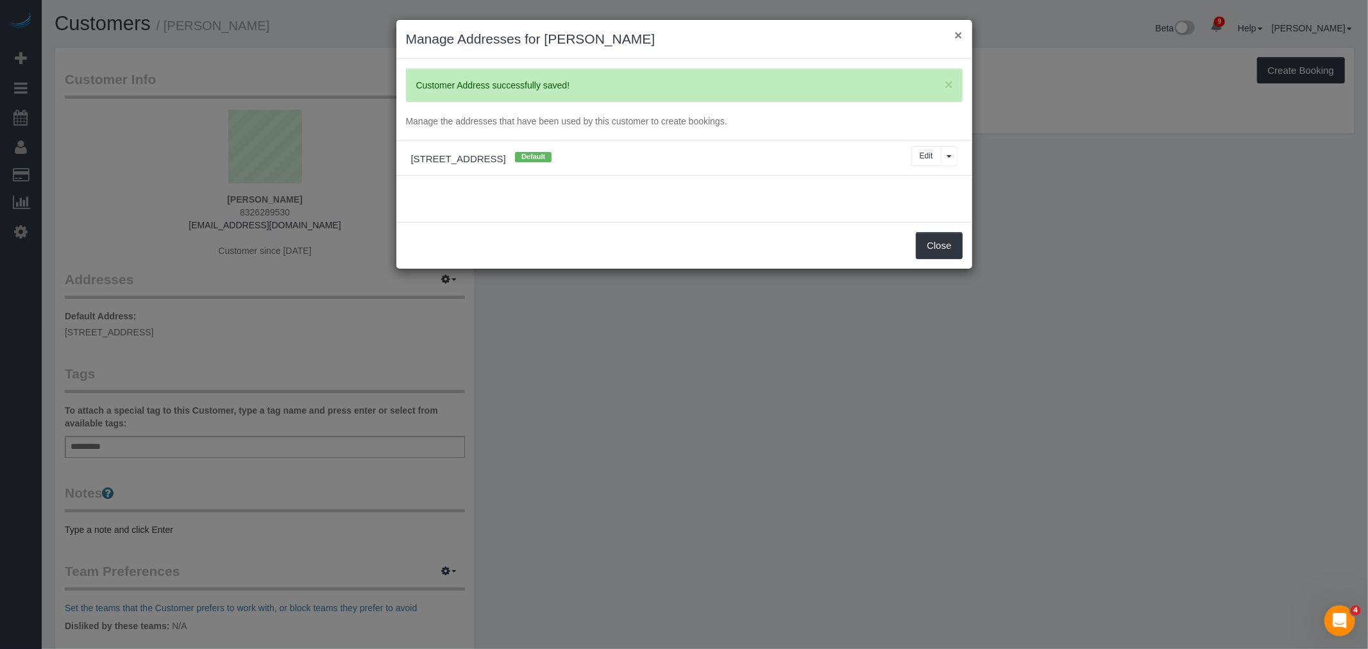
click at [956, 35] on button "×" at bounding box center [958, 34] width 8 height 13
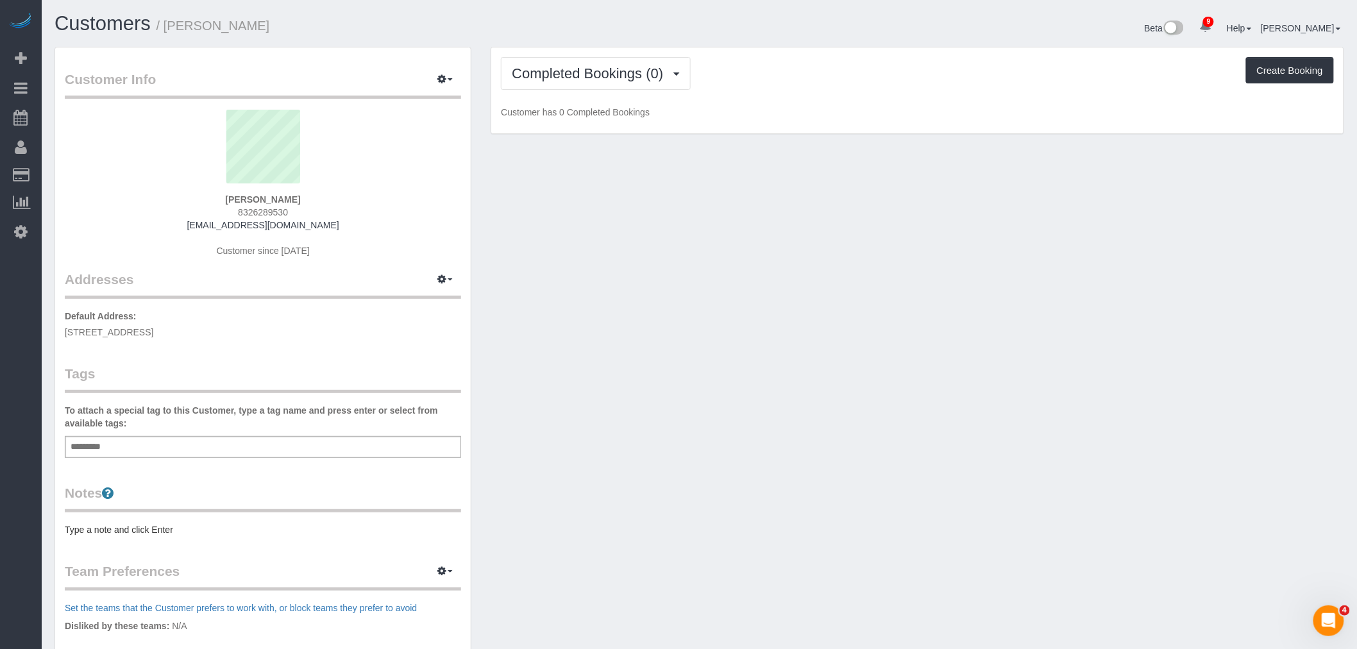
click at [176, 449] on div "Add a tag" at bounding box center [263, 447] width 396 height 22
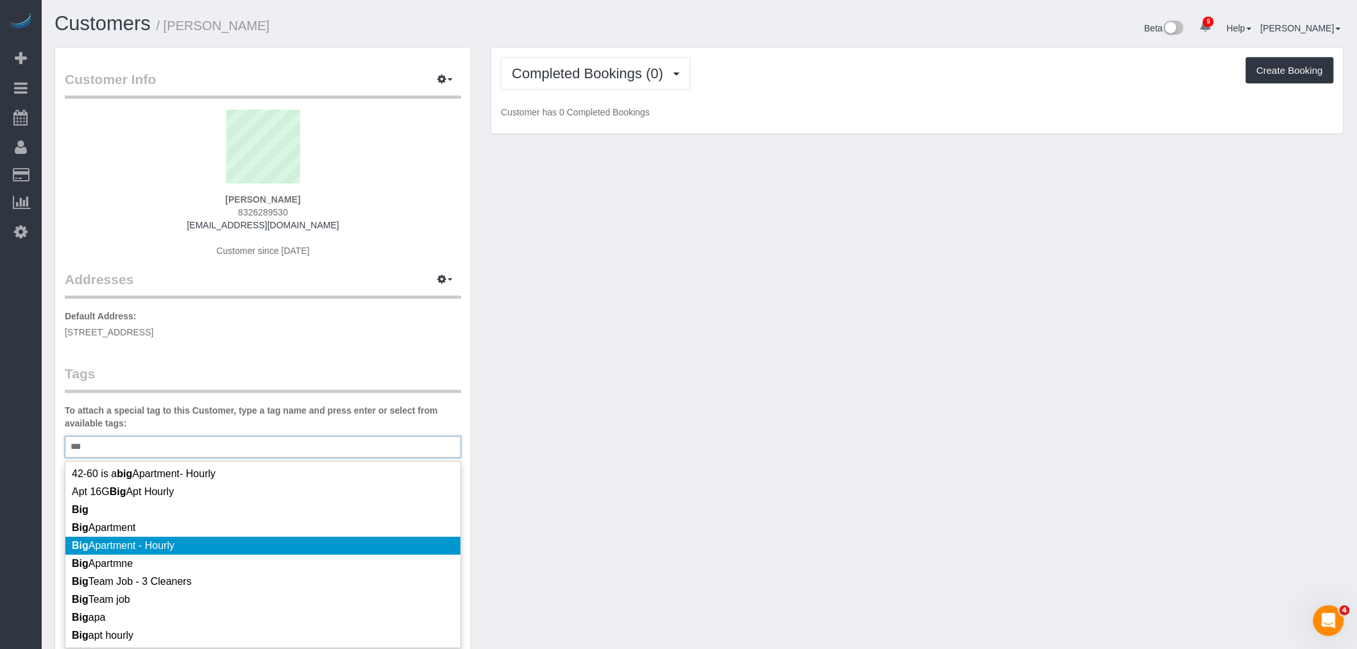
type input "***"
click at [224, 546] on li "Big Apartment - Hourly" at bounding box center [262, 546] width 395 height 18
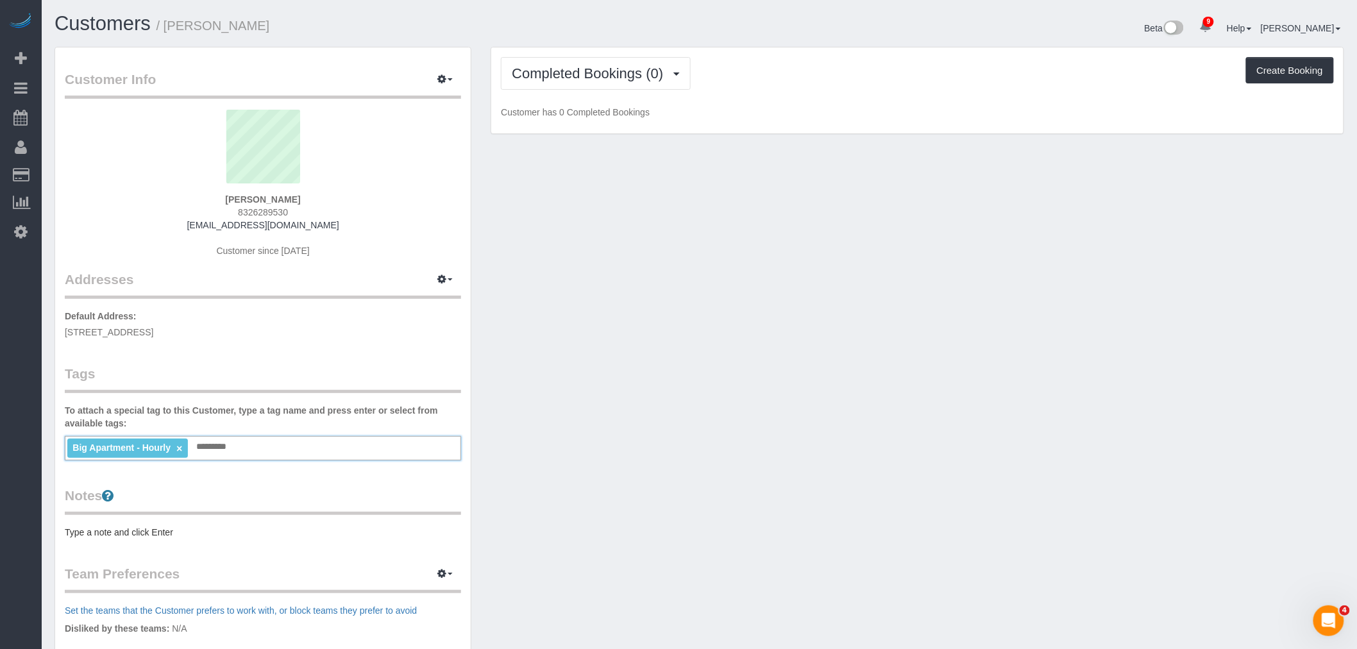
click at [155, 530] on pre "Type a note and click Enter" at bounding box center [263, 532] width 396 height 13
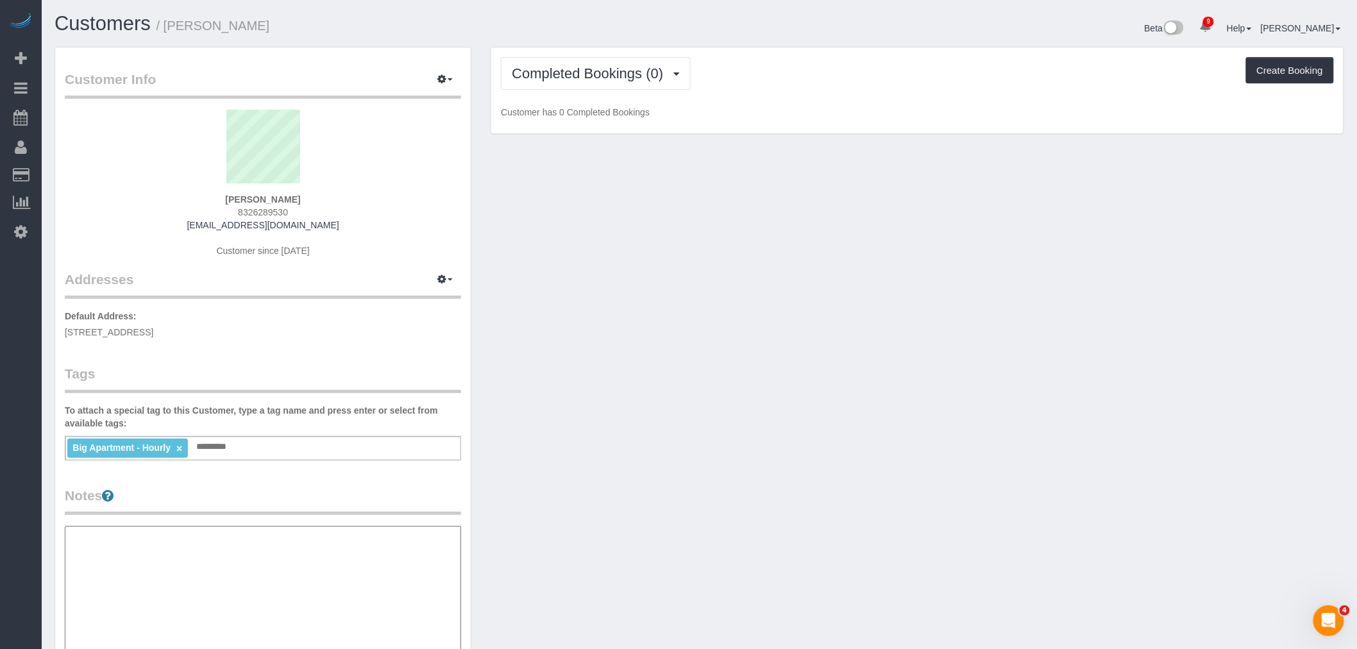
click at [305, 559] on textarea at bounding box center [263, 592] width 396 height 132
paste textarea "**********"
type textarea "**********"
click at [484, 489] on div "Customer Info Edit Contact Info Send Message Email Preferences Special Sales Ta…" at bounding box center [699, 526] width 1309 height 959
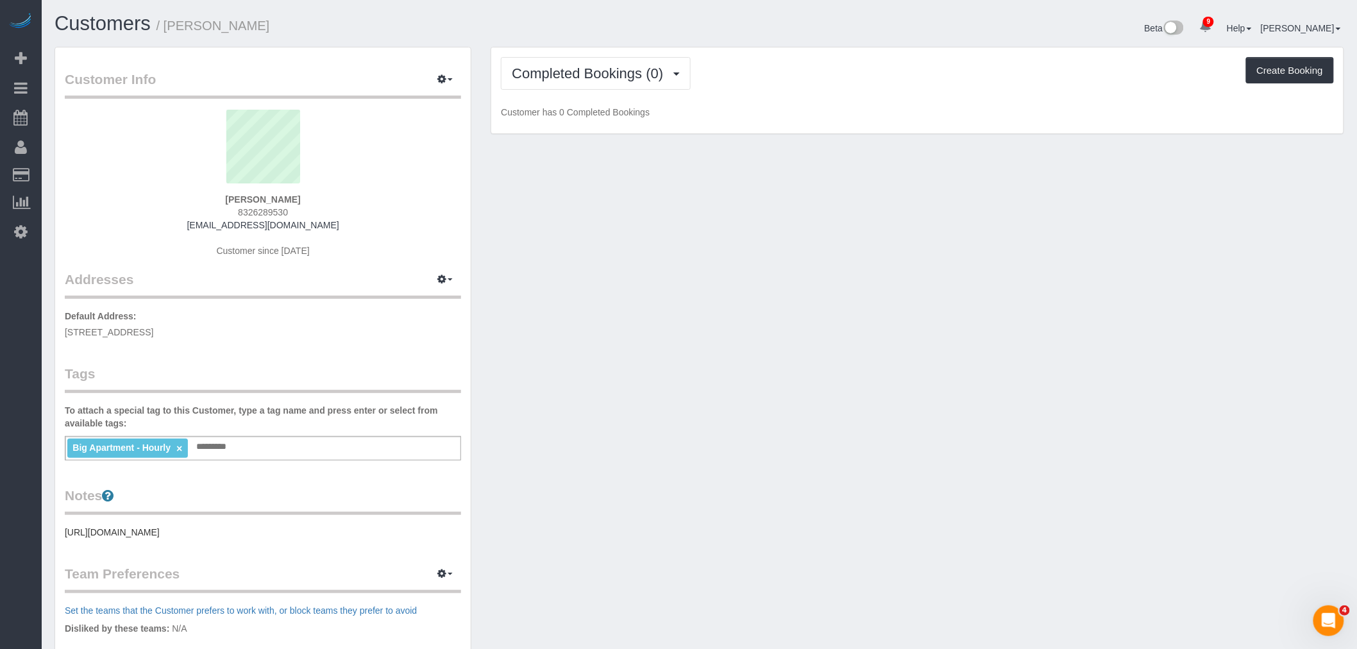
click at [361, 359] on div "Customer Info Edit Contact Info Send Message Email Preferences Special Sales Ta…" at bounding box center [263, 458] width 416 height 822
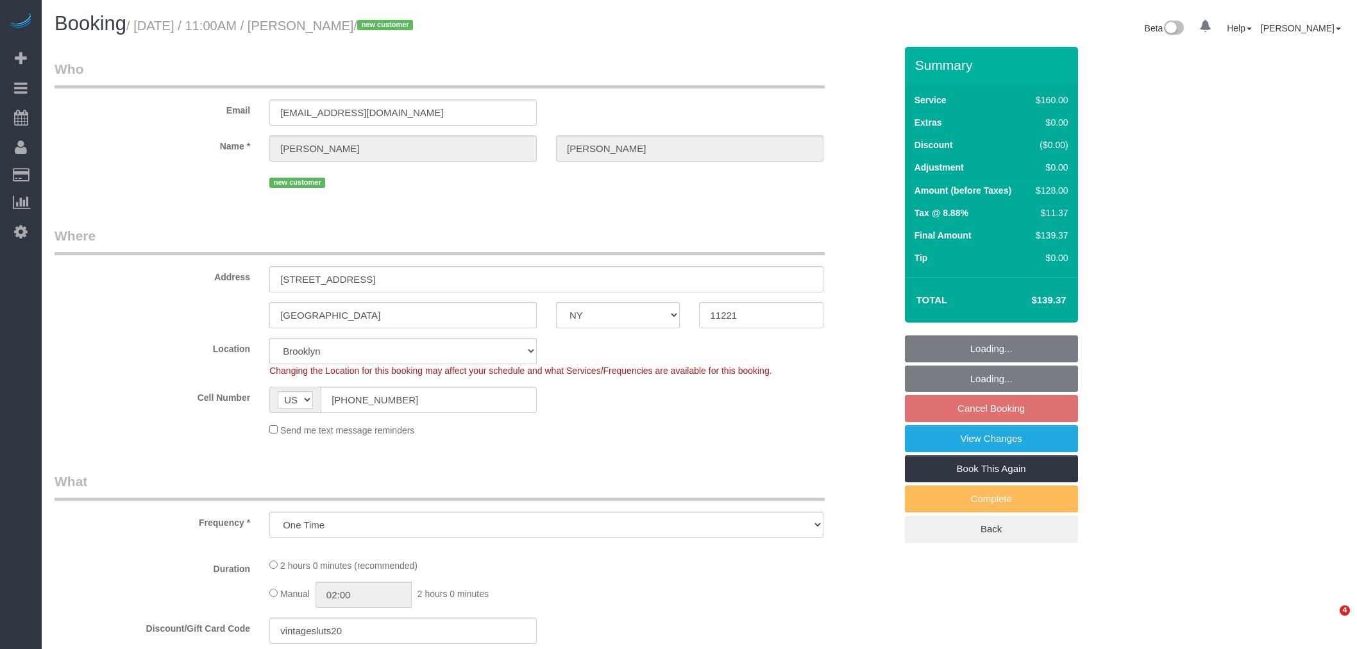
select select "NY"
select select "number:58"
select select "number:71"
select select "number:15"
select select "number:5"
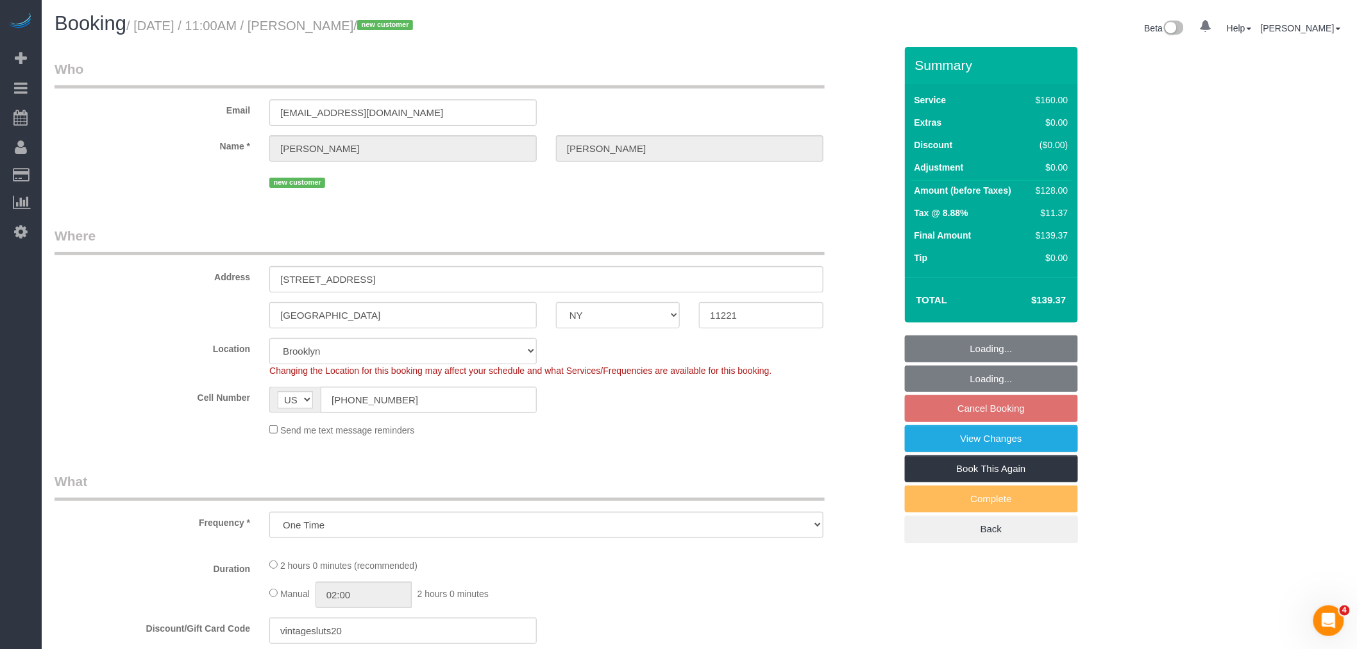
select select "spot4"
select select "object:980"
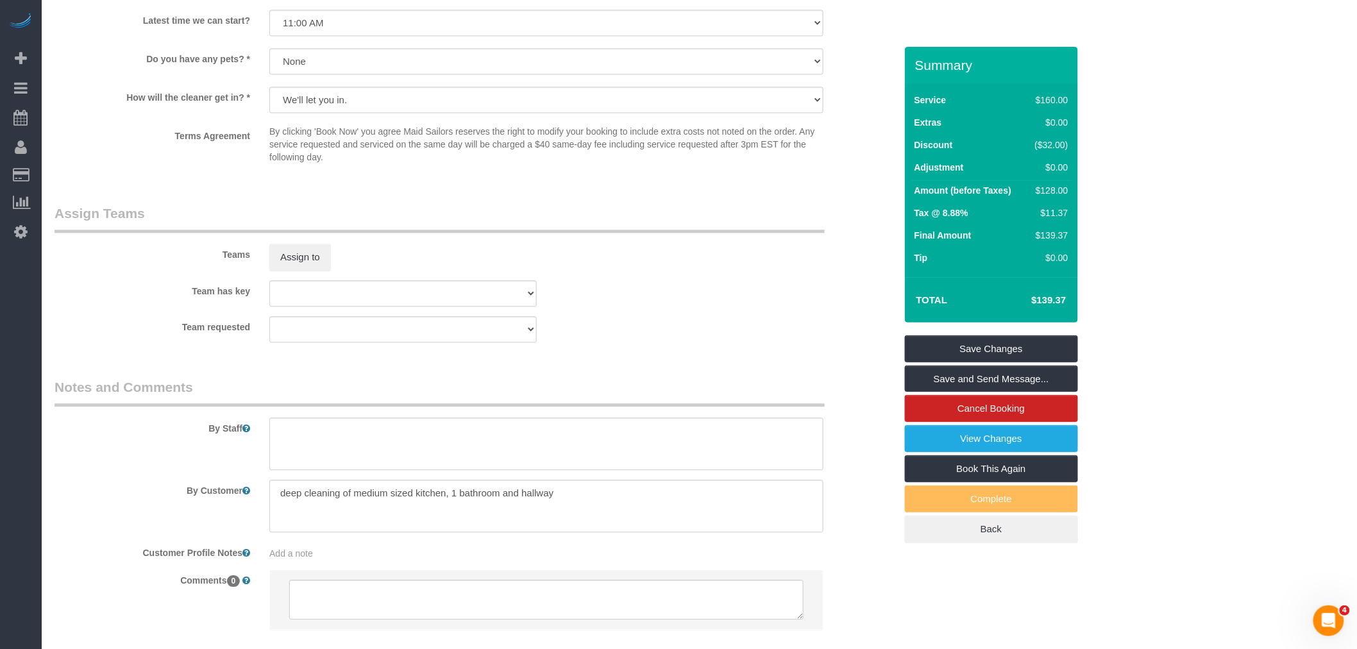
scroll to position [1305, 0]
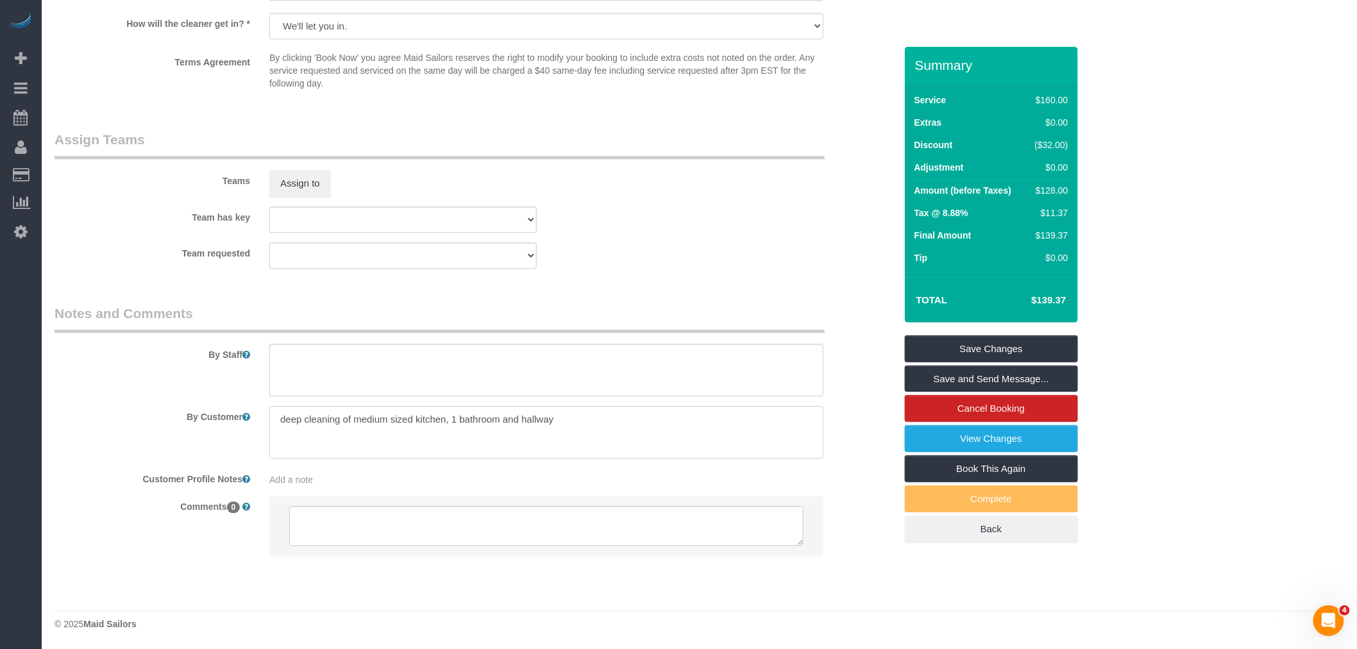
click at [469, 433] on textarea at bounding box center [546, 432] width 554 height 53
click at [750, 276] on fieldset "Assign Teams Teams Assign to Team has key 000- Donna Mercado 000 - Partnerships…" at bounding box center [475, 204] width 841 height 148
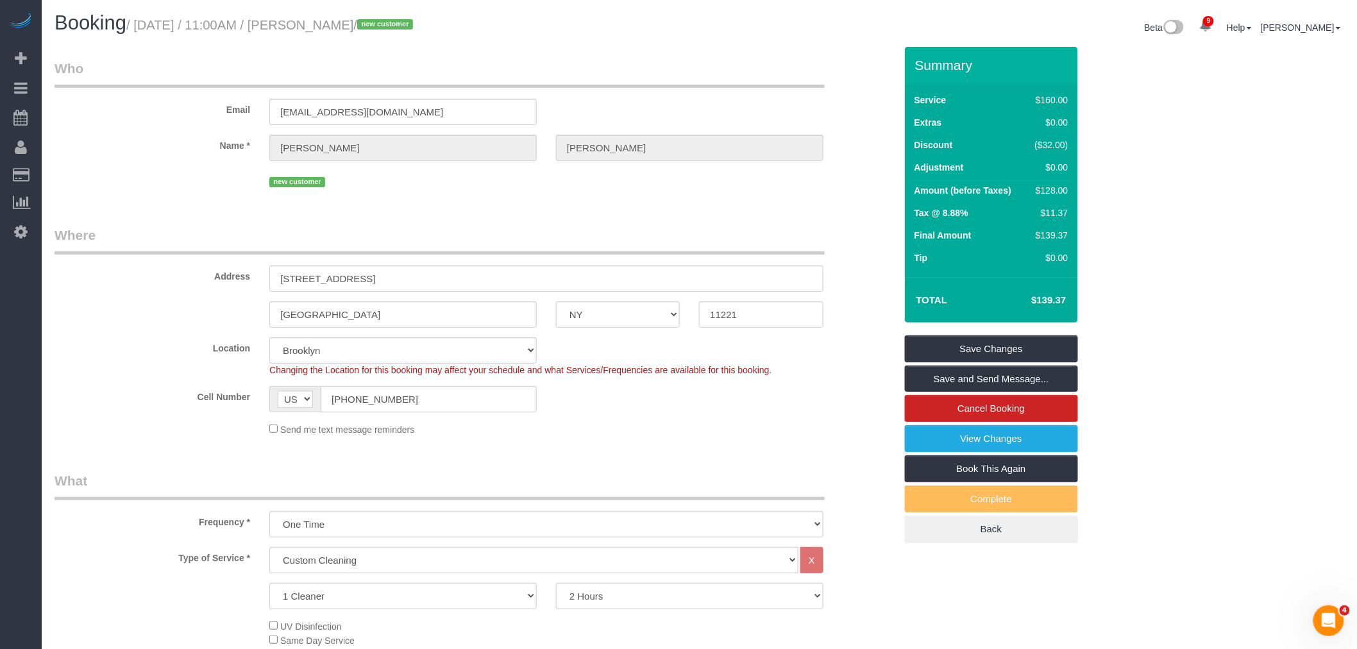
scroll to position [0, 0]
drag, startPoint x: 363, startPoint y: 109, endPoint x: 1316, endPoint y: 88, distance: 953.2
click at [139, 106] on div "Email aaronmoreno765@gmail.com" at bounding box center [475, 93] width 860 height 66
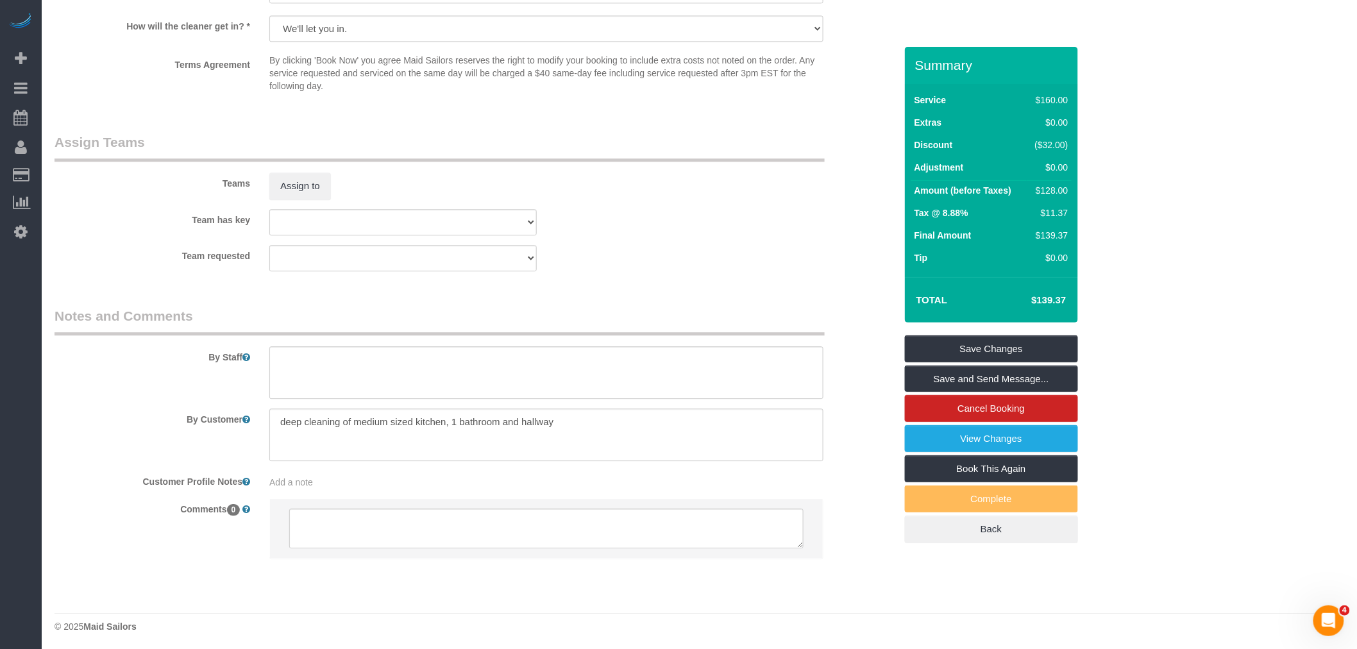
scroll to position [1305, 0]
drag, startPoint x: 415, startPoint y: 419, endPoint x: 575, endPoint y: 421, distance: 159.7
click at [575, 421] on textarea at bounding box center [546, 432] width 554 height 53
